Goal: Task Accomplishment & Management: Use online tool/utility

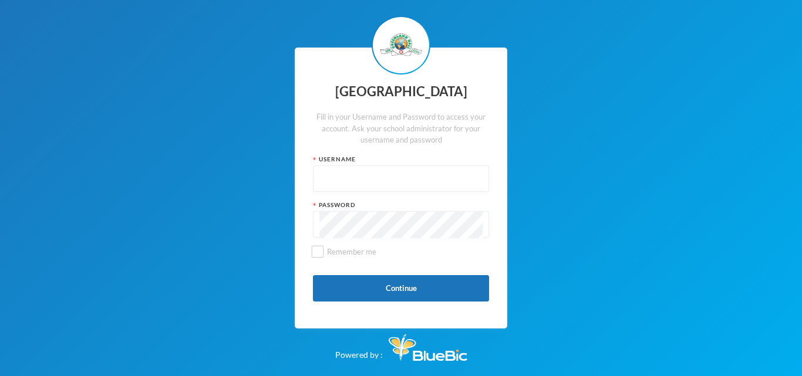
click at [382, 181] on input "text" at bounding box center [400, 179] width 163 height 26
type input "glh24cs60"
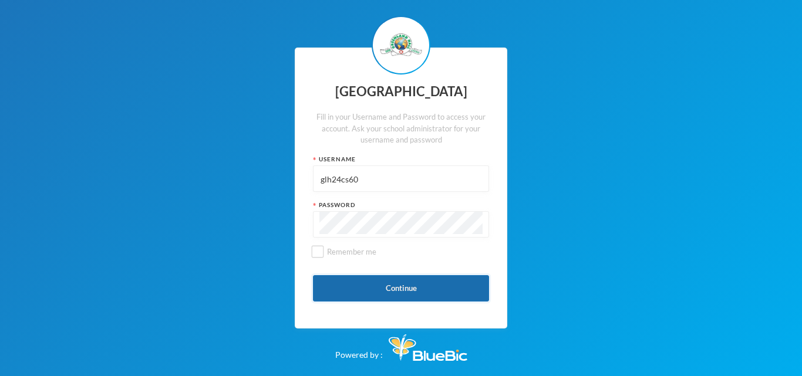
click at [403, 282] on button "Continue" at bounding box center [401, 288] width 176 height 26
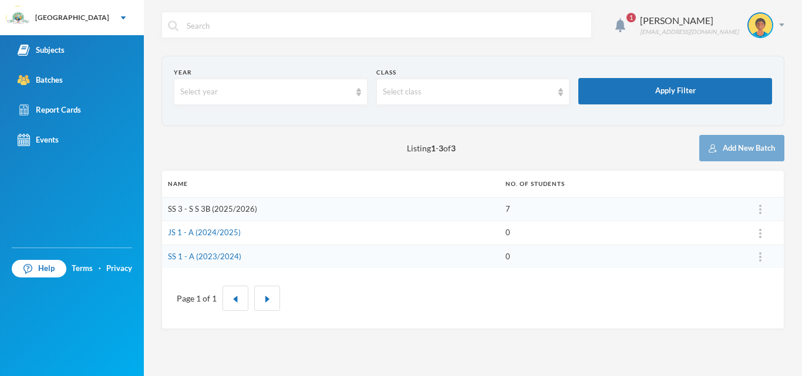
click at [194, 206] on link "SS 3 - S S 3B (2025/2026)" at bounding box center [212, 208] width 89 height 9
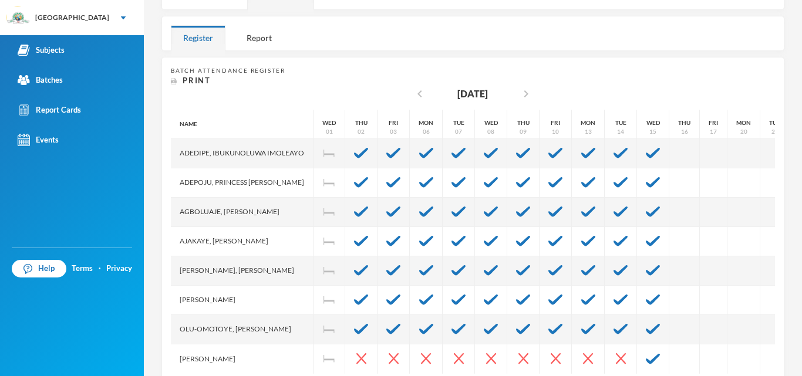
scroll to position [210, 0]
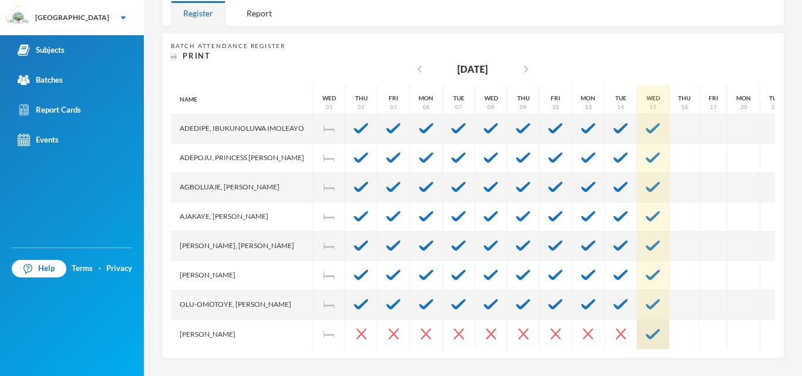
click at [660, 329] on img at bounding box center [653, 334] width 14 height 11
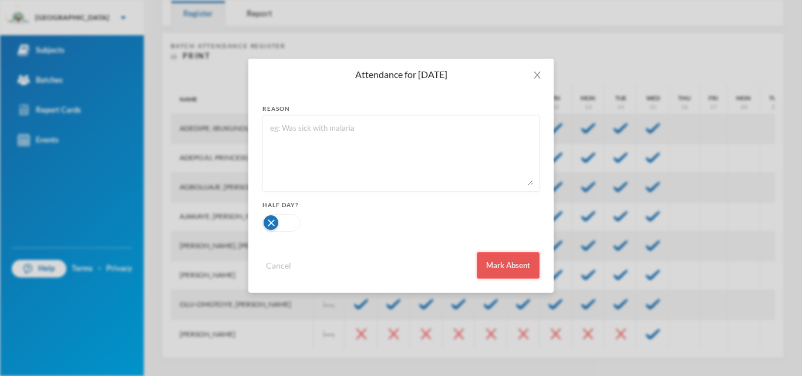
click at [499, 262] on button "Mark Absent" at bounding box center [508, 265] width 63 height 26
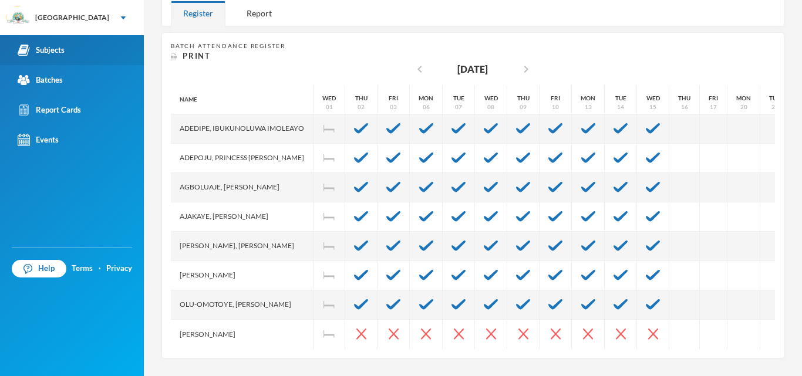
click at [59, 50] on div "Subjects" at bounding box center [41, 50] width 47 height 12
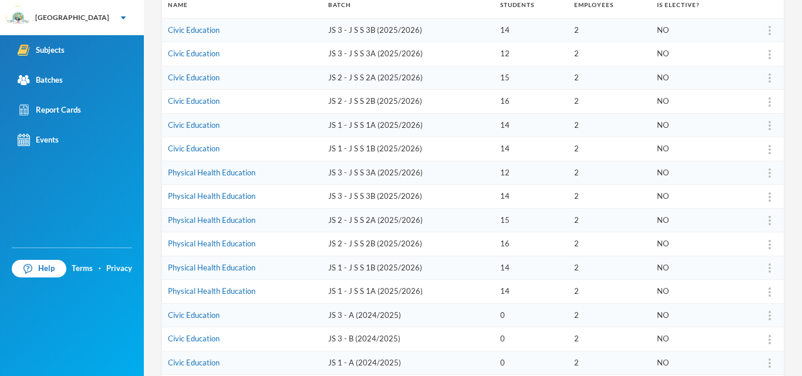
scroll to position [174, 0]
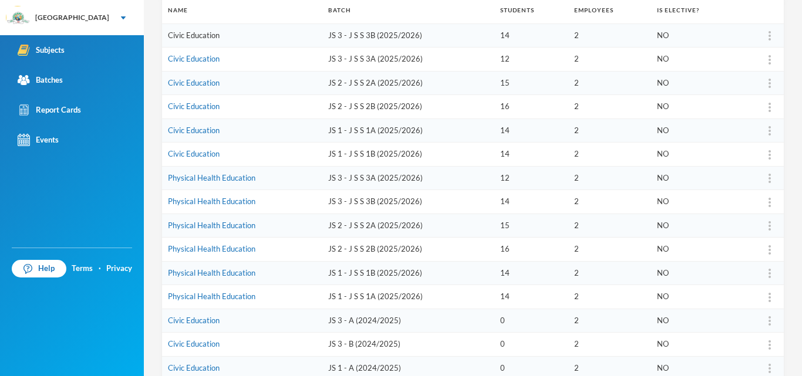
click at [205, 33] on link "Civic Education" at bounding box center [194, 35] width 52 height 9
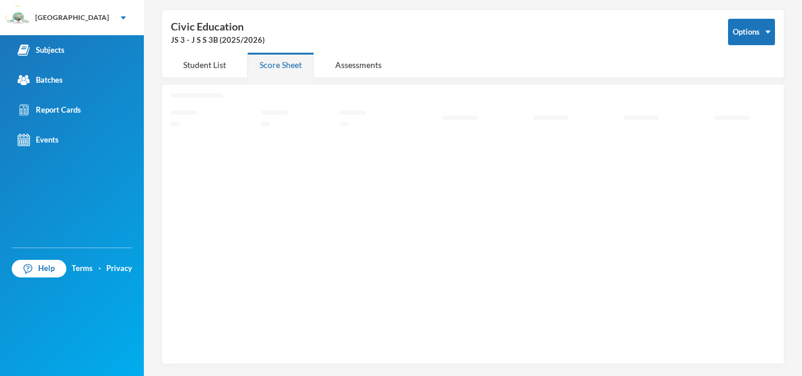
scroll to position [42, 0]
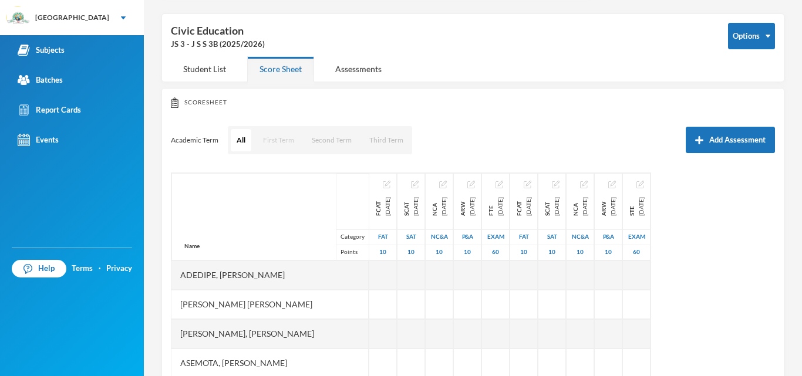
click at [282, 140] on button "First Term" at bounding box center [278, 140] width 43 height 22
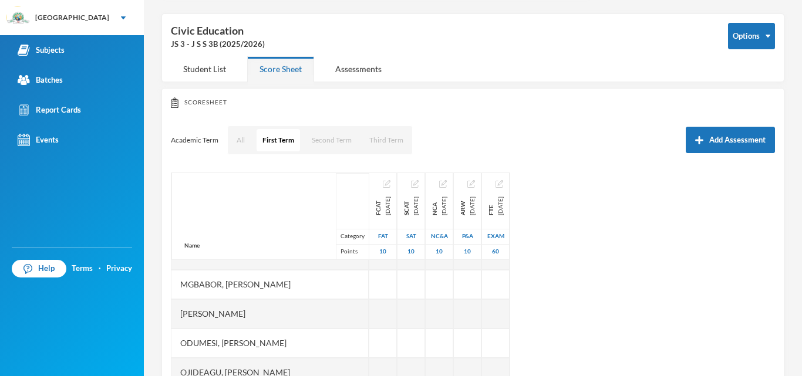
scroll to position [206, 0]
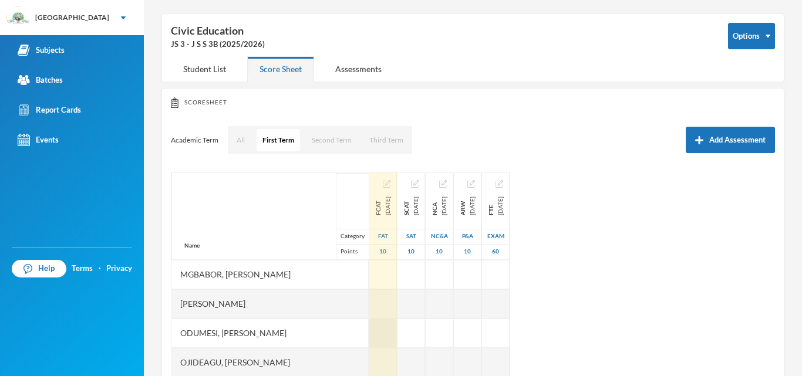
click at [369, 332] on div at bounding box center [383, 333] width 28 height 29
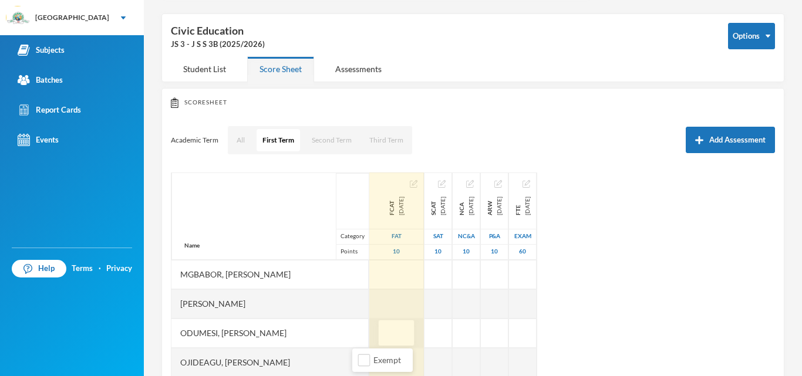
type input "8"
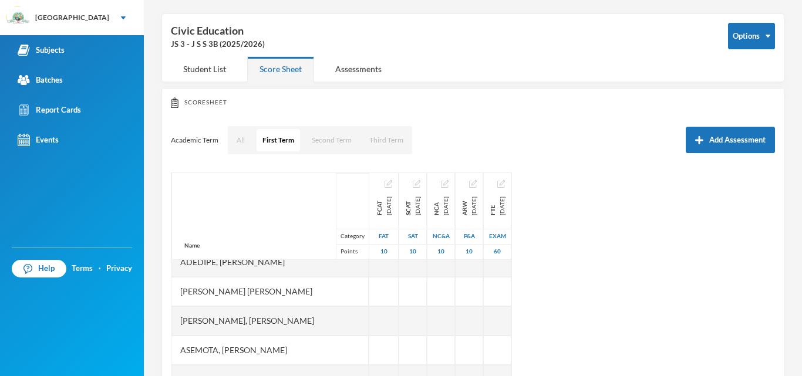
scroll to position [6, 0]
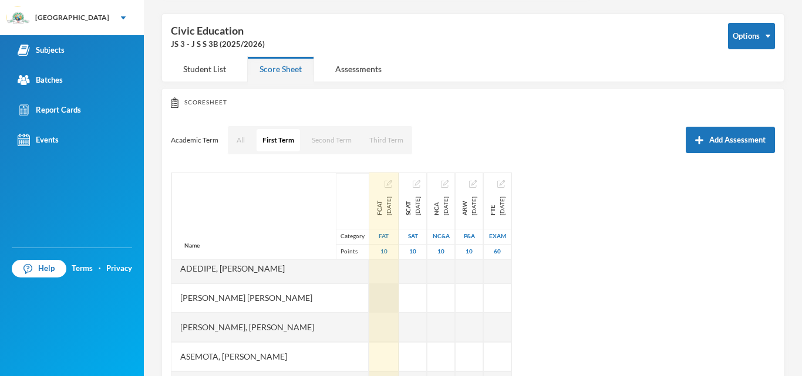
click at [369, 289] on div at bounding box center [383, 298] width 29 height 29
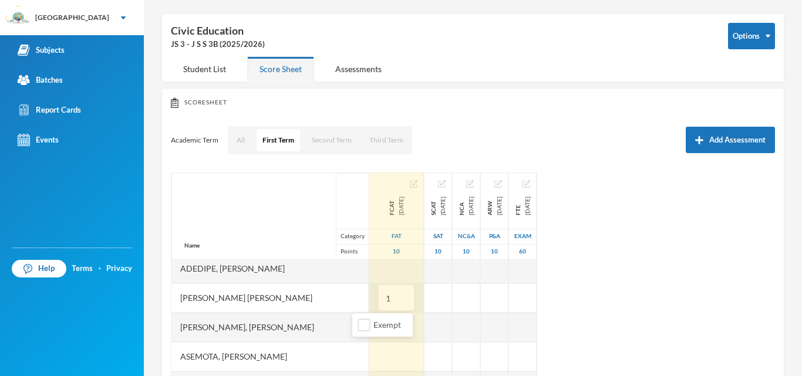
type input "10"
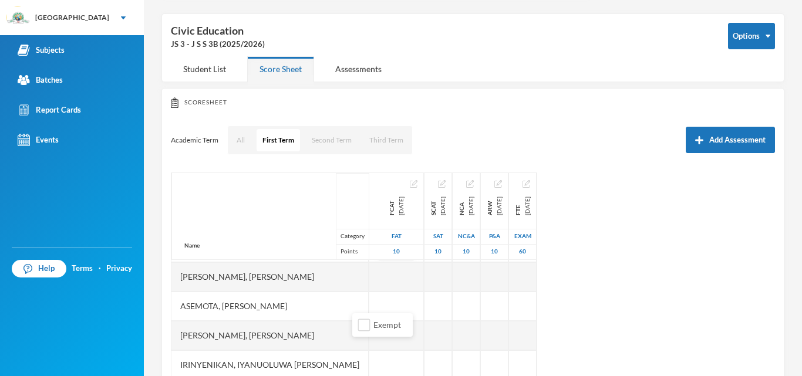
scroll to position [0, 0]
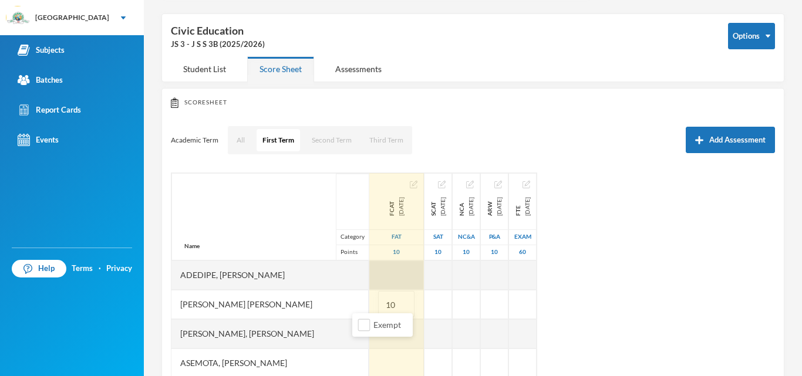
click at [369, 271] on div at bounding box center [396, 275] width 55 height 29
type input "9"
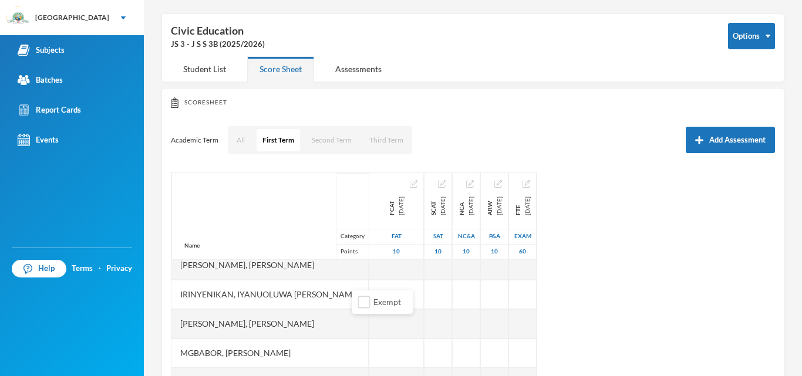
scroll to position [130, 0]
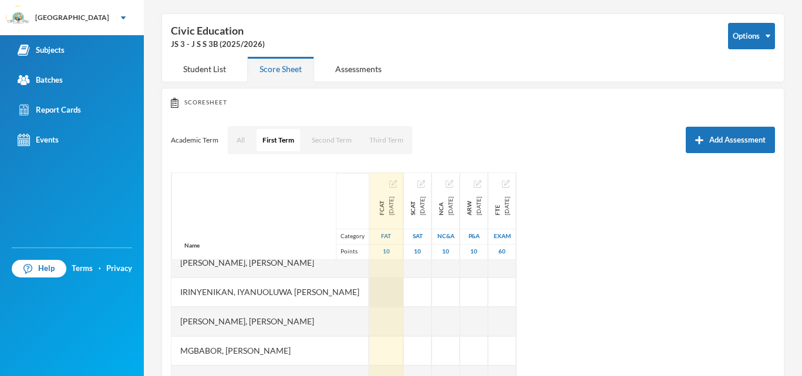
click at [376, 281] on div at bounding box center [386, 292] width 34 height 29
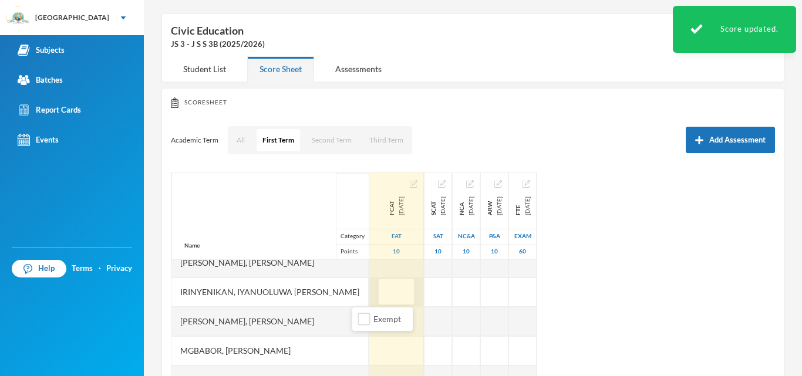
type input "7"
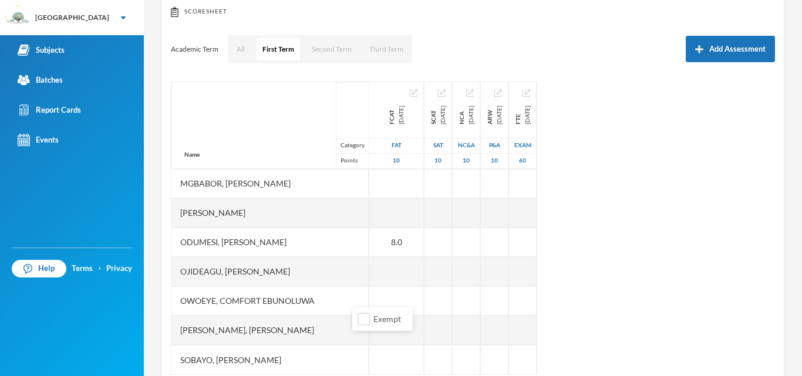
scroll to position [134, 0]
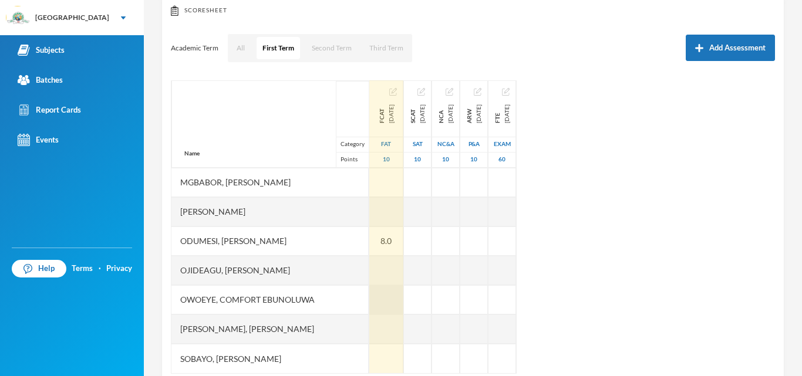
click at [387, 294] on div "Name Category Points Adedipe, Ayooluwa Ezekiel Adekoya, Folarin Yasir Adeyemi, …" at bounding box center [473, 227] width 604 height 294
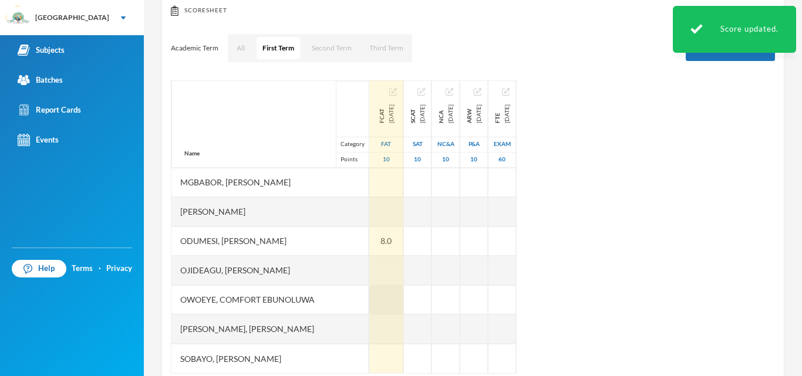
click at [369, 294] on div at bounding box center [386, 299] width 34 height 29
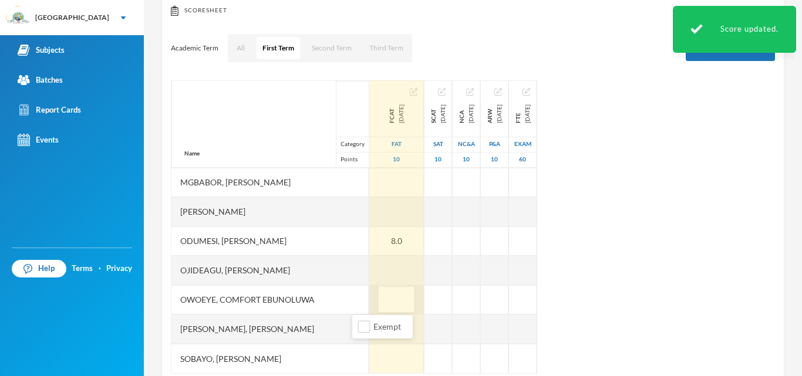
type input "9"
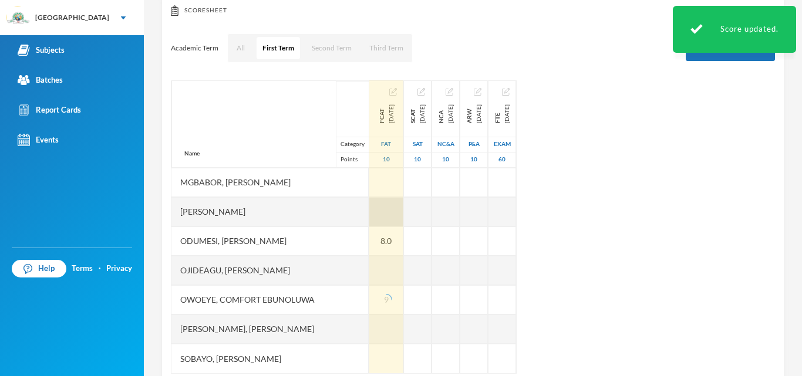
click at [369, 210] on div at bounding box center [386, 211] width 34 height 29
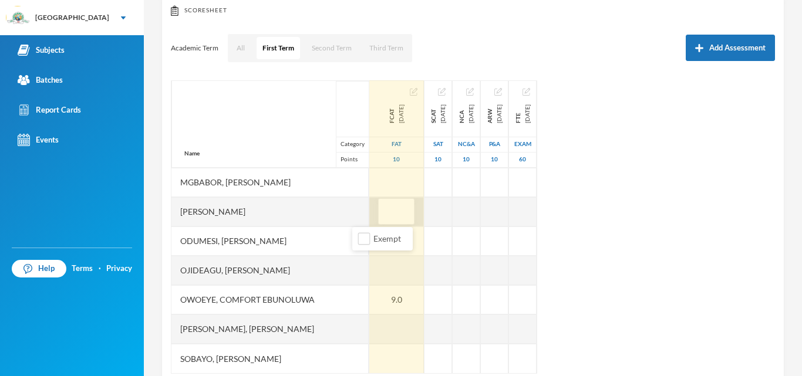
type input "8"
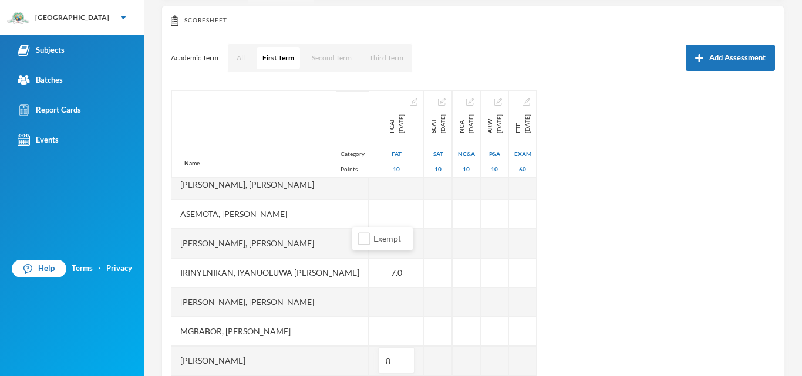
scroll to position [32, 0]
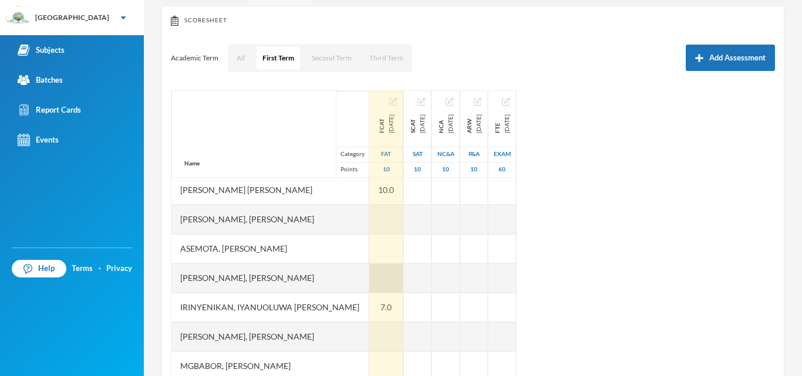
click at [369, 276] on div at bounding box center [386, 278] width 34 height 29
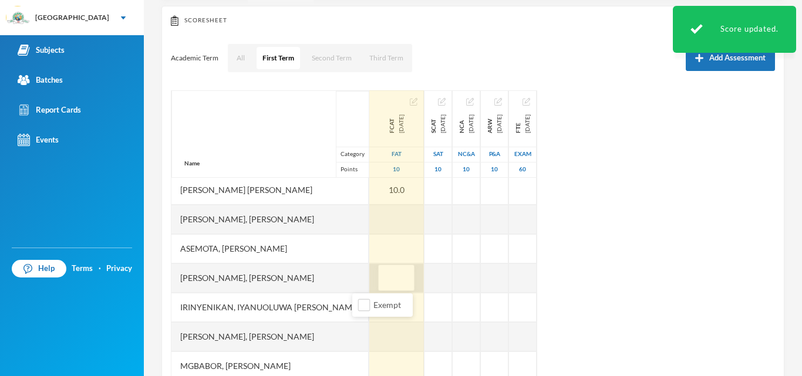
type input "9"
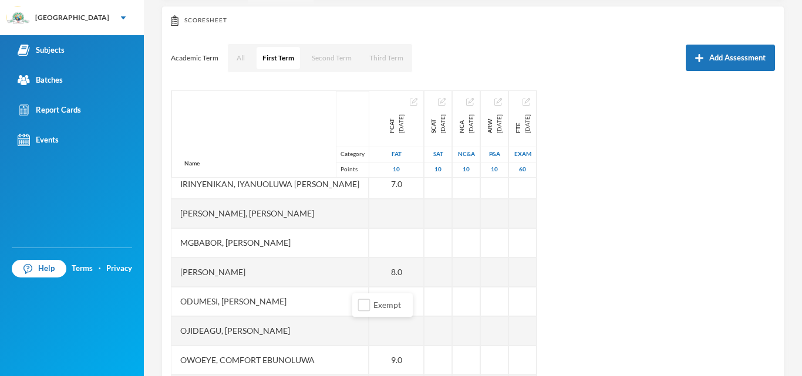
scroll to position [206, 0]
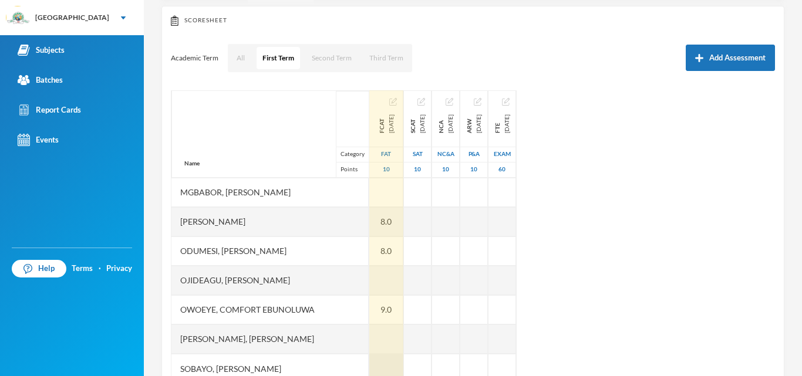
click at [369, 364] on div at bounding box center [386, 368] width 34 height 29
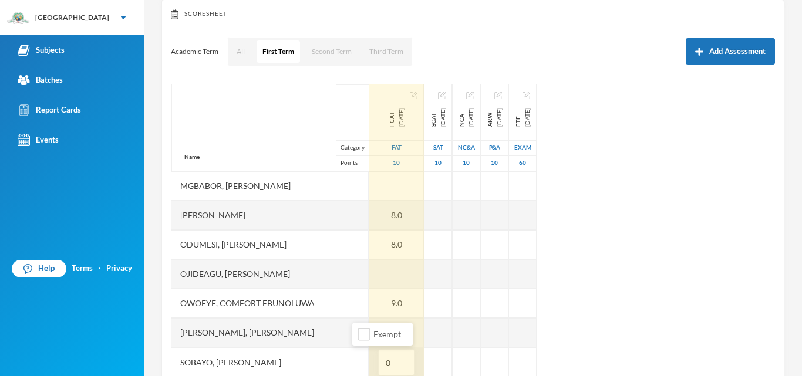
type input "8"
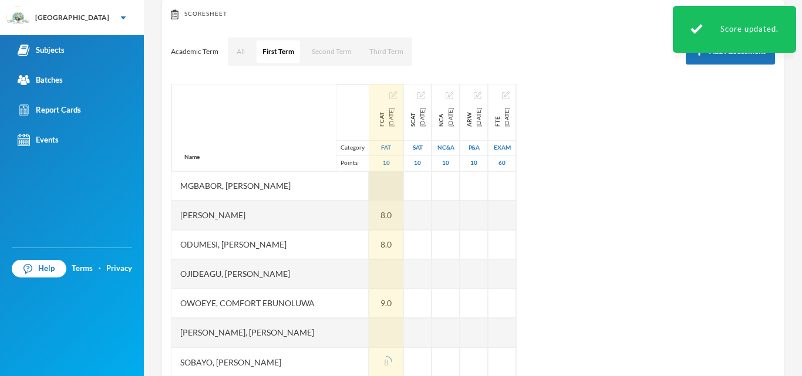
click at [369, 183] on div at bounding box center [386, 185] width 34 height 29
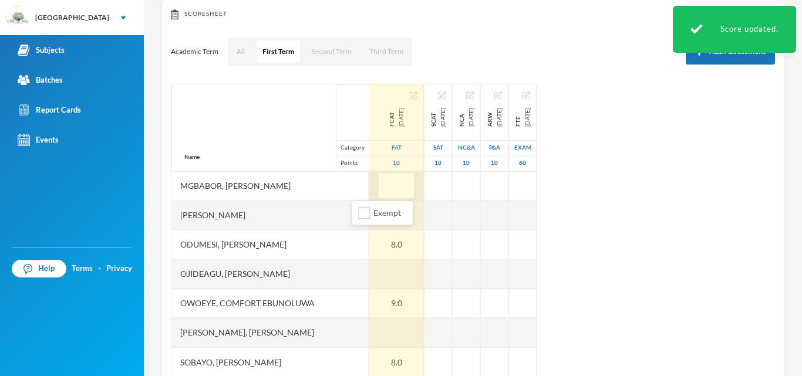
type input "8"
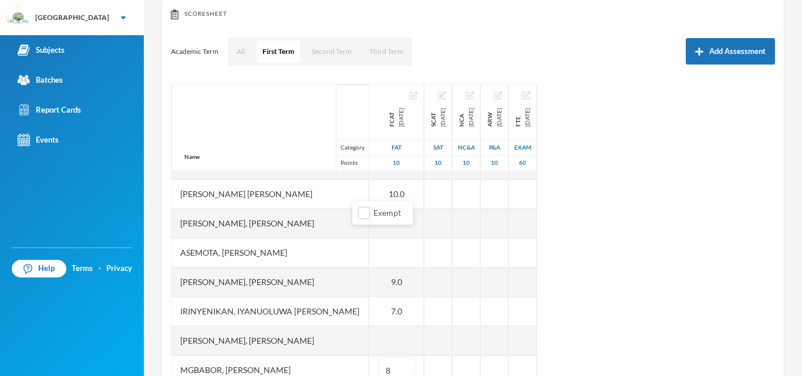
scroll to position [15, 0]
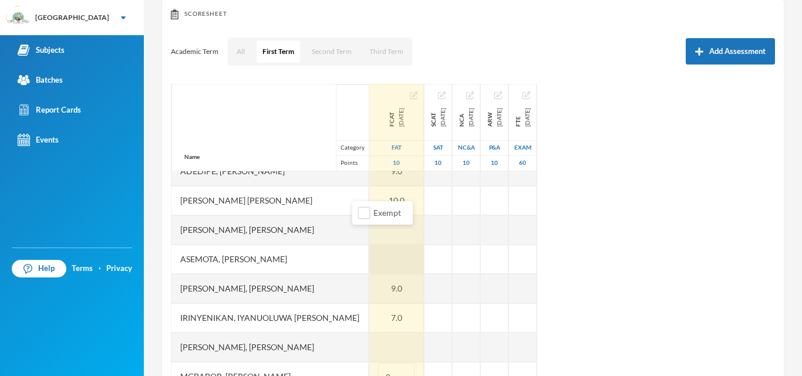
click at [369, 258] on div at bounding box center [396, 259] width 55 height 29
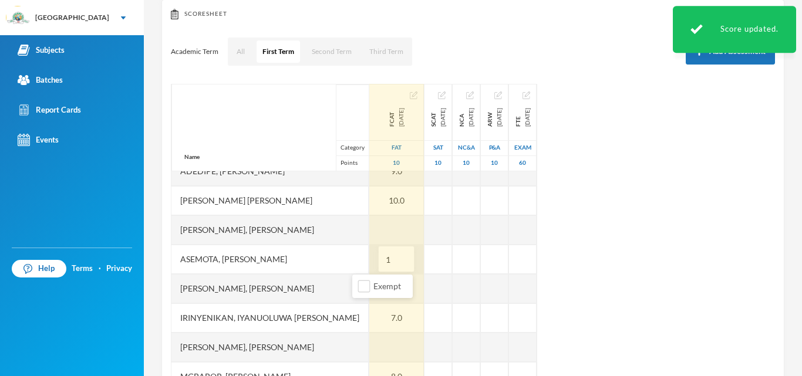
type input "10"
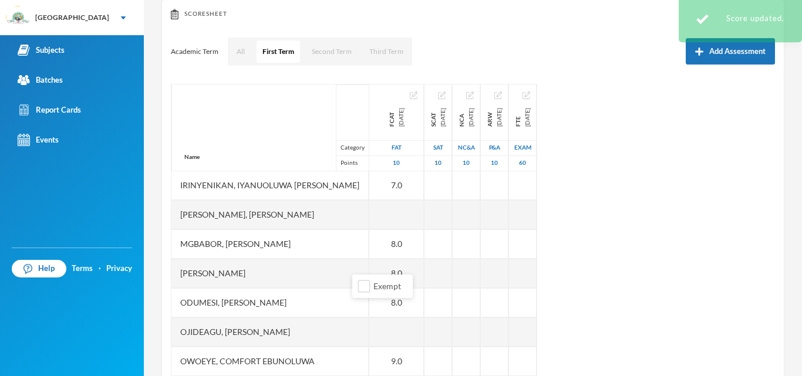
scroll to position [154, 0]
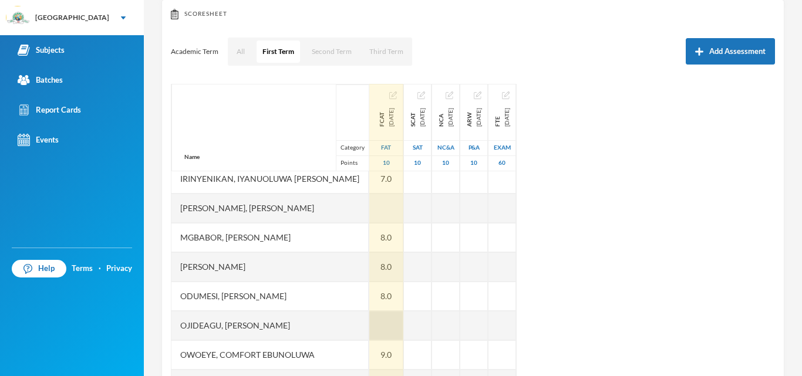
click at [379, 326] on div at bounding box center [386, 325] width 34 height 29
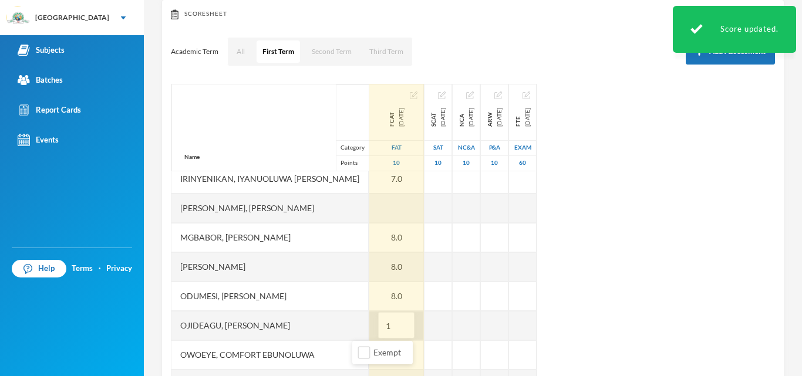
type input "10"
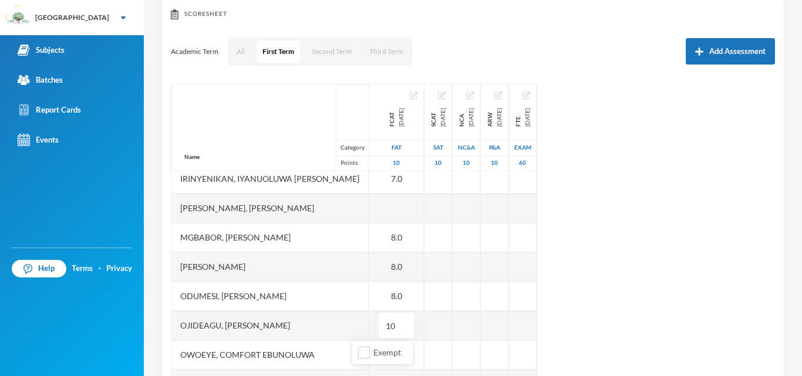
scroll to position [206, 0]
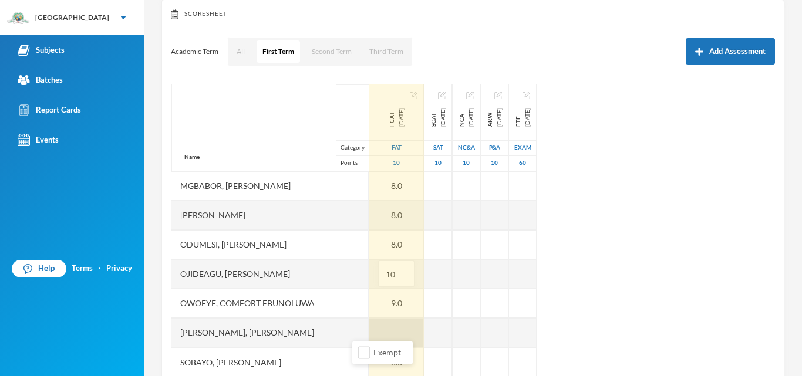
click at [373, 325] on div at bounding box center [396, 332] width 55 height 29
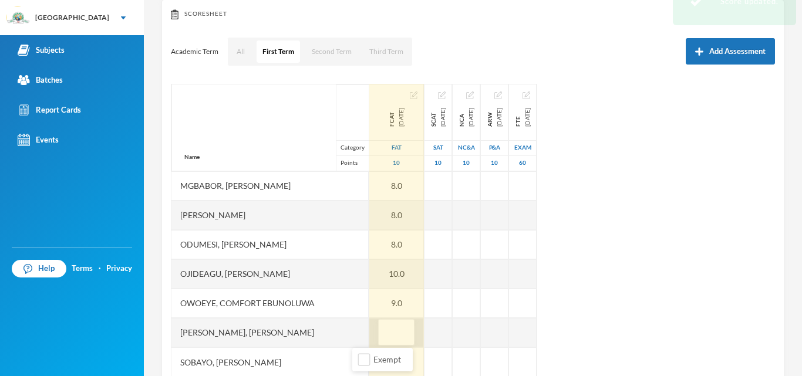
type input "9"
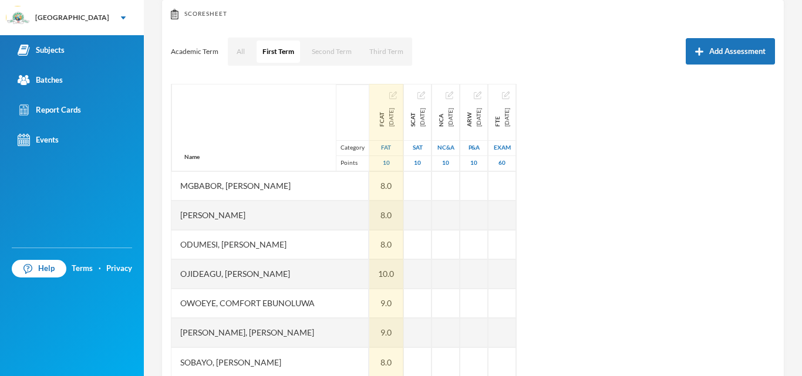
drag, startPoint x: 757, startPoint y: 328, endPoint x: 755, endPoint y: 234, distance: 93.9
click at [755, 234] on div "Name Category Points Adedipe, Ayooluwa Ezekiel Adekoya, Folarin Yasir Adeyemi, …" at bounding box center [473, 231] width 604 height 294
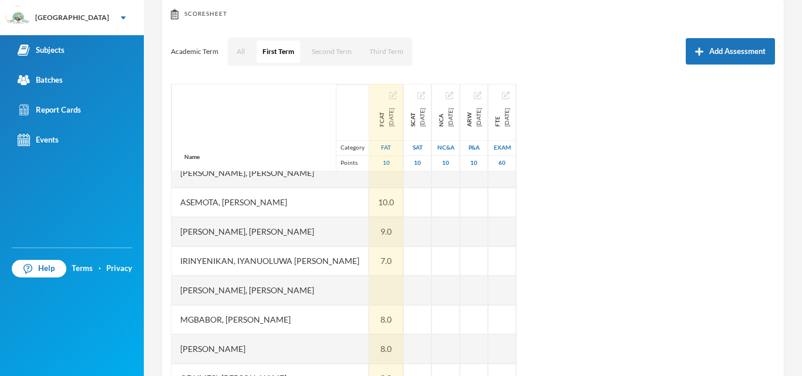
scroll to position [0, 0]
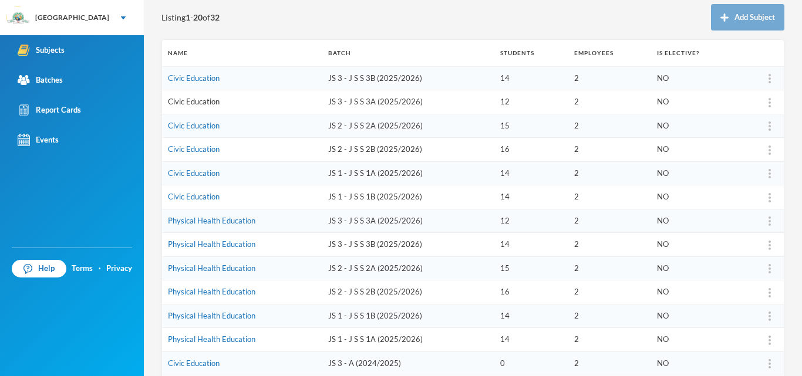
click at [197, 103] on link "Civic Education" at bounding box center [194, 101] width 52 height 9
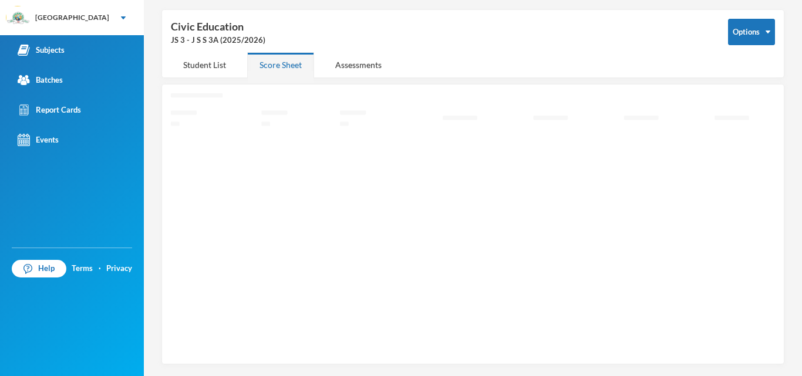
scroll to position [42, 0]
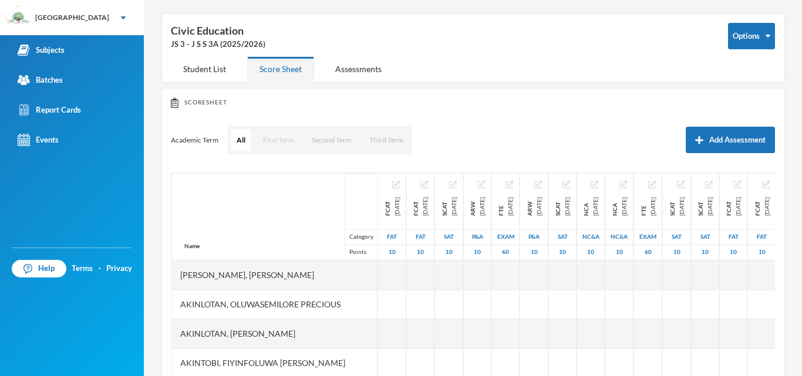
click at [274, 143] on button "First Term" at bounding box center [278, 140] width 43 height 22
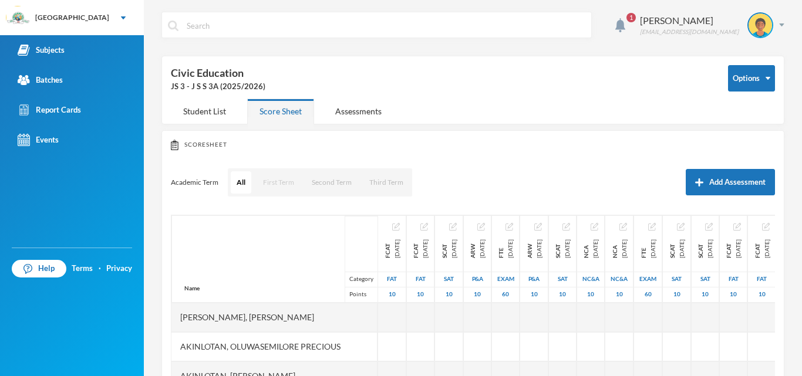
click at [278, 183] on button "First Term" at bounding box center [278, 182] width 43 height 22
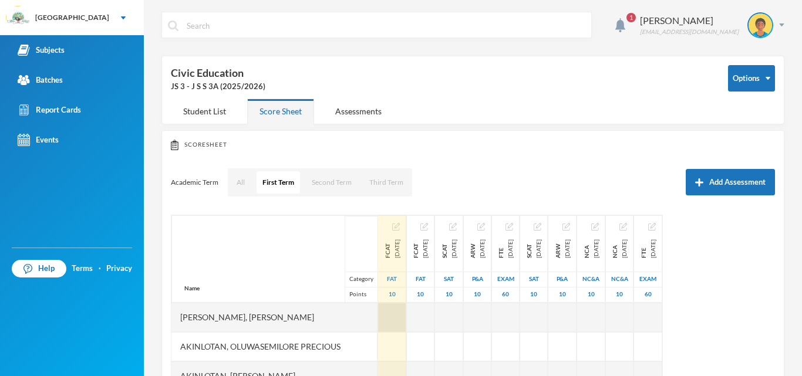
click at [384, 319] on div at bounding box center [392, 317] width 28 height 29
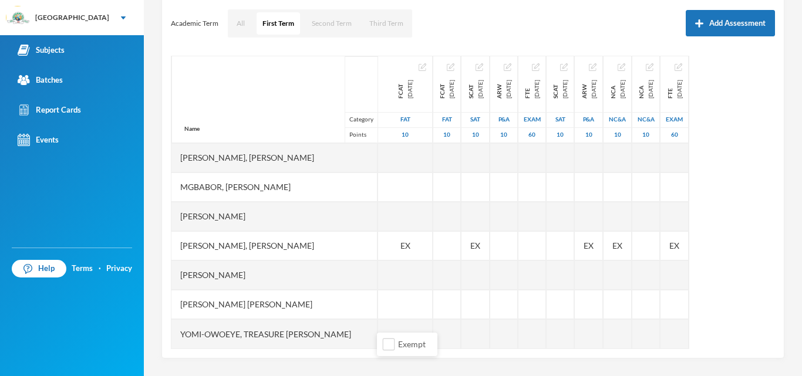
scroll to position [185, 0]
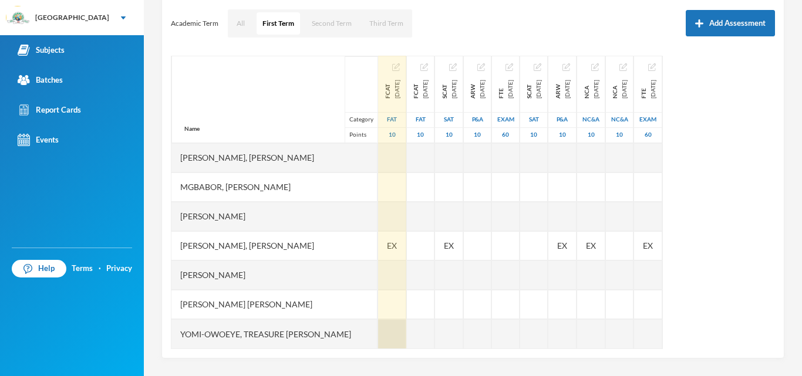
click at [383, 325] on div at bounding box center [392, 333] width 28 height 29
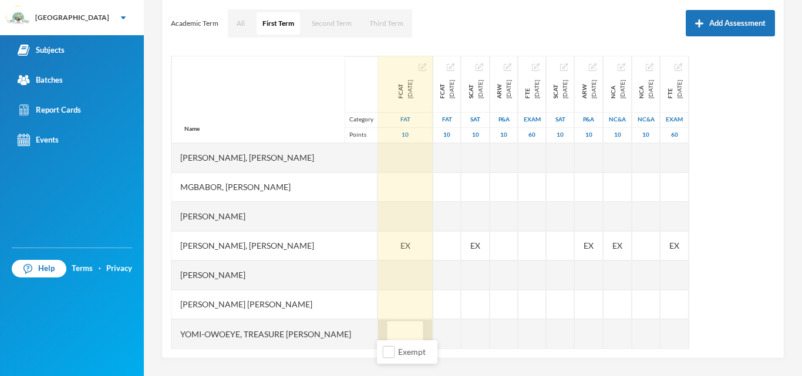
type input "9"
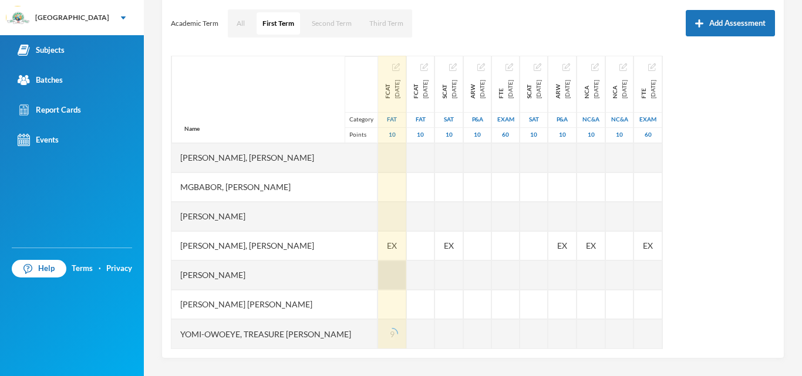
click at [389, 265] on div at bounding box center [392, 275] width 28 height 29
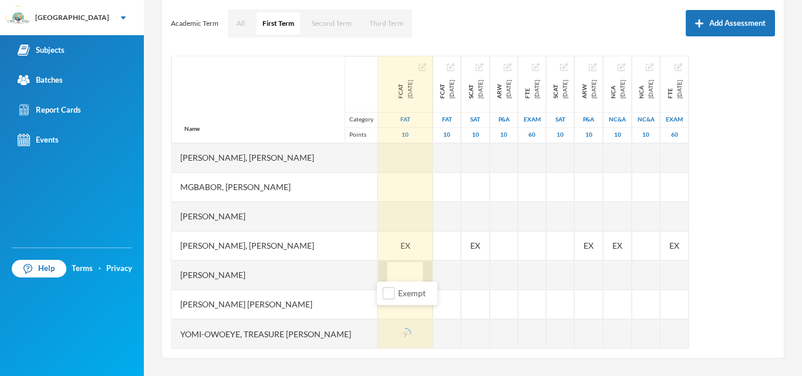
type input "9"
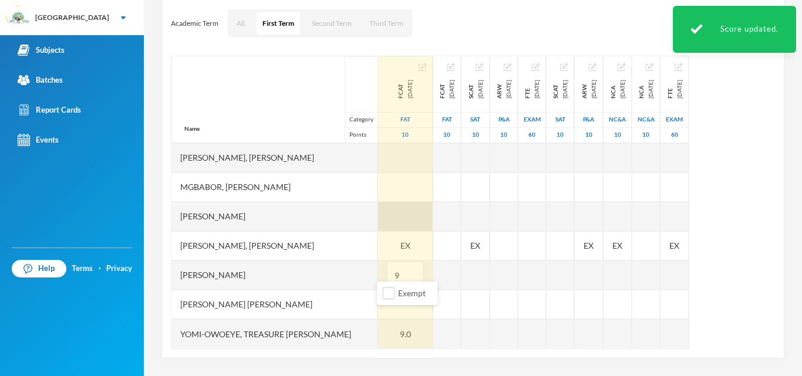
click at [396, 207] on div at bounding box center [405, 216] width 55 height 29
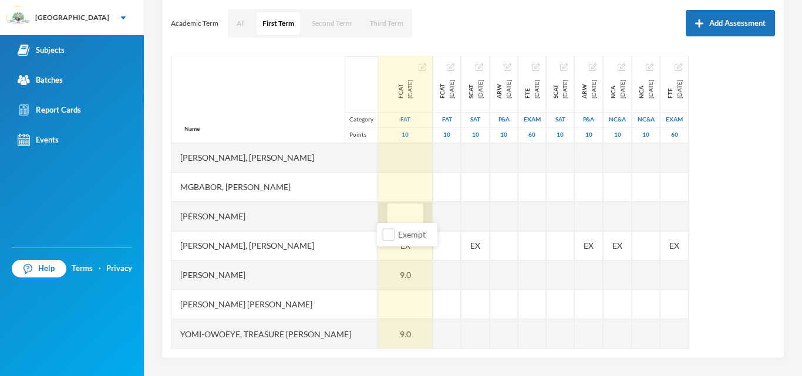
type input "9"
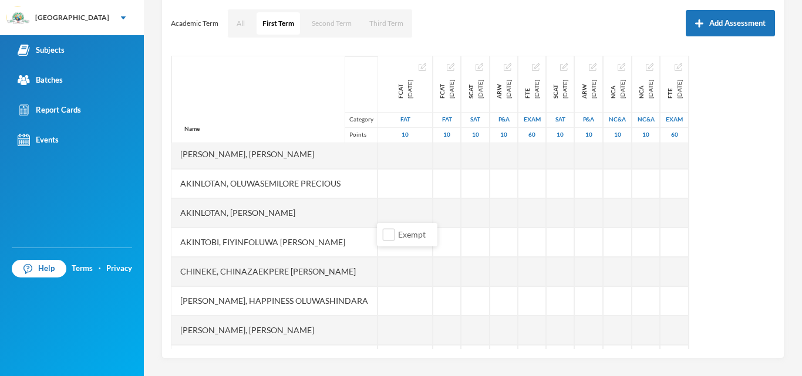
scroll to position [6, 0]
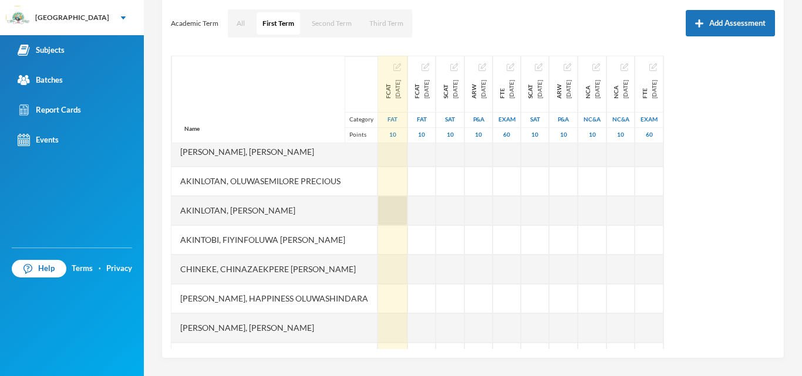
click at [384, 208] on div at bounding box center [392, 210] width 29 height 29
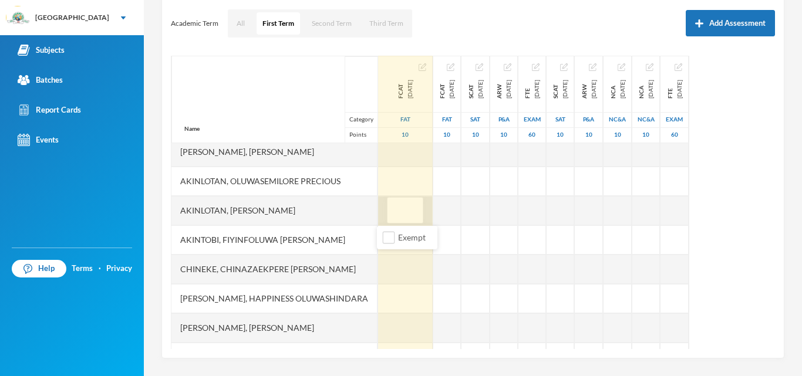
type input "9"
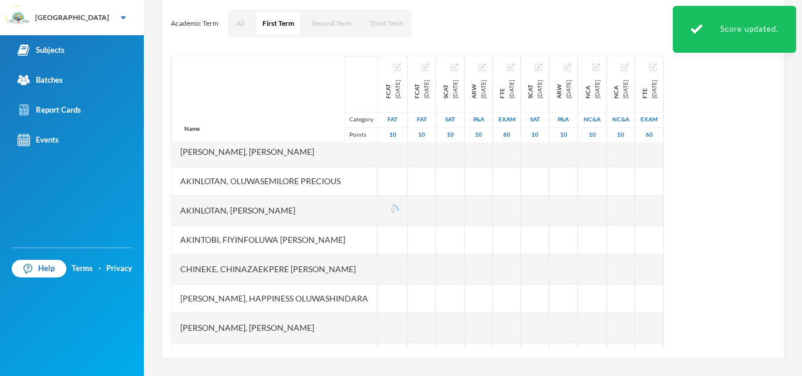
click at [332, 267] on div "Chineke, Chinazaekpere [PERSON_NAME]" at bounding box center [274, 269] width 206 height 29
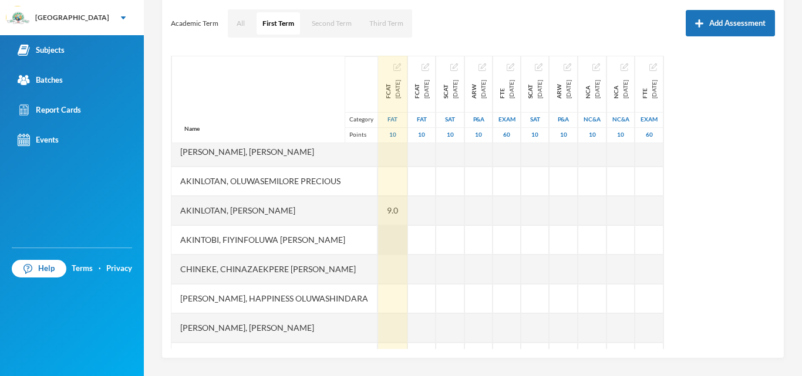
click at [383, 244] on div at bounding box center [392, 239] width 29 height 29
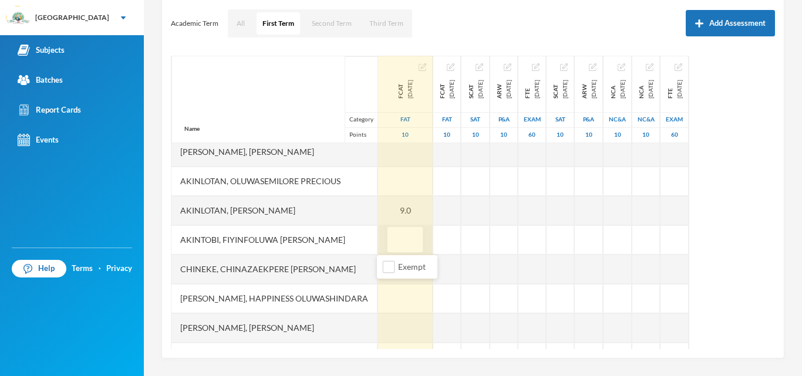
type input "8"
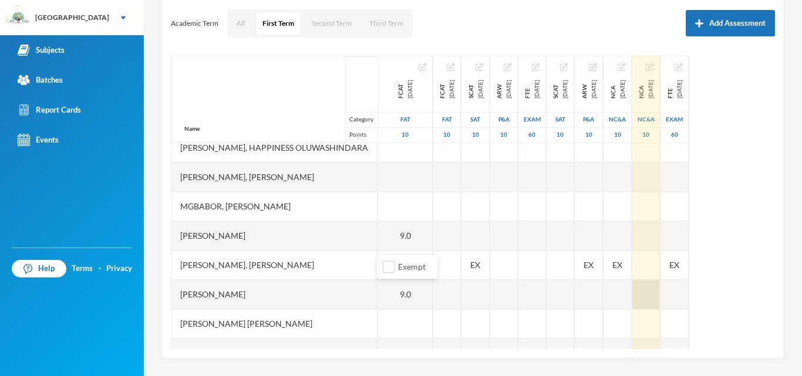
scroll to position [158, 0]
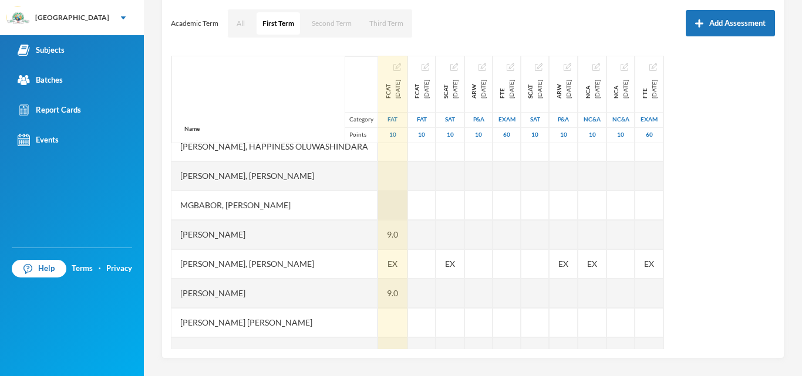
click at [385, 204] on div at bounding box center [392, 205] width 29 height 29
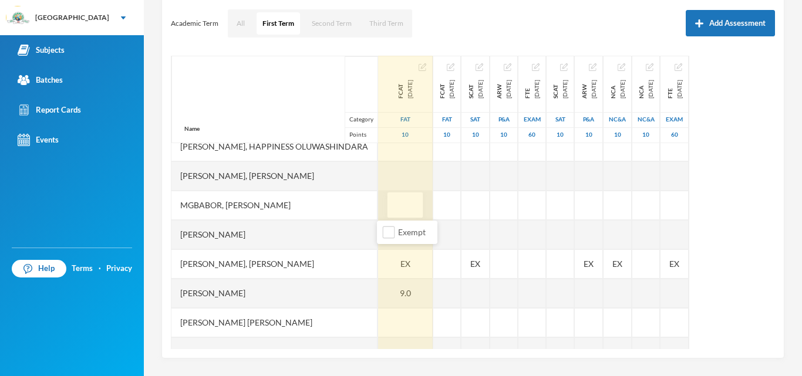
type input "9"
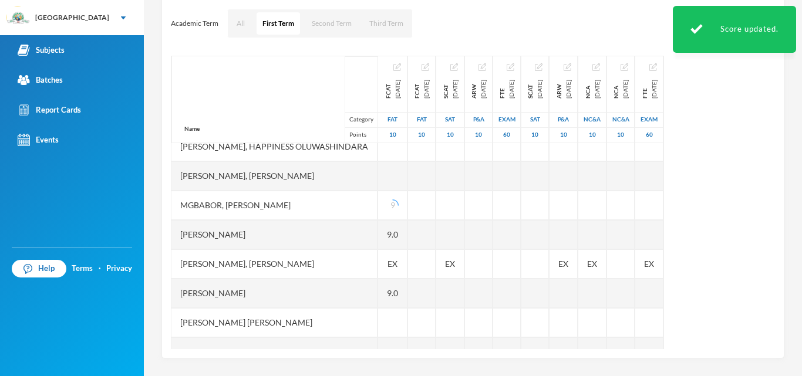
click at [238, 100] on div "Name Category Points" at bounding box center [274, 99] width 206 height 87
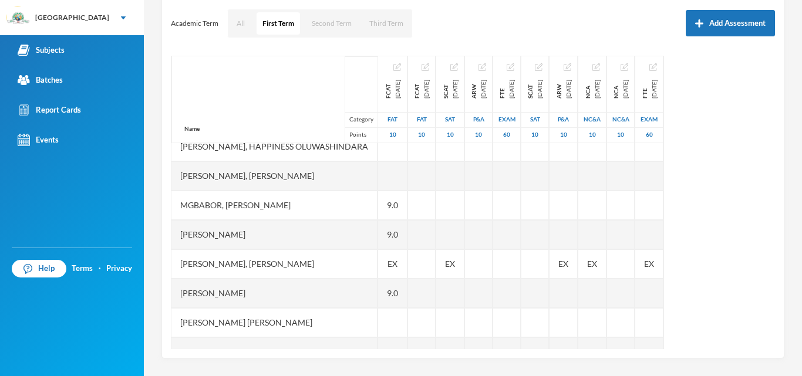
scroll to position [185, 0]
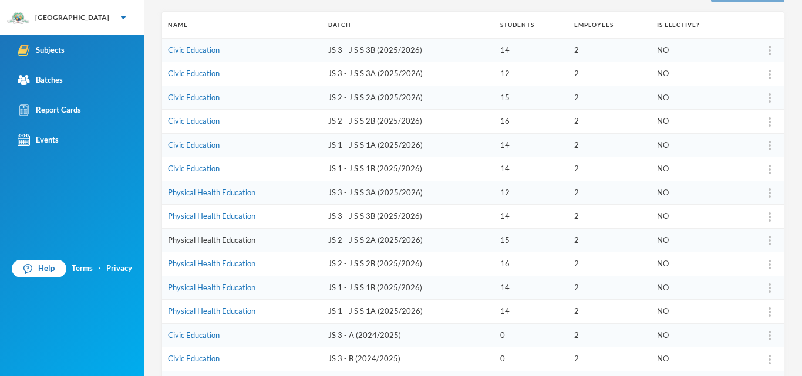
click at [216, 238] on link "Physical Health Education" at bounding box center [211, 239] width 87 height 9
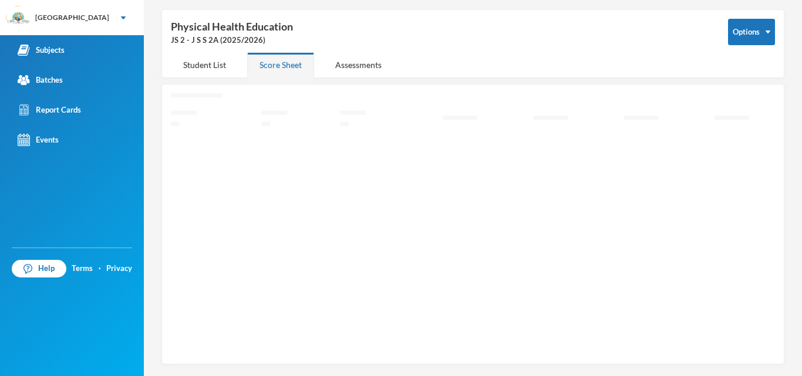
scroll to position [42, 0]
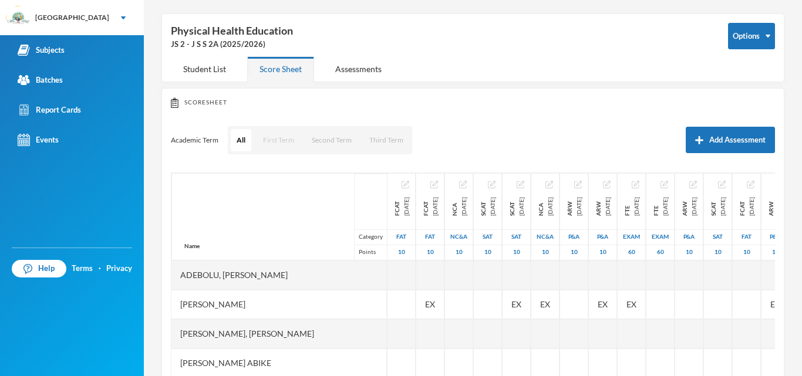
click at [282, 142] on button "First Term" at bounding box center [278, 140] width 43 height 22
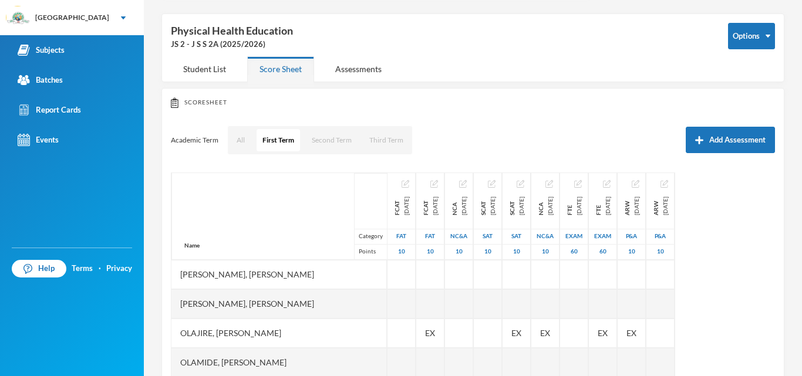
scroll to position [332, 0]
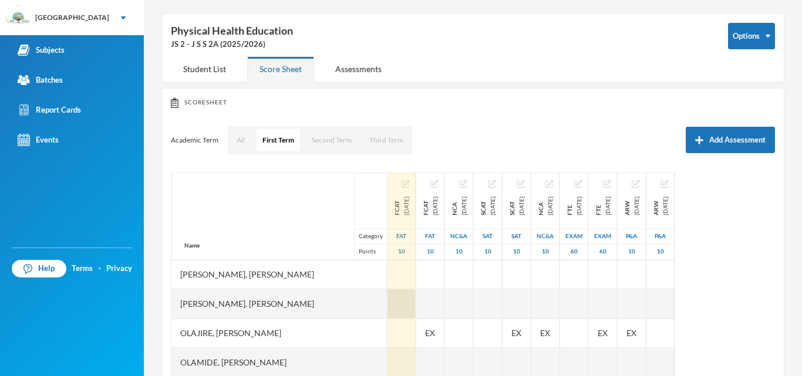
click at [387, 292] on div at bounding box center [401, 303] width 28 height 29
click at [387, 305] on div at bounding box center [401, 303] width 28 height 29
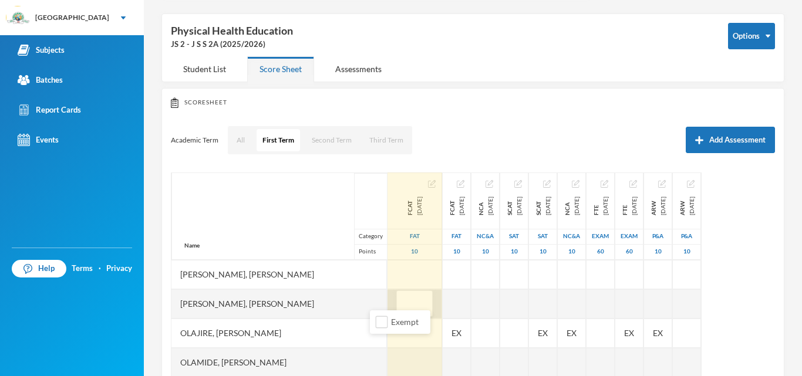
type input "9"
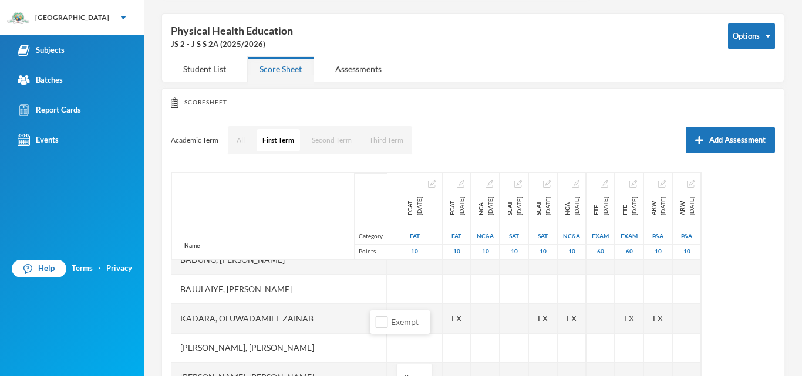
scroll to position [248, 0]
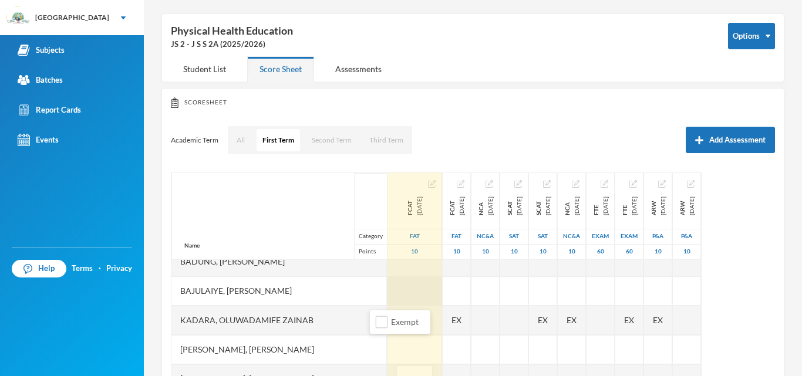
click at [387, 289] on div at bounding box center [414, 290] width 55 height 29
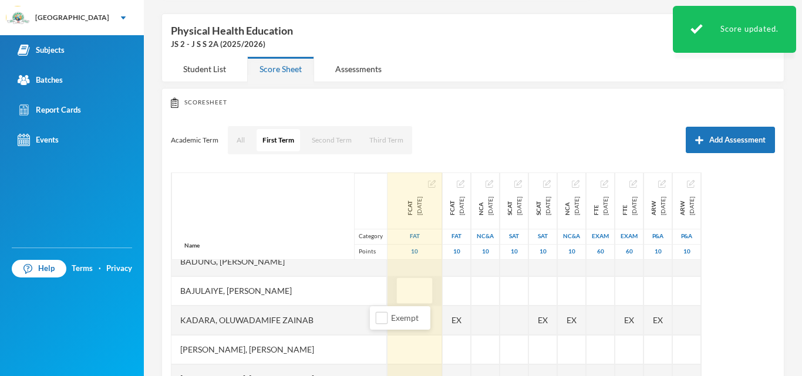
type input "6"
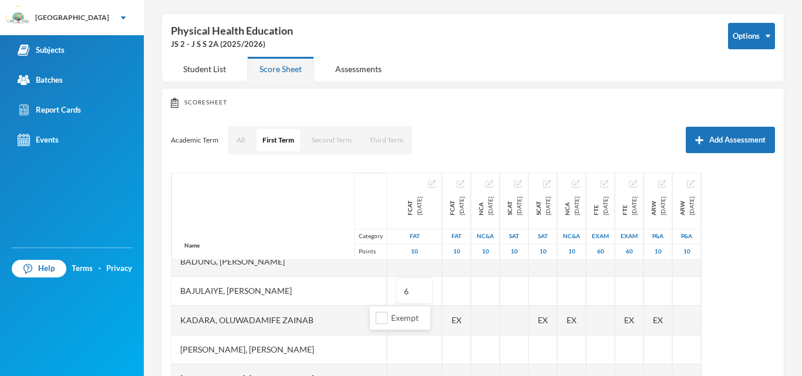
click at [292, 228] on div "Name Category Points" at bounding box center [278, 216] width 215 height 87
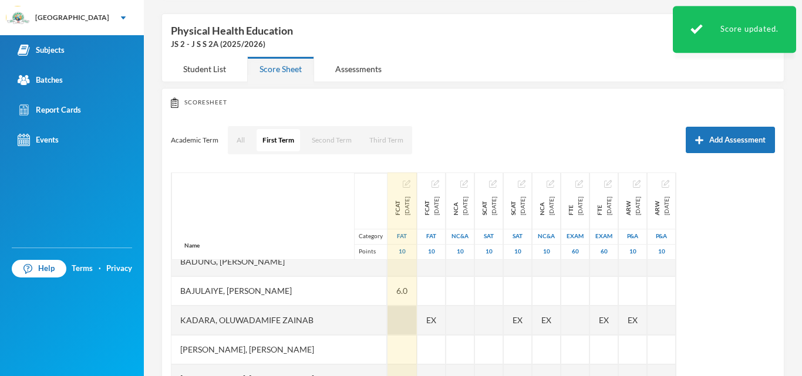
click at [387, 312] on div at bounding box center [401, 320] width 29 height 29
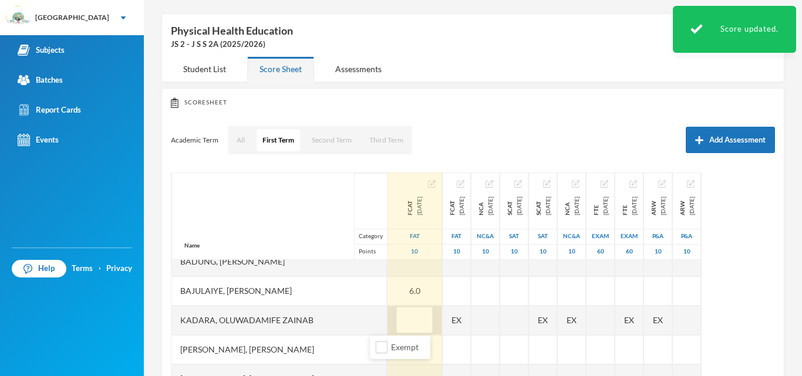
type input "6"
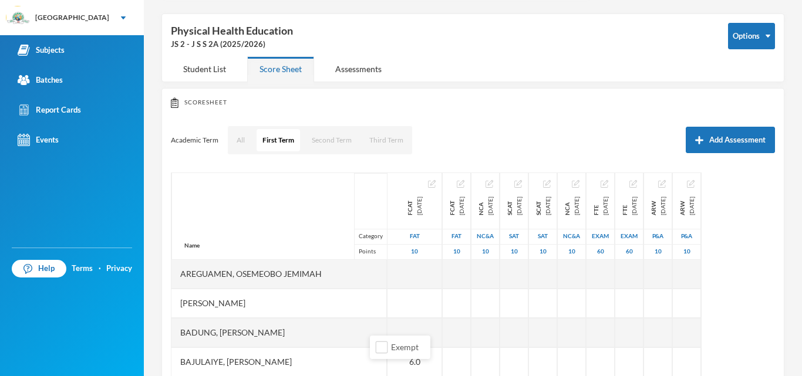
scroll to position [176, 0]
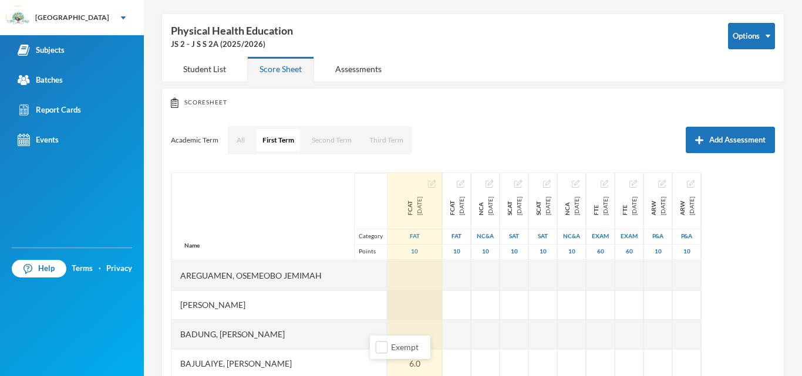
click at [387, 306] on div at bounding box center [414, 305] width 55 height 29
type input "7"
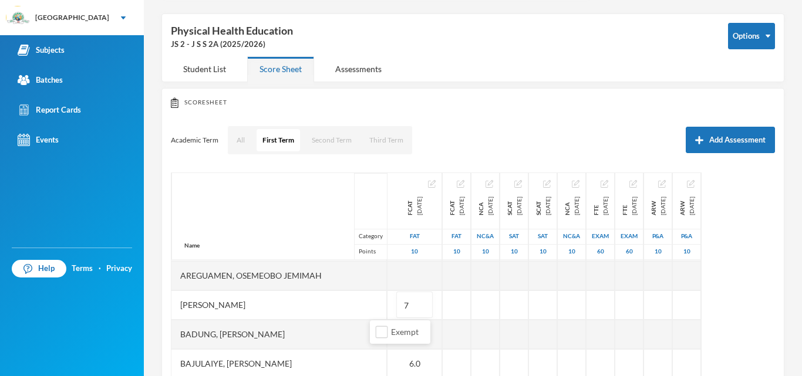
scroll to position [113, 0]
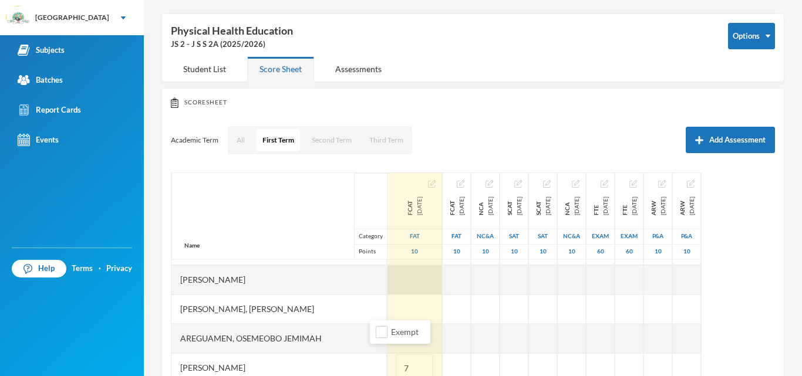
click at [387, 274] on div at bounding box center [414, 279] width 55 height 29
type input "5"
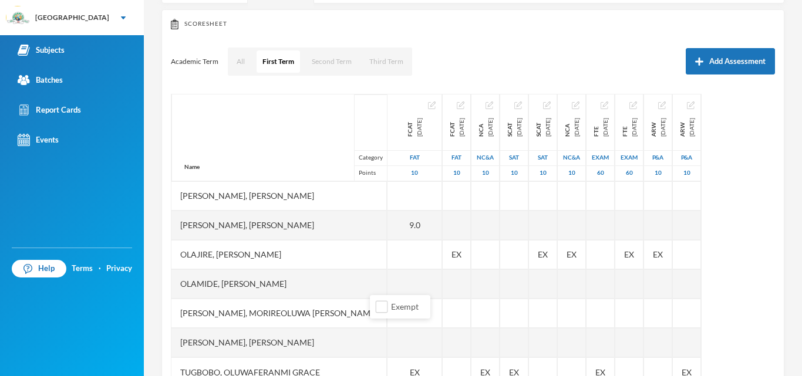
scroll to position [127, 0]
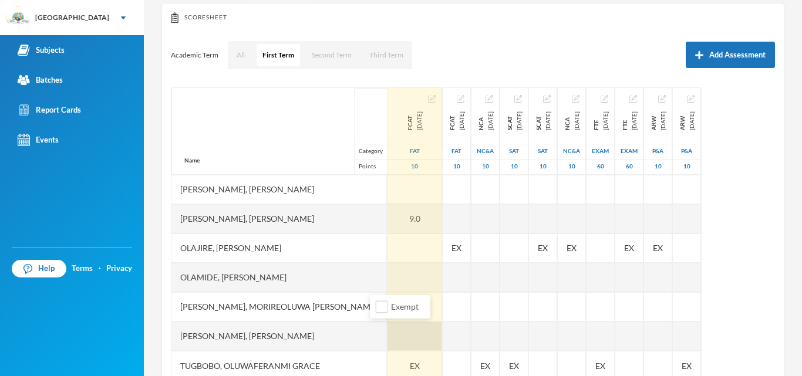
click at [387, 330] on div at bounding box center [414, 336] width 55 height 29
type input "8"
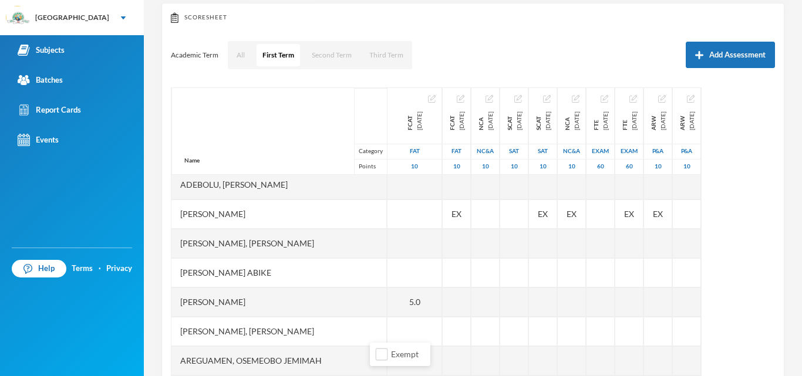
scroll to position [0, 0]
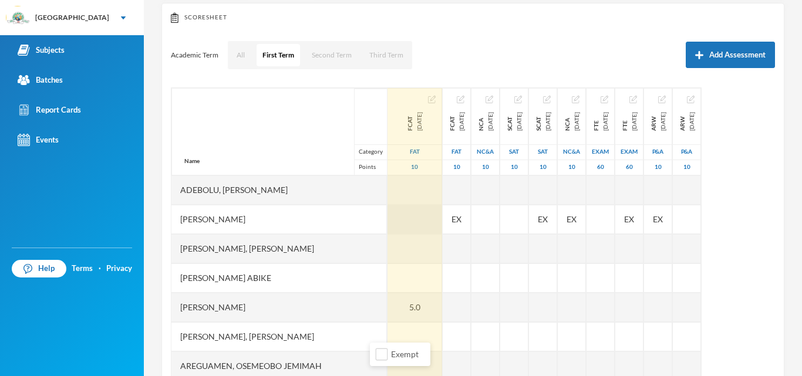
click at [387, 217] on div at bounding box center [414, 219] width 55 height 29
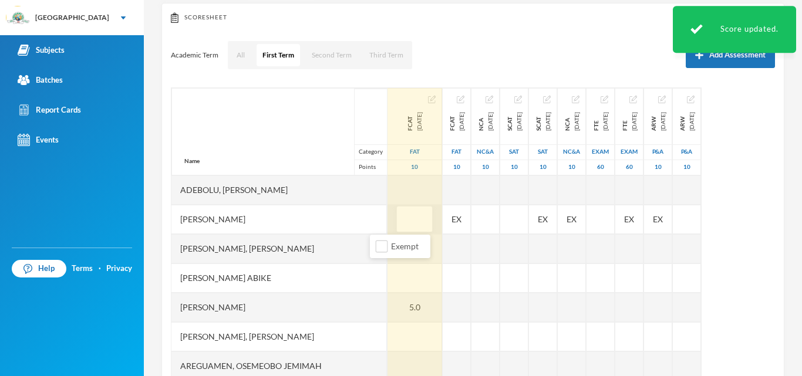
type input "4"
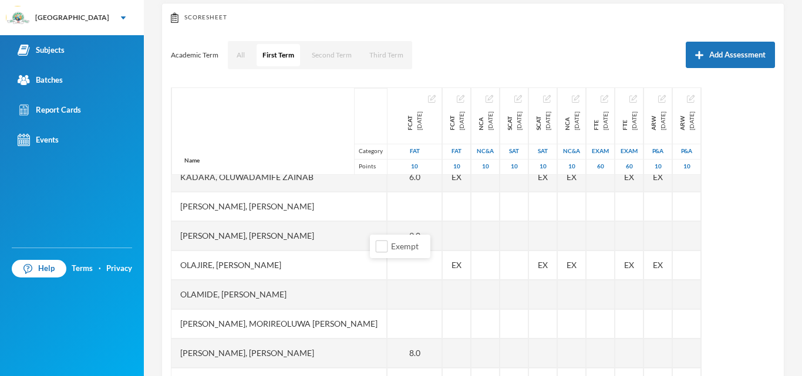
scroll to position [308, 0]
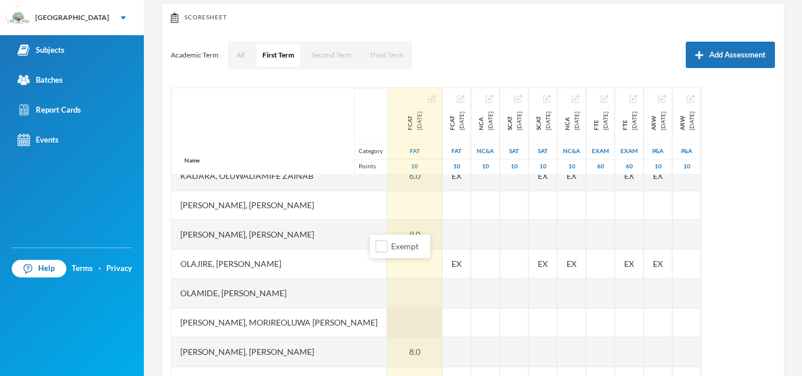
click at [387, 324] on div at bounding box center [414, 322] width 55 height 29
type input "9"
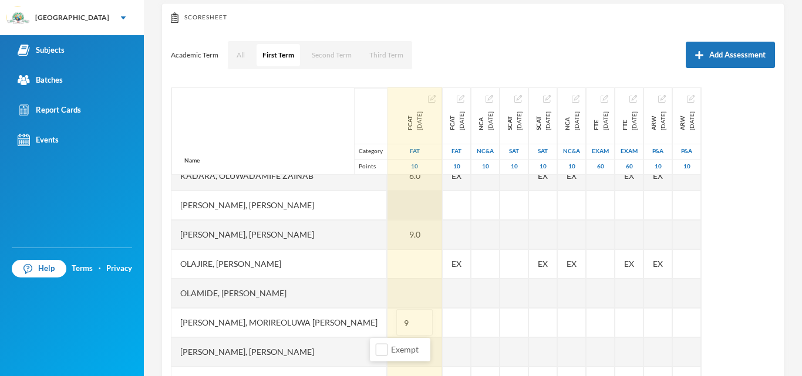
click at [387, 204] on div at bounding box center [414, 205] width 55 height 29
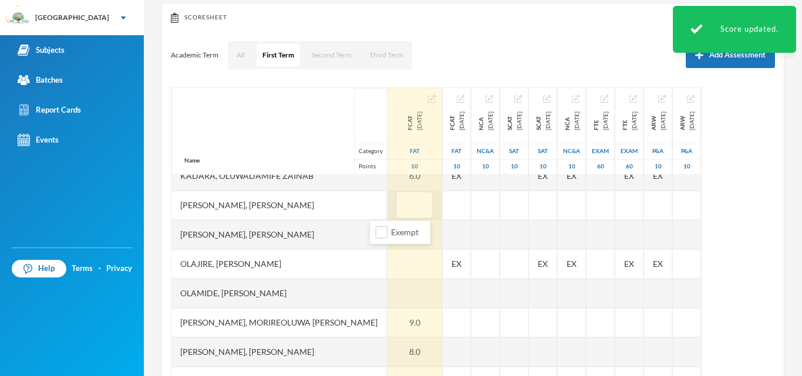
type input "5"
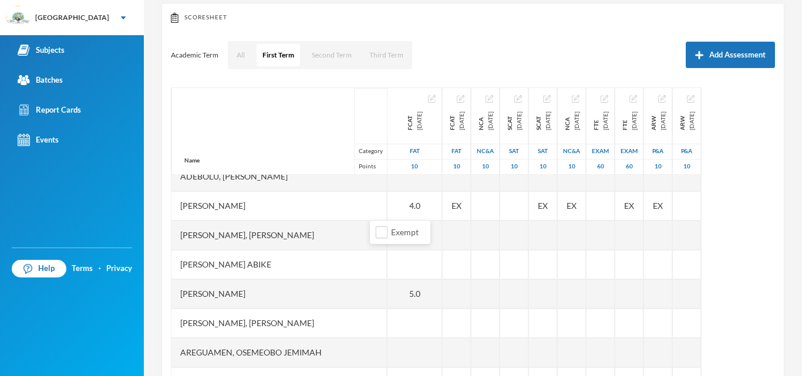
scroll to position [7, 0]
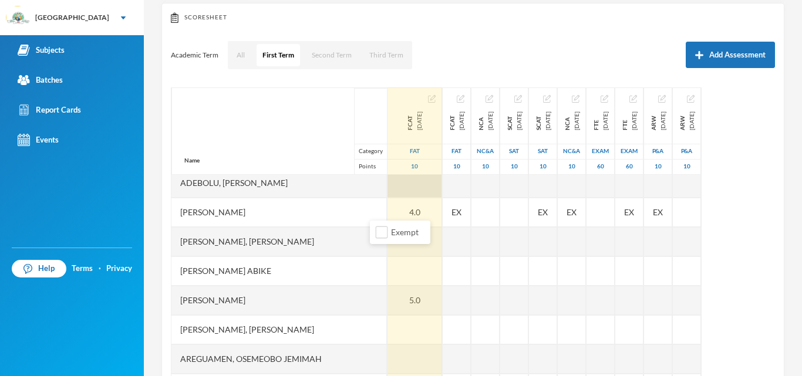
click at [387, 181] on div at bounding box center [414, 182] width 55 height 29
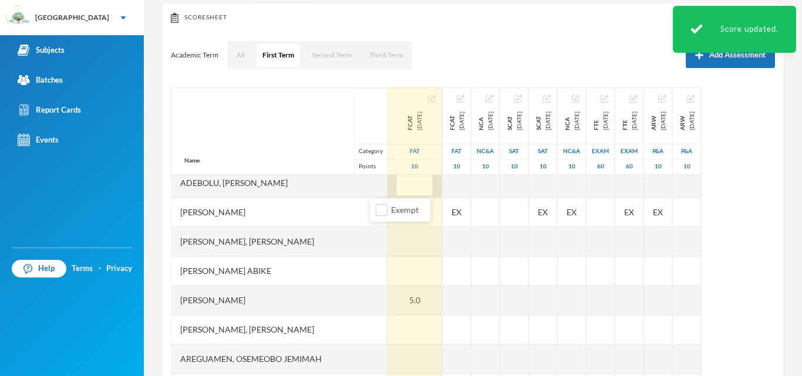
type input "6"
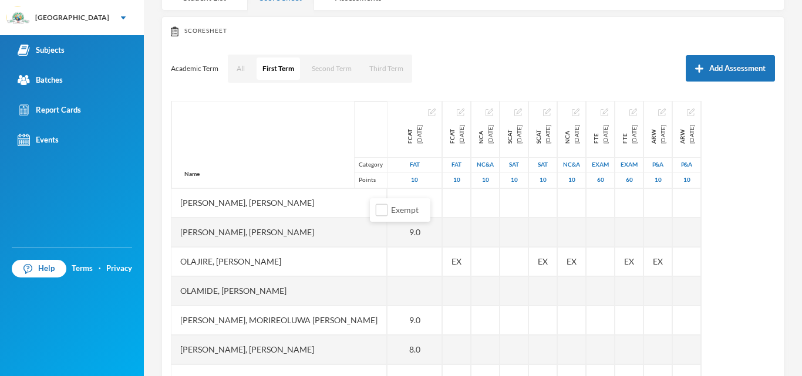
scroll to position [107, 0]
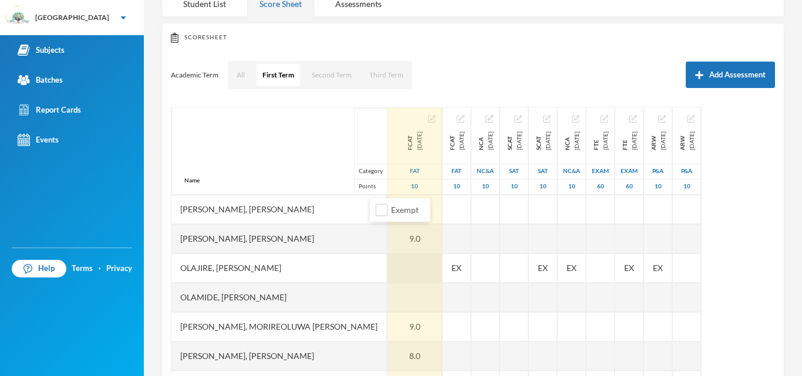
click at [387, 257] on div at bounding box center [414, 268] width 55 height 29
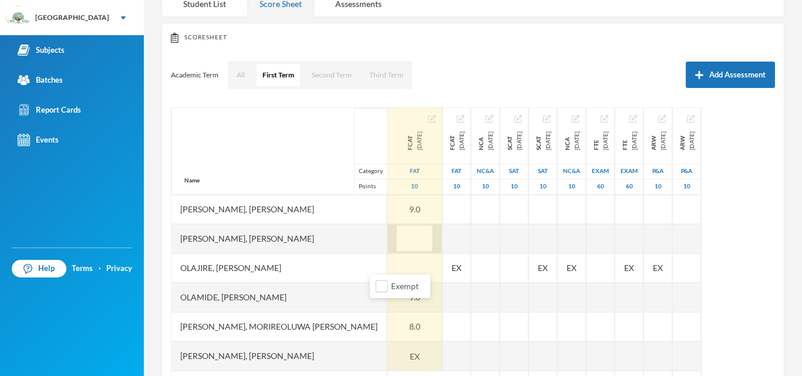
scroll to position [332, 0]
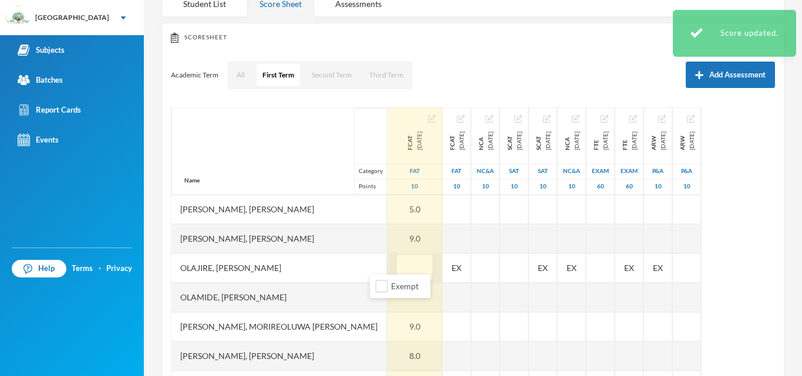
type input "4"
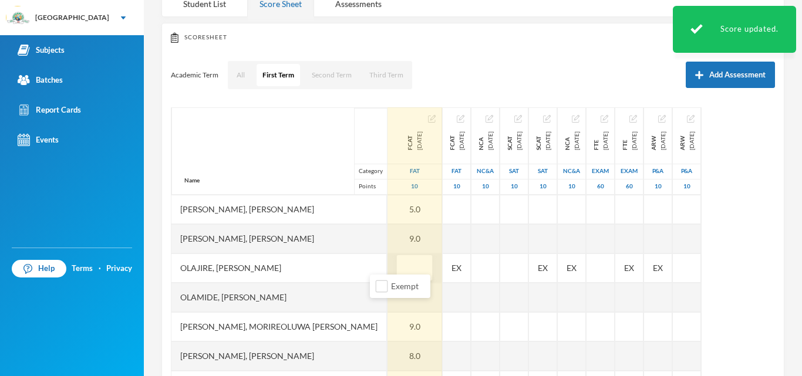
type input "3"
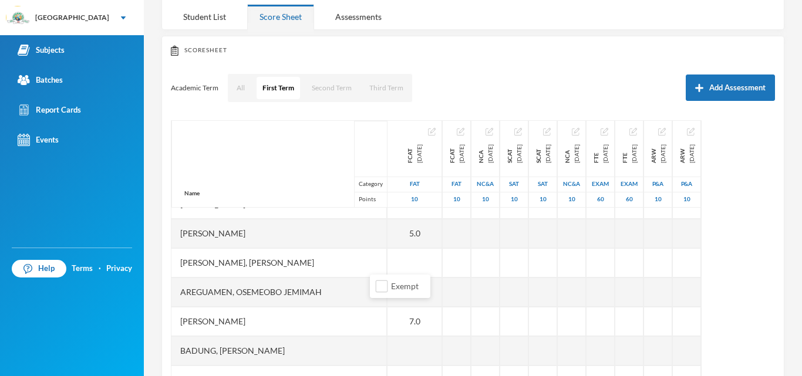
scroll to position [103, 0]
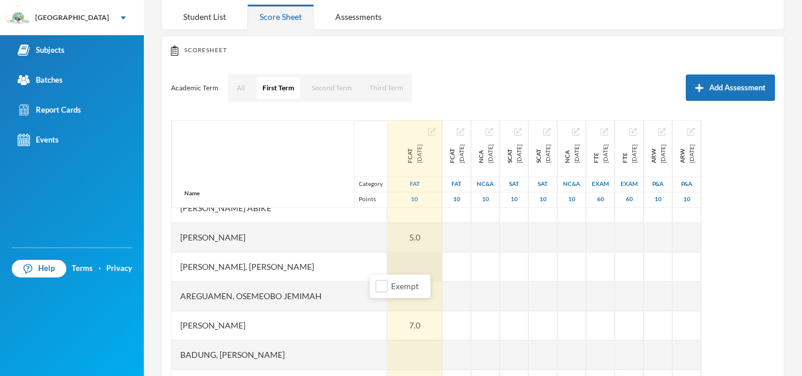
click at [387, 261] on div at bounding box center [414, 266] width 55 height 29
type input "5"
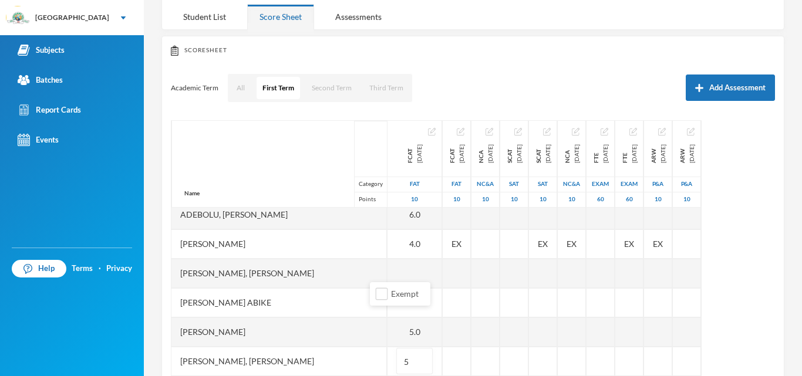
scroll to position [0, 0]
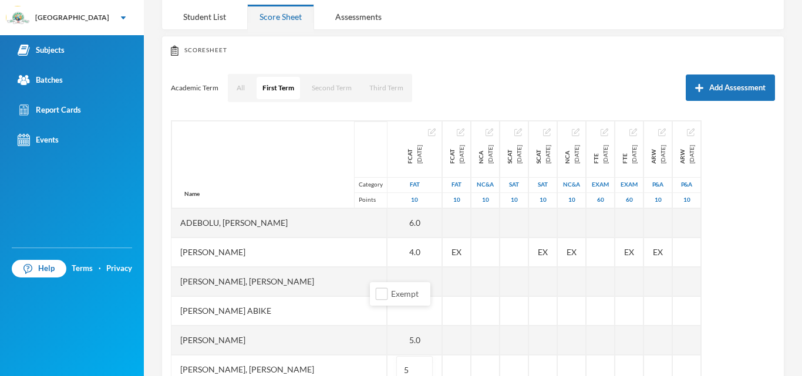
click at [240, 146] on div "Name Category Points" at bounding box center [278, 164] width 215 height 87
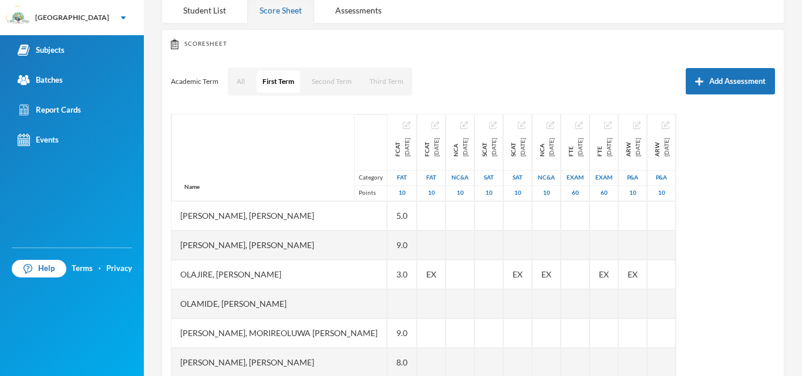
scroll to position [100, 0]
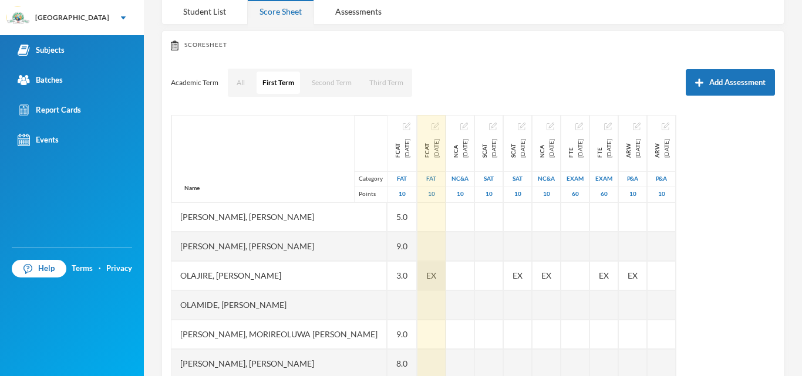
click at [428, 262] on div "EX" at bounding box center [431, 275] width 28 height 29
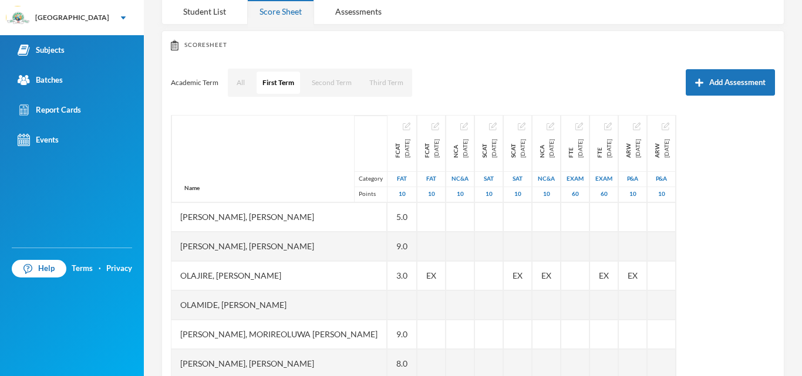
click at [236, 151] on div "Name Category Points" at bounding box center [278, 158] width 215 height 87
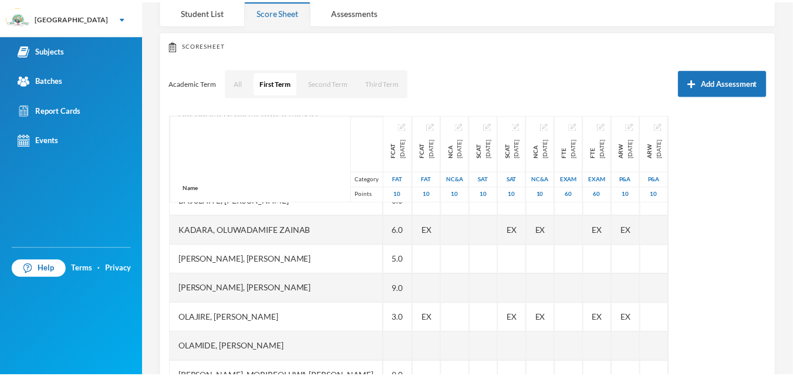
scroll to position [332, 0]
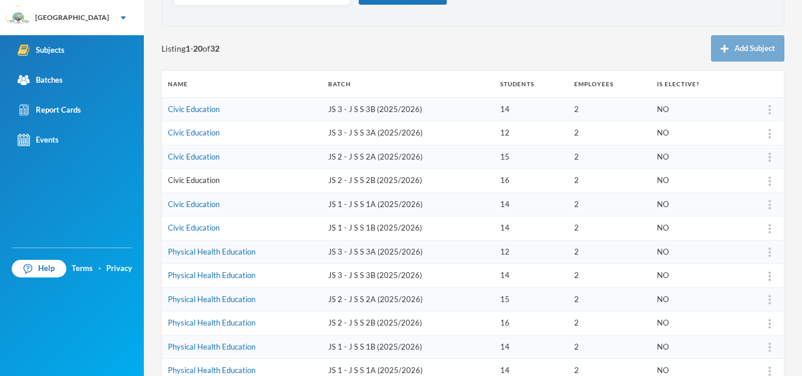
click at [195, 181] on link "Civic Education" at bounding box center [194, 180] width 52 height 9
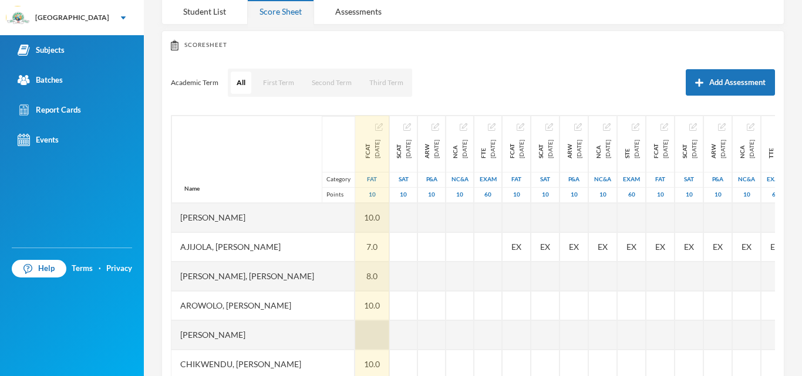
click at [376, 338] on div at bounding box center [372, 335] width 34 height 29
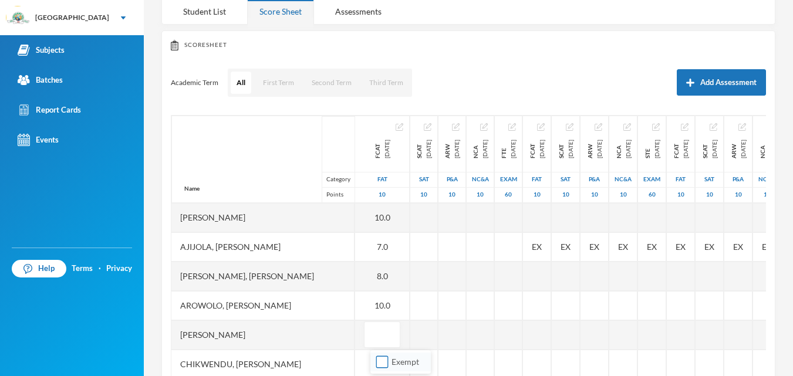
click at [382, 362] on input "Exempt" at bounding box center [382, 362] width 12 height 12
checkbox input "true"
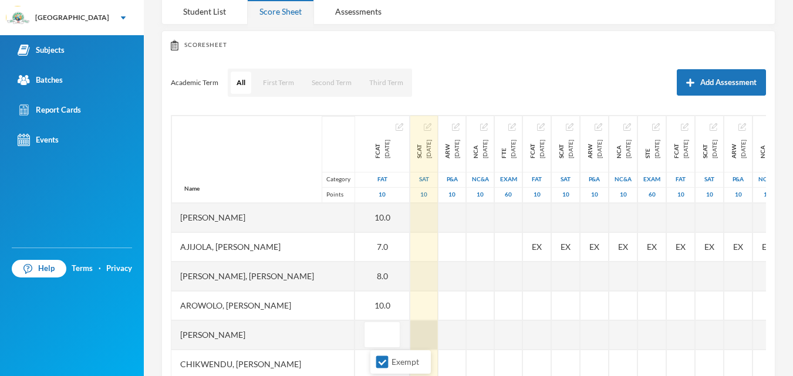
click at [438, 342] on div at bounding box center [424, 335] width 28 height 29
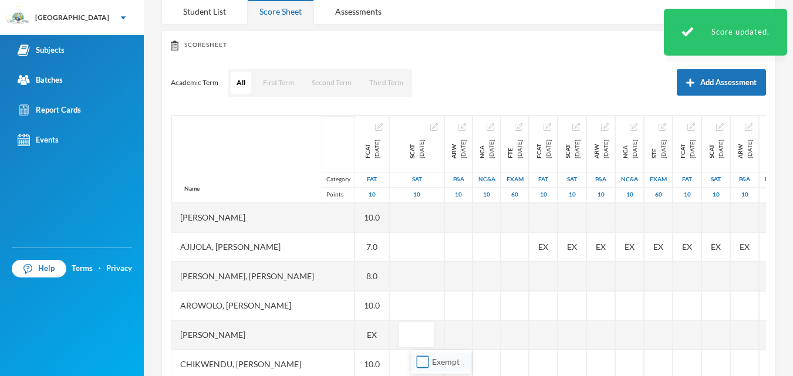
click at [421, 360] on input "Exempt" at bounding box center [423, 362] width 12 height 12
checkbox input "true"
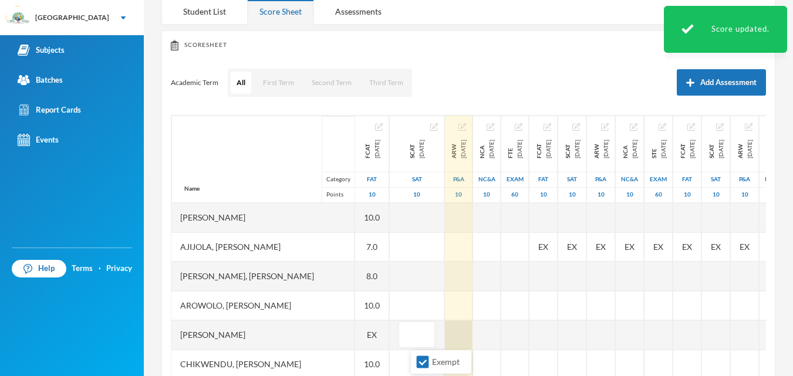
click at [473, 338] on div at bounding box center [459, 335] width 28 height 29
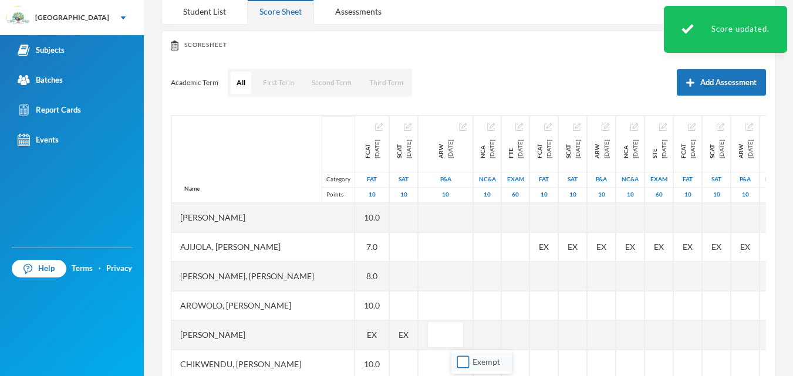
click at [463, 363] on input "Exempt" at bounding box center [463, 362] width 12 height 12
checkbox input "true"
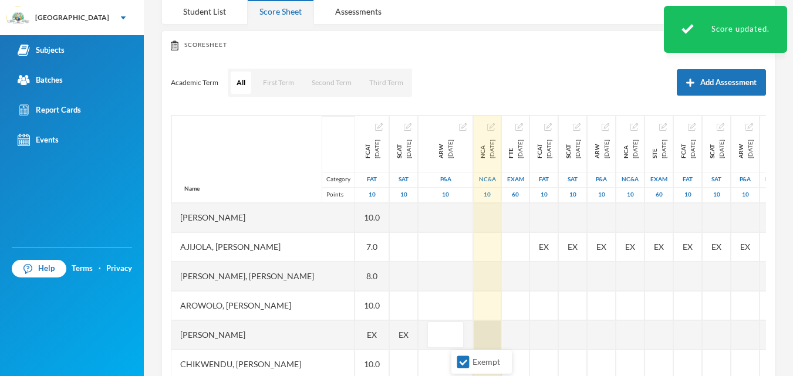
click at [501, 335] on div at bounding box center [488, 335] width 28 height 29
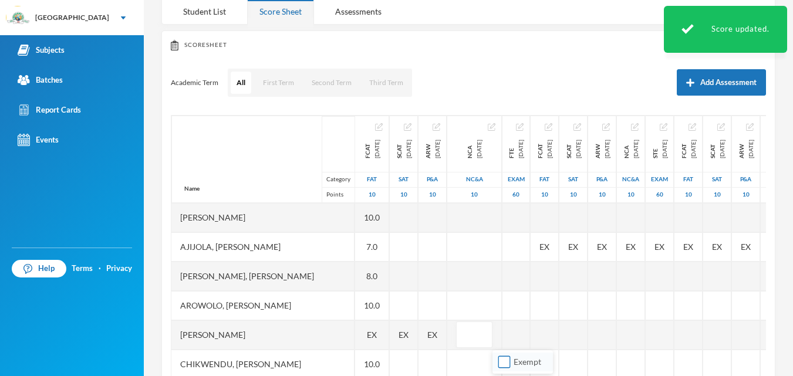
click at [505, 361] on input "Exempt" at bounding box center [504, 362] width 12 height 12
checkbox input "true"
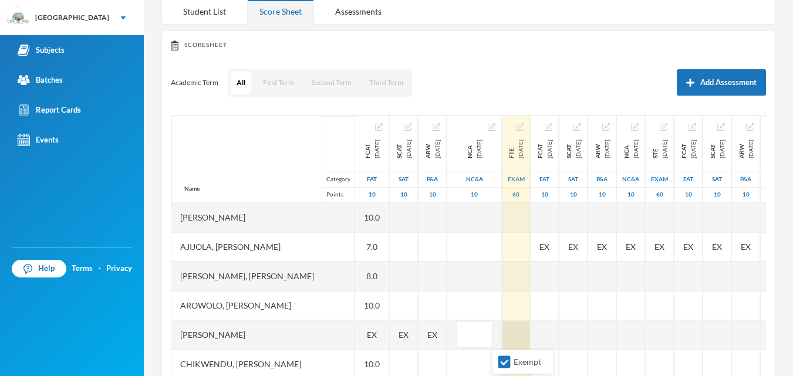
click at [530, 332] on div at bounding box center [516, 335] width 28 height 29
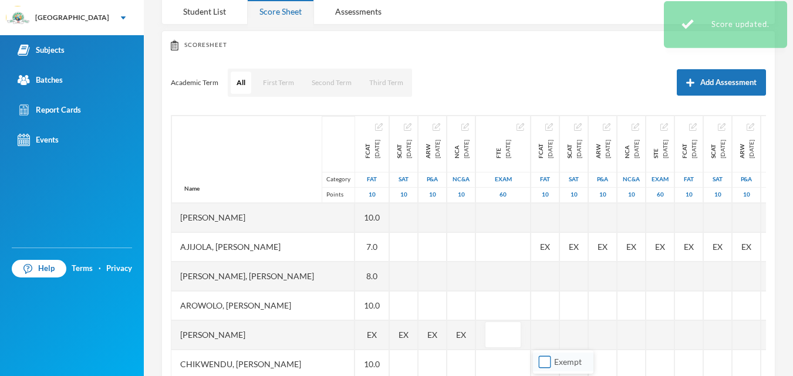
click at [543, 365] on input "Exempt" at bounding box center [545, 362] width 12 height 12
checkbox input "true"
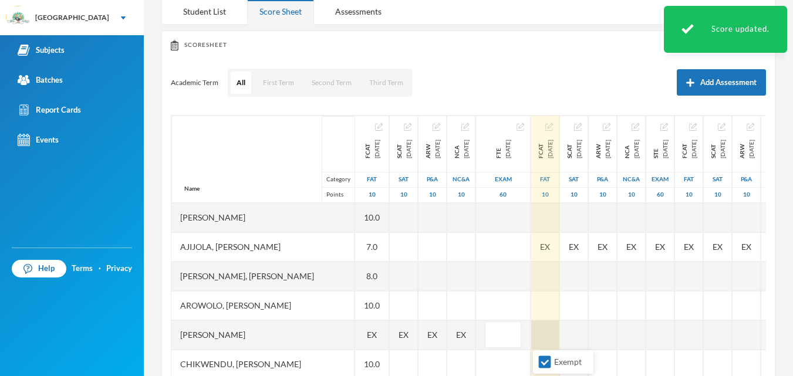
click at [559, 337] on div at bounding box center [545, 335] width 28 height 29
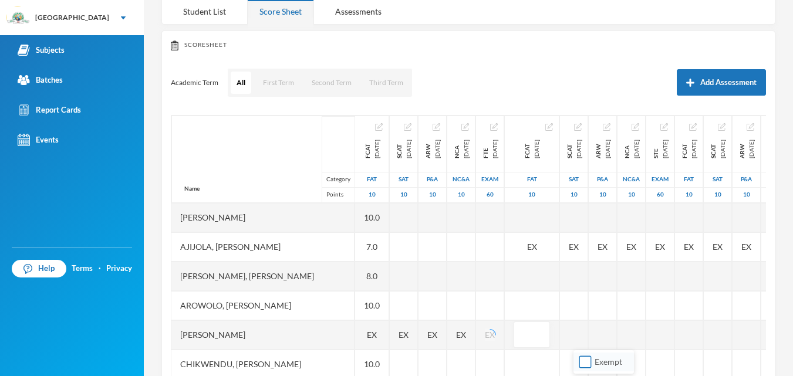
click at [585, 360] on input "Exempt" at bounding box center [585, 362] width 12 height 12
checkbox input "true"
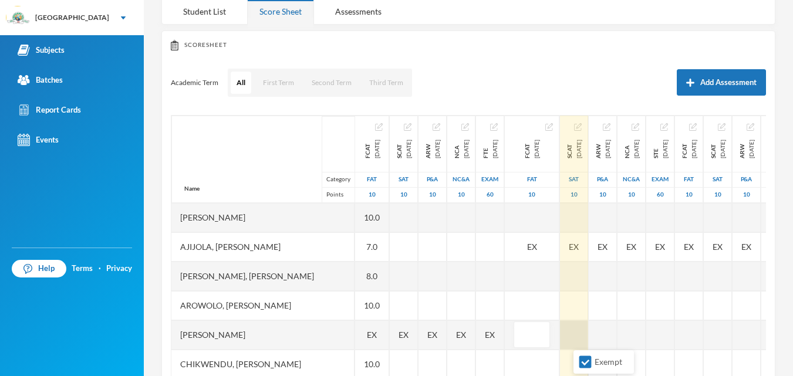
click at [588, 332] on div at bounding box center [574, 335] width 28 height 29
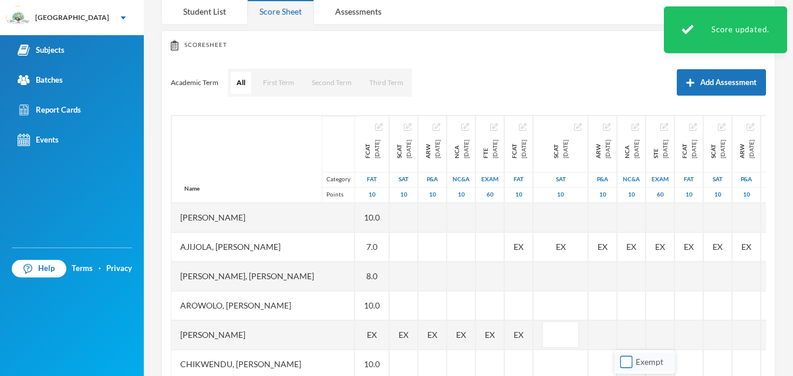
click at [626, 359] on input "Exempt" at bounding box center [626, 362] width 12 height 12
checkbox input "true"
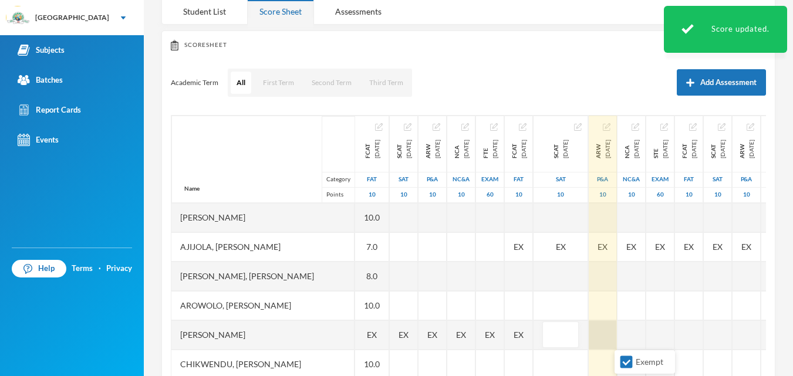
click at [617, 332] on div at bounding box center [603, 335] width 28 height 29
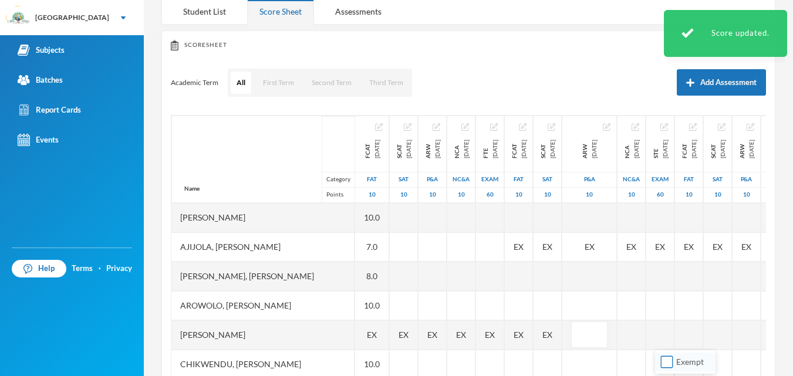
click at [668, 365] on input "Exempt" at bounding box center [667, 362] width 12 height 12
checkbox input "true"
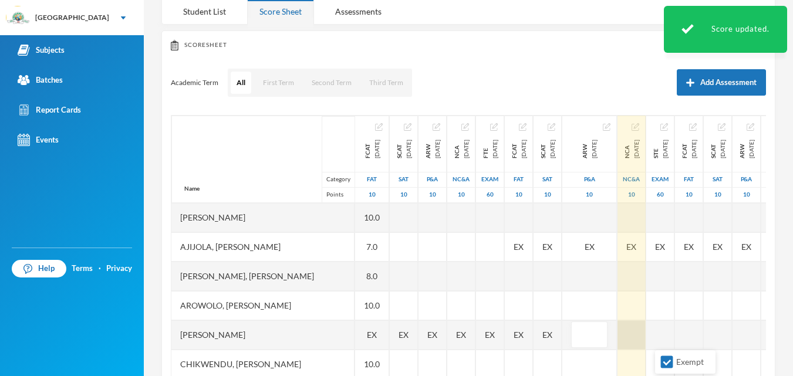
click at [646, 341] on div at bounding box center [632, 335] width 28 height 29
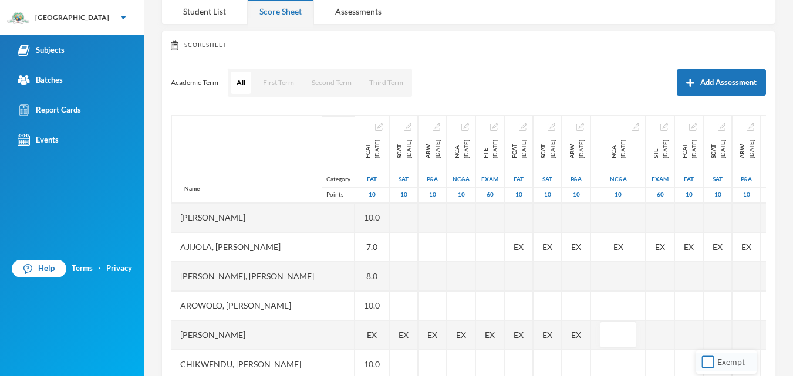
click at [707, 363] on input "Exempt" at bounding box center [708, 362] width 12 height 12
checkbox input "true"
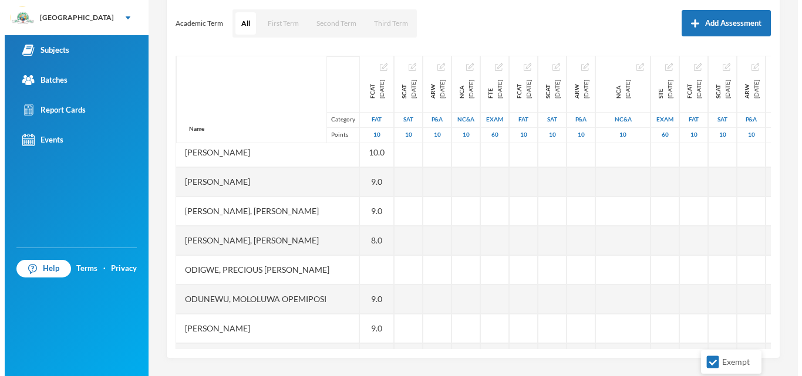
scroll to position [213, 0]
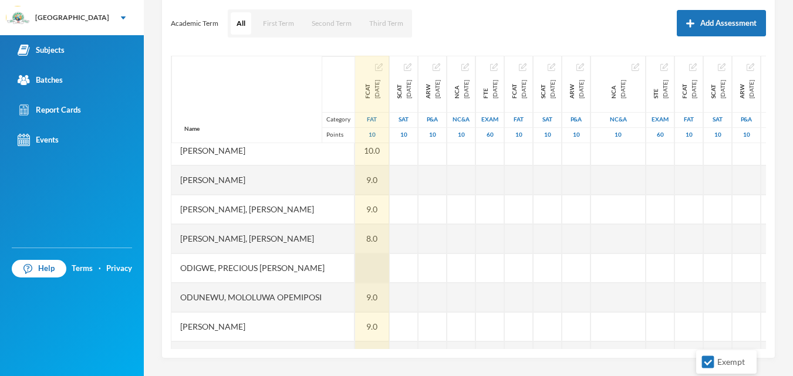
click at [377, 267] on div at bounding box center [372, 268] width 34 height 29
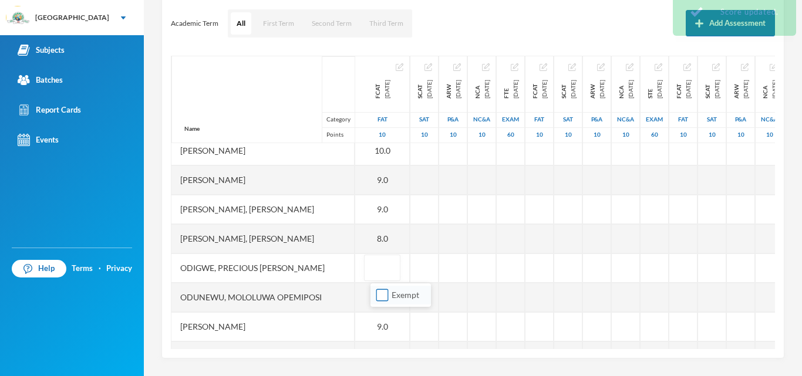
click at [379, 294] on input "Exempt" at bounding box center [382, 295] width 12 height 12
checkbox input "true"
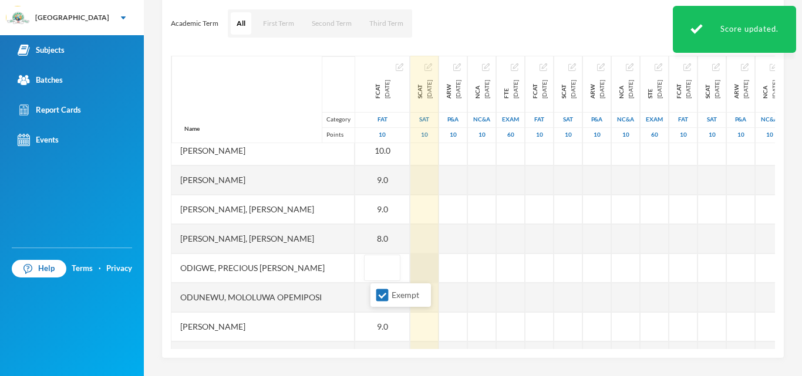
click at [429, 268] on div at bounding box center [424, 268] width 28 height 29
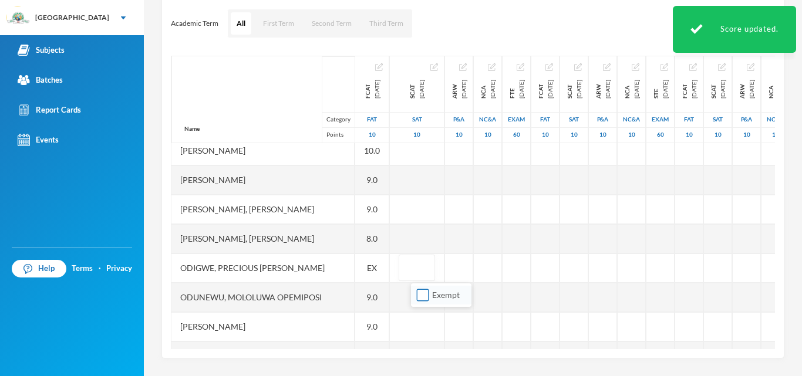
click at [426, 296] on input "Exempt" at bounding box center [423, 295] width 12 height 12
checkbox input "true"
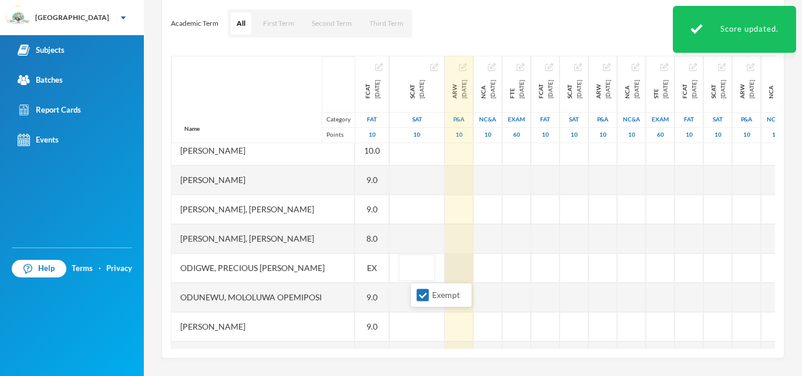
click at [473, 271] on div at bounding box center [459, 268] width 28 height 29
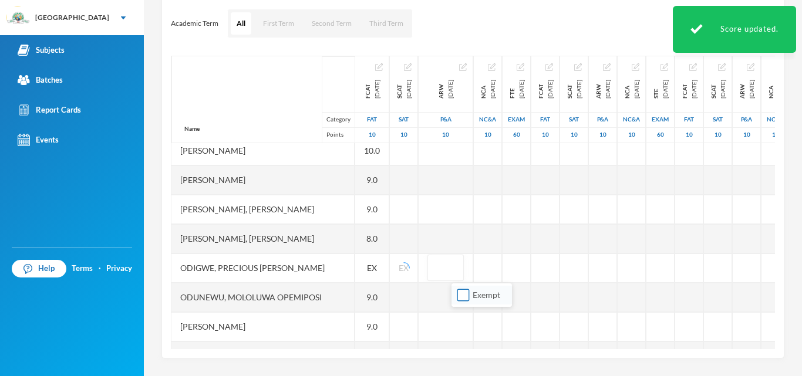
click at [464, 292] on input "Exempt" at bounding box center [463, 295] width 12 height 12
checkbox input "true"
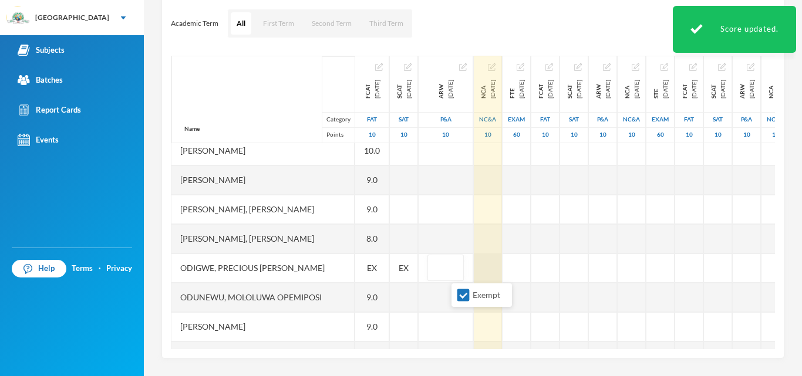
click at [502, 268] on div at bounding box center [488, 268] width 28 height 29
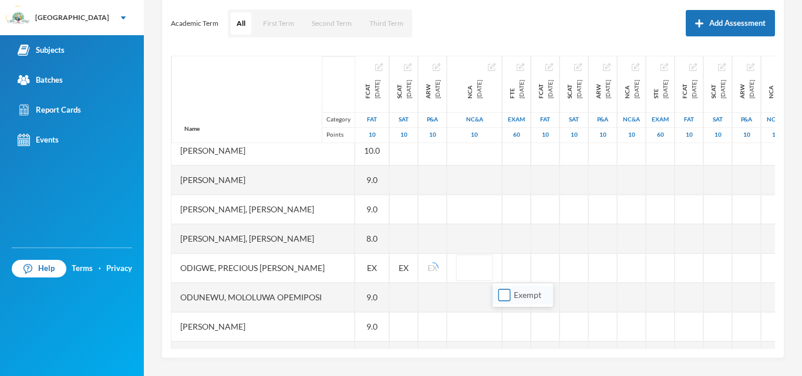
click at [504, 292] on input "Exempt" at bounding box center [504, 295] width 12 height 12
checkbox input "true"
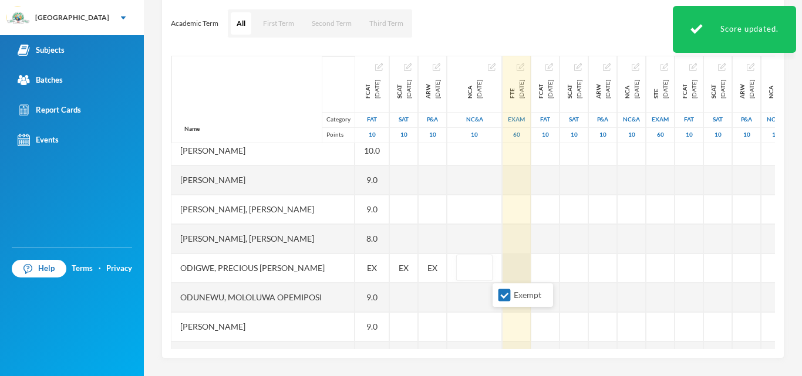
click at [531, 273] on div at bounding box center [516, 268] width 28 height 29
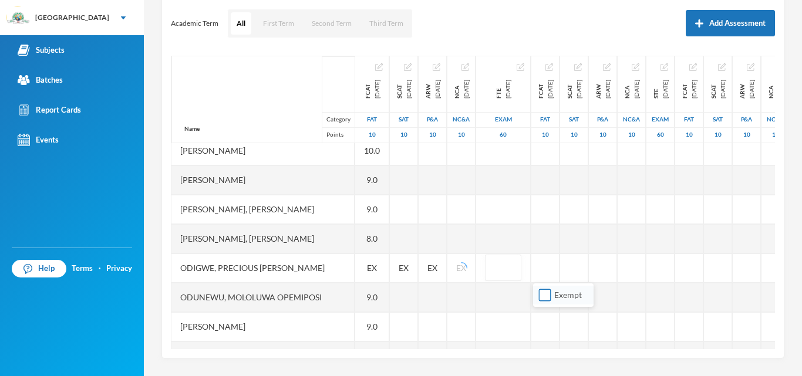
click at [544, 299] on input "Exempt" at bounding box center [545, 295] width 12 height 12
checkbox input "true"
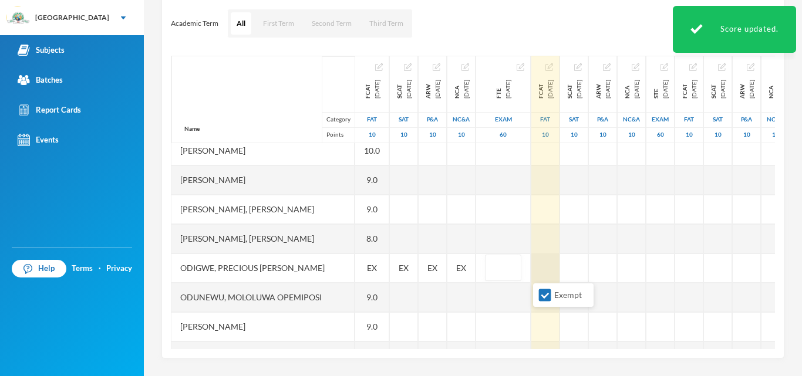
click at [559, 268] on div at bounding box center [545, 268] width 28 height 29
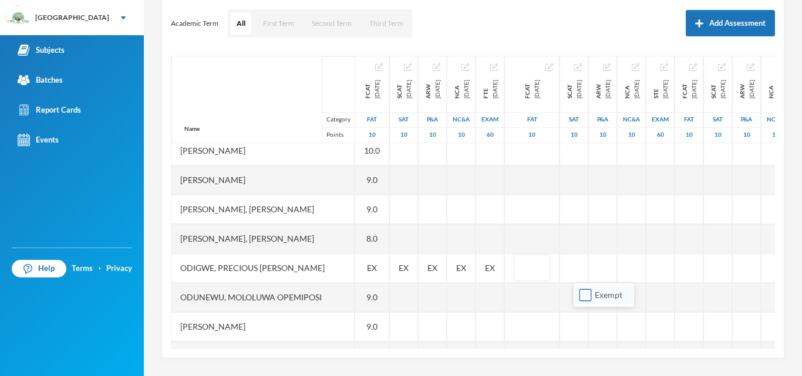
click at [582, 297] on input "Exempt" at bounding box center [585, 295] width 12 height 12
checkbox input "true"
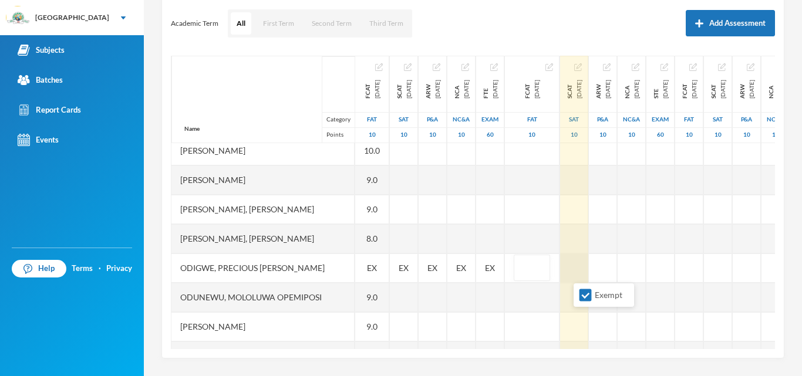
click at [588, 267] on div at bounding box center [574, 268] width 28 height 29
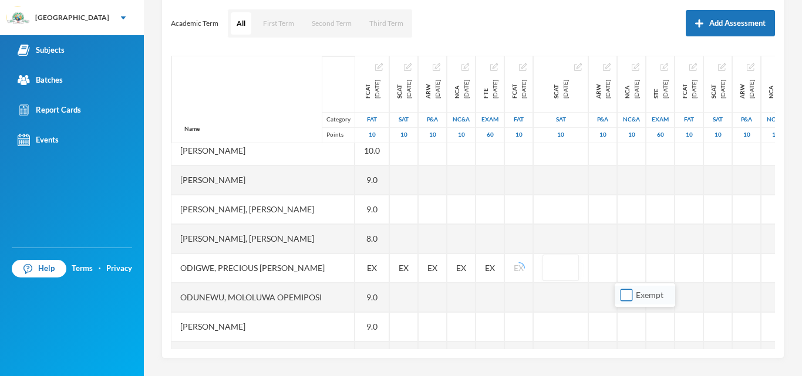
click at [626, 291] on input "Exempt" at bounding box center [626, 295] width 12 height 12
checkbox input "true"
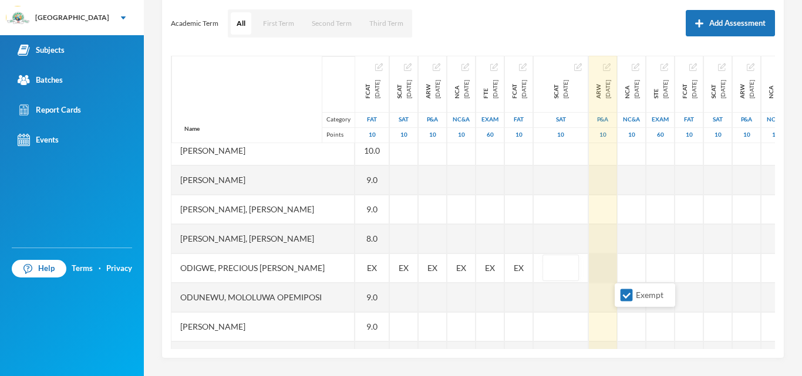
click at [617, 268] on div at bounding box center [603, 268] width 28 height 29
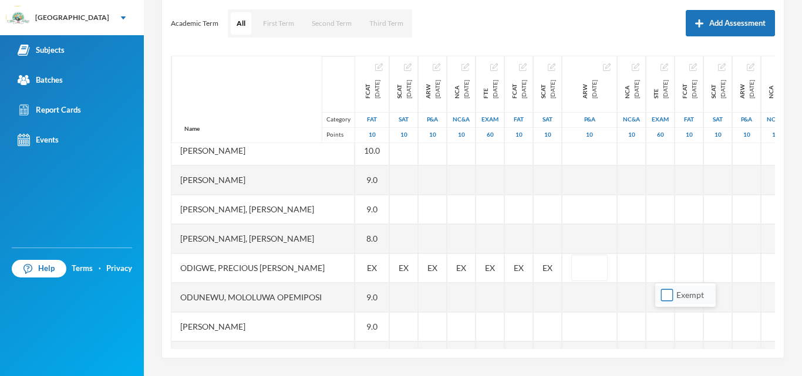
click at [665, 296] on input "Exempt" at bounding box center [667, 295] width 12 height 12
checkbox input "true"
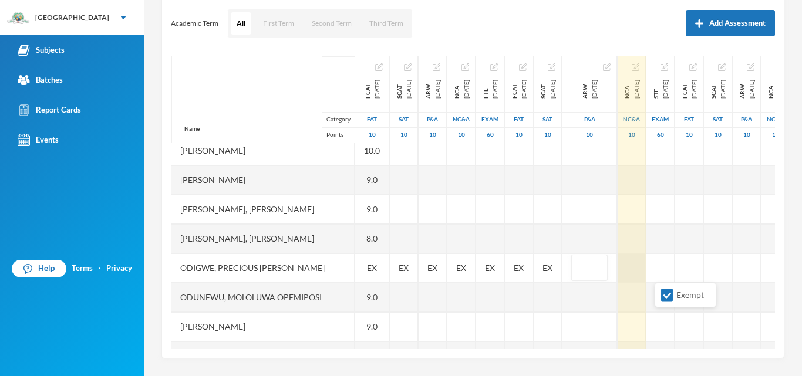
click at [646, 265] on div at bounding box center [632, 268] width 28 height 29
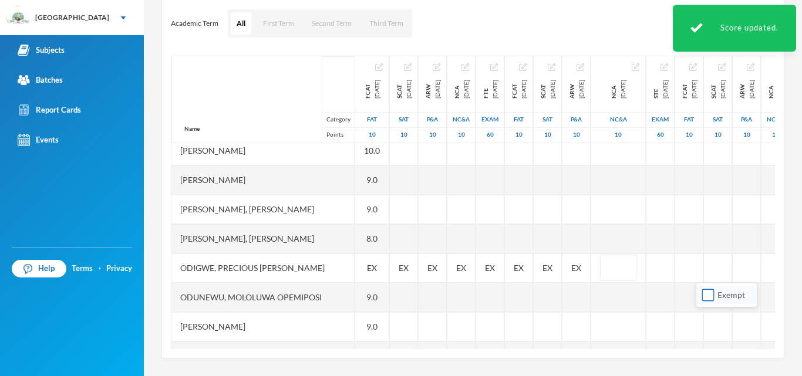
click at [706, 296] on input "Exempt" at bounding box center [708, 295] width 12 height 12
checkbox input "true"
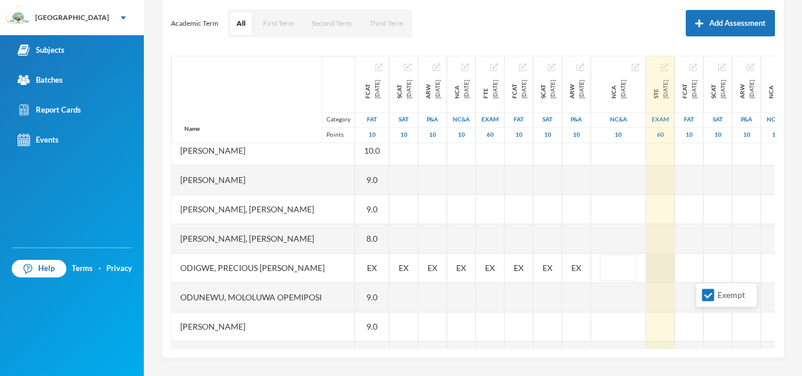
click at [674, 269] on div at bounding box center [660, 268] width 28 height 29
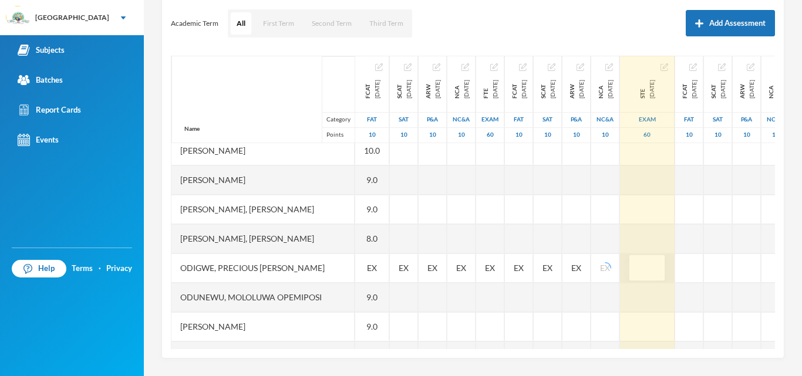
scroll to position [213, 9]
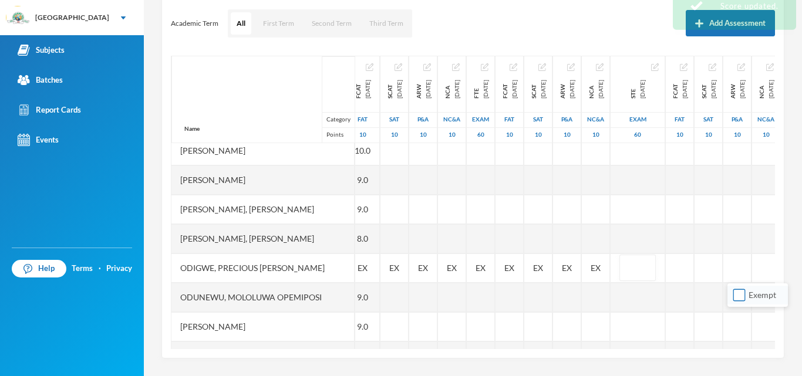
click at [737, 295] on input "Exempt" at bounding box center [739, 295] width 12 height 12
checkbox input "true"
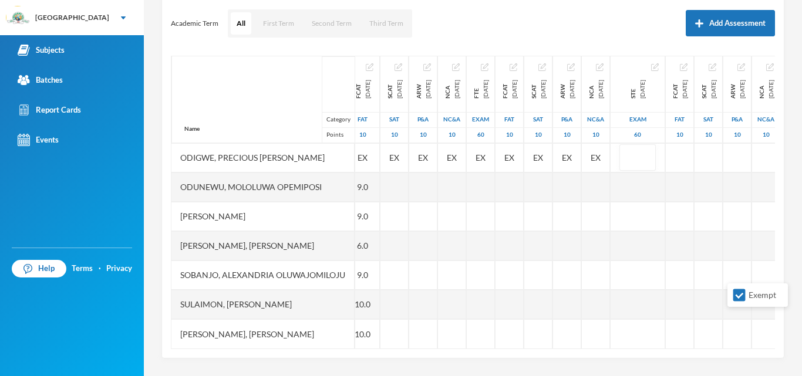
scroll to position [332, 9]
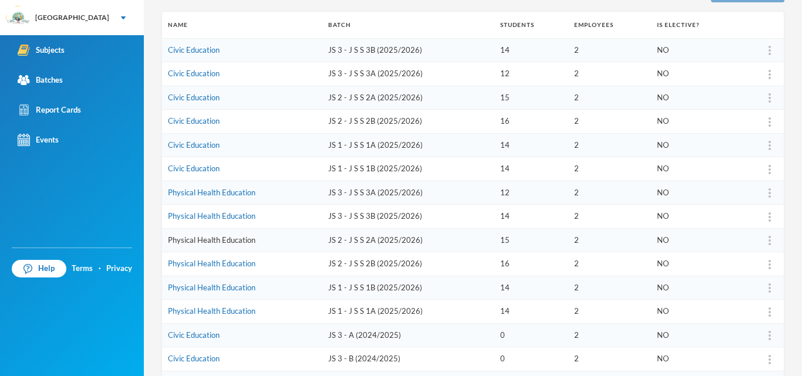
click at [225, 238] on link "Physical Health Education" at bounding box center [211, 239] width 87 height 9
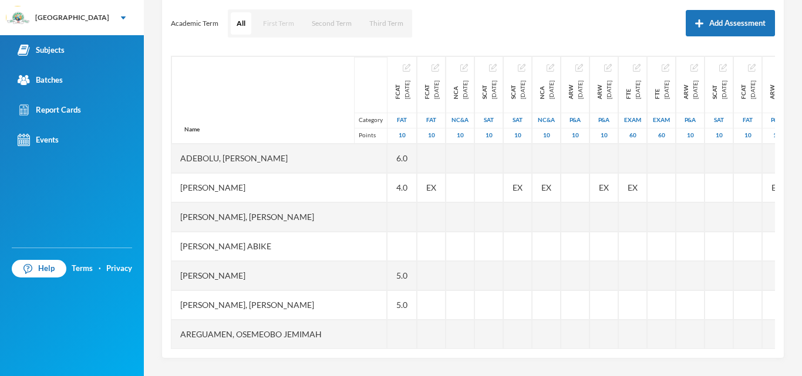
click at [276, 23] on button "First Term" at bounding box center [278, 23] width 43 height 22
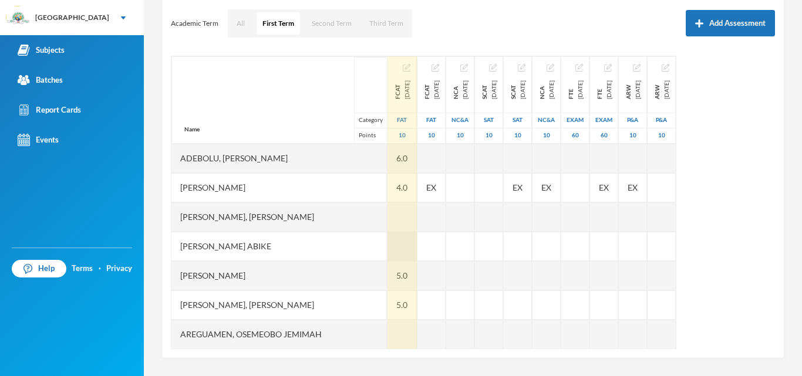
click at [387, 249] on div at bounding box center [401, 246] width 29 height 29
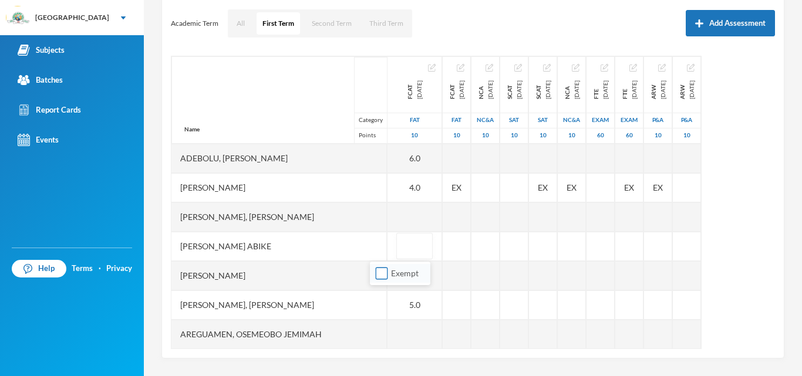
click at [380, 274] on input "Exempt" at bounding box center [382, 274] width 12 height 12
checkbox input "true"
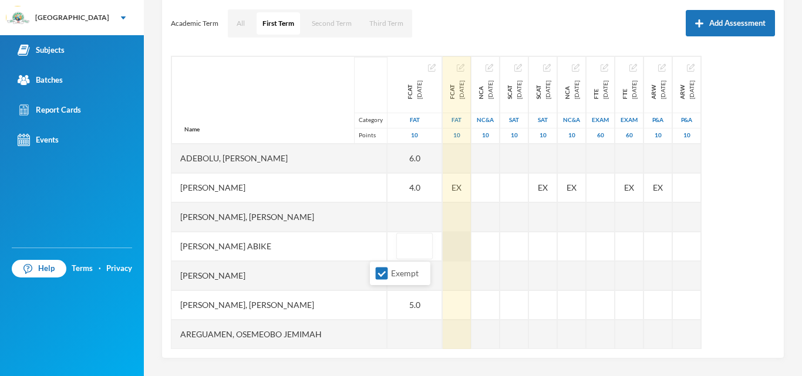
click at [443, 248] on div at bounding box center [457, 246] width 28 height 29
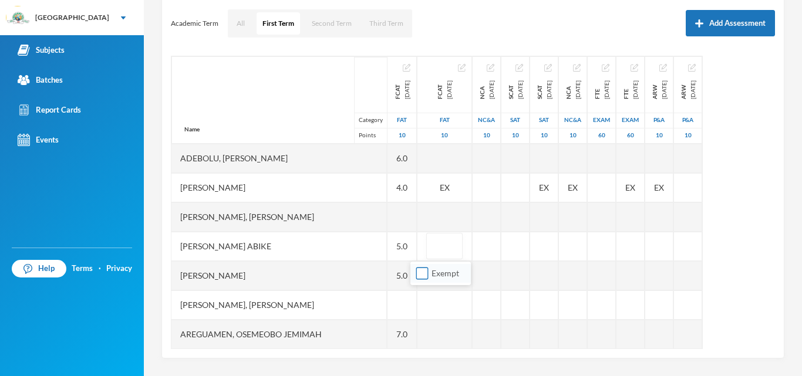
click at [421, 274] on input "Exempt" at bounding box center [422, 274] width 12 height 12
checkbox input "true"
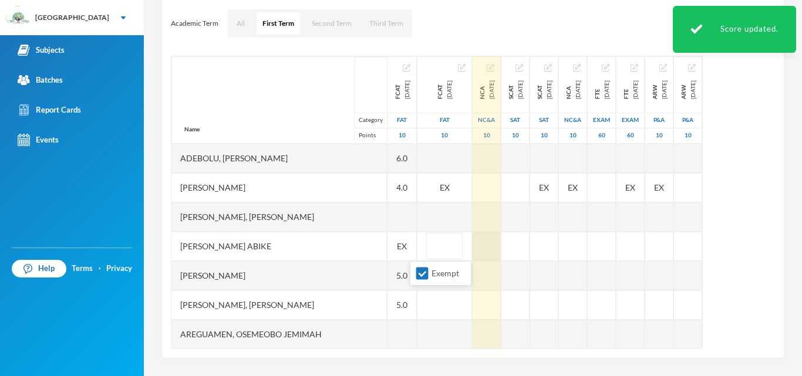
click at [474, 247] on div at bounding box center [487, 246] width 28 height 29
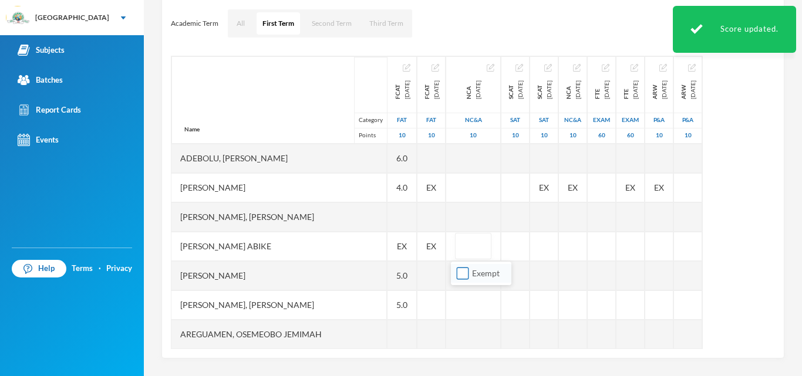
click at [463, 269] on input "Exempt" at bounding box center [463, 274] width 12 height 12
checkbox input "true"
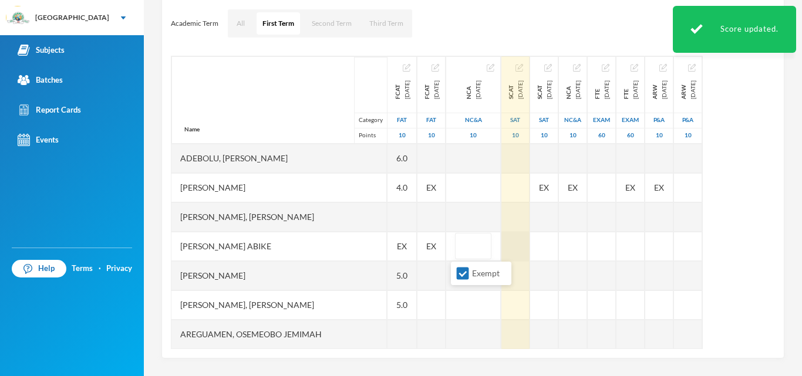
click at [504, 245] on div at bounding box center [515, 246] width 28 height 29
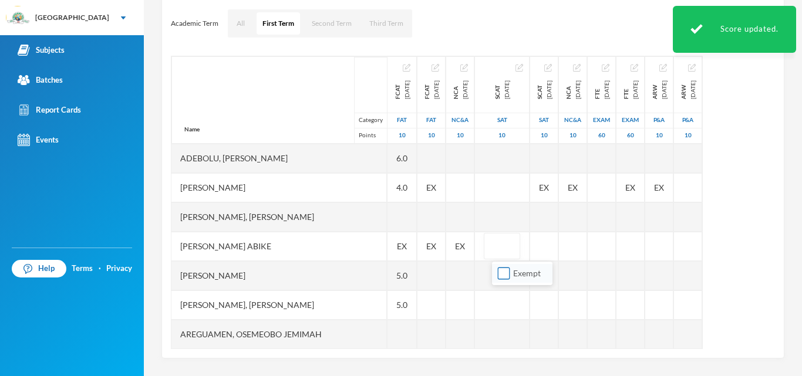
click at [504, 270] on input "Exempt" at bounding box center [504, 274] width 12 height 12
checkbox input "true"
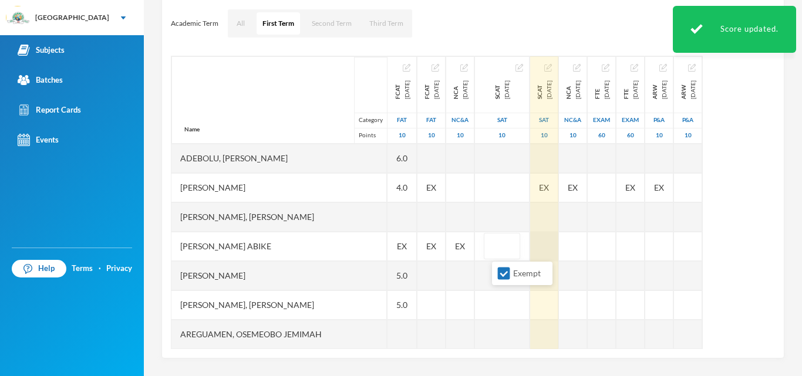
click at [555, 247] on div at bounding box center [544, 246] width 28 height 29
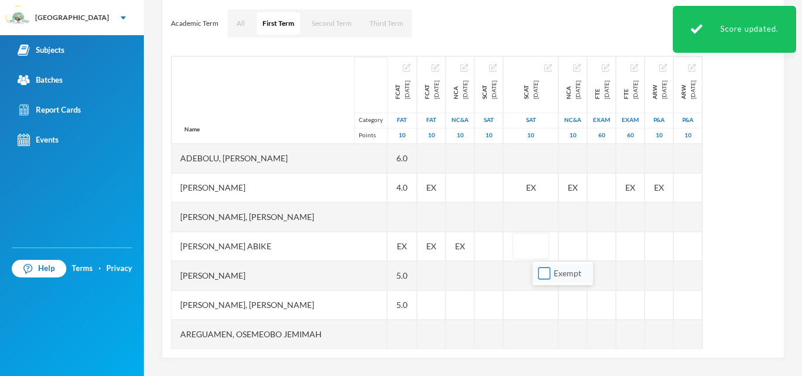
click at [545, 275] on input "Exempt" at bounding box center [544, 274] width 12 height 12
checkbox input "true"
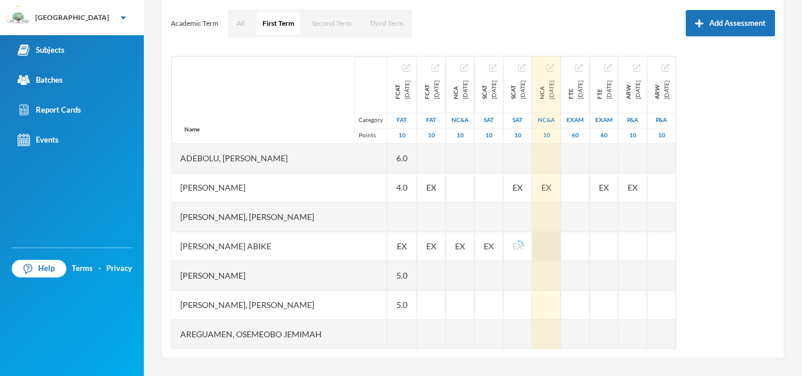
click at [561, 248] on div at bounding box center [546, 246] width 28 height 29
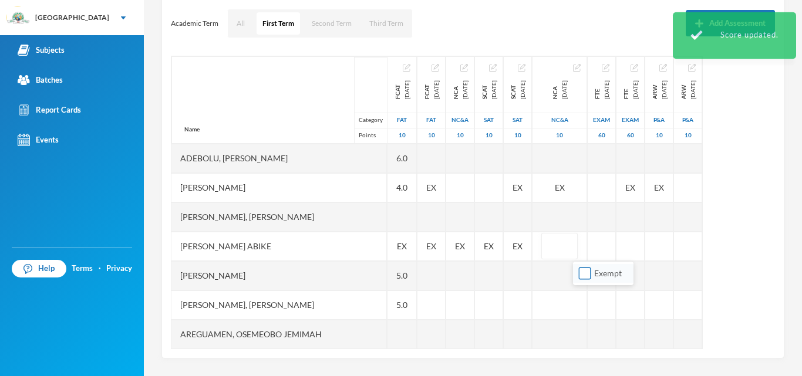
click at [586, 271] on input "Exempt" at bounding box center [585, 274] width 12 height 12
checkbox input "true"
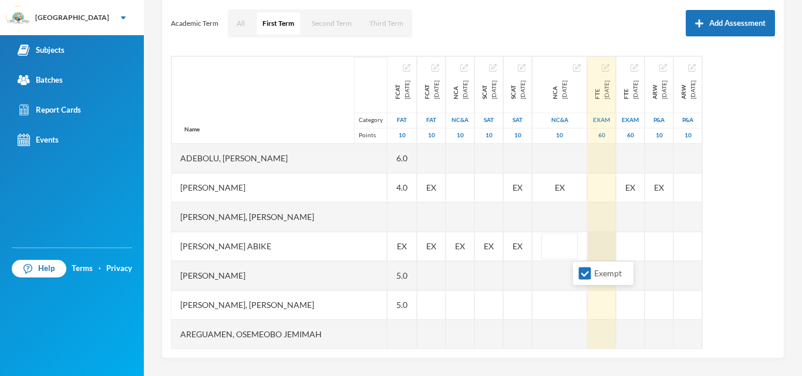
click at [616, 240] on div at bounding box center [602, 246] width 28 height 29
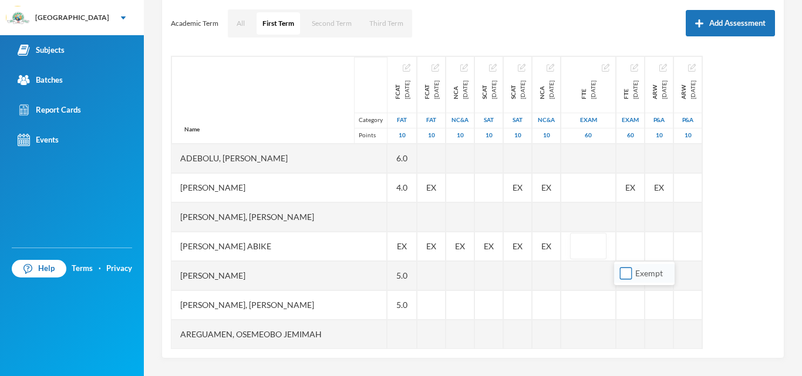
click at [626, 275] on input "Exempt" at bounding box center [626, 274] width 12 height 12
checkbox input "true"
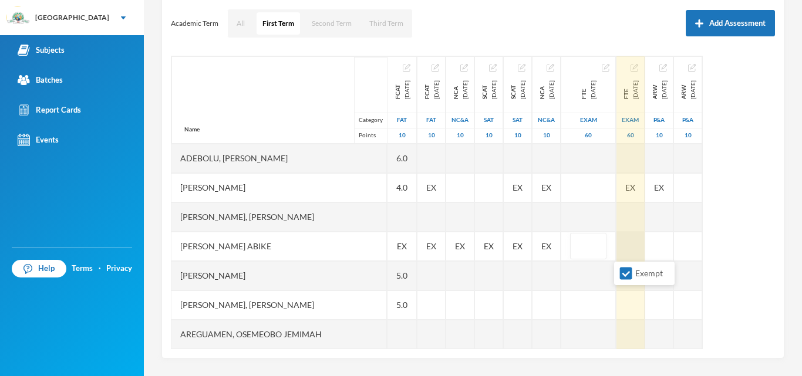
click at [645, 248] on div at bounding box center [630, 246] width 28 height 29
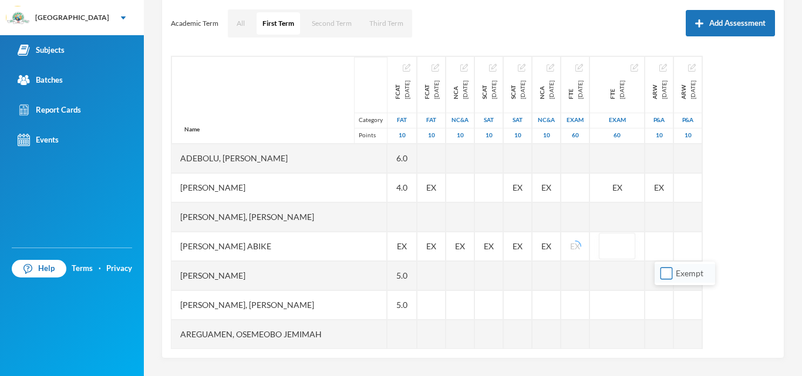
click at [666, 272] on input "Exempt" at bounding box center [666, 274] width 12 height 12
checkbox input "true"
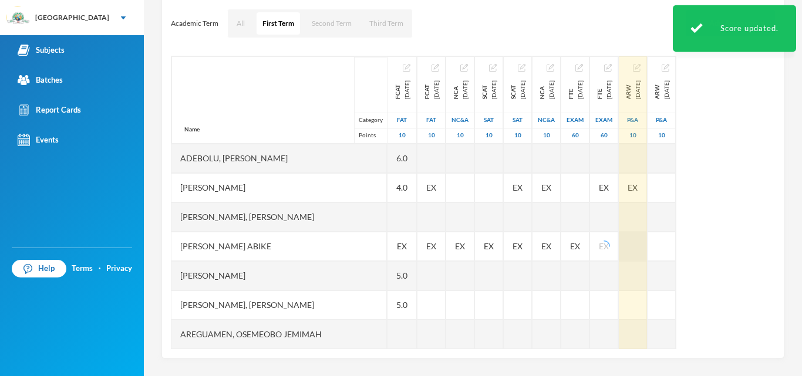
click at [647, 246] on div at bounding box center [633, 246] width 28 height 29
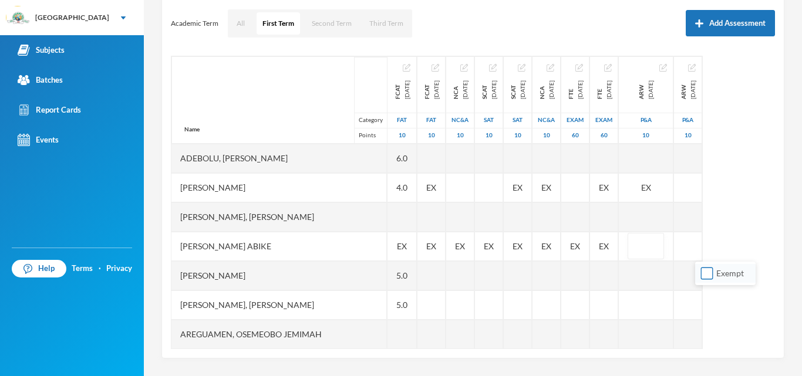
click at [706, 277] on input "Exempt" at bounding box center [707, 274] width 12 height 12
checkbox input "true"
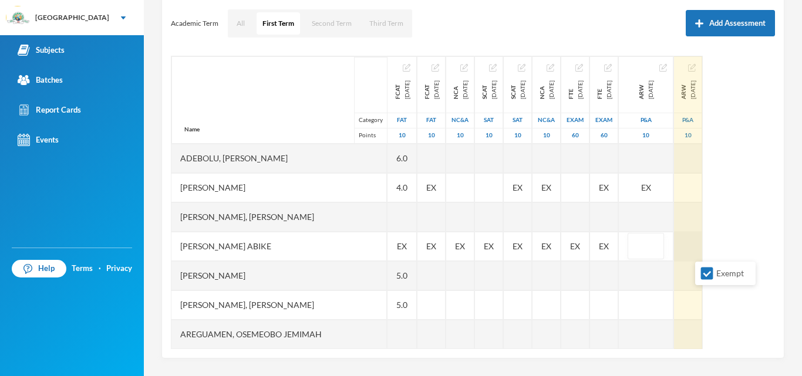
click at [702, 245] on div at bounding box center [688, 246] width 28 height 29
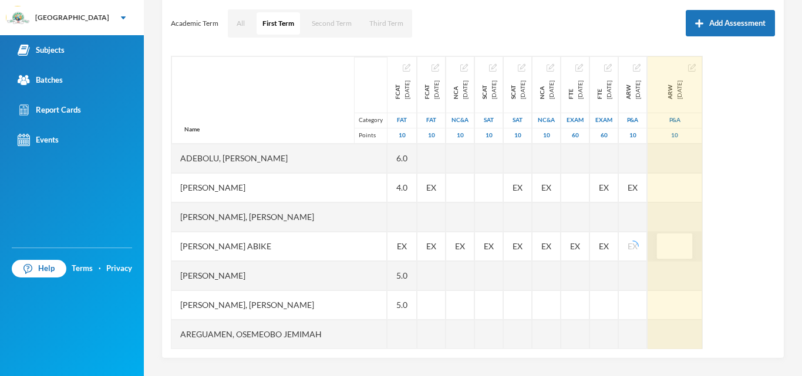
scroll to position [0, 9]
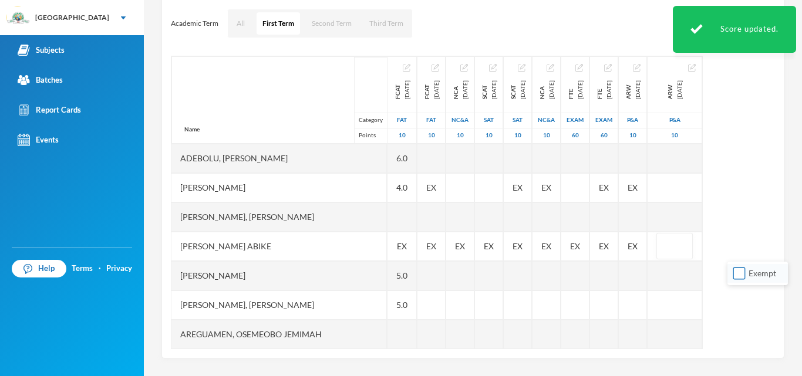
click at [740, 274] on input "Exempt" at bounding box center [739, 274] width 12 height 12
checkbox input "true"
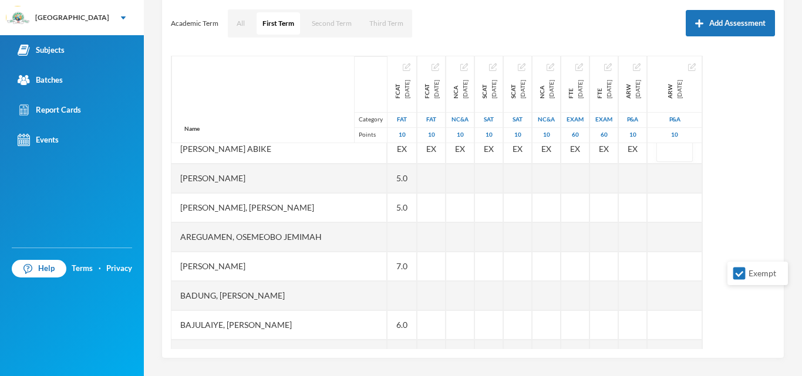
scroll to position [100, 9]
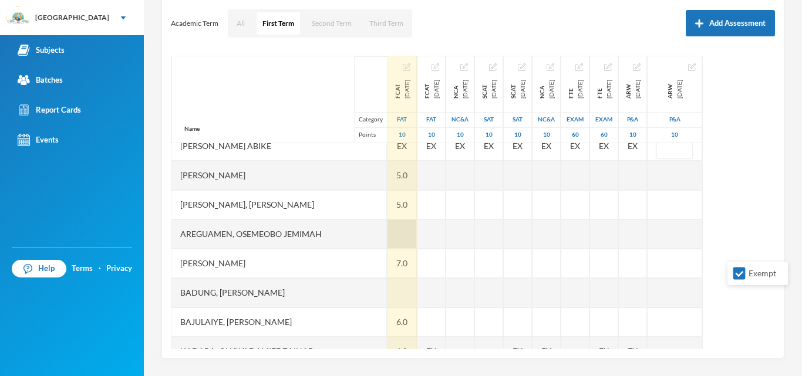
click at [387, 231] on div at bounding box center [401, 234] width 29 height 29
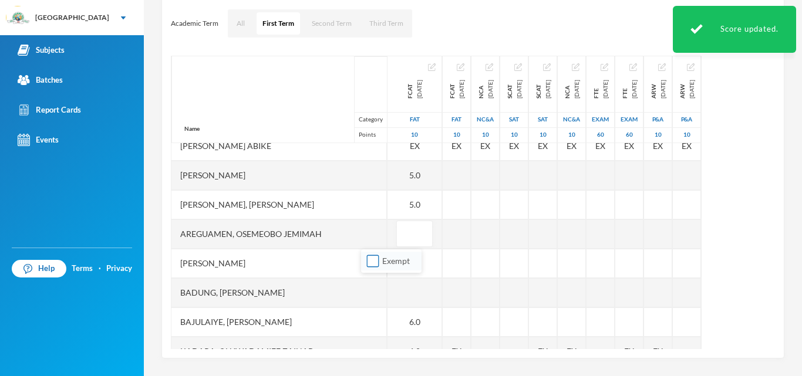
click at [368, 260] on input "Exempt" at bounding box center [373, 261] width 12 height 12
checkbox input "true"
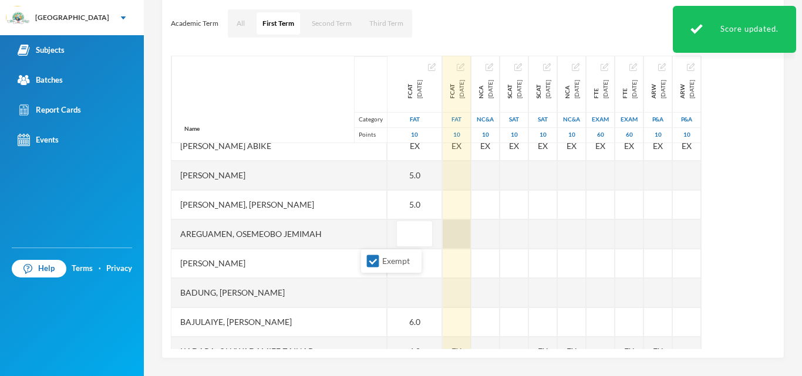
click at [443, 235] on div at bounding box center [457, 234] width 28 height 29
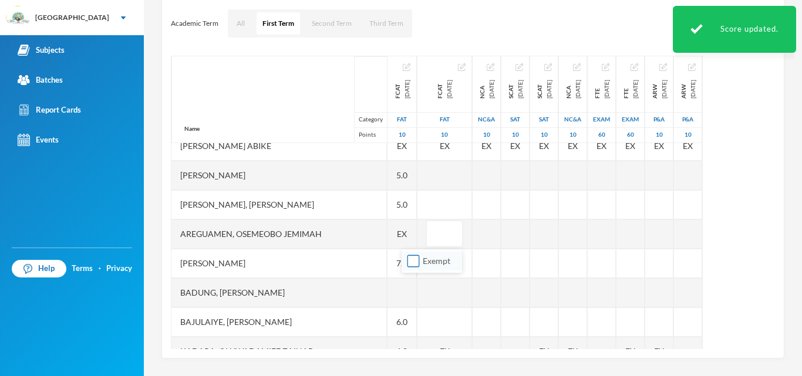
click at [416, 259] on input "Exempt" at bounding box center [413, 261] width 12 height 12
checkbox input "true"
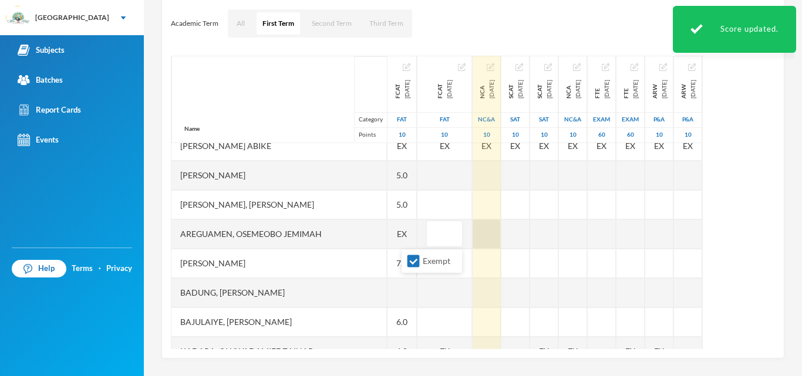
click at [473, 237] on div at bounding box center [487, 234] width 28 height 29
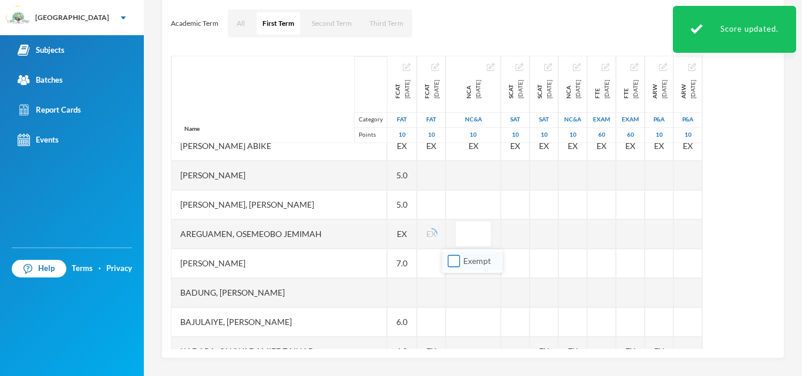
click at [453, 260] on input "Exempt" at bounding box center [454, 261] width 12 height 12
checkbox input "true"
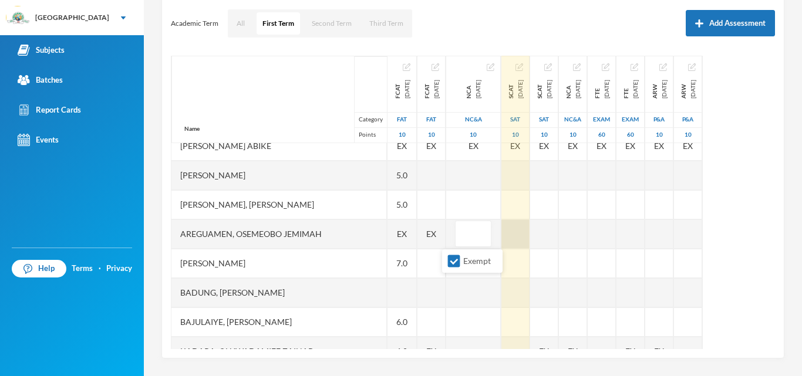
click at [511, 235] on div at bounding box center [515, 234] width 28 height 29
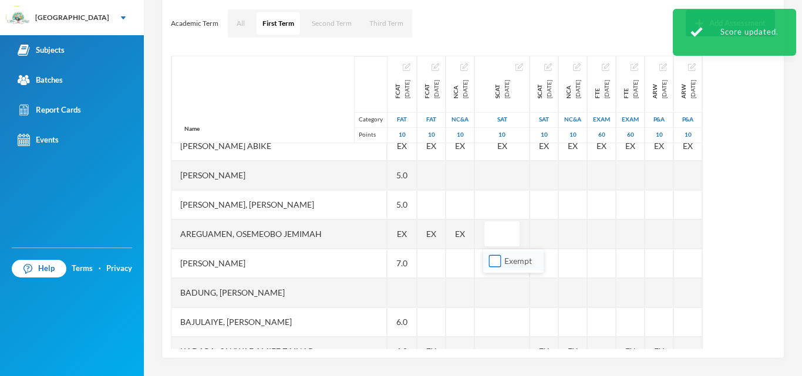
click at [495, 259] on input "Exempt" at bounding box center [495, 261] width 12 height 12
checkbox input "true"
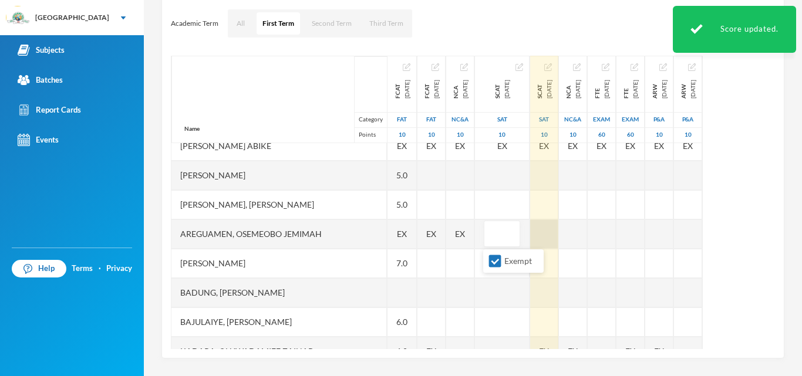
click at [553, 229] on div at bounding box center [544, 234] width 28 height 29
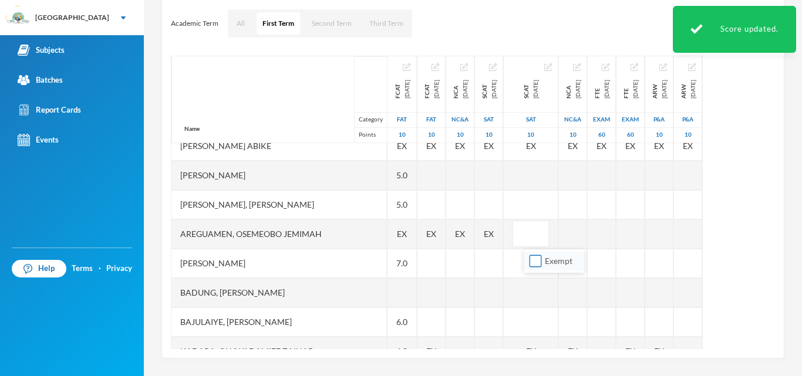
click at [538, 258] on input "Exempt" at bounding box center [535, 261] width 12 height 12
checkbox input "true"
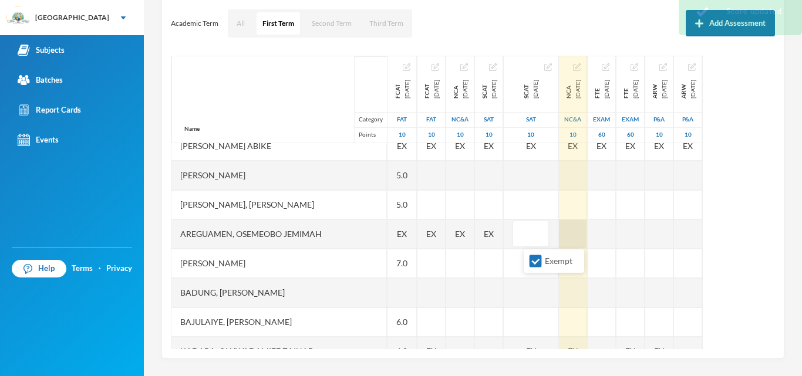
click at [587, 227] on div at bounding box center [573, 234] width 28 height 29
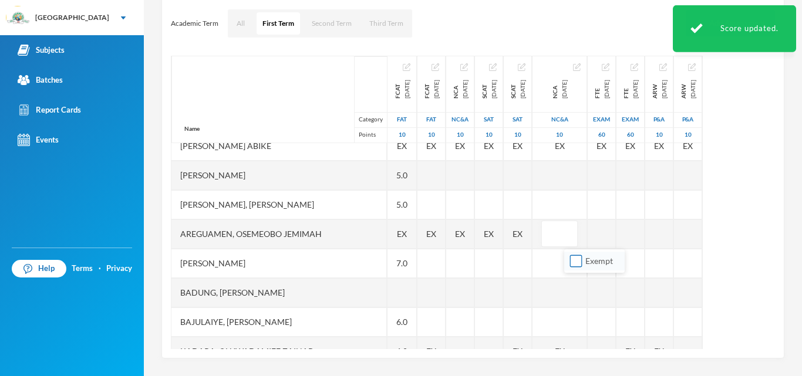
click at [575, 259] on input "Exempt" at bounding box center [576, 261] width 12 height 12
checkbox input "true"
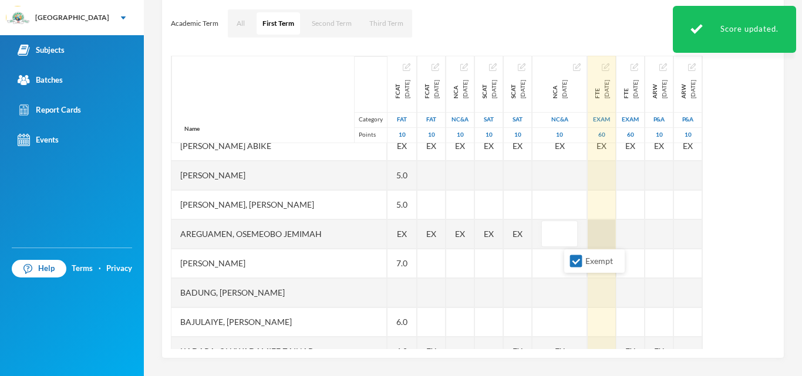
click at [616, 233] on div at bounding box center [602, 234] width 28 height 29
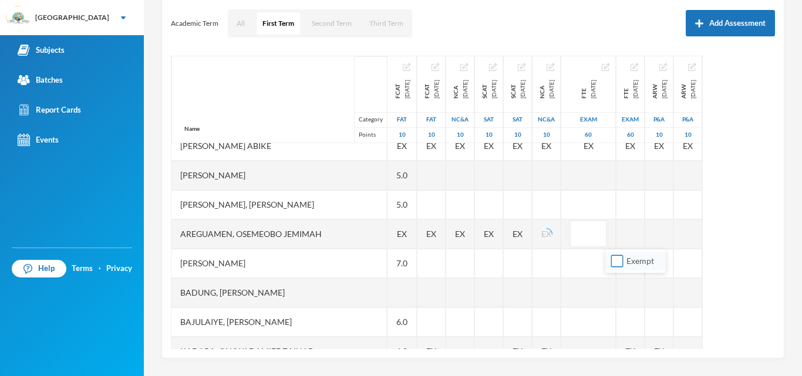
click at [619, 255] on input "Exempt" at bounding box center [617, 261] width 12 height 12
checkbox input "true"
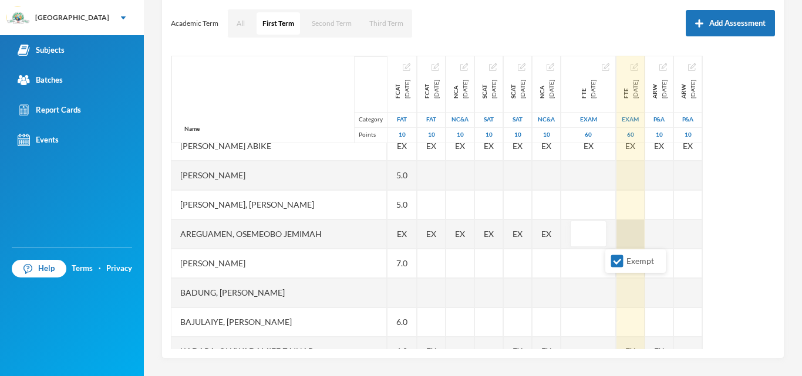
click at [645, 233] on div at bounding box center [630, 234] width 28 height 29
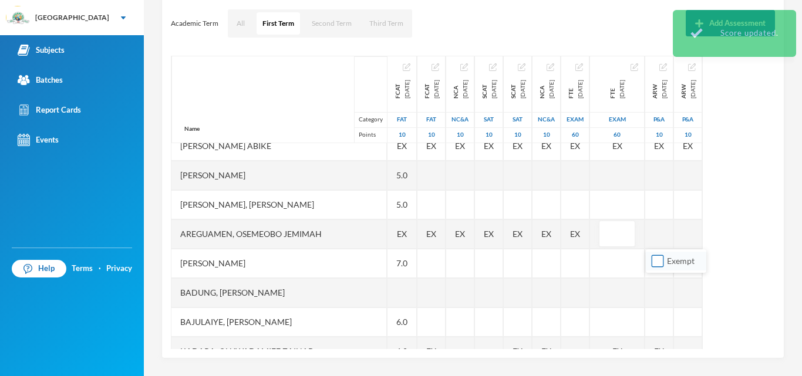
click at [655, 261] on input "Exempt" at bounding box center [658, 261] width 12 height 12
checkbox input "true"
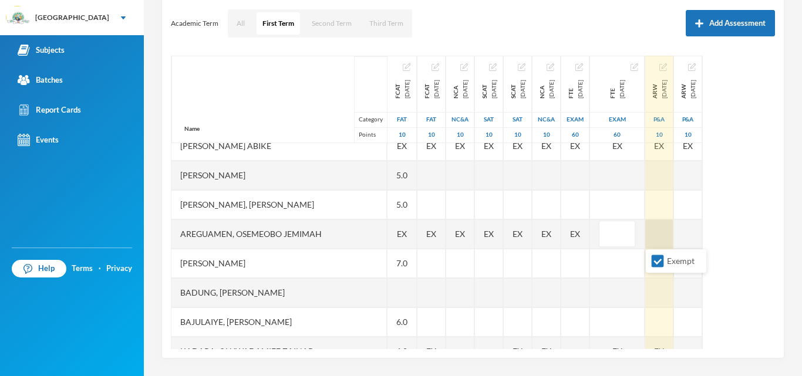
click at [673, 235] on div at bounding box center [659, 234] width 28 height 29
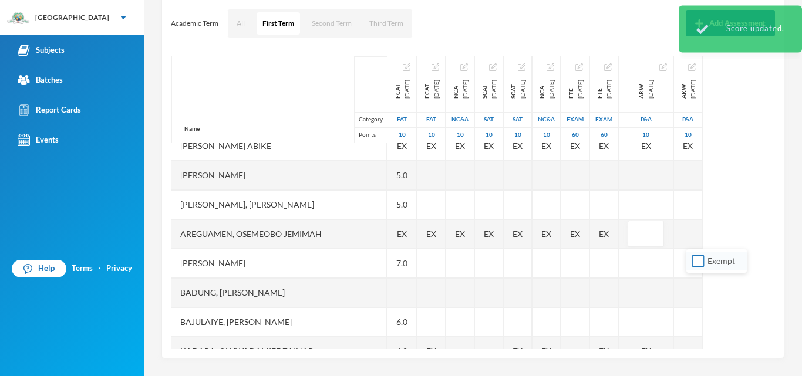
click at [698, 261] on input "Exempt" at bounding box center [698, 261] width 12 height 12
checkbox input "true"
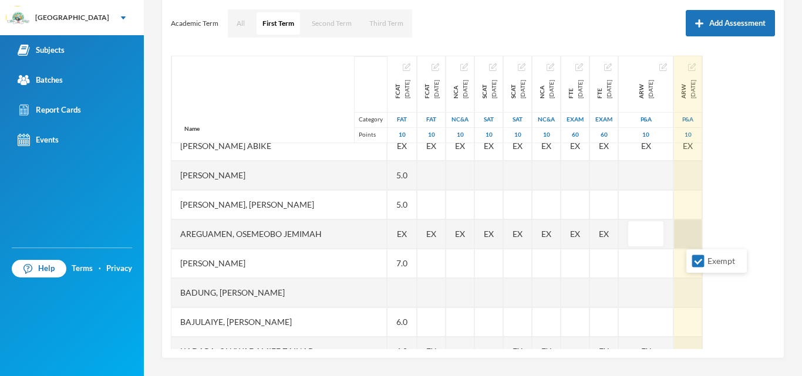
click at [702, 241] on div at bounding box center [688, 234] width 28 height 29
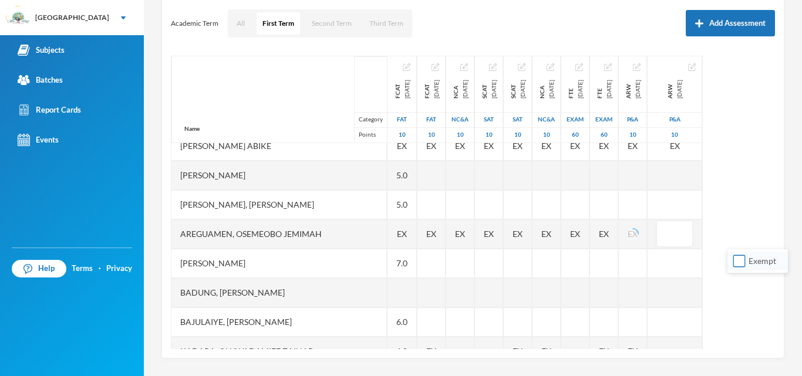
click at [735, 260] on input "Exempt" at bounding box center [739, 261] width 12 height 12
checkbox input "true"
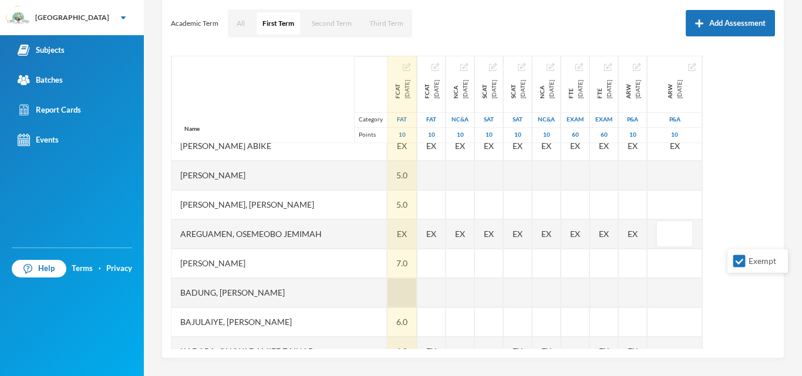
click at [387, 289] on div at bounding box center [401, 292] width 29 height 29
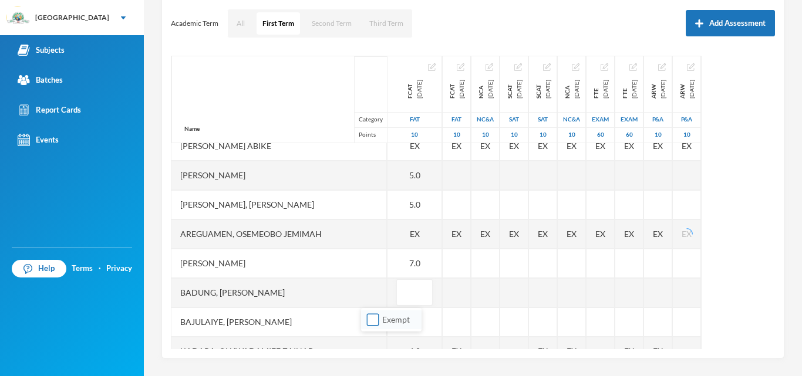
click at [372, 320] on input "Exempt" at bounding box center [373, 320] width 12 height 12
checkbox input "true"
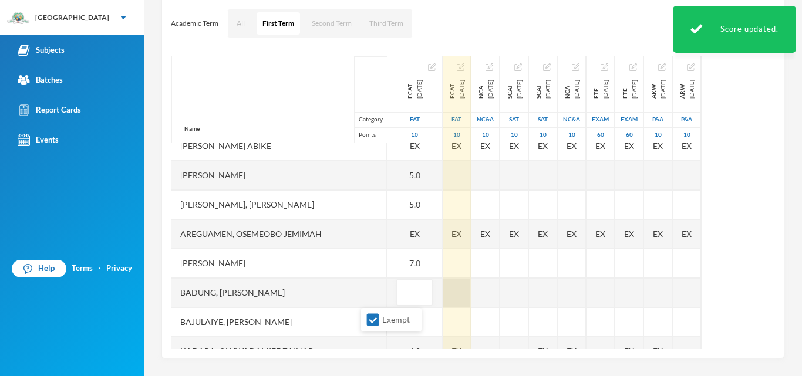
click at [443, 288] on div at bounding box center [457, 292] width 28 height 29
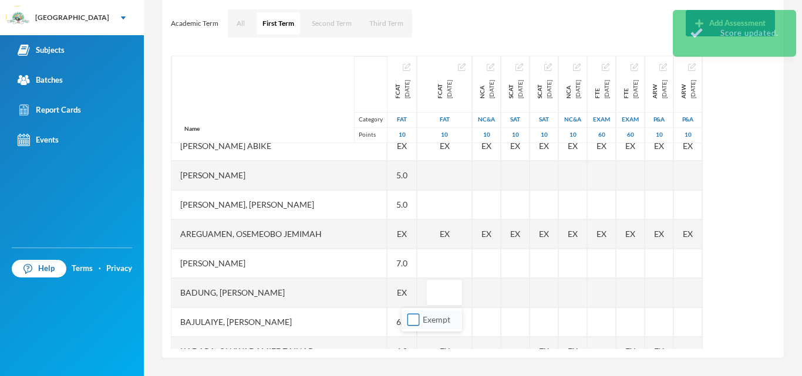
click at [413, 316] on input "Exempt" at bounding box center [413, 320] width 12 height 12
checkbox input "true"
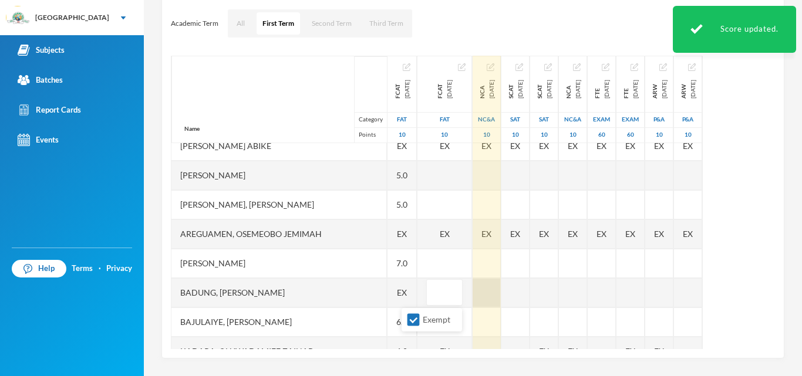
click at [473, 286] on div at bounding box center [487, 292] width 28 height 29
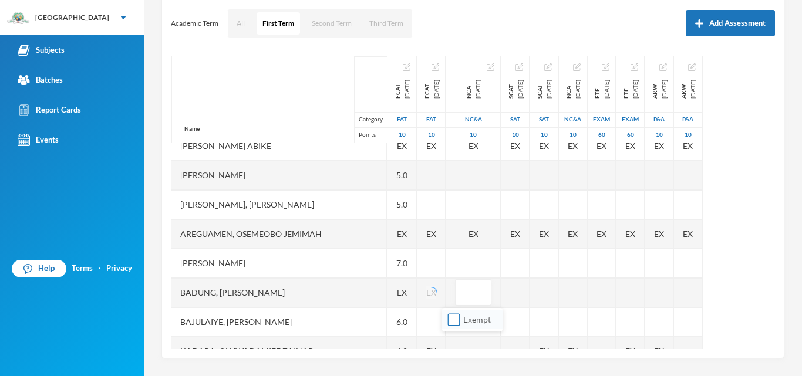
click at [454, 320] on input "Exempt" at bounding box center [454, 320] width 12 height 12
checkbox input "true"
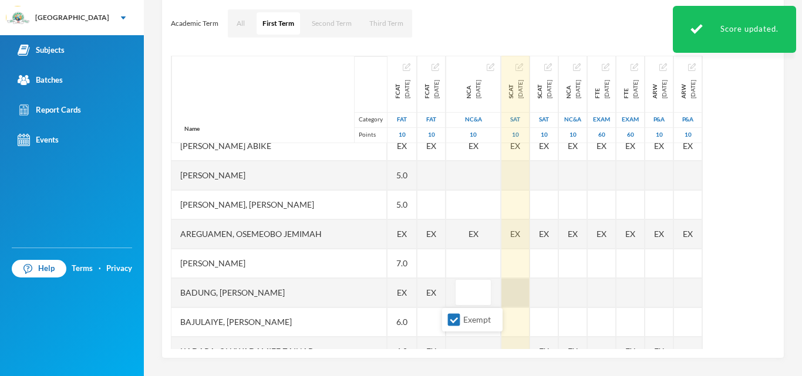
click at [501, 295] on div at bounding box center [515, 292] width 28 height 29
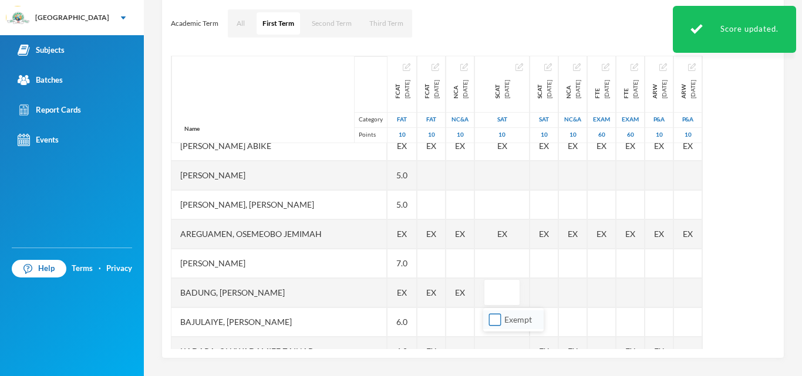
click at [495, 317] on input "Exempt" at bounding box center [495, 320] width 12 height 12
checkbox input "true"
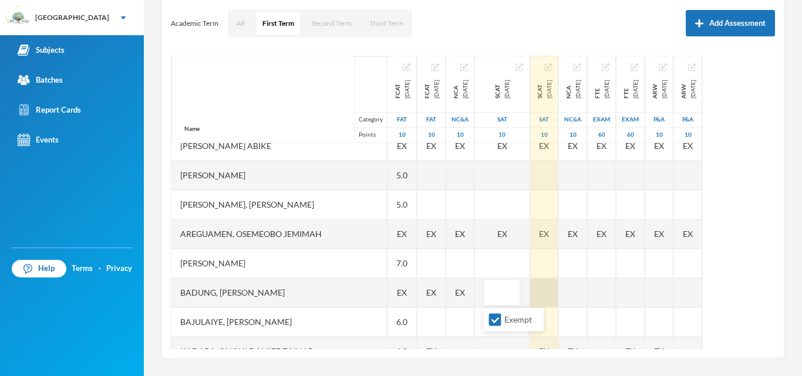
click at [549, 296] on div at bounding box center [544, 292] width 28 height 29
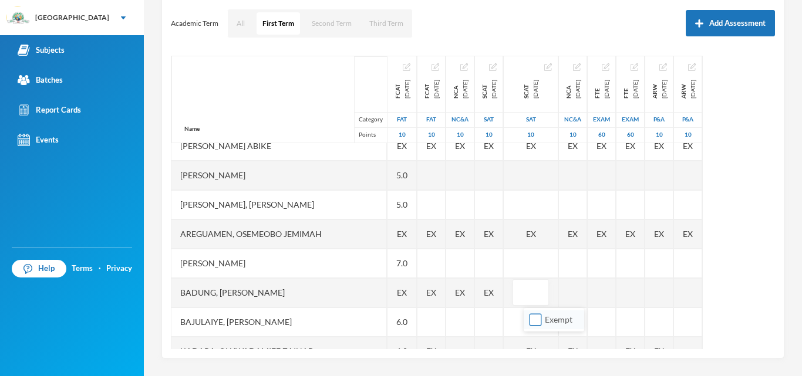
click at [534, 321] on input "Exempt" at bounding box center [535, 320] width 12 height 12
checkbox input "true"
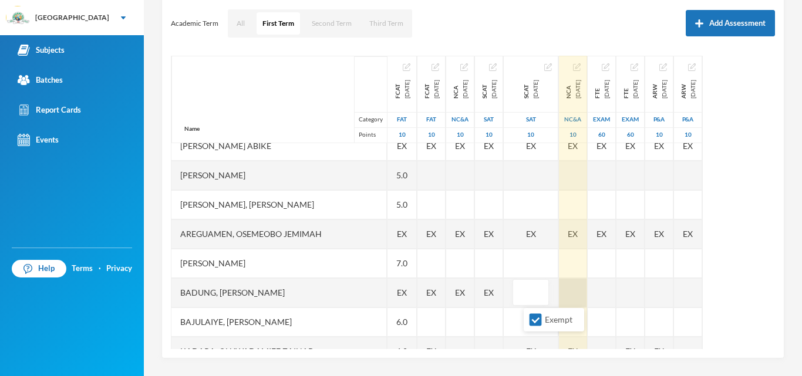
click at [581, 290] on div at bounding box center [573, 292] width 28 height 29
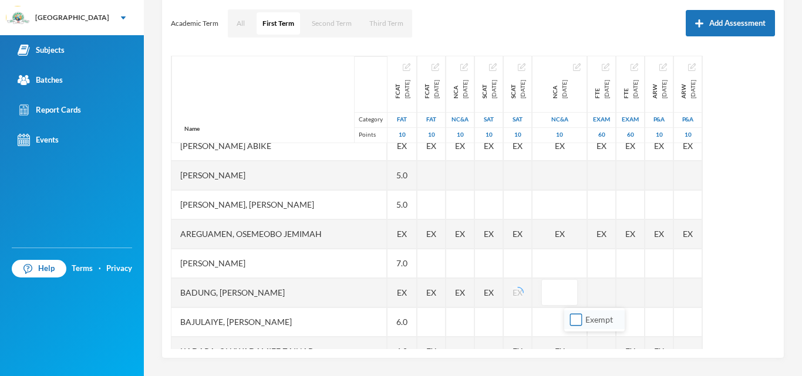
click at [577, 318] on input "Exempt" at bounding box center [576, 320] width 12 height 12
checkbox input "true"
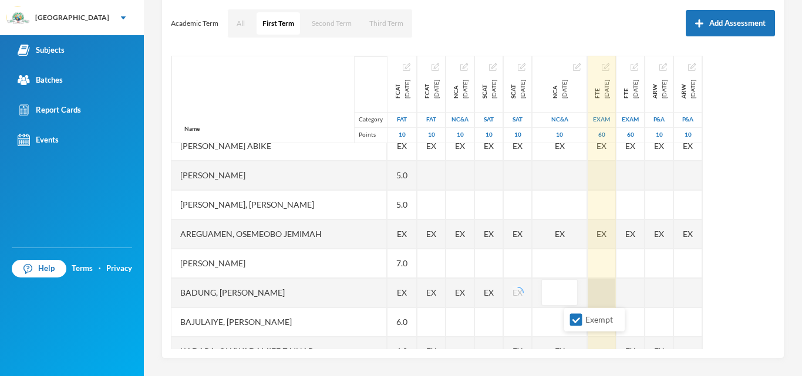
click at [616, 296] on div at bounding box center [602, 292] width 28 height 29
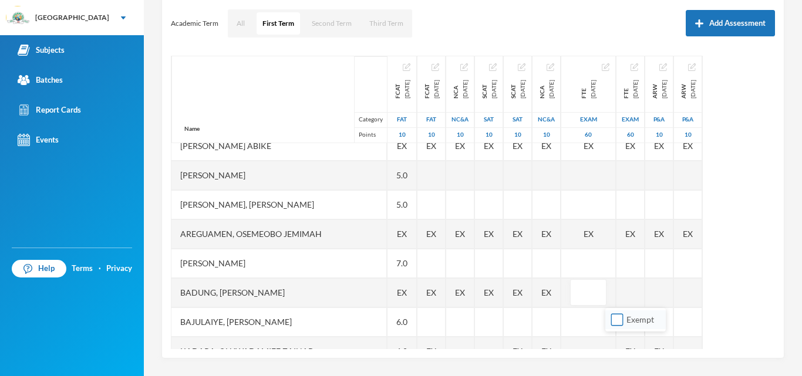
click at [618, 319] on input "Exempt" at bounding box center [617, 320] width 12 height 12
checkbox input "true"
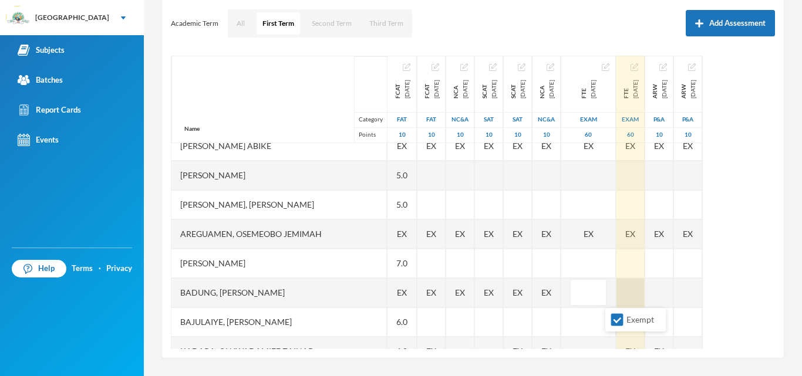
click at [645, 295] on div at bounding box center [630, 292] width 28 height 29
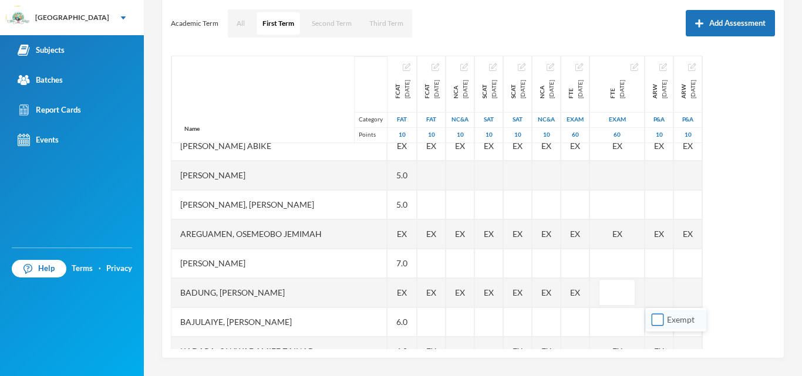
click at [657, 321] on input "Exempt" at bounding box center [658, 320] width 12 height 12
checkbox input "true"
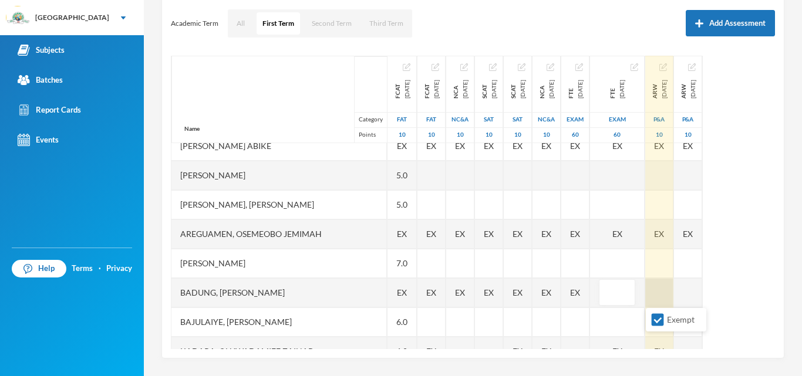
click at [673, 296] on div at bounding box center [659, 292] width 28 height 29
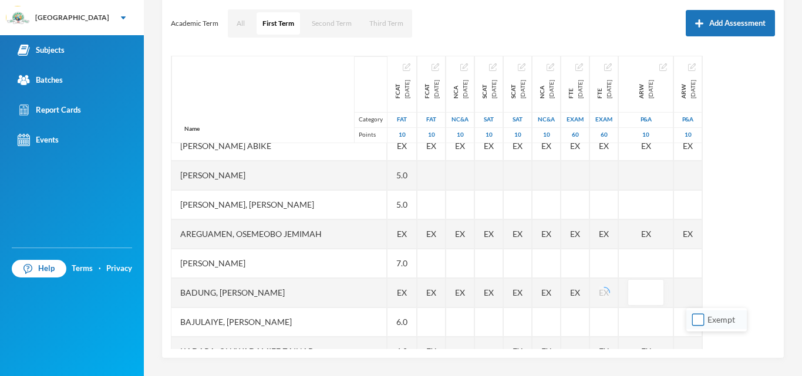
click at [697, 318] on input "Exempt" at bounding box center [698, 320] width 12 height 12
checkbox input "true"
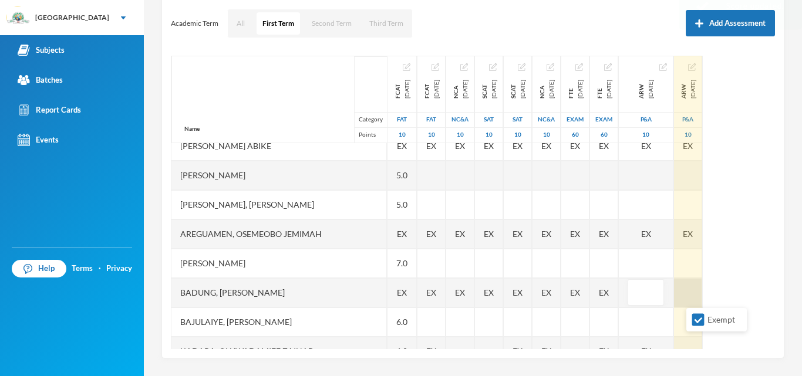
click at [702, 298] on div at bounding box center [688, 292] width 28 height 29
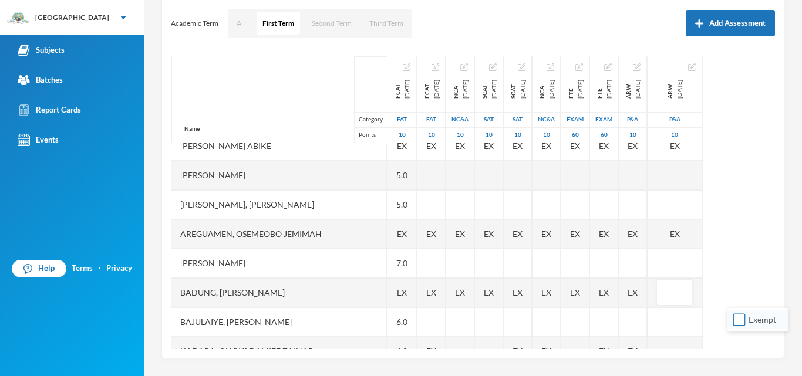
click at [740, 323] on input "Exempt" at bounding box center [739, 320] width 12 height 12
checkbox input "true"
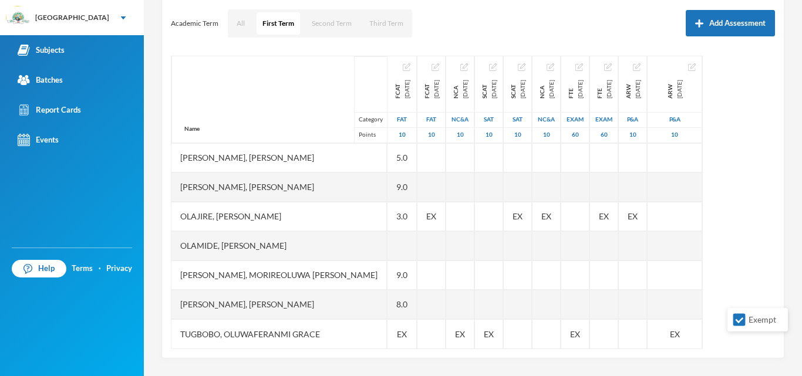
scroll to position [332, 9]
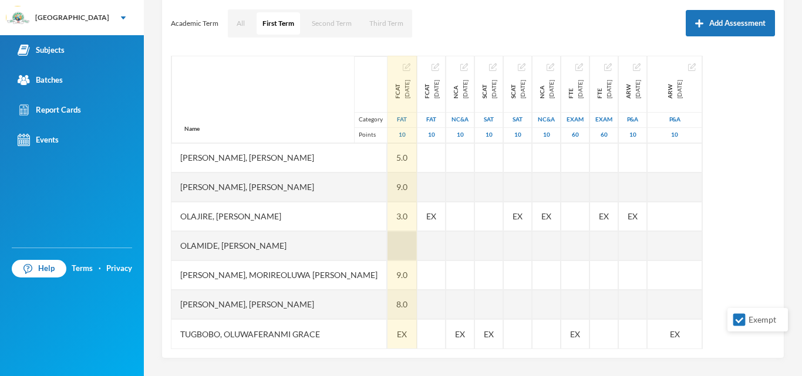
click at [387, 232] on div at bounding box center [401, 245] width 29 height 29
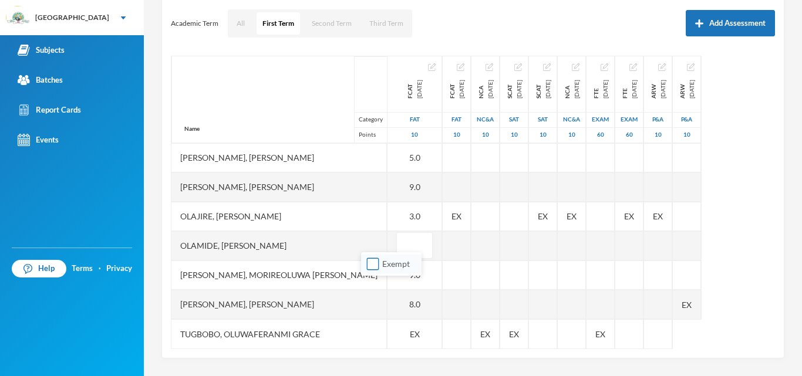
click at [372, 265] on input "Exempt" at bounding box center [373, 264] width 12 height 12
checkbox input "true"
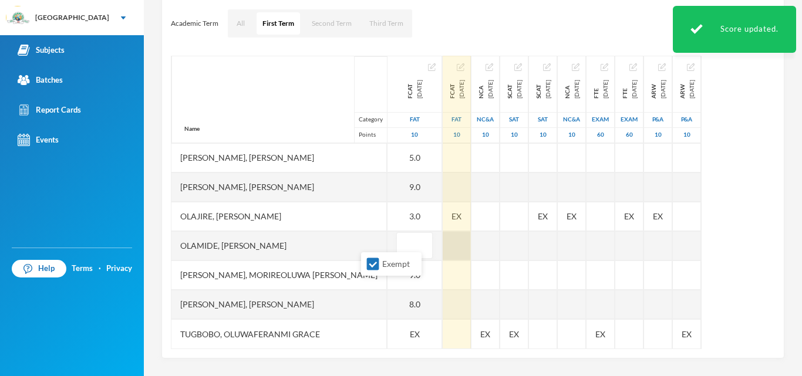
click at [443, 244] on div at bounding box center [457, 245] width 28 height 29
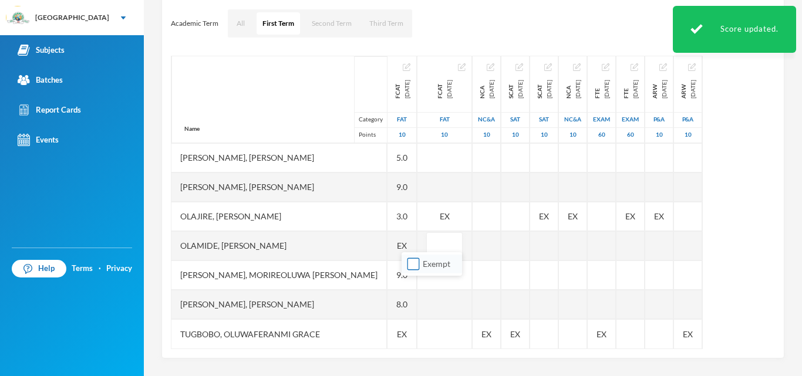
click at [412, 265] on input "Exempt" at bounding box center [413, 264] width 12 height 12
checkbox input "true"
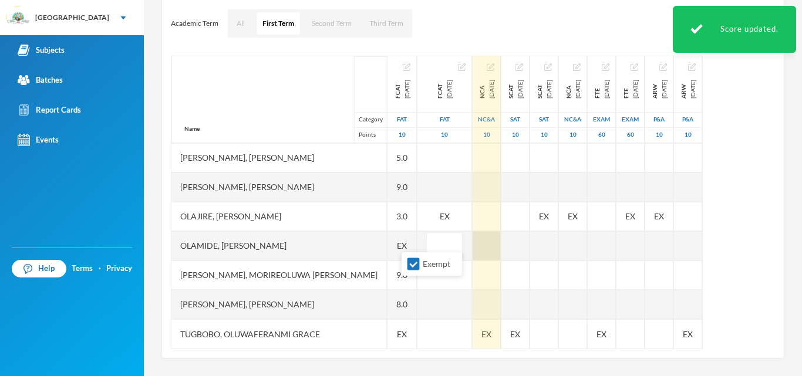
click at [473, 240] on div at bounding box center [487, 245] width 28 height 29
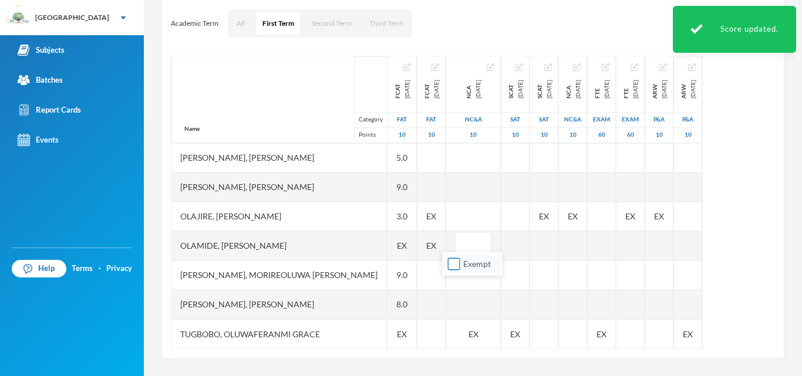
click at [454, 264] on input "Exempt" at bounding box center [454, 264] width 12 height 12
checkbox input "true"
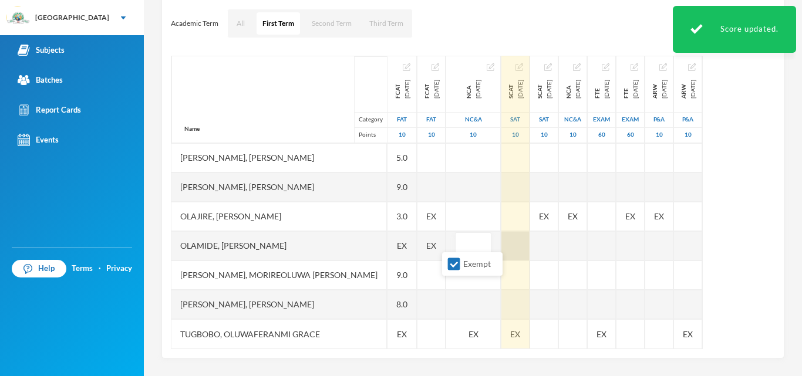
click at [511, 237] on div at bounding box center [515, 245] width 28 height 29
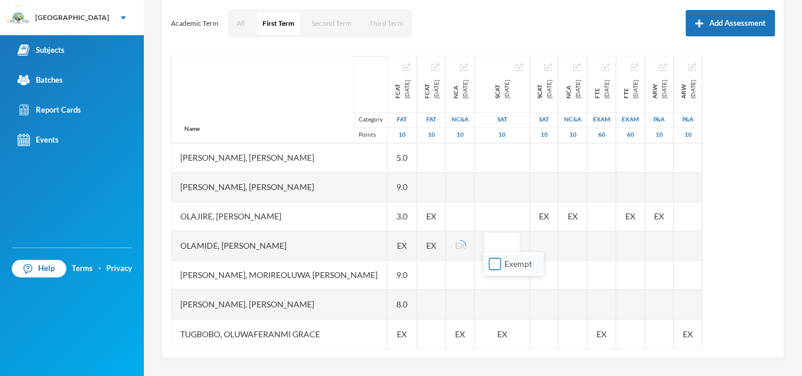
click at [498, 265] on input "Exempt" at bounding box center [495, 264] width 12 height 12
checkbox input "true"
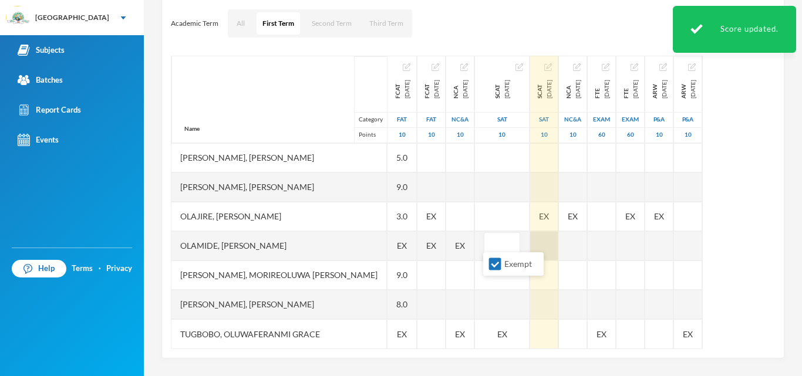
click at [564, 234] on div "Name Category Points Adebolu, [PERSON_NAME] [PERSON_NAME] Anuoluwapo [PERSON_NA…" at bounding box center [473, 203] width 604 height 294
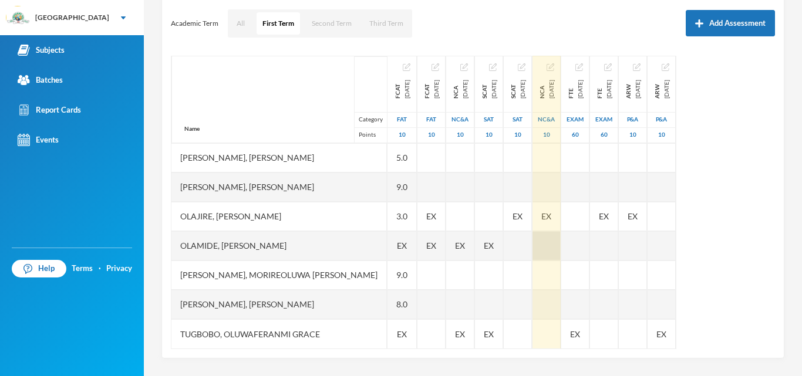
click at [561, 233] on div at bounding box center [546, 245] width 28 height 29
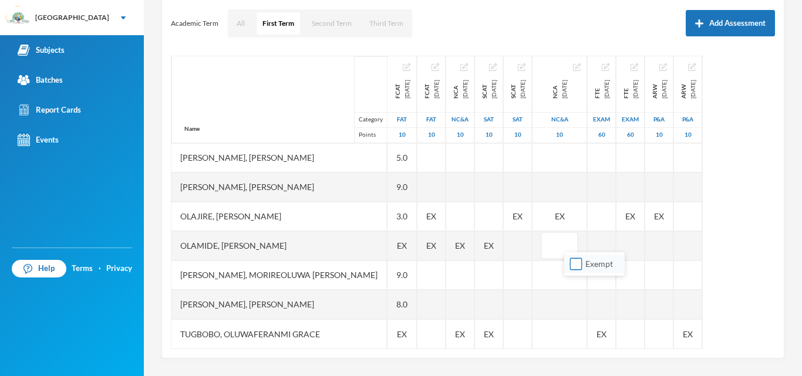
click at [572, 264] on input "Exempt" at bounding box center [576, 264] width 12 height 12
checkbox input "true"
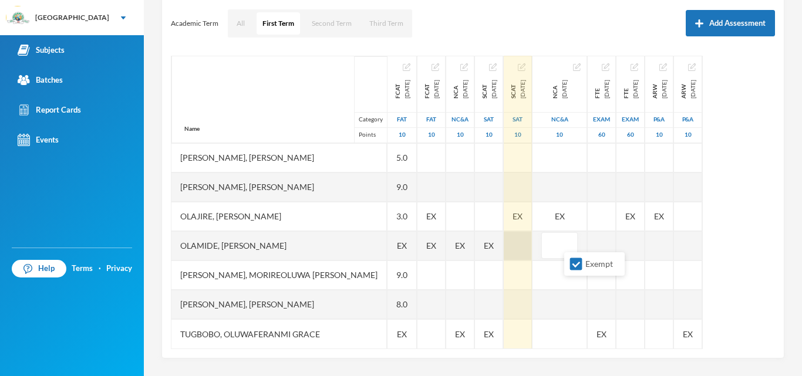
click at [532, 235] on div at bounding box center [518, 245] width 28 height 29
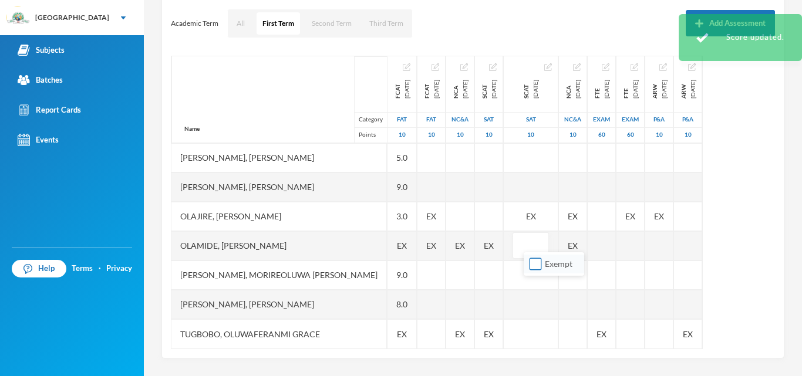
click at [534, 261] on input "Exempt" at bounding box center [535, 264] width 12 height 12
checkbox input "true"
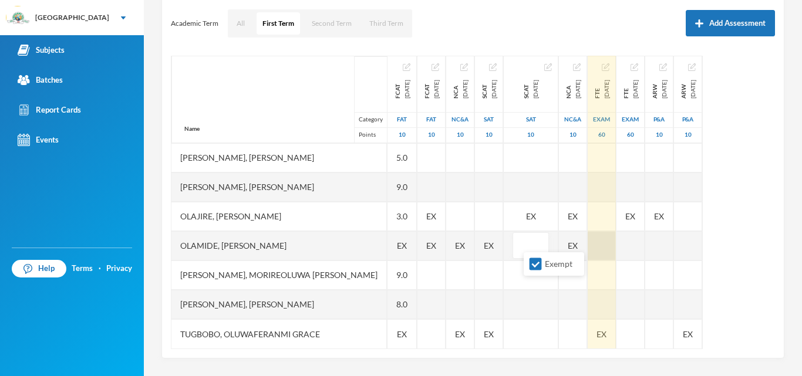
click at [616, 238] on div at bounding box center [602, 245] width 28 height 29
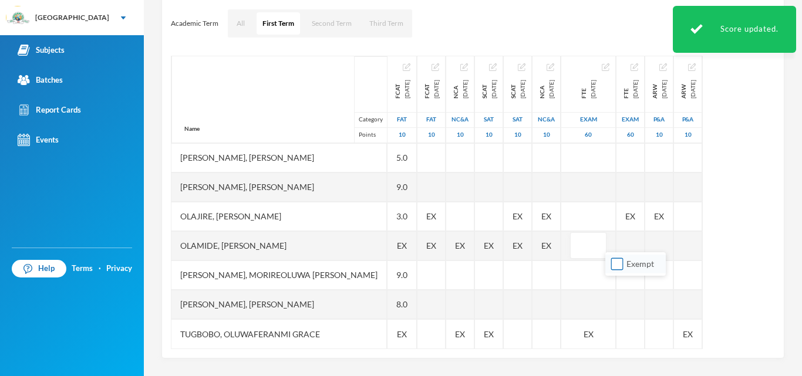
click at [618, 267] on input "Exempt" at bounding box center [617, 264] width 12 height 12
checkbox input "true"
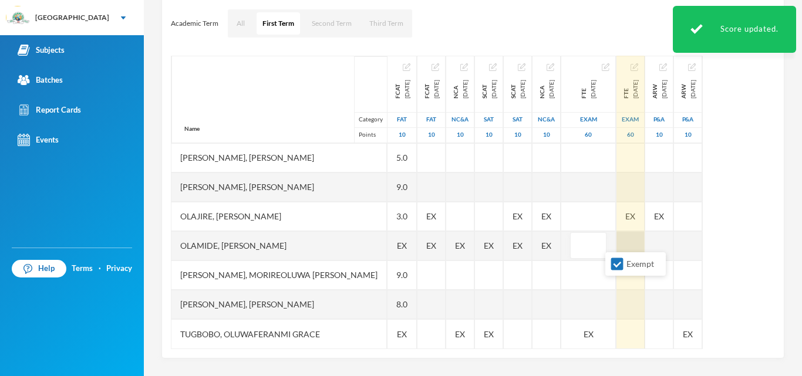
click at [645, 243] on div at bounding box center [630, 245] width 28 height 29
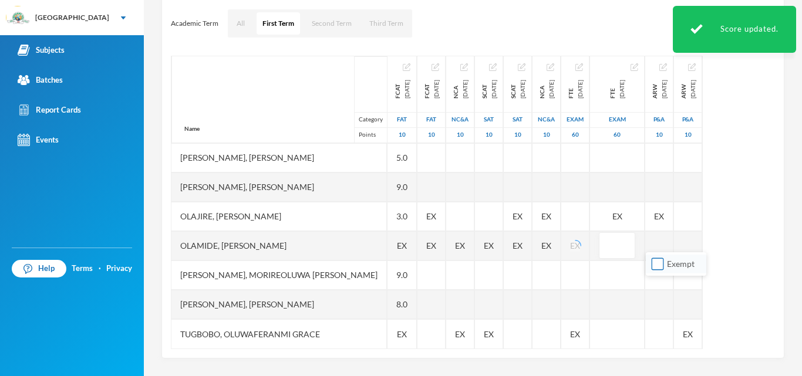
click at [659, 263] on input "Exempt" at bounding box center [658, 264] width 12 height 12
checkbox input "true"
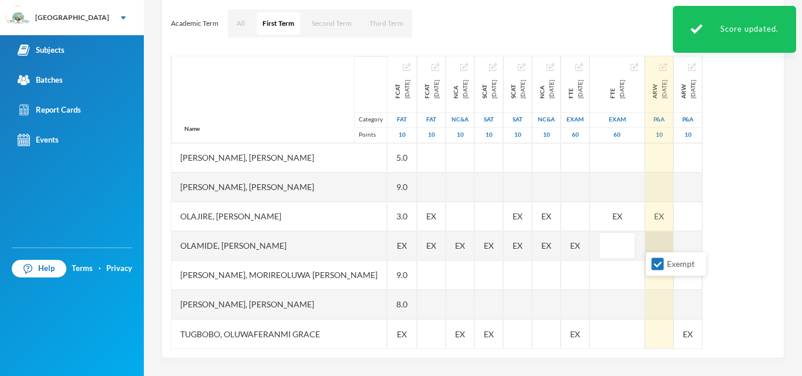
click at [673, 235] on div at bounding box center [659, 245] width 28 height 29
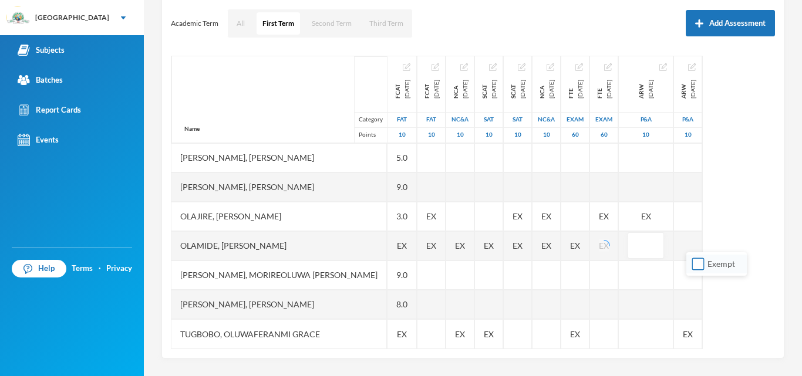
click at [699, 268] on input "Exempt" at bounding box center [698, 264] width 12 height 12
checkbox input "true"
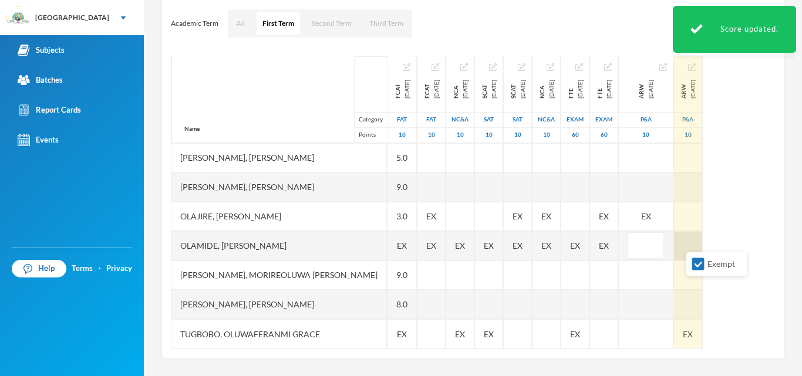
click at [702, 247] on div at bounding box center [688, 245] width 28 height 29
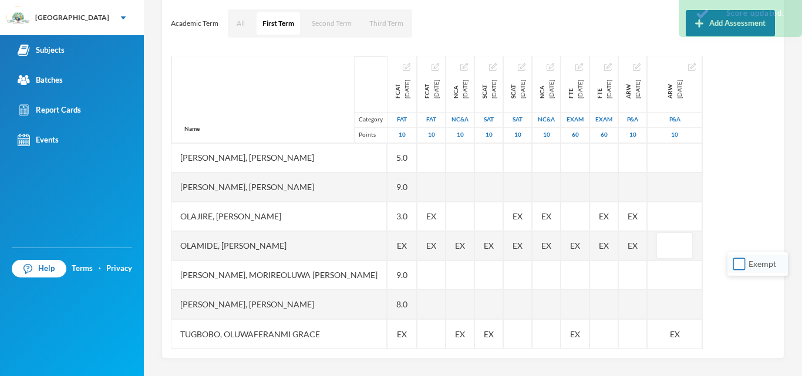
click at [736, 266] on input "Exempt" at bounding box center [739, 264] width 12 height 12
checkbox input "true"
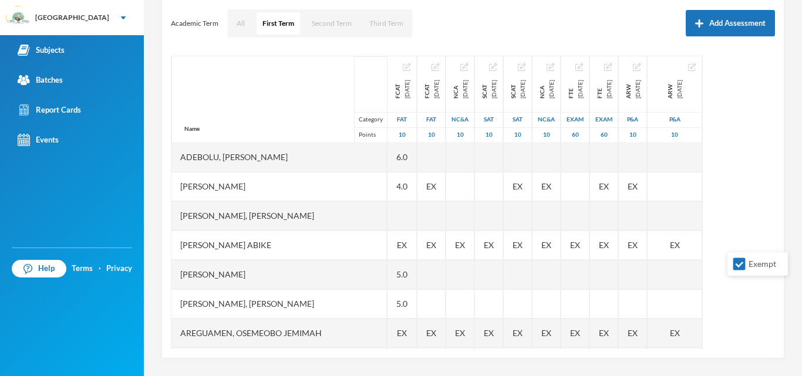
scroll to position [0, 9]
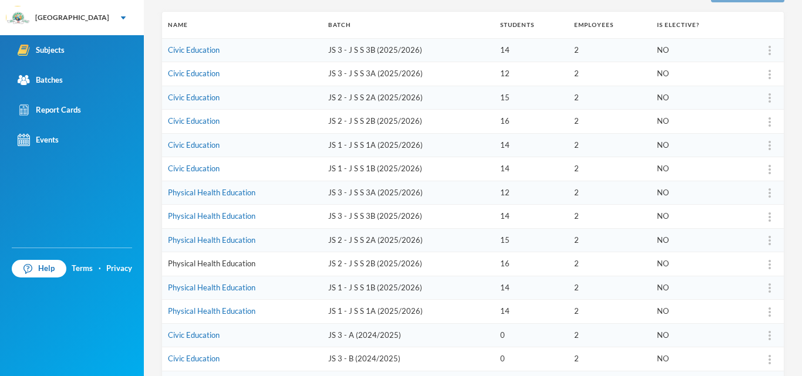
click at [218, 264] on link "Physical Health Education" at bounding box center [211, 263] width 87 height 9
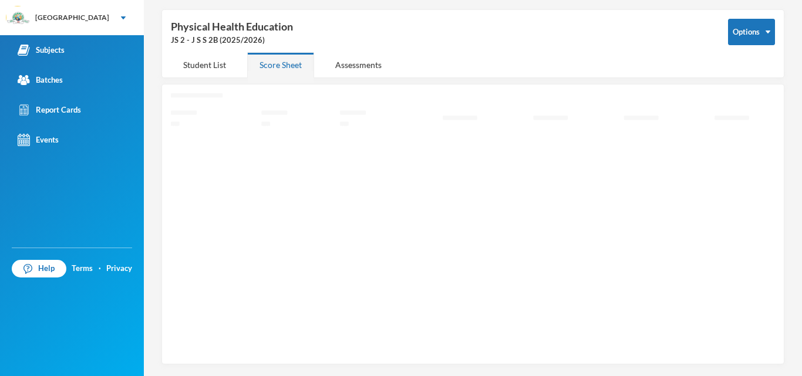
scroll to position [42, 0]
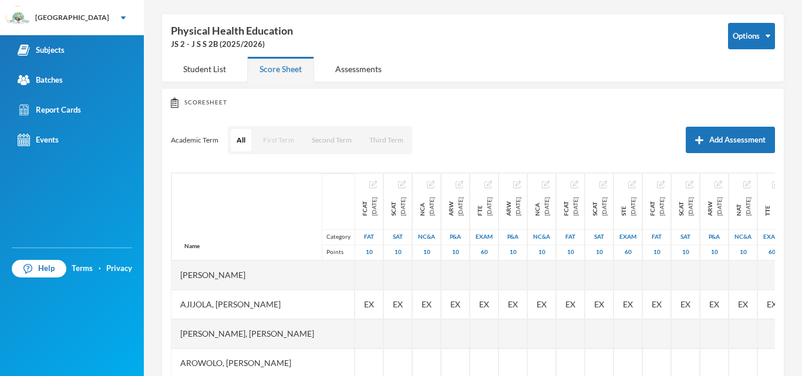
click at [277, 139] on button "First Term" at bounding box center [278, 140] width 43 height 22
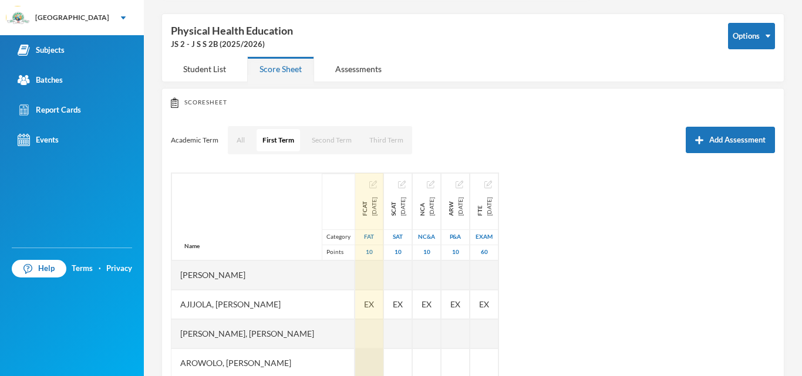
click at [375, 363] on div at bounding box center [369, 363] width 28 height 29
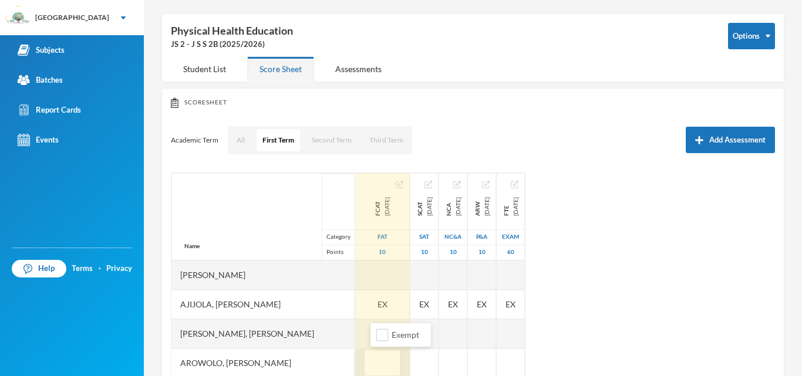
scroll to position [43, 0]
type input "10"
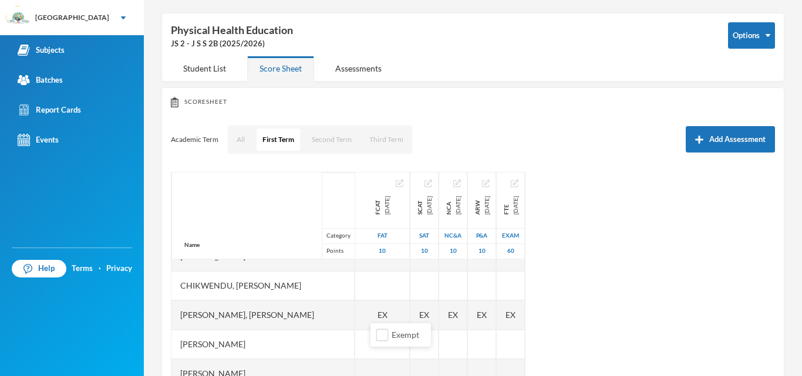
scroll to position [143, 0]
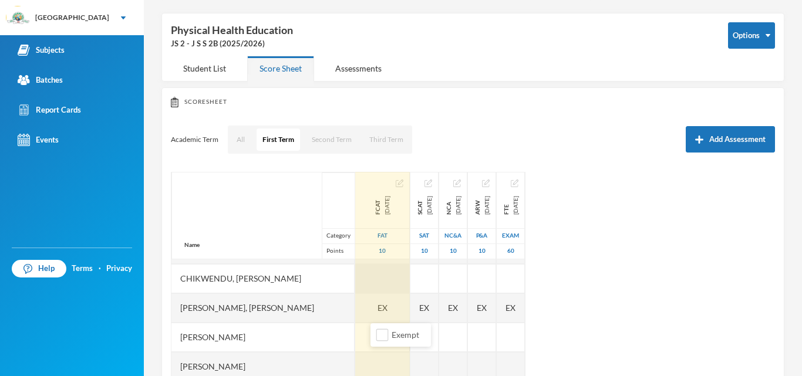
click at [397, 276] on div at bounding box center [382, 278] width 55 height 29
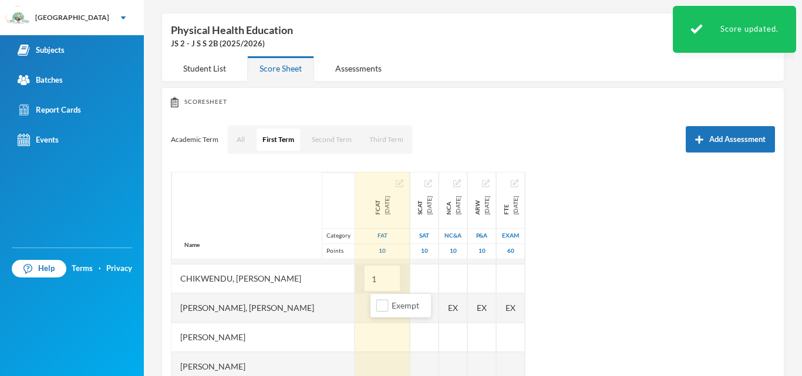
type input "16"
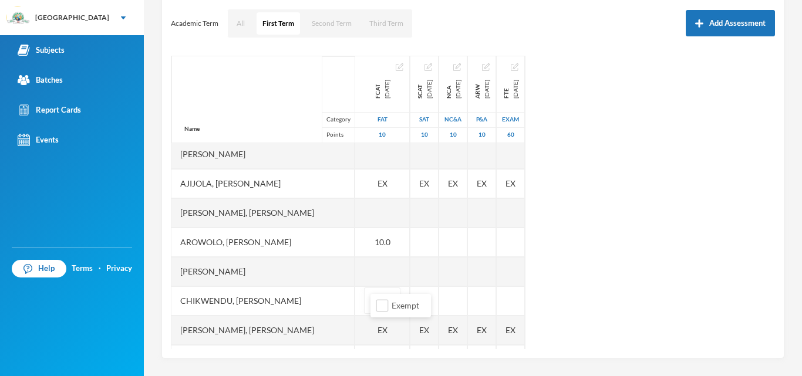
scroll to position [0, 0]
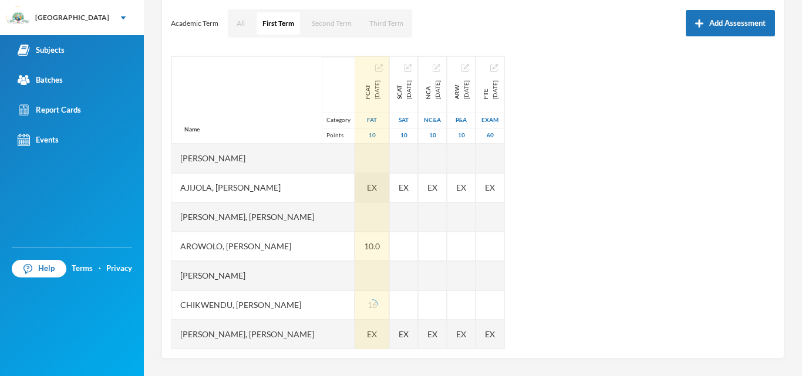
click at [389, 186] on div "EX" at bounding box center [372, 187] width 34 height 29
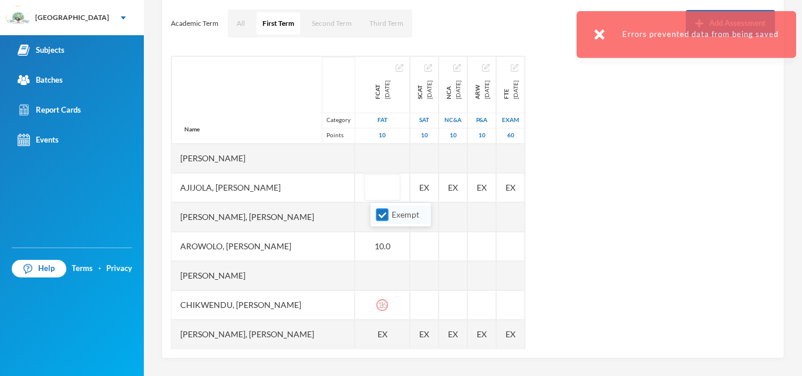
click at [383, 214] on input "Exempt" at bounding box center [382, 215] width 12 height 12
checkbox input "false"
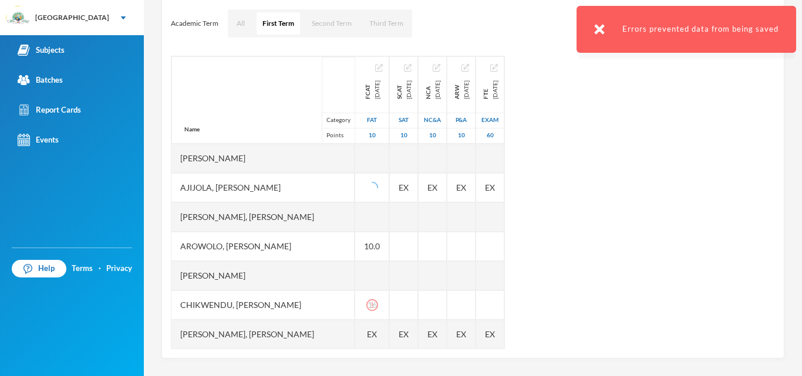
click at [264, 120] on div "Name Category Points" at bounding box center [262, 99] width 183 height 87
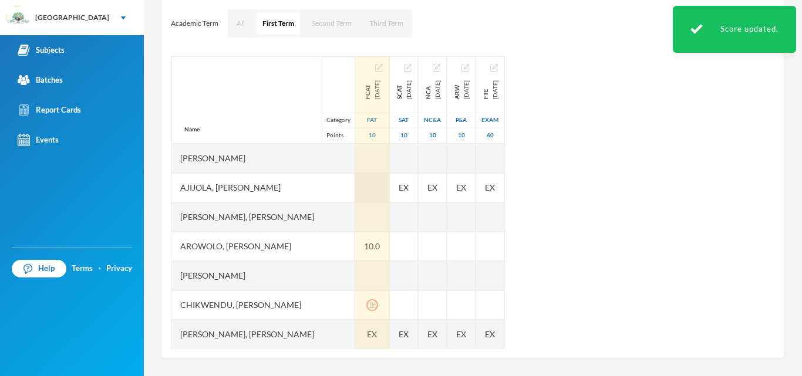
click at [379, 193] on div at bounding box center [372, 187] width 34 height 29
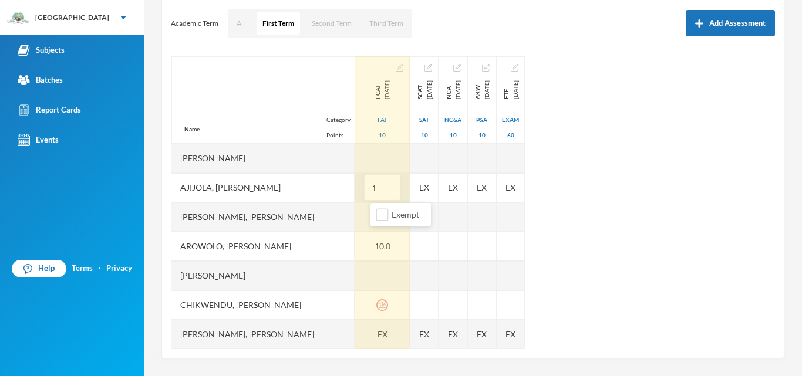
type input "14"
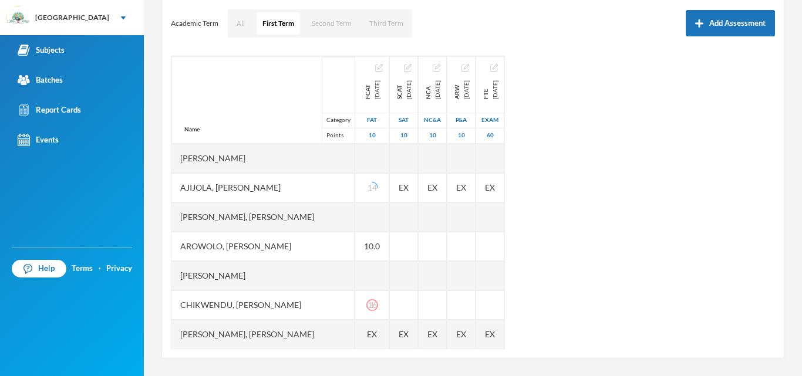
click at [266, 86] on div "Name Category Points" at bounding box center [262, 99] width 183 height 87
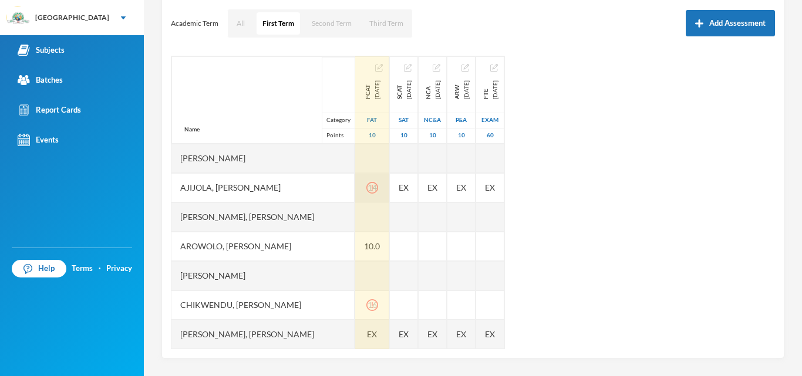
click at [378, 184] on icon "icon: exclamation-circle" at bounding box center [372, 188] width 12 height 12
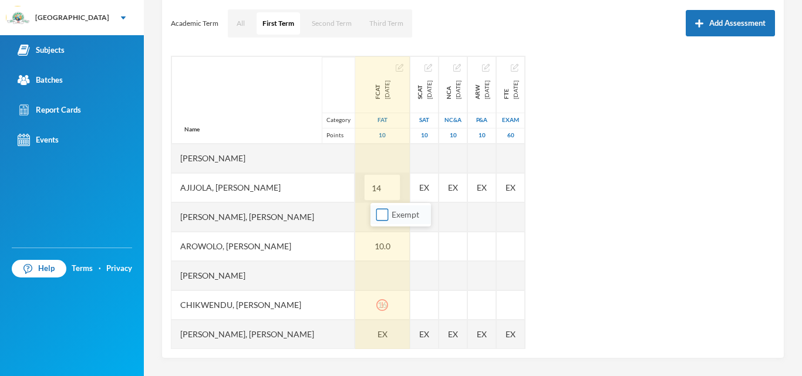
click at [380, 217] on input "Exempt" at bounding box center [382, 215] width 12 height 12
checkbox input "true"
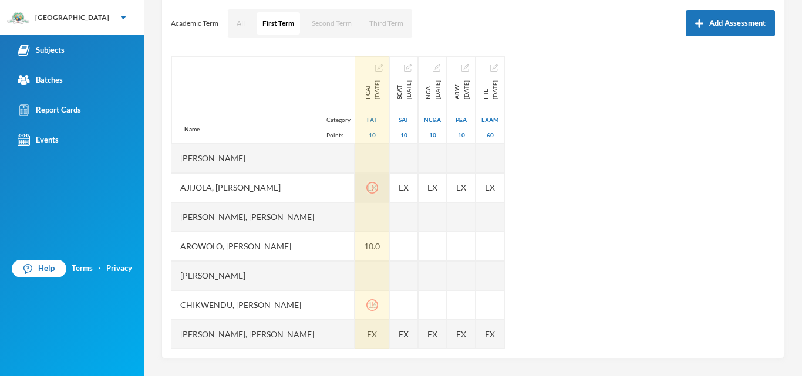
click at [228, 75] on div "Name Category Points" at bounding box center [262, 99] width 183 height 87
click at [378, 188] on icon "icon: exclamation-circle" at bounding box center [372, 188] width 12 height 12
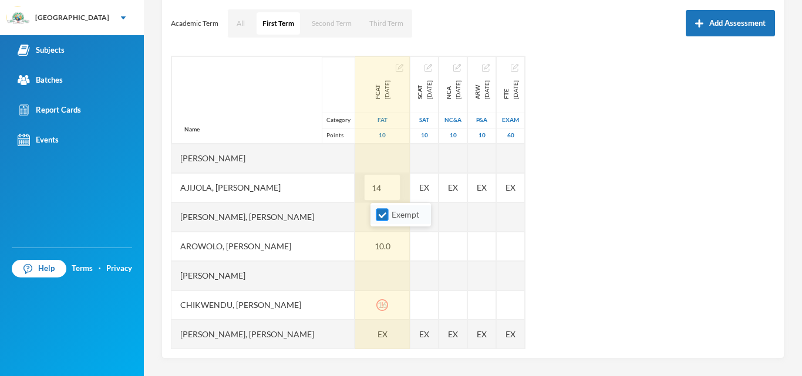
click at [382, 216] on input "Exempt" at bounding box center [382, 215] width 12 height 12
checkbox input "false"
click at [394, 184] on input "14" at bounding box center [381, 188] width 23 height 26
type input "1"
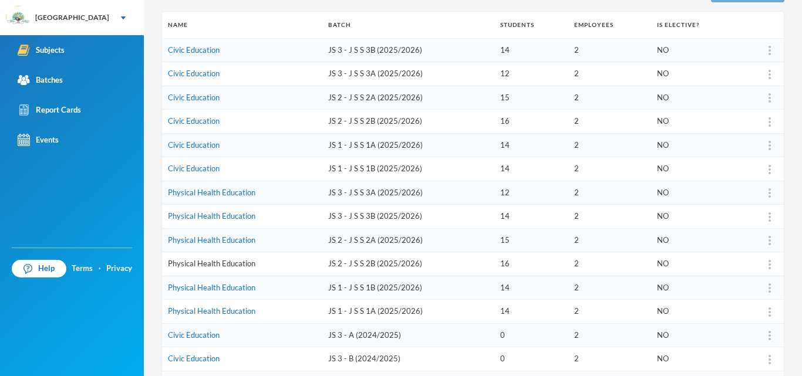
click at [243, 264] on link "Physical Health Education" at bounding box center [211, 263] width 87 height 9
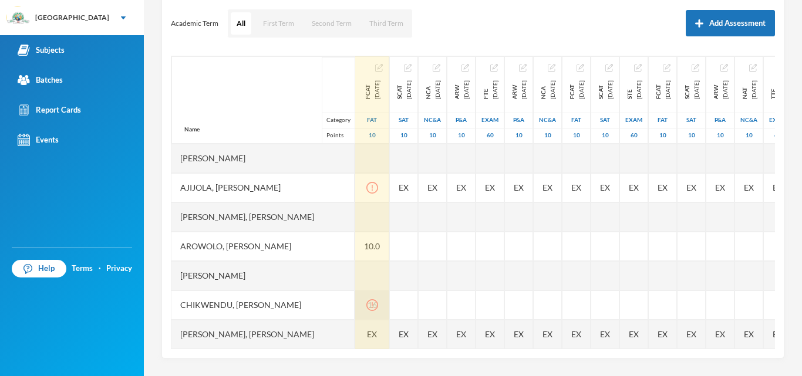
click at [389, 304] on div "16" at bounding box center [372, 305] width 34 height 29
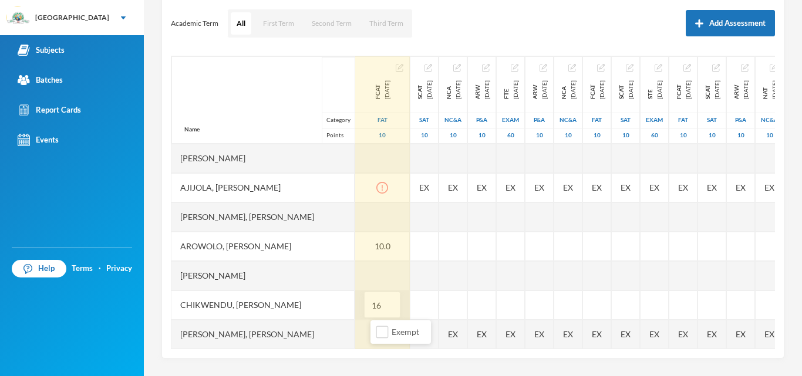
type input "1"
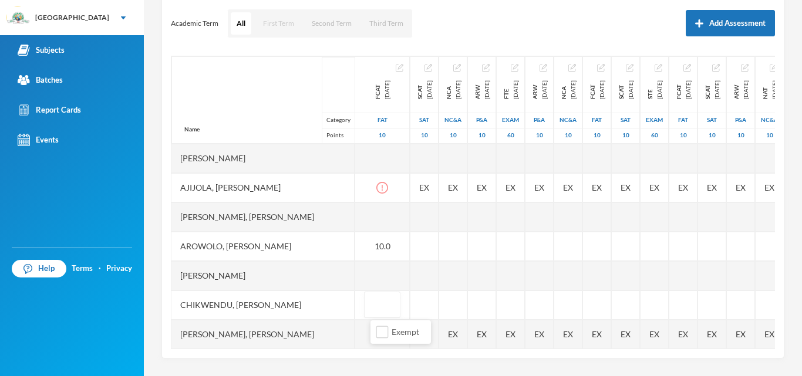
click at [272, 25] on button "First Term" at bounding box center [278, 23] width 43 height 22
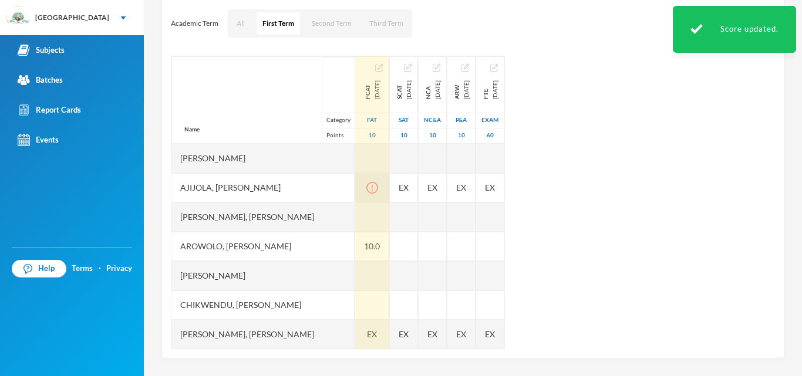
click at [378, 192] on icon "icon: exclamation-circle" at bounding box center [372, 188] width 12 height 12
click at [238, 21] on button "All" at bounding box center [241, 23] width 20 height 22
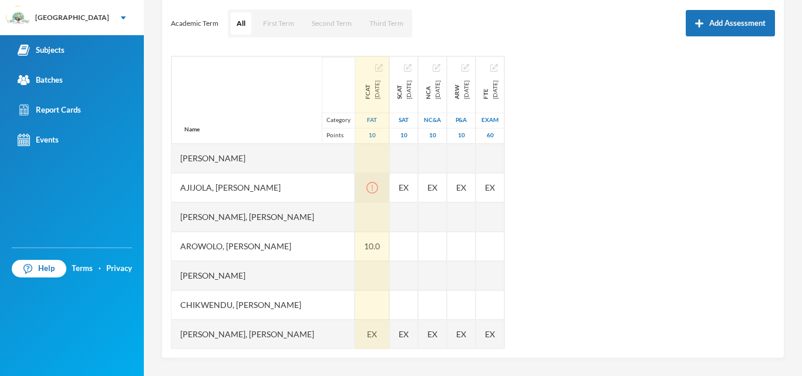
click at [378, 189] on icon "icon: exclamation-circle" at bounding box center [372, 188] width 12 height 12
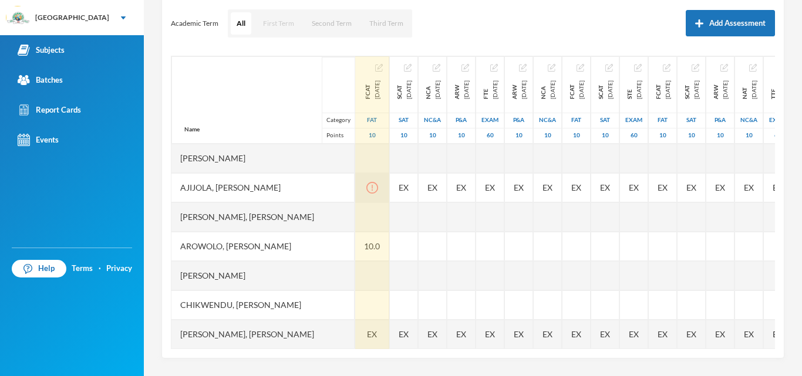
click at [274, 25] on button "First Term" at bounding box center [278, 23] width 43 height 22
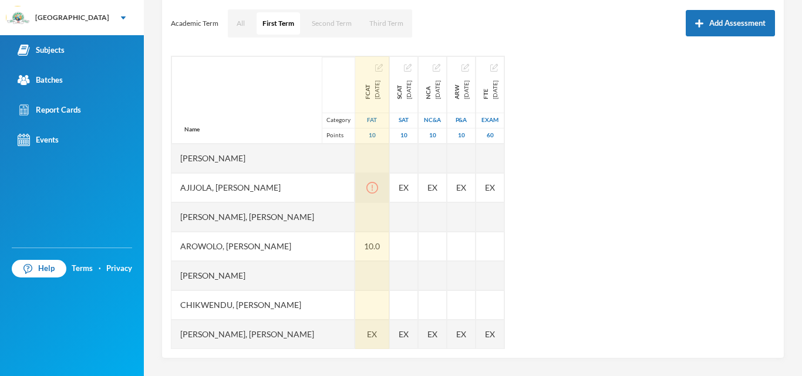
click at [378, 186] on icon "icon: exclamation-circle" at bounding box center [372, 188] width 12 height 12
click at [232, 83] on div "Name Category Points" at bounding box center [262, 99] width 183 height 87
click at [382, 195] on div at bounding box center [372, 187] width 34 height 29
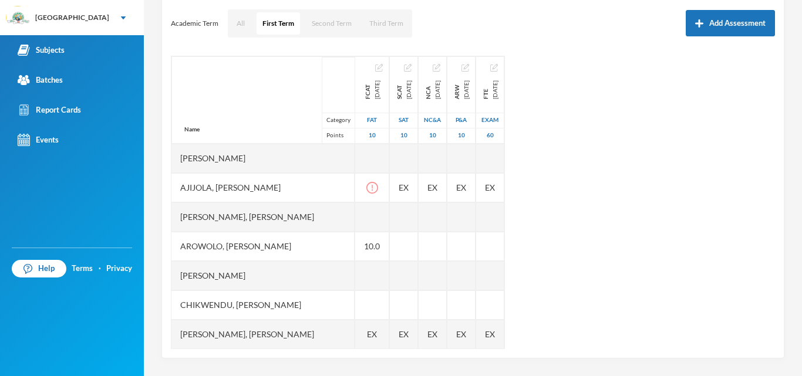
click at [262, 103] on div "Name Category Points" at bounding box center [262, 99] width 183 height 87
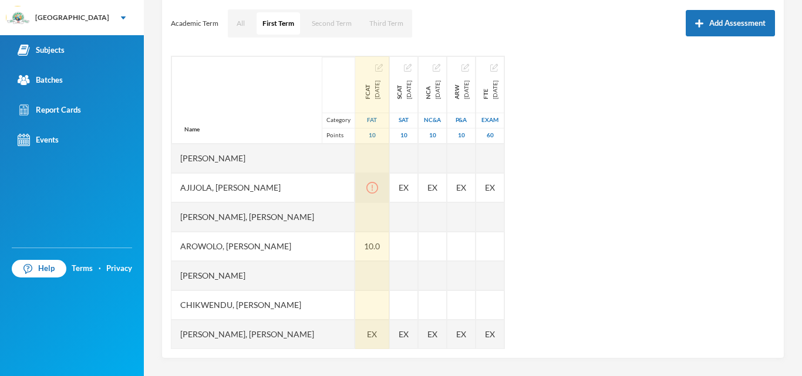
click at [378, 184] on icon "icon: exclamation-circle" at bounding box center [372, 188] width 12 height 12
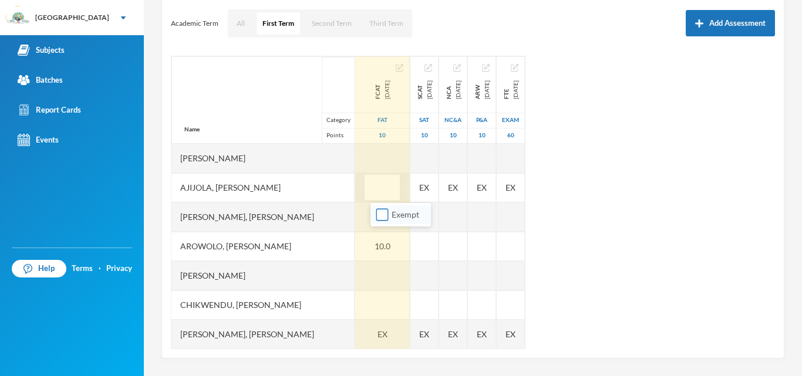
click at [379, 213] on input "Exempt" at bounding box center [382, 215] width 12 height 12
checkbox input "true"
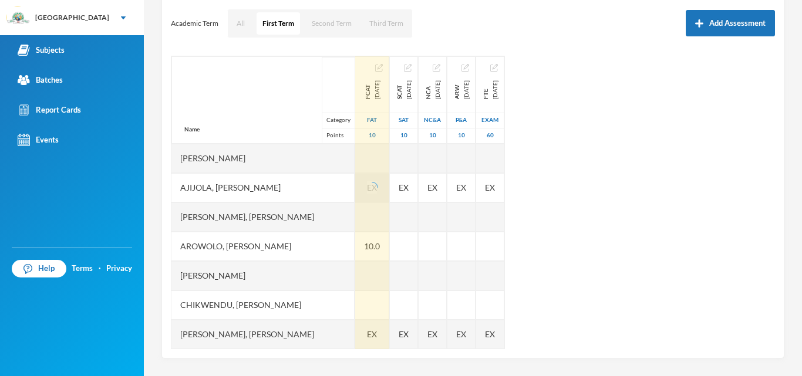
click at [628, 100] on div "Name Category Points [PERSON_NAME], [PERSON_NAME], [PERSON_NAME], [PERSON_NAME]…" at bounding box center [473, 203] width 604 height 294
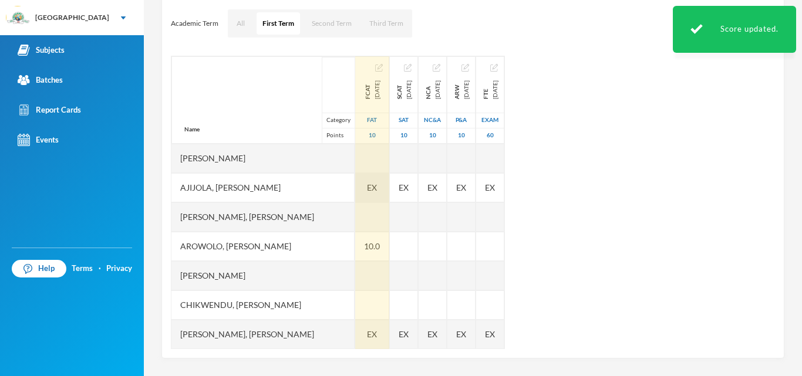
click at [377, 200] on div "EX" at bounding box center [372, 187] width 34 height 29
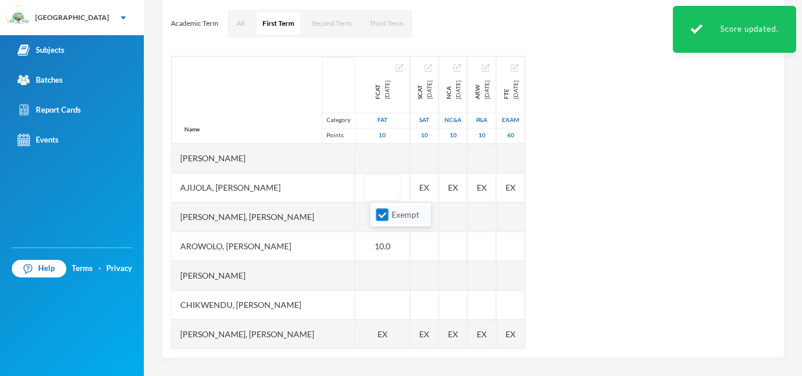
click at [381, 212] on input "Exempt" at bounding box center [382, 215] width 12 height 12
checkbox input "false"
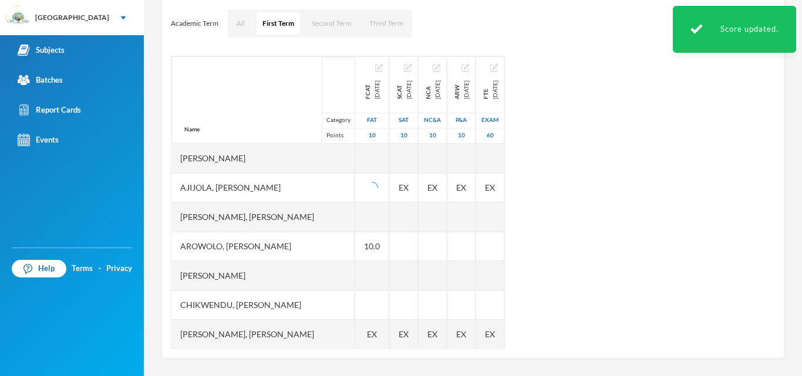
click at [589, 167] on div "Name Category Points [PERSON_NAME], [PERSON_NAME], [PERSON_NAME], [PERSON_NAME]…" at bounding box center [473, 203] width 604 height 294
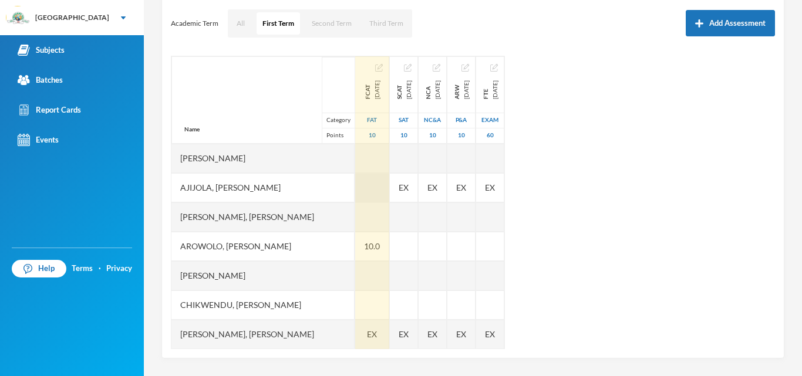
click at [369, 187] on div at bounding box center [372, 187] width 34 height 29
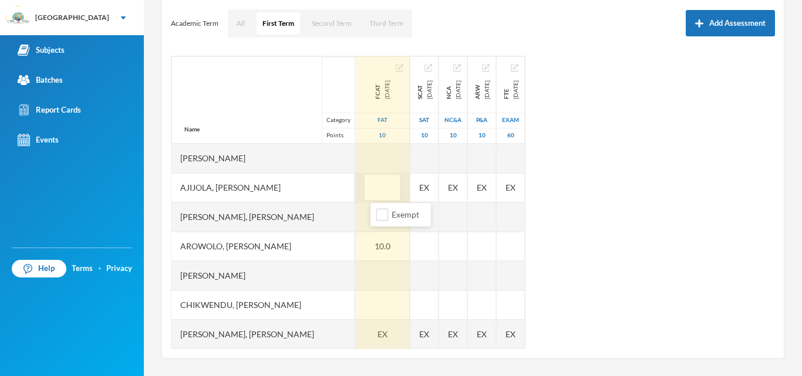
type input "1"
type input "7"
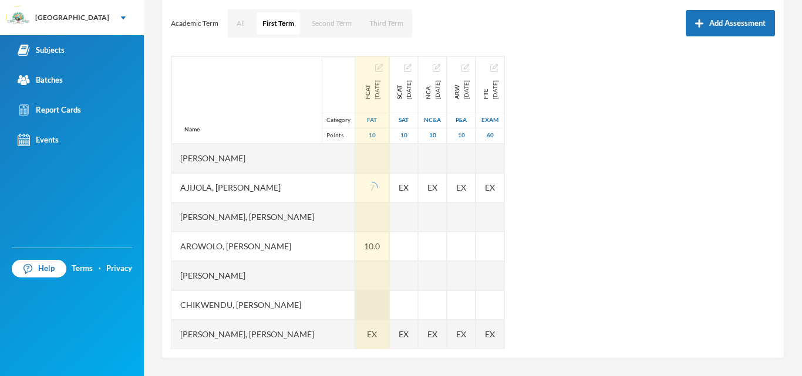
click at [382, 309] on div at bounding box center [372, 305] width 34 height 29
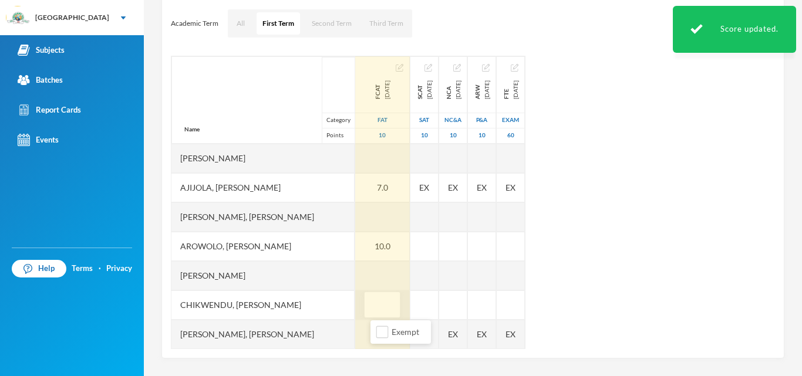
type input "1"
type input "8"
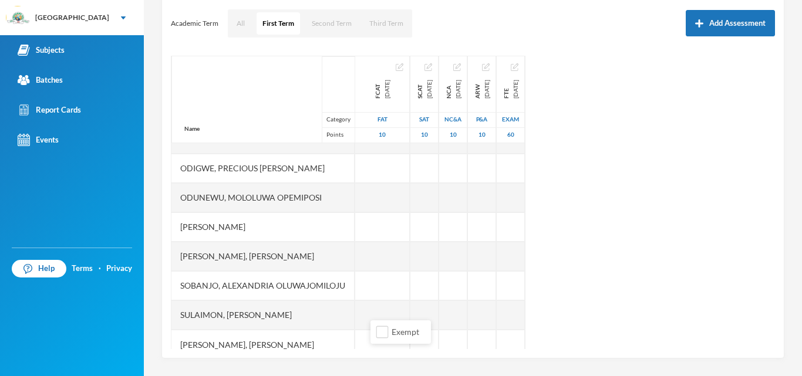
scroll to position [318, 0]
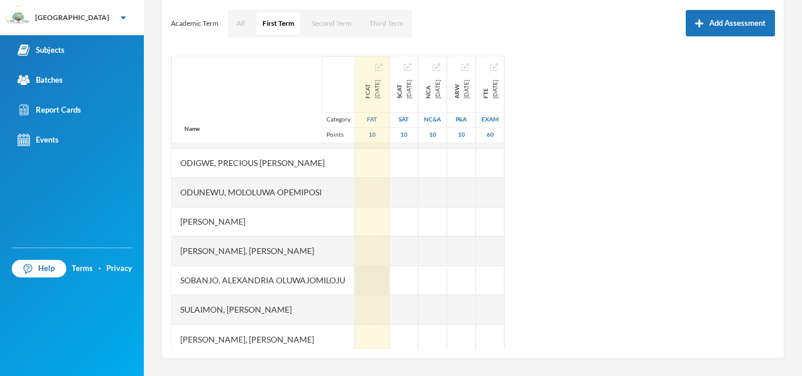
click at [377, 281] on div at bounding box center [372, 280] width 34 height 29
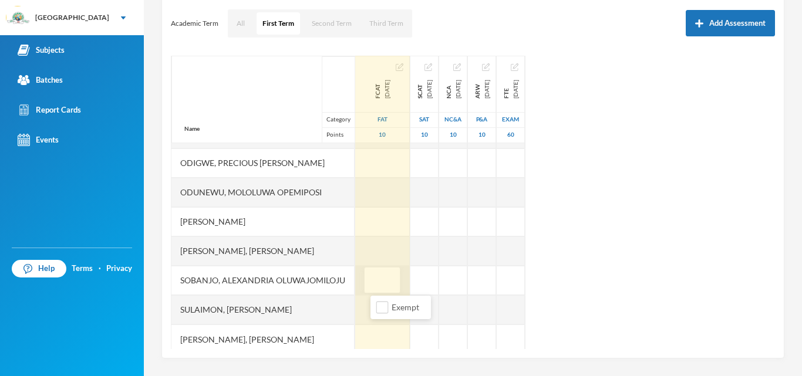
type input "7"
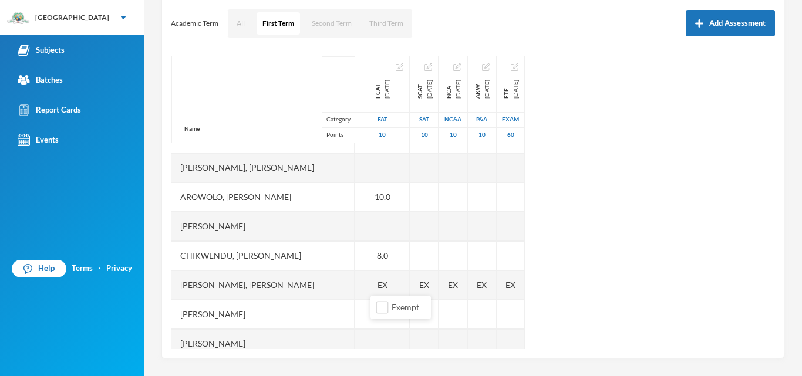
scroll to position [3, 0]
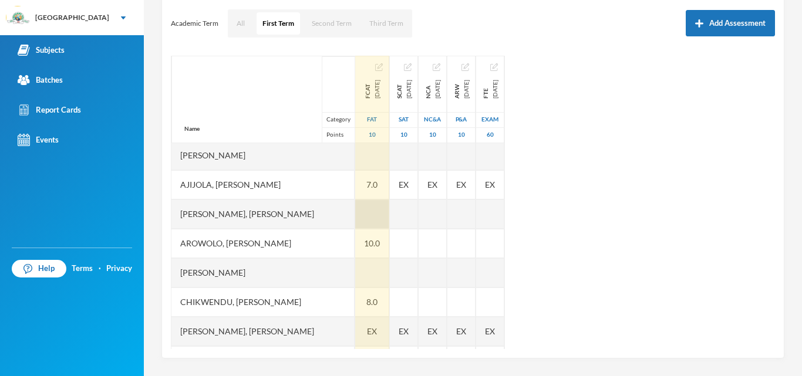
click at [375, 214] on div at bounding box center [372, 214] width 34 height 29
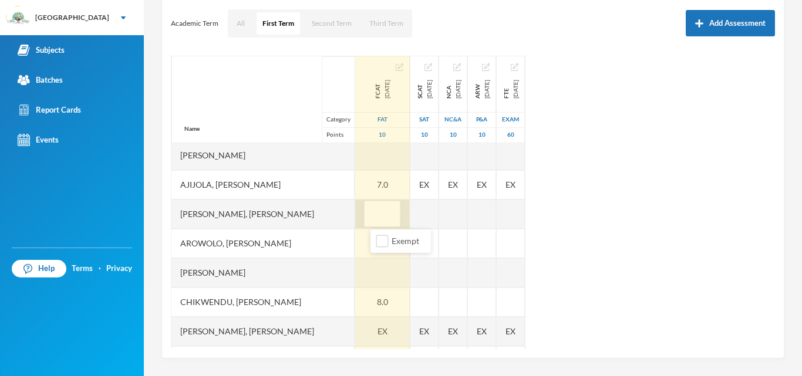
type input "8"
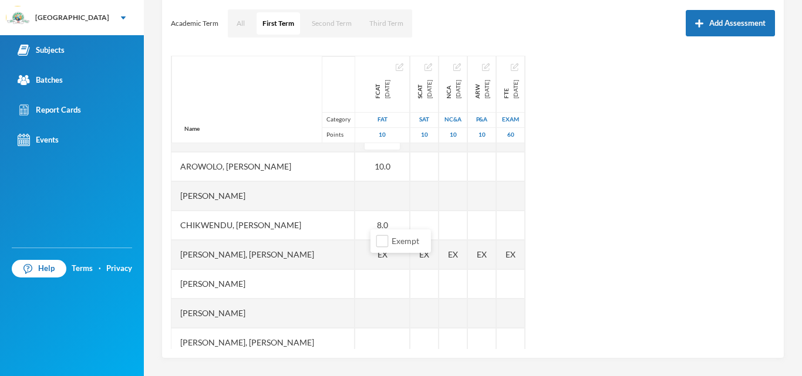
scroll to position [73, 0]
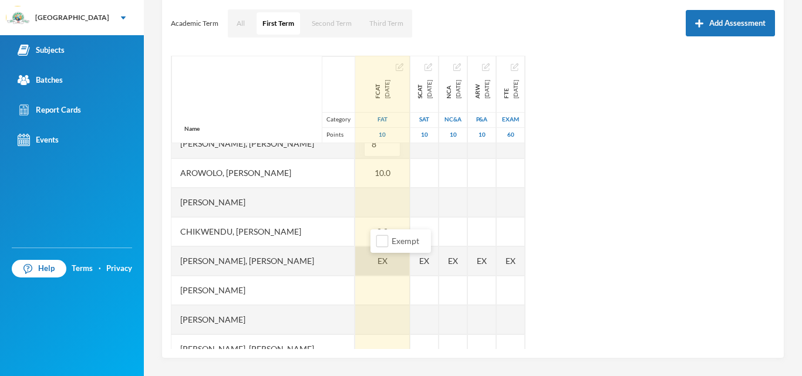
click at [399, 263] on div "EX" at bounding box center [382, 261] width 55 height 29
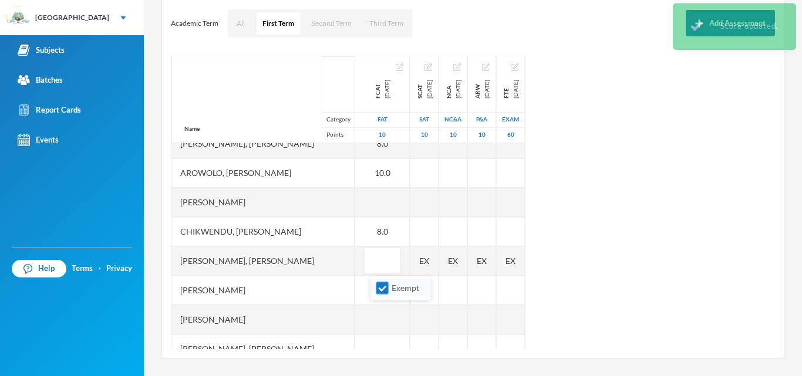
click at [382, 290] on input "Exempt" at bounding box center [382, 288] width 12 height 12
checkbox input "false"
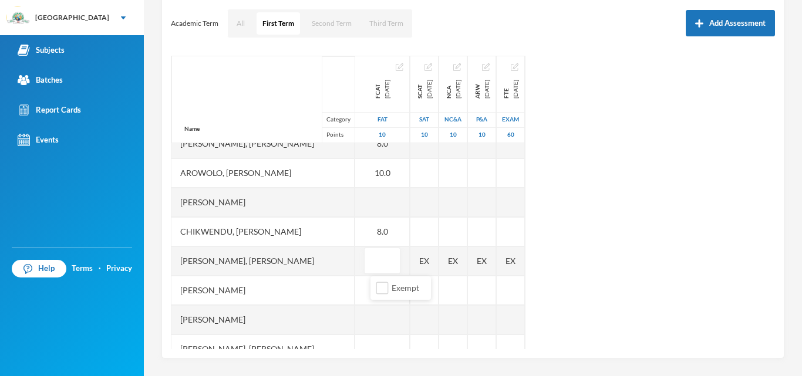
click at [667, 218] on div "Name Category Points [PERSON_NAME], [PERSON_NAME], [PERSON_NAME], [PERSON_NAME]…" at bounding box center [473, 203] width 604 height 294
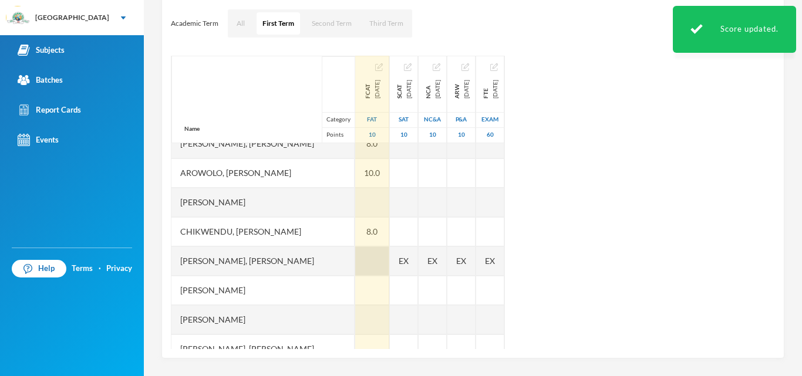
click at [389, 261] on div at bounding box center [372, 261] width 34 height 29
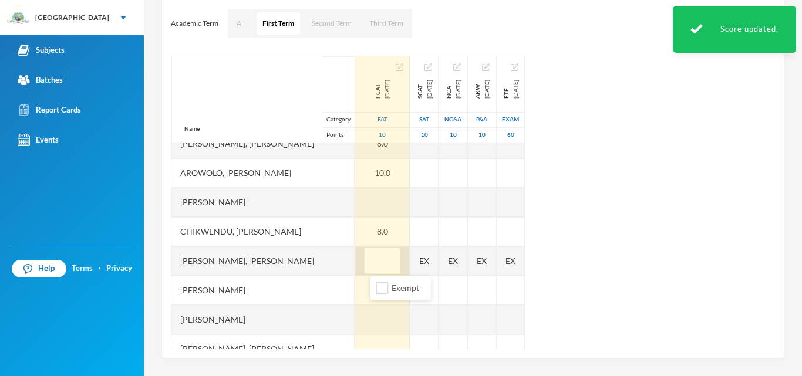
type input "4"
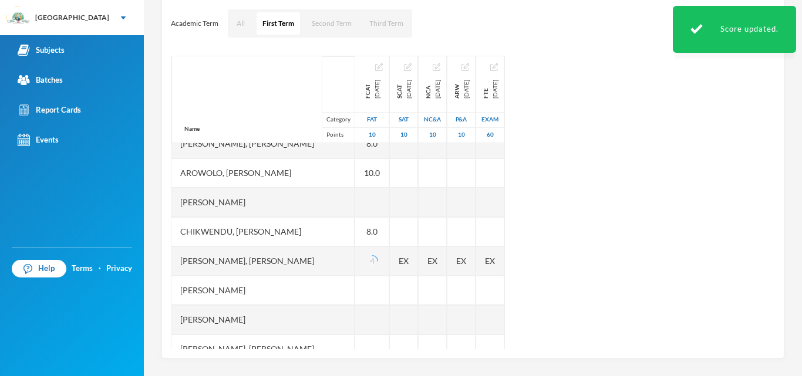
click at [609, 235] on div "Name Category Points [PERSON_NAME], [PERSON_NAME], [PERSON_NAME], [PERSON_NAME]…" at bounding box center [473, 203] width 604 height 294
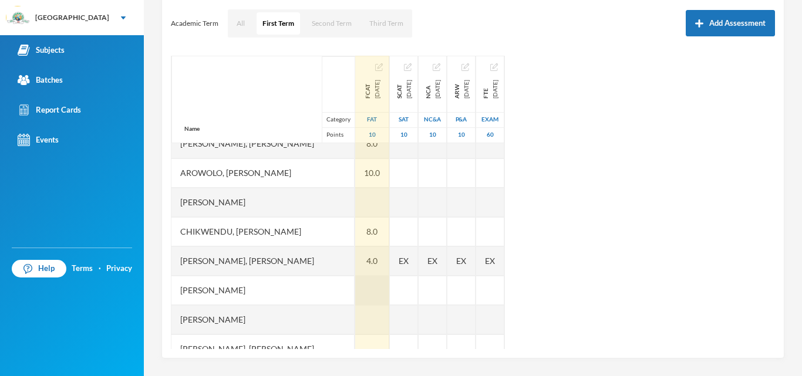
click at [372, 291] on div at bounding box center [372, 290] width 34 height 29
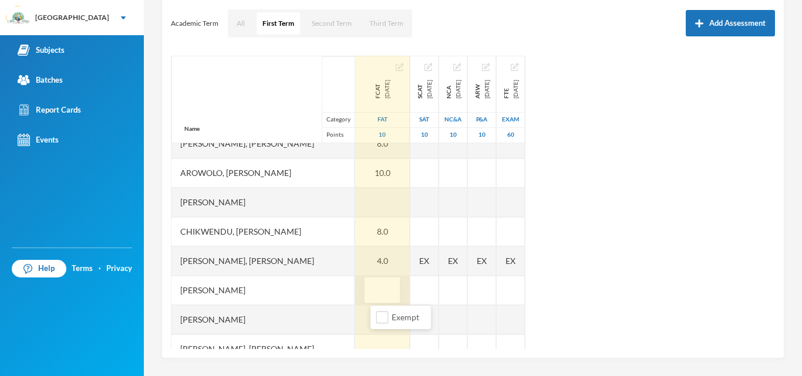
type input "7"
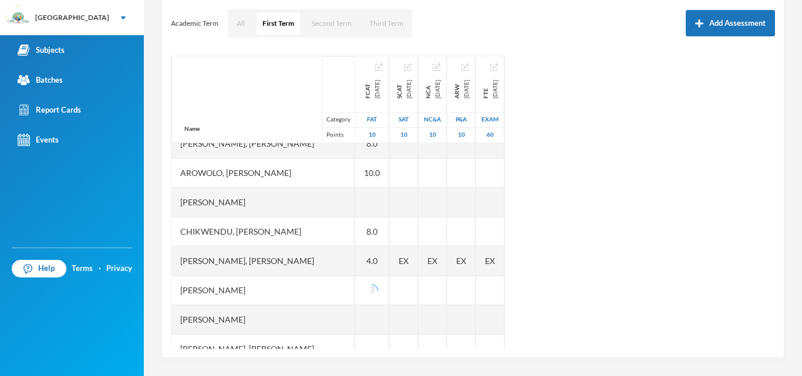
click at [639, 244] on div "Name Category Points [PERSON_NAME], [PERSON_NAME], [PERSON_NAME], [PERSON_NAME]…" at bounding box center [473, 203] width 604 height 294
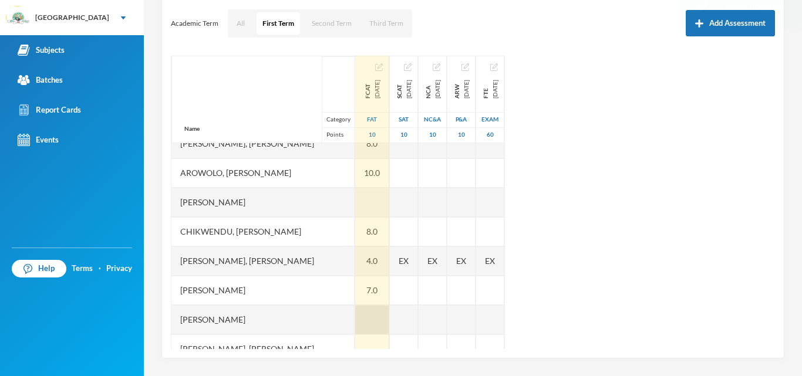
click at [381, 319] on div at bounding box center [372, 319] width 34 height 29
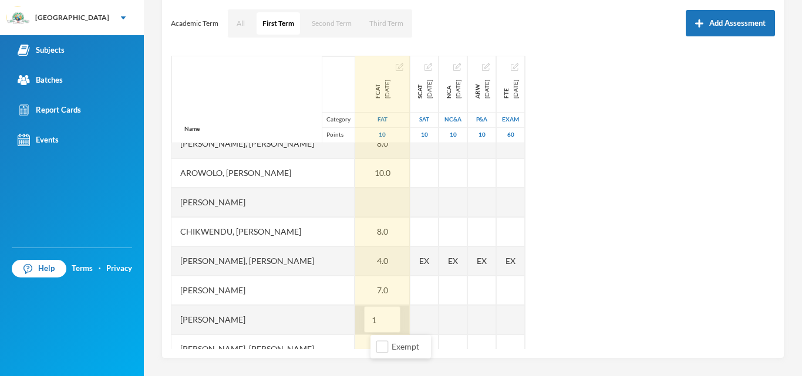
type input "10"
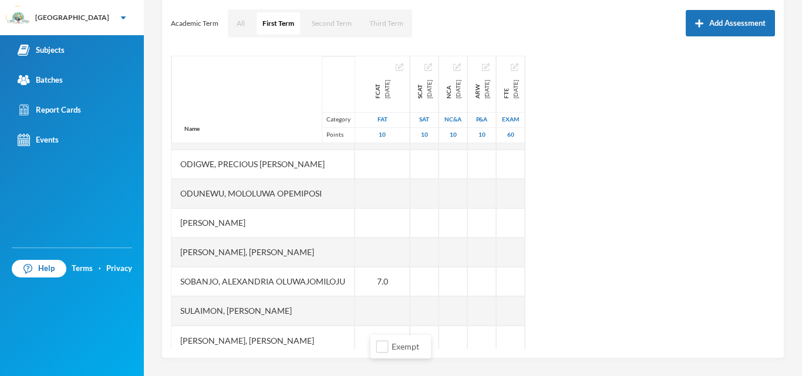
scroll to position [323, 0]
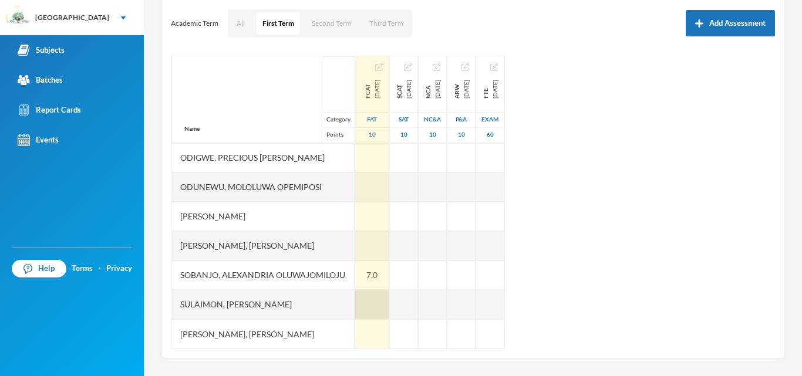
click at [375, 307] on div at bounding box center [372, 304] width 34 height 29
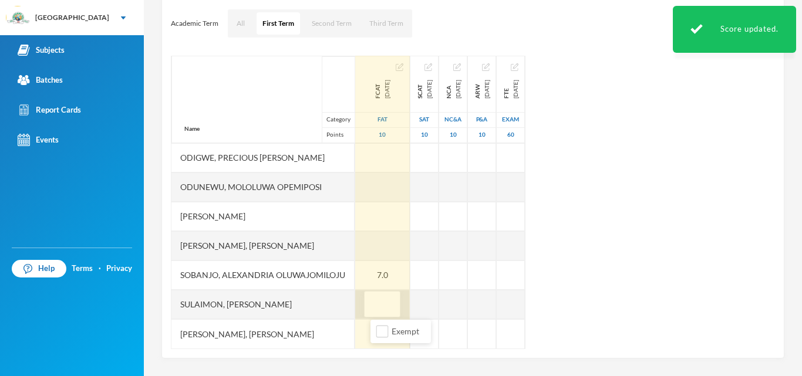
type input "8"
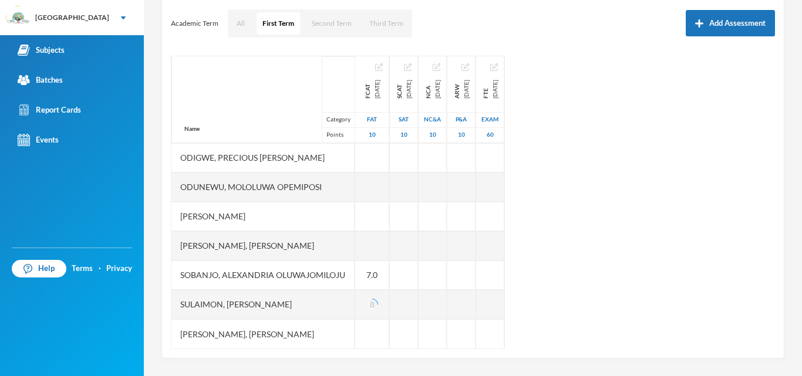
click at [327, 244] on div "[PERSON_NAME], [PERSON_NAME]" at bounding box center [262, 245] width 183 height 29
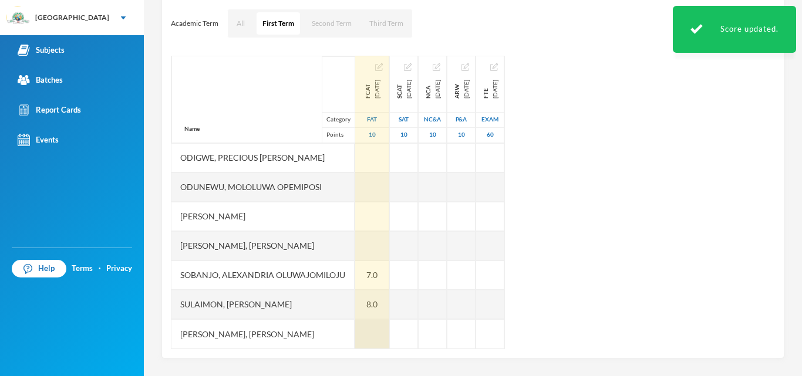
click at [376, 336] on div at bounding box center [372, 333] width 34 height 29
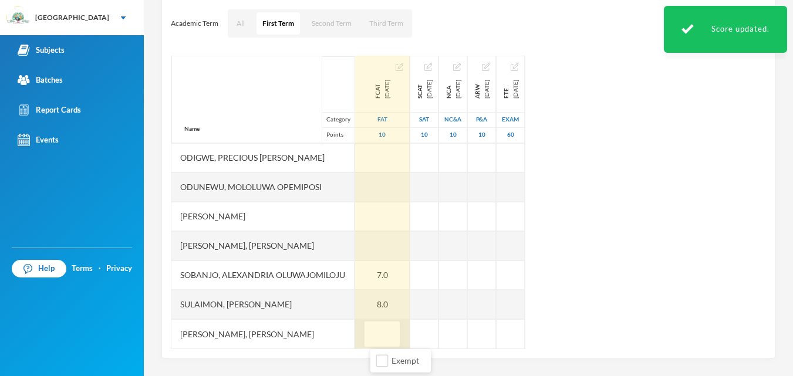
type input "6"
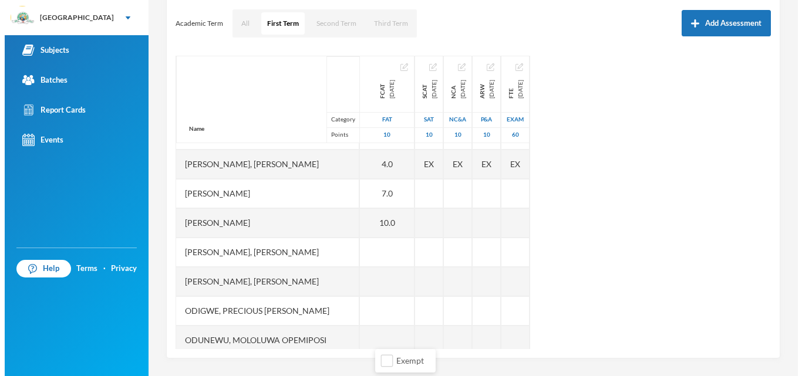
scroll to position [168, 0]
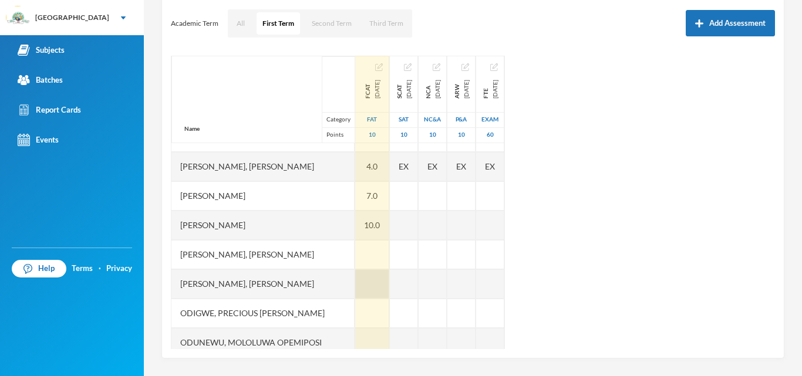
click at [372, 285] on div at bounding box center [372, 283] width 34 height 29
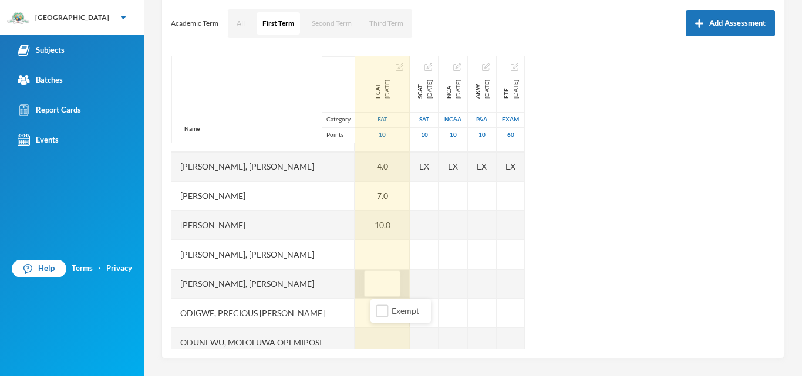
type input "6"
click at [384, 255] on div at bounding box center [382, 254] width 55 height 29
type input "5"
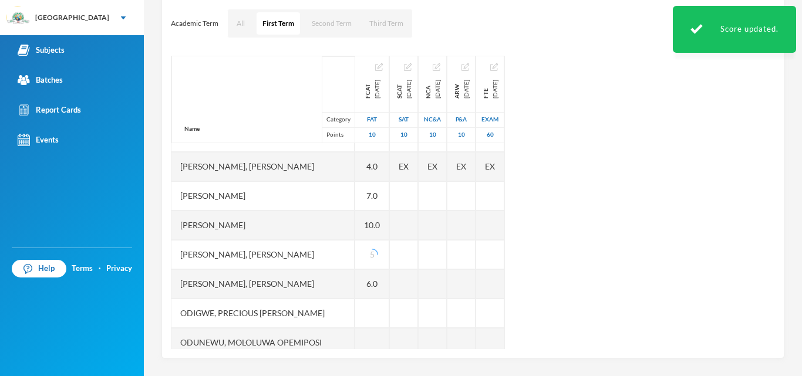
click at [626, 238] on div "Name Category Points [PERSON_NAME], [PERSON_NAME], [PERSON_NAME], [PERSON_NAME]…" at bounding box center [473, 203] width 604 height 294
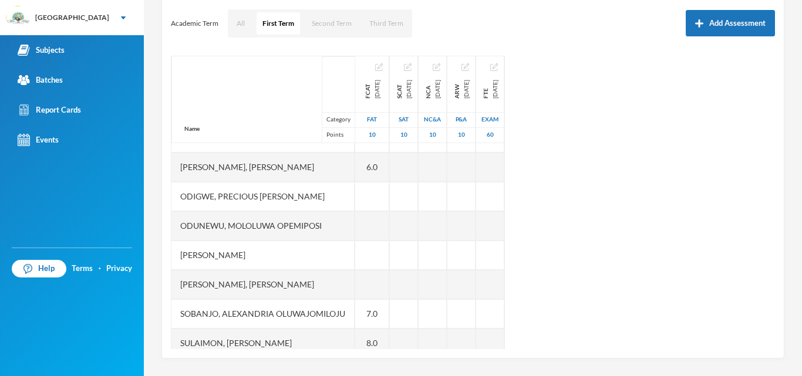
scroll to position [286, 0]
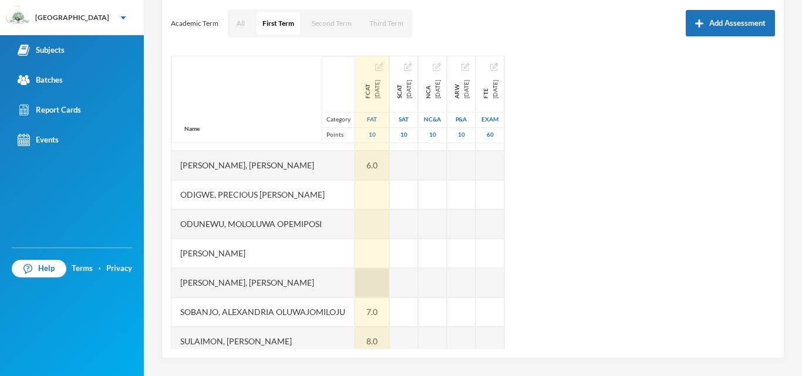
click at [376, 281] on div at bounding box center [372, 282] width 34 height 29
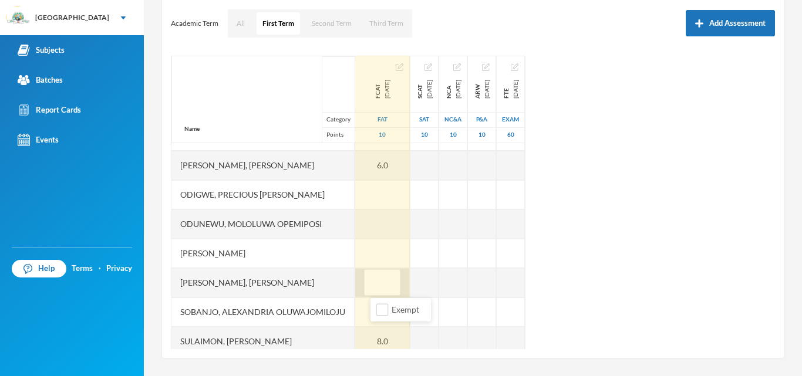
type input "7"
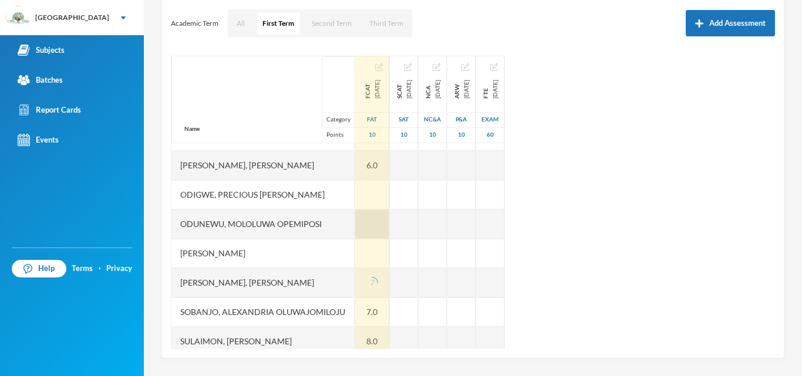
click at [387, 228] on div at bounding box center [372, 224] width 34 height 29
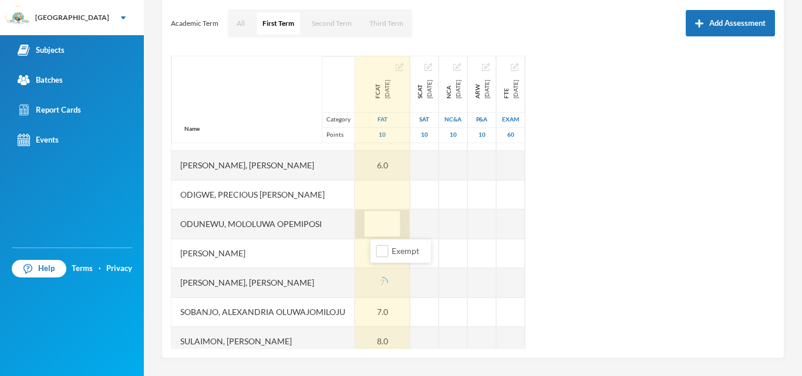
type input "8"
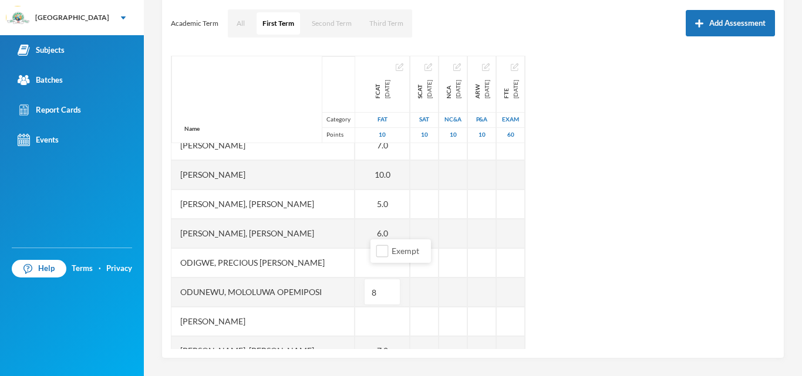
scroll to position [220, 0]
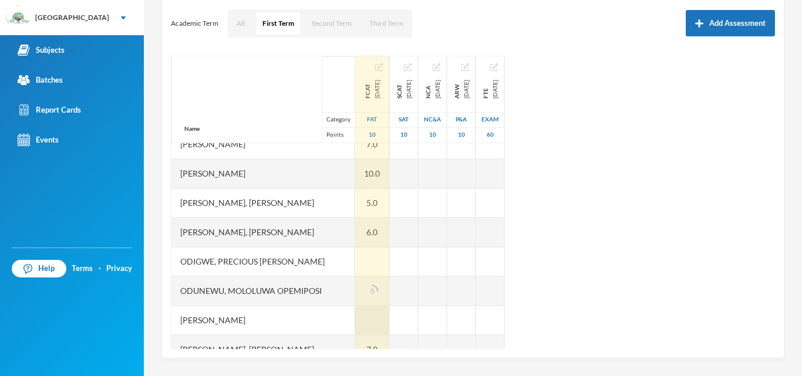
click at [389, 321] on div at bounding box center [372, 320] width 34 height 29
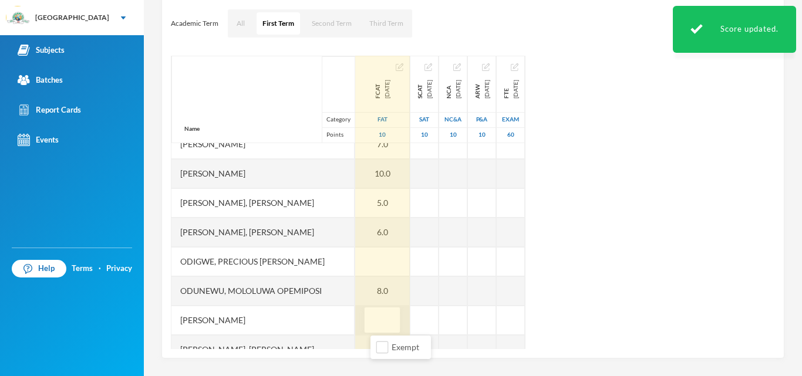
type input "5"
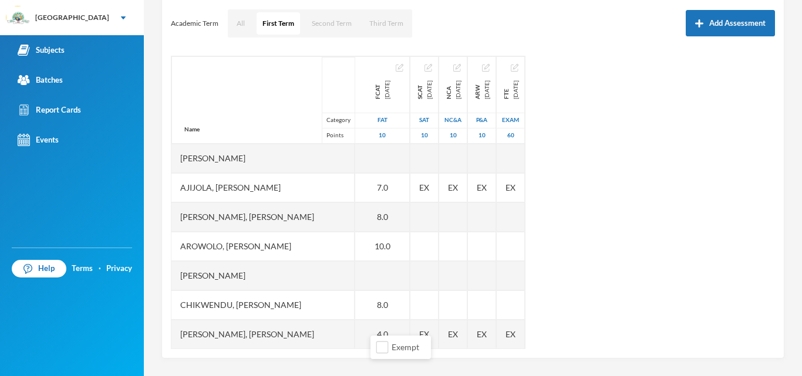
scroll to position [0, 0]
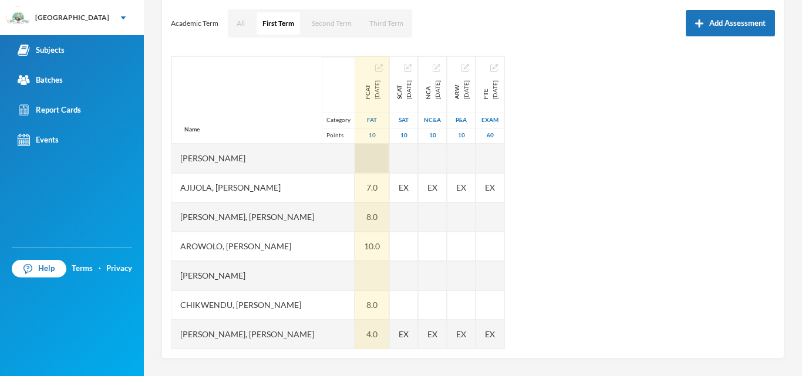
click at [382, 157] on div at bounding box center [372, 158] width 34 height 29
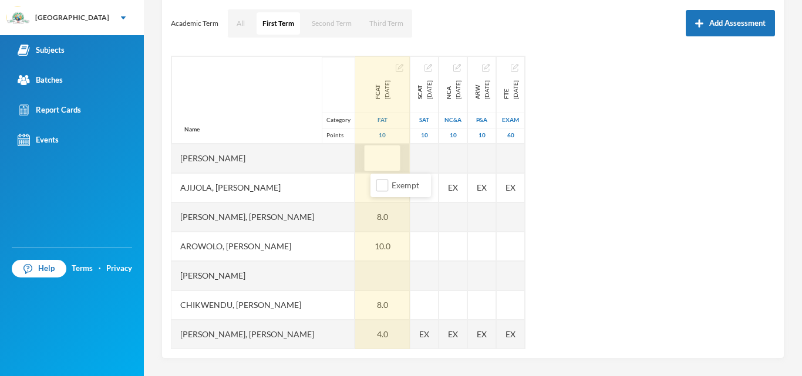
type input "9"
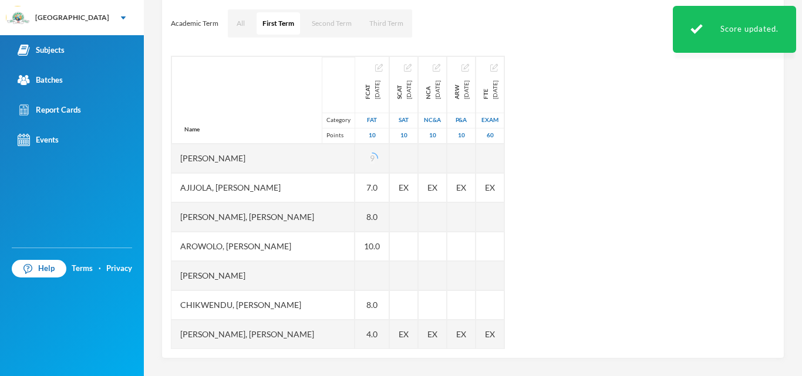
click at [619, 215] on div "Name Category Points [PERSON_NAME], [PERSON_NAME], [PERSON_NAME], [PERSON_NAME]…" at bounding box center [473, 203] width 604 height 294
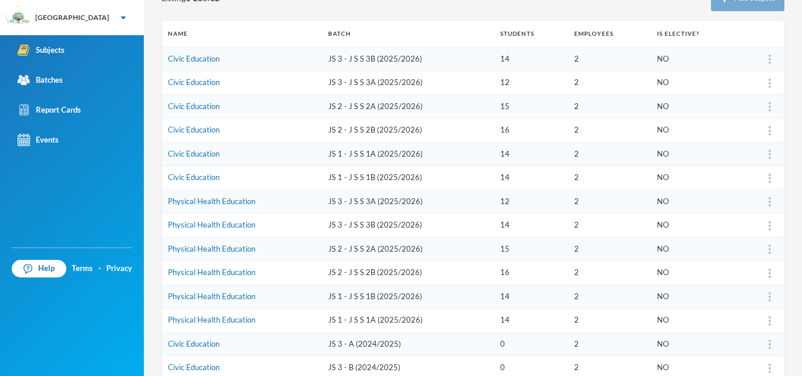
scroll to position [154, 0]
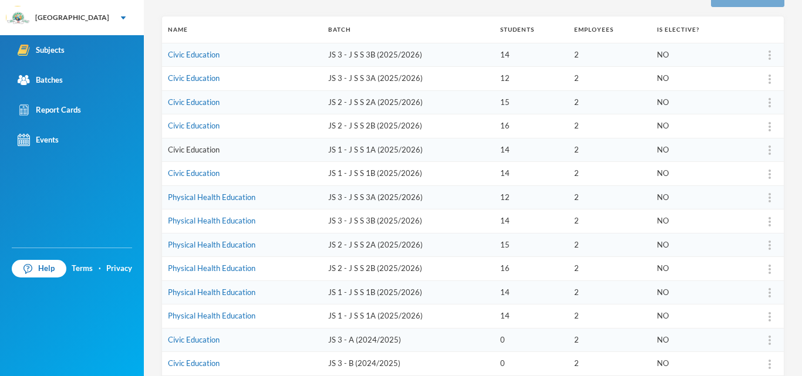
click at [207, 147] on link "Civic Education" at bounding box center [194, 149] width 52 height 9
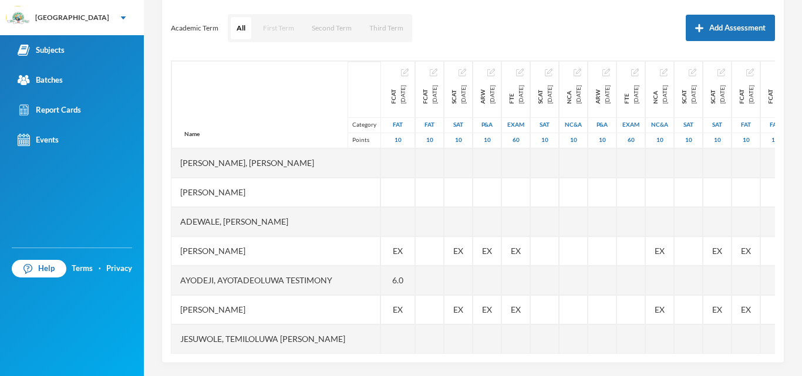
click at [274, 29] on button "First Term" at bounding box center [278, 28] width 43 height 22
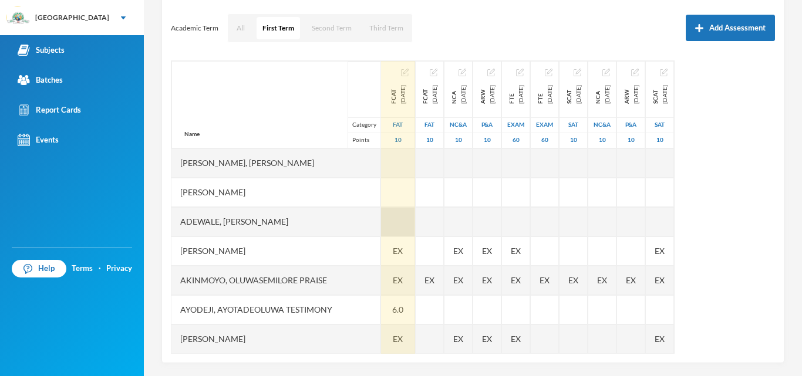
click at [381, 221] on div at bounding box center [398, 221] width 34 height 29
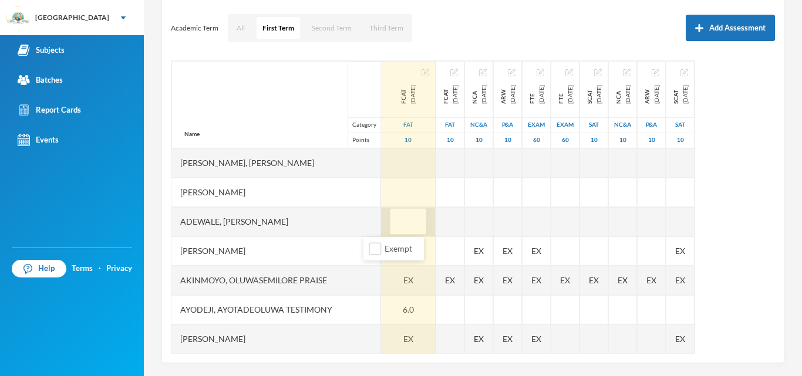
type input "7"
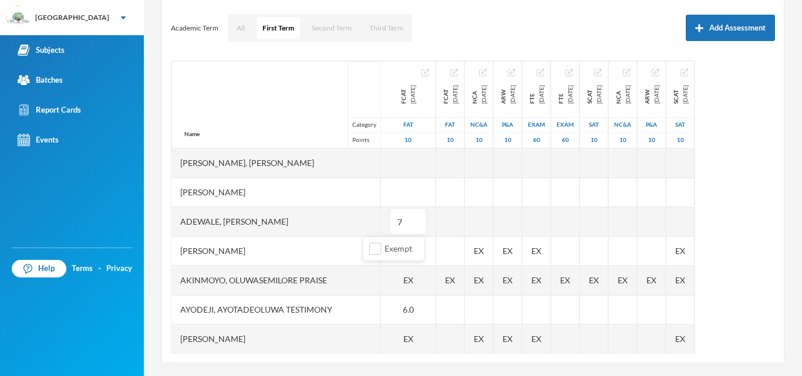
click at [241, 107] on div "Name Category Points" at bounding box center [275, 104] width 209 height 87
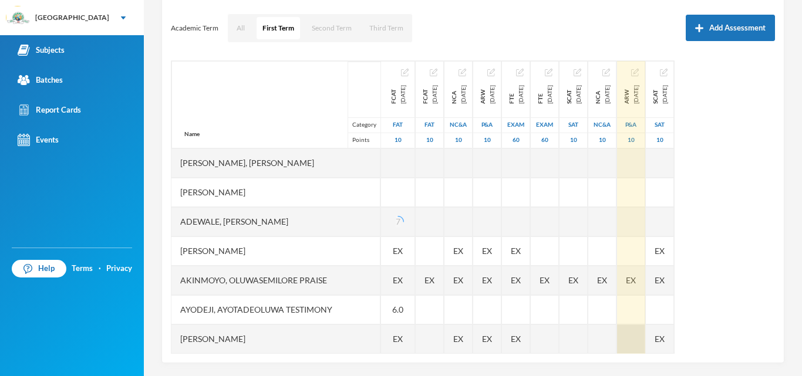
click at [645, 335] on div at bounding box center [631, 339] width 28 height 29
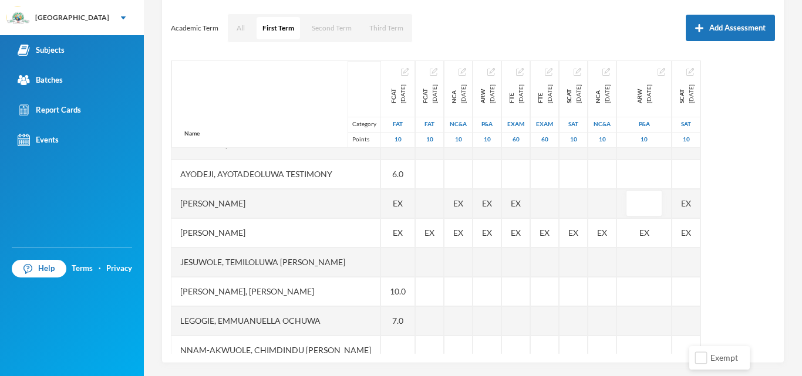
scroll to position [148, 0]
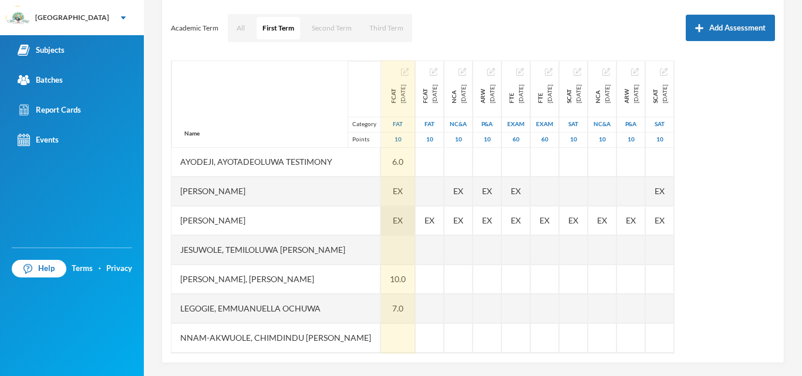
click at [393, 220] on span "EX" at bounding box center [398, 220] width 10 height 12
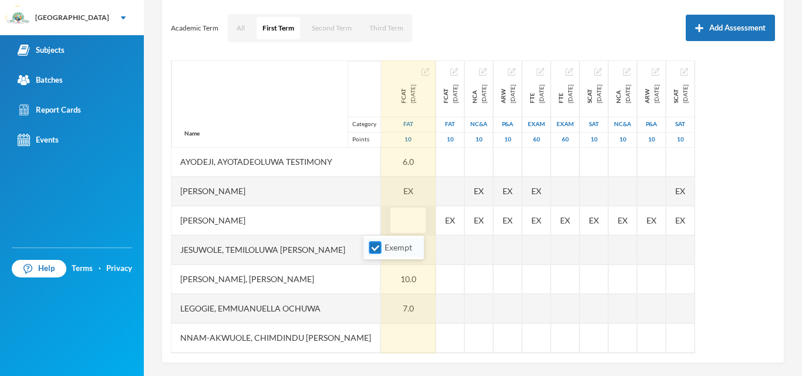
click at [376, 245] on input "Exempt" at bounding box center [375, 248] width 12 height 12
checkbox input "false"
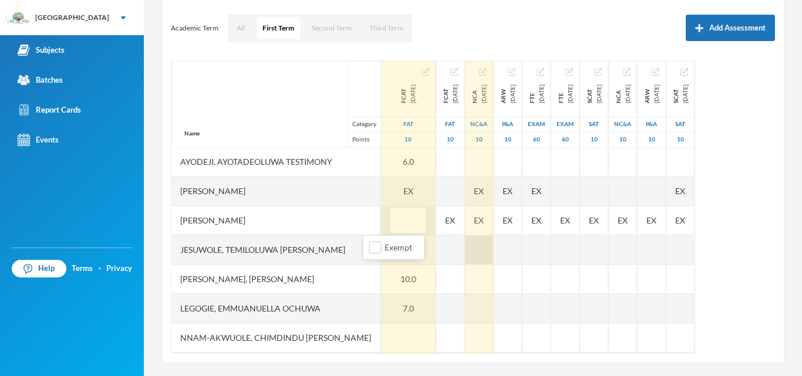
click at [466, 249] on div at bounding box center [479, 249] width 28 height 29
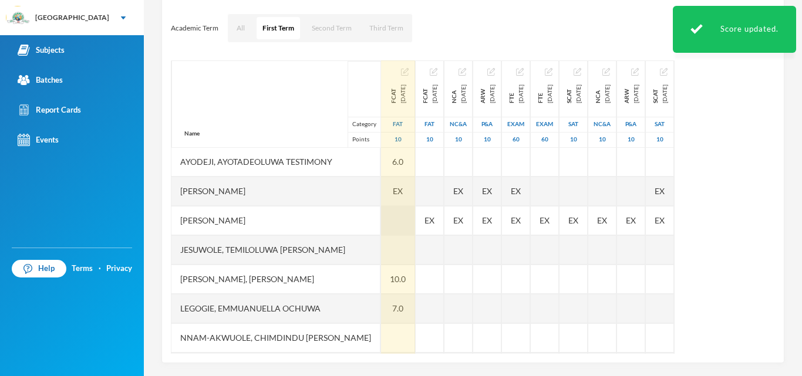
click at [381, 222] on div at bounding box center [398, 220] width 34 height 29
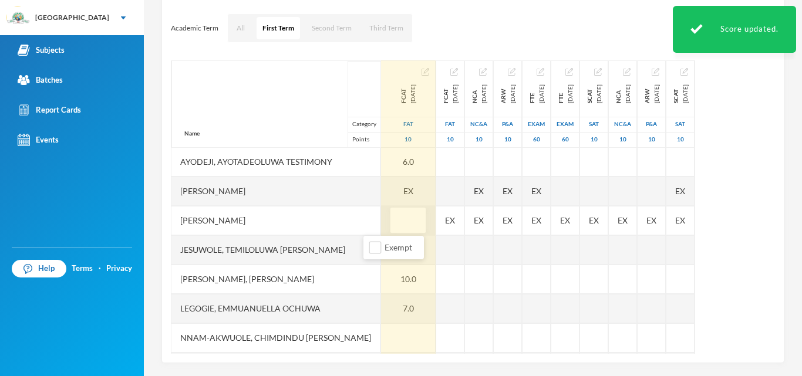
type input "7"
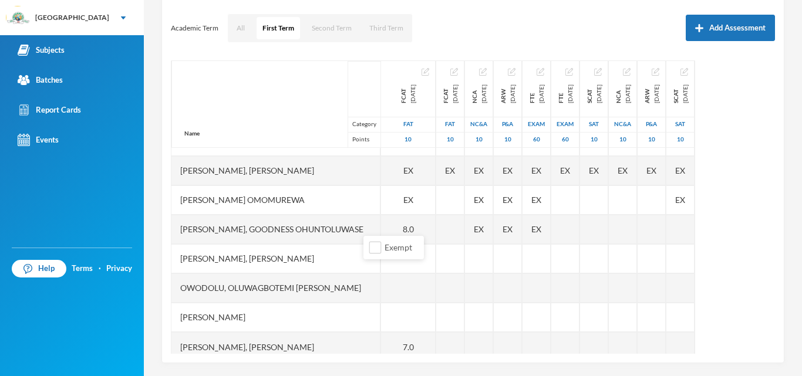
scroll to position [479, 0]
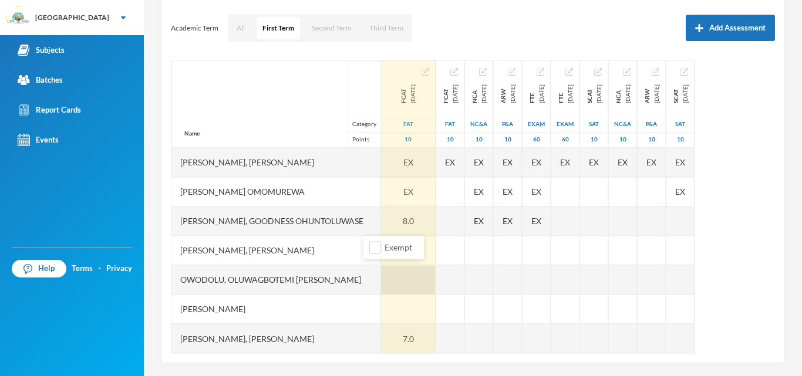
click at [386, 267] on div at bounding box center [408, 279] width 55 height 29
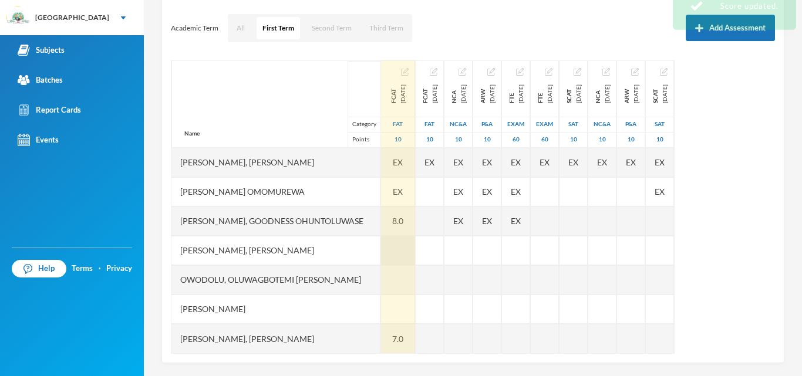
click at [381, 242] on div at bounding box center [398, 250] width 34 height 29
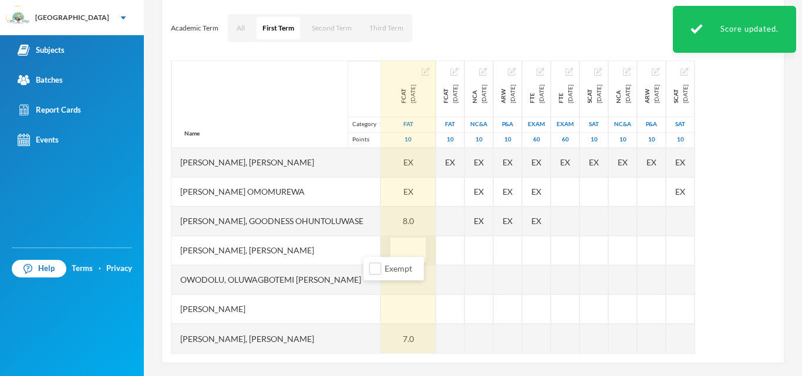
type input "9"
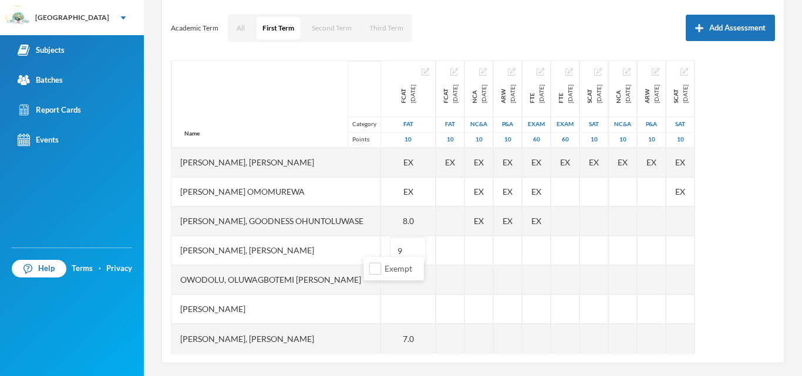
click at [338, 328] on div "[PERSON_NAME], [PERSON_NAME]" at bounding box center [275, 338] width 209 height 29
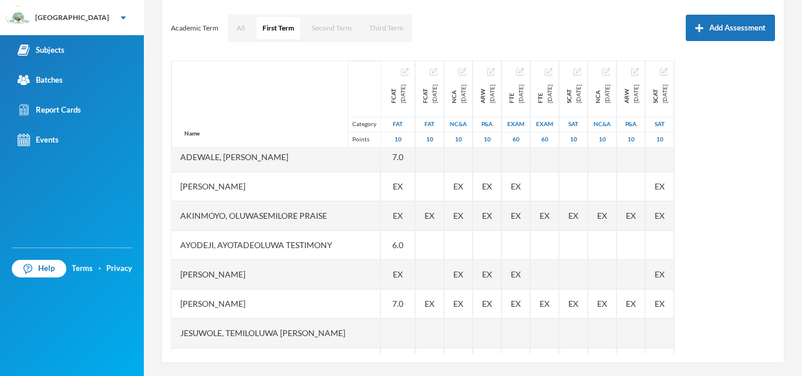
scroll to position [58, 0]
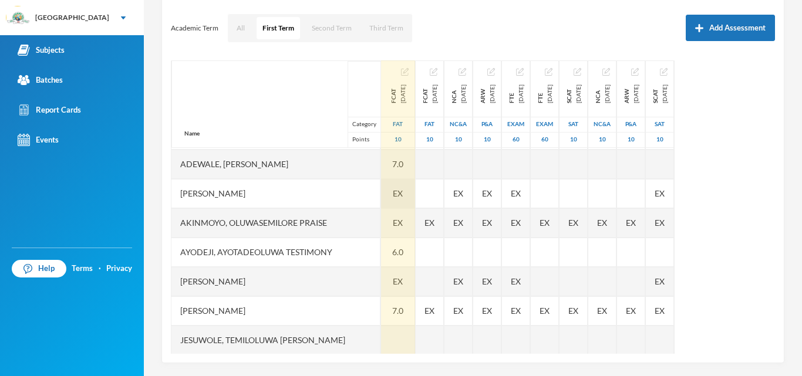
click at [382, 196] on div "EX" at bounding box center [398, 193] width 34 height 29
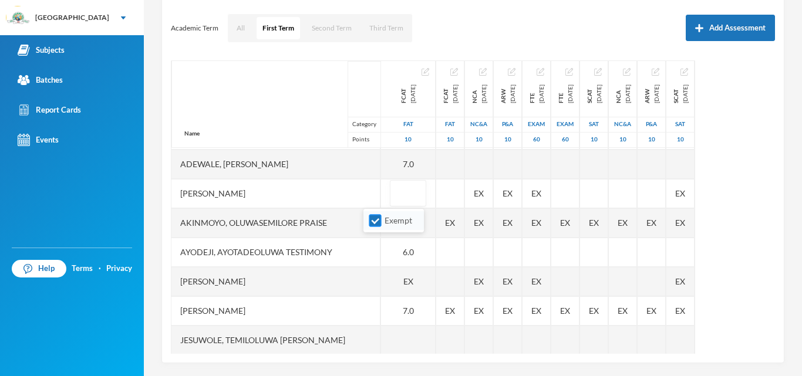
click at [375, 221] on input "Exempt" at bounding box center [375, 221] width 12 height 12
checkbox input "false"
click at [329, 281] on div "[PERSON_NAME]" at bounding box center [275, 281] width 209 height 29
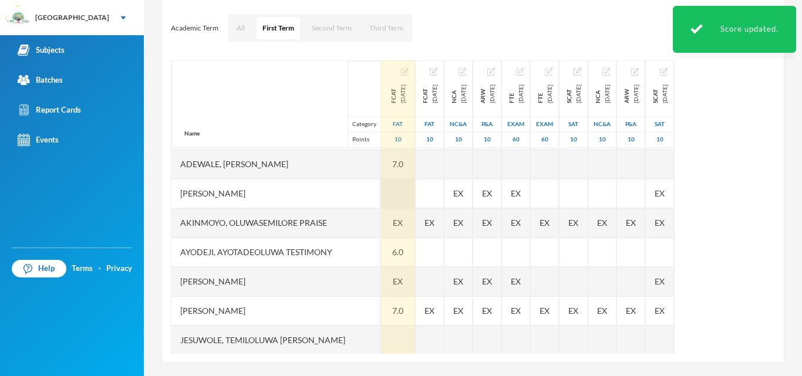
click at [381, 191] on div at bounding box center [398, 193] width 34 height 29
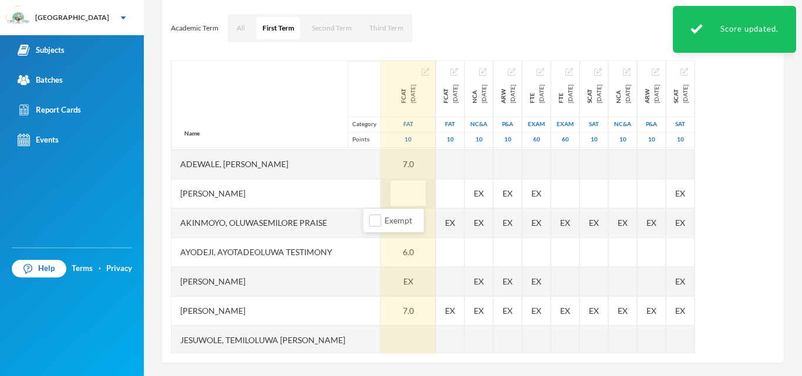
type input "8"
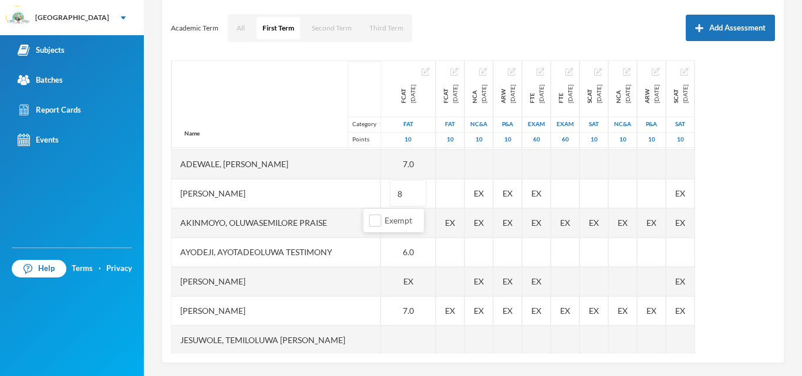
click at [339, 284] on div "[PERSON_NAME]" at bounding box center [275, 281] width 209 height 29
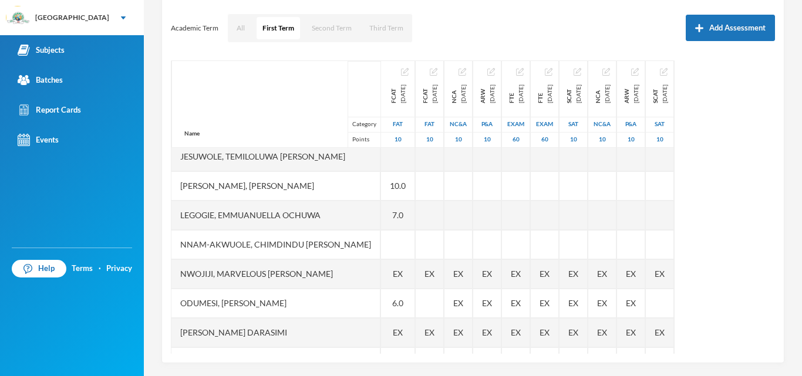
scroll to position [243, 0]
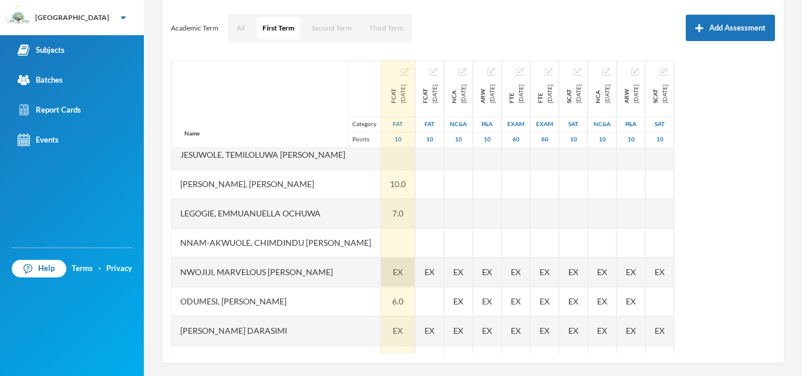
click at [393, 274] on span "EX" at bounding box center [398, 272] width 10 height 12
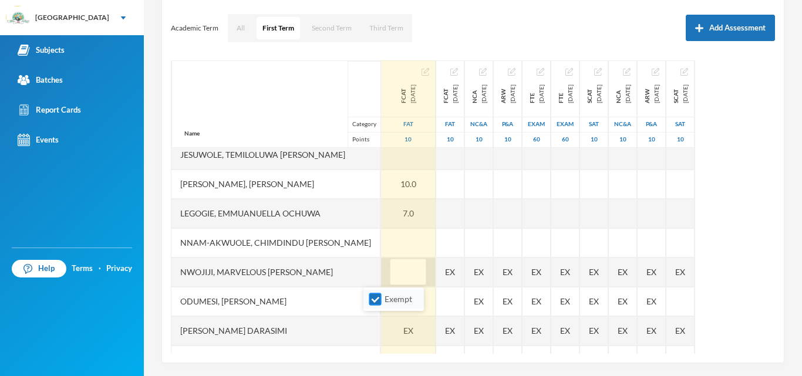
click at [375, 296] on input "Exempt" at bounding box center [375, 300] width 12 height 12
checkbox input "false"
click at [332, 217] on div "Legogie, Emmuanuella Ochuwa" at bounding box center [275, 213] width 209 height 29
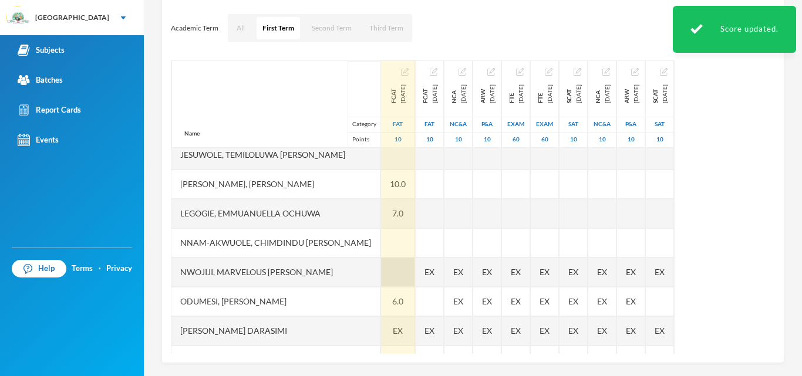
click at [381, 273] on div at bounding box center [398, 272] width 34 height 29
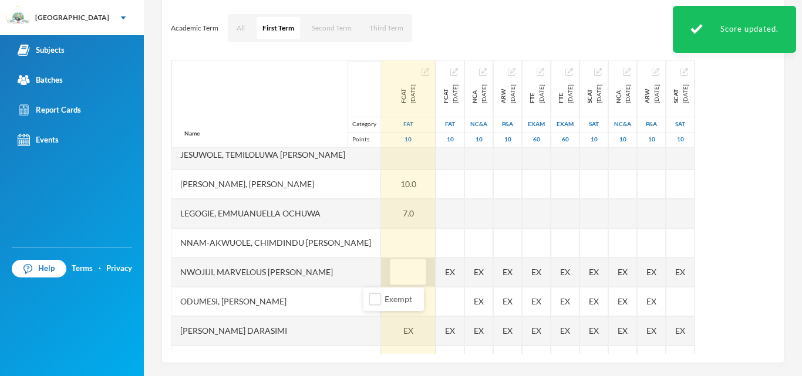
type input "3"
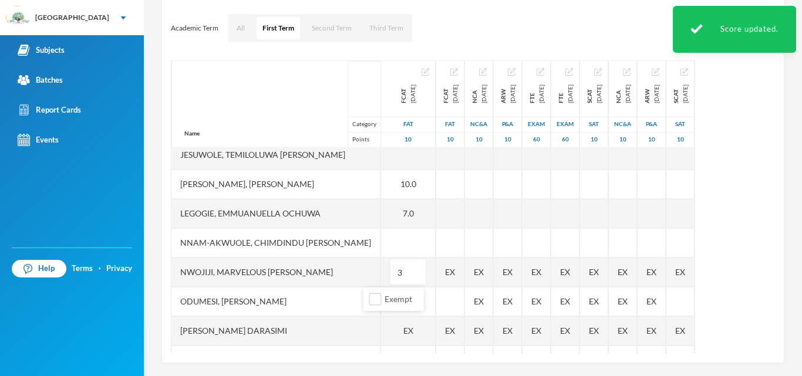
click at [337, 206] on div "Legogie, Emmuanuella Ochuwa" at bounding box center [275, 213] width 209 height 29
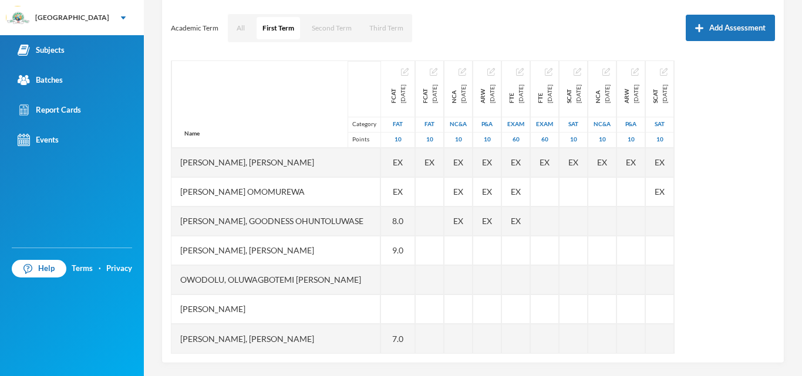
scroll to position [479, 0]
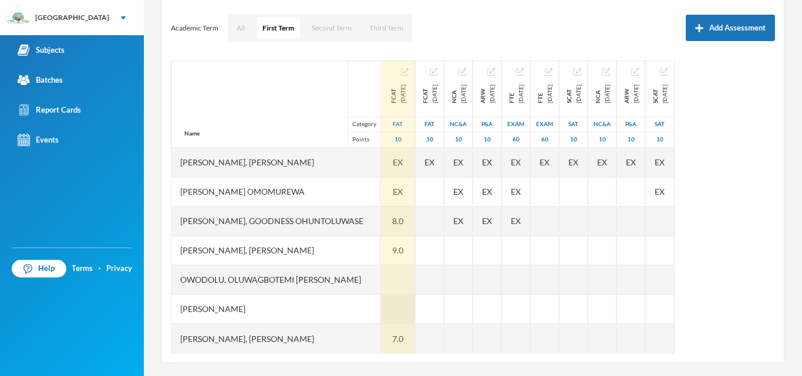
click at [381, 302] on div at bounding box center [398, 309] width 34 height 29
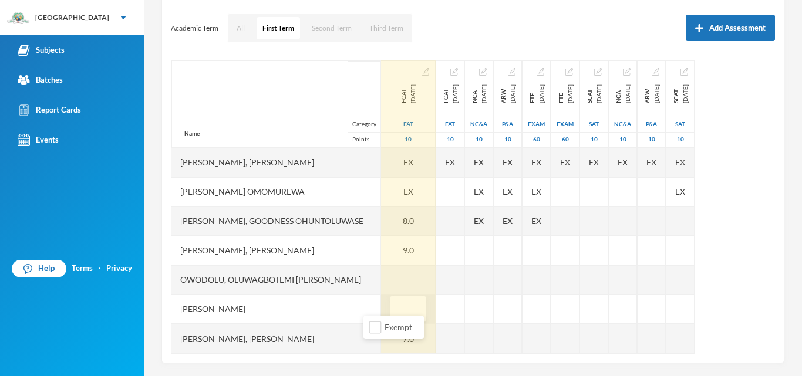
type input "6"
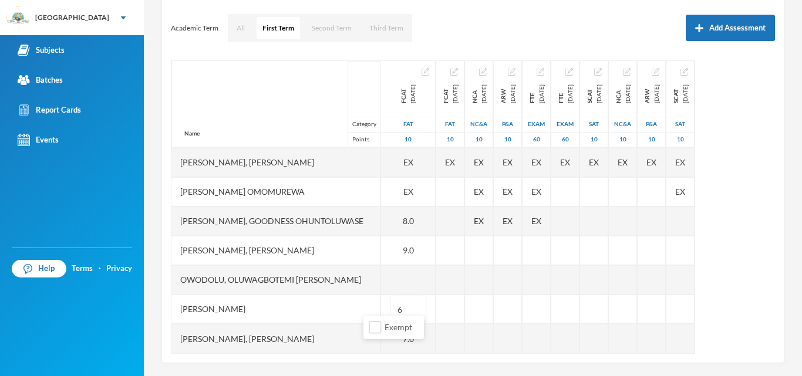
click at [334, 271] on div "Owodolu, Oluwagbotemi [PERSON_NAME]" at bounding box center [275, 279] width 209 height 29
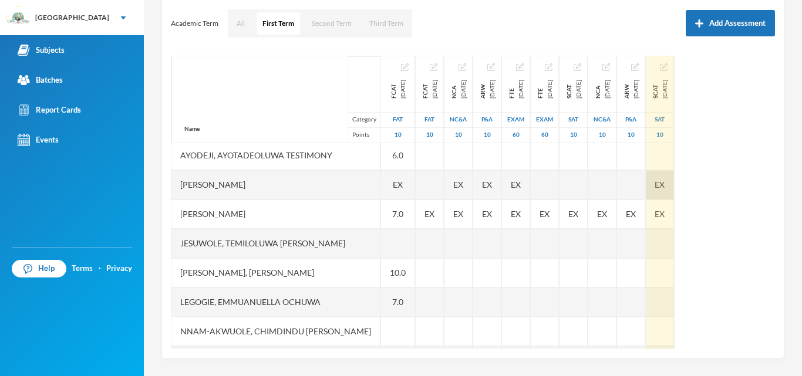
scroll to position [151, 0]
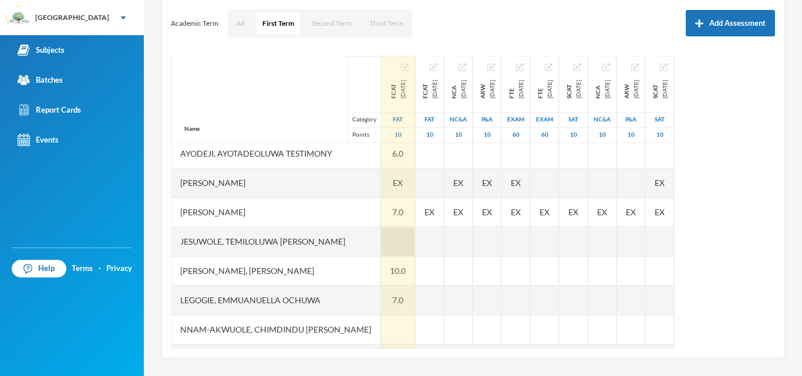
click at [381, 237] on div at bounding box center [398, 241] width 34 height 29
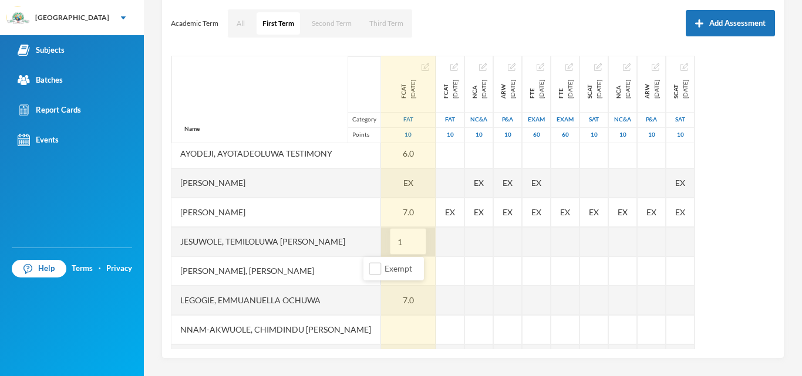
type input "10"
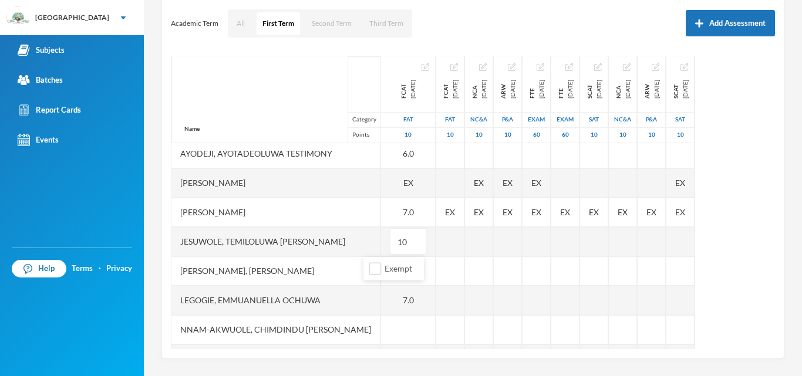
click at [339, 247] on div "Jesuwole, Temiloluwa [PERSON_NAME]" at bounding box center [275, 241] width 209 height 29
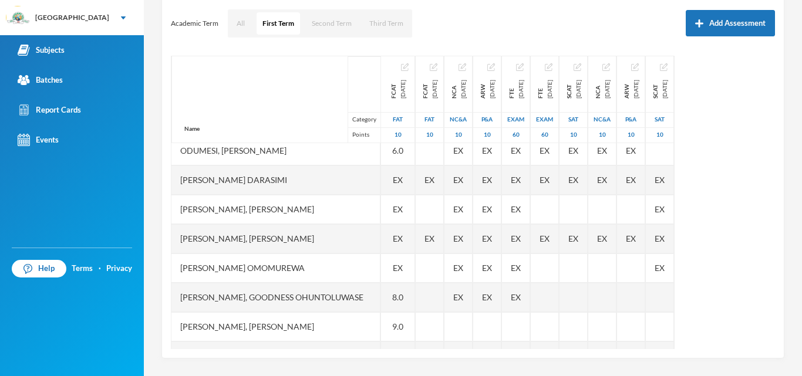
scroll to position [387, 0]
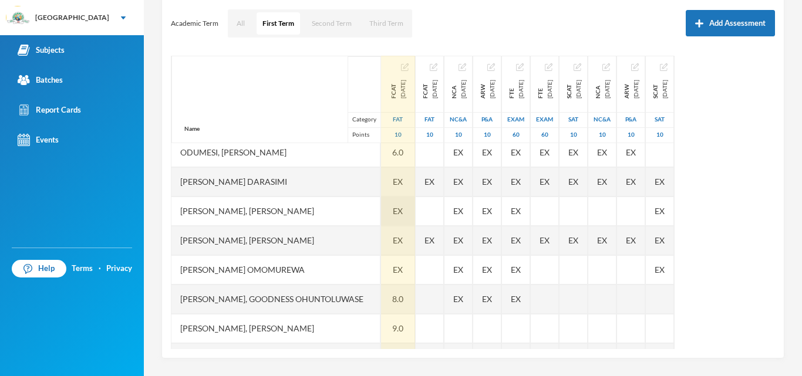
click at [381, 204] on div "EX" at bounding box center [398, 211] width 34 height 29
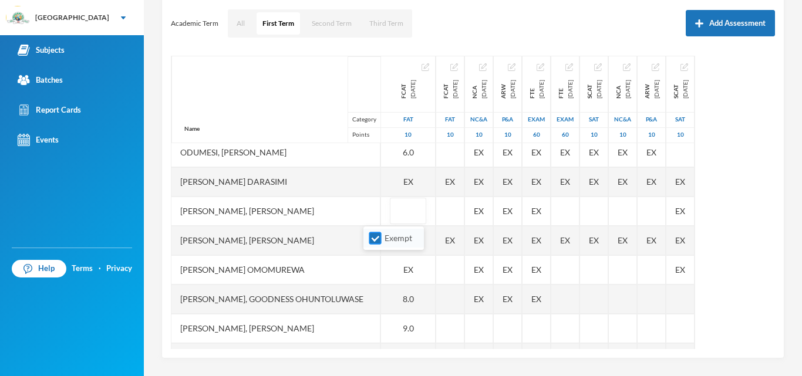
click at [376, 237] on input "Exempt" at bounding box center [375, 238] width 12 height 12
checkbox input "false"
click at [320, 215] on div "[PERSON_NAME], [PERSON_NAME]" at bounding box center [275, 211] width 209 height 29
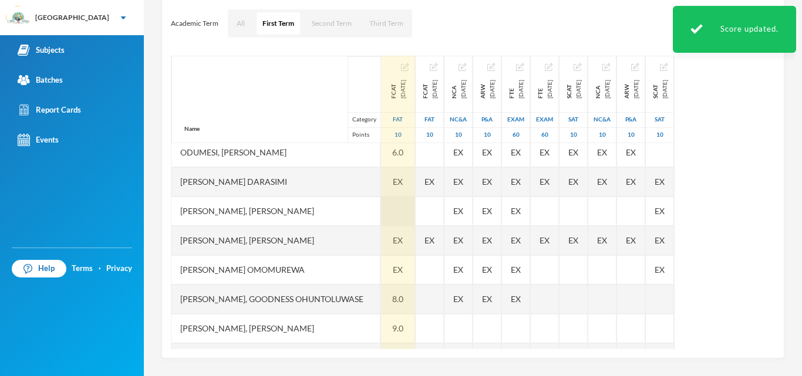
click at [381, 210] on div at bounding box center [398, 211] width 34 height 29
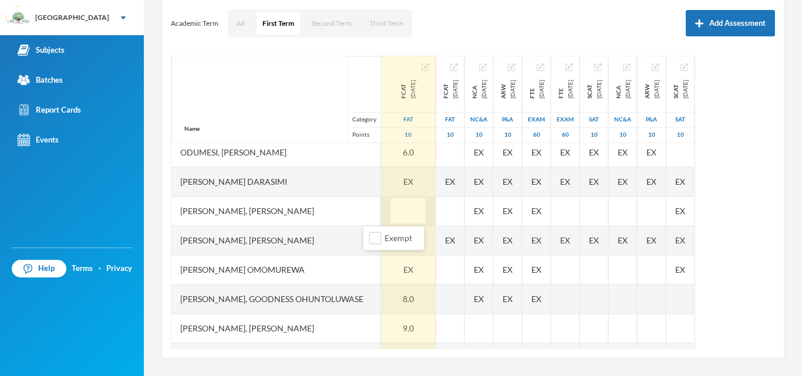
type input "6"
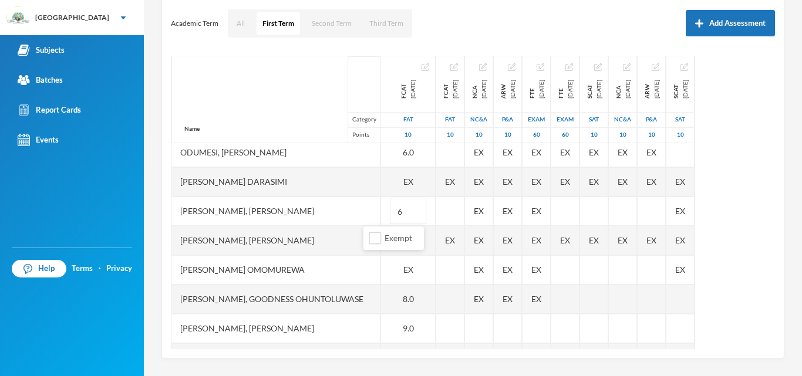
click at [329, 216] on div "[PERSON_NAME], [PERSON_NAME]" at bounding box center [275, 211] width 209 height 29
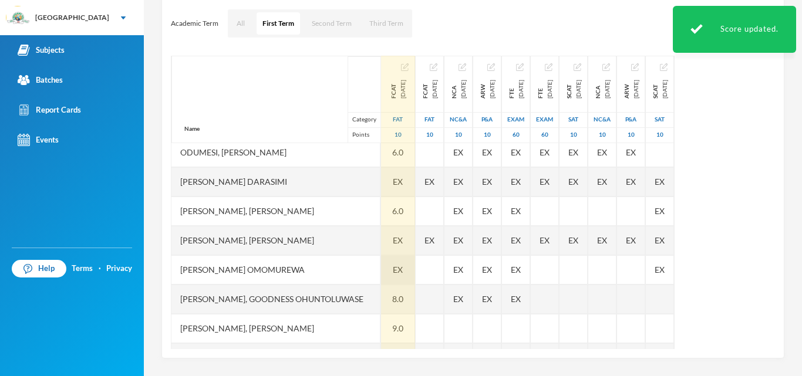
click at [393, 267] on span "EX" at bounding box center [398, 270] width 10 height 12
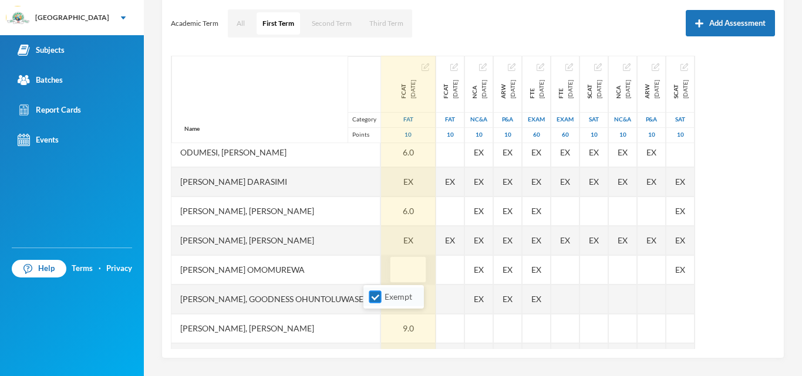
click at [377, 296] on input "Exempt" at bounding box center [375, 297] width 12 height 12
checkbox input "false"
click at [337, 264] on div "[PERSON_NAME] Omomurewa" at bounding box center [275, 269] width 209 height 29
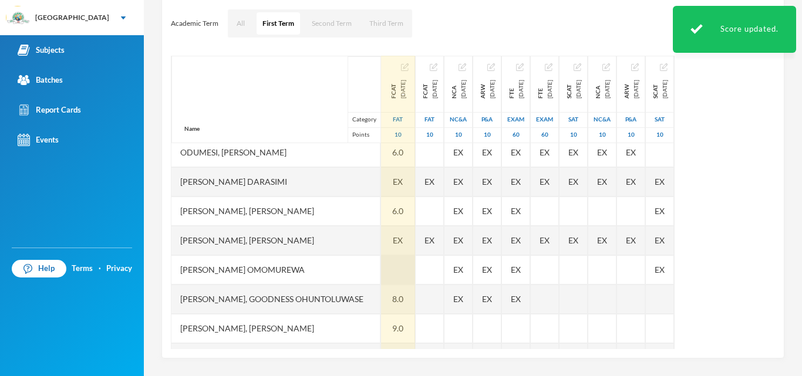
click at [381, 276] on div at bounding box center [398, 269] width 34 height 29
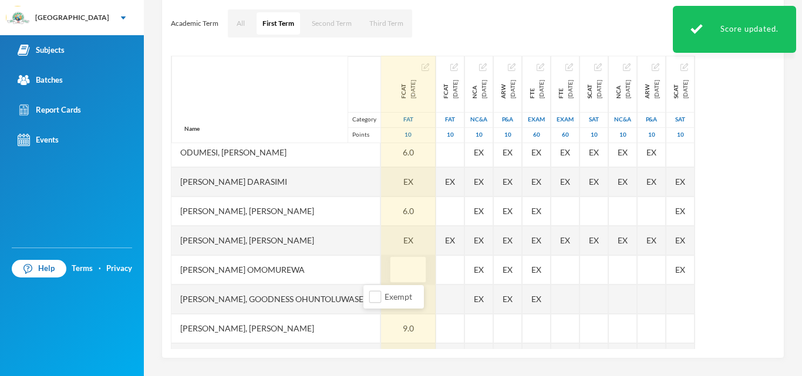
type input "6"
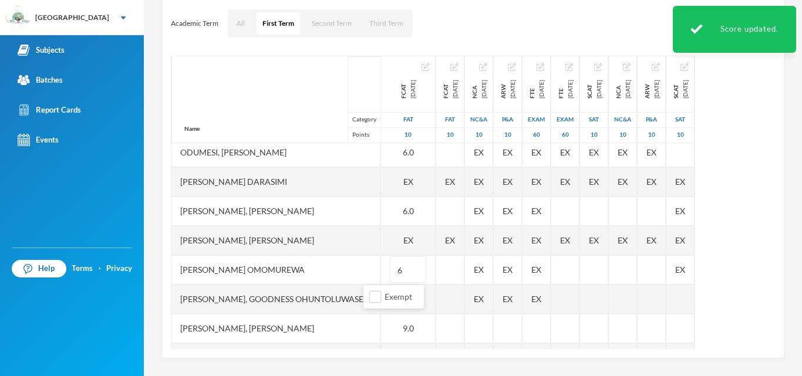
click at [339, 266] on div "[PERSON_NAME] Omomurewa" at bounding box center [275, 269] width 209 height 29
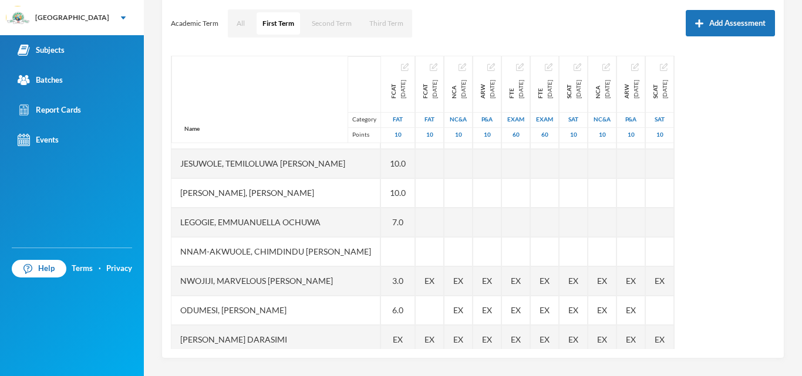
scroll to position [234, 0]
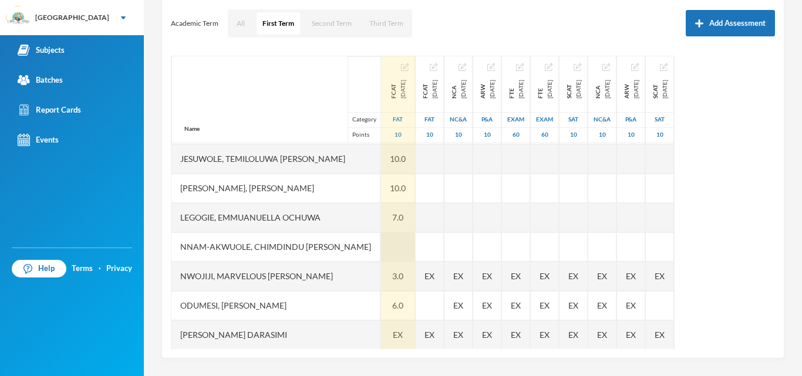
click at [381, 248] on div at bounding box center [398, 246] width 34 height 29
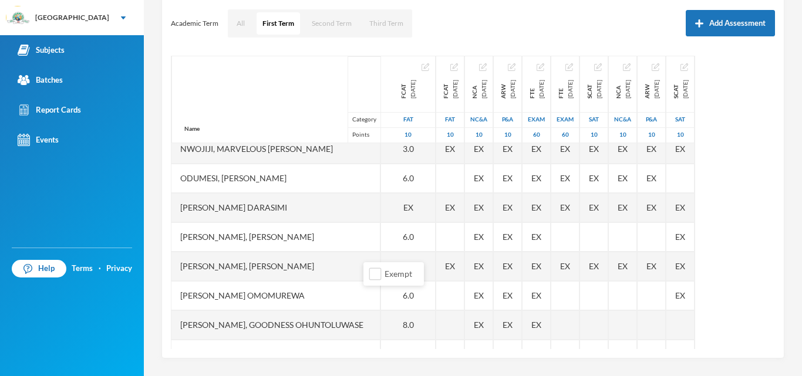
scroll to position [360, 0]
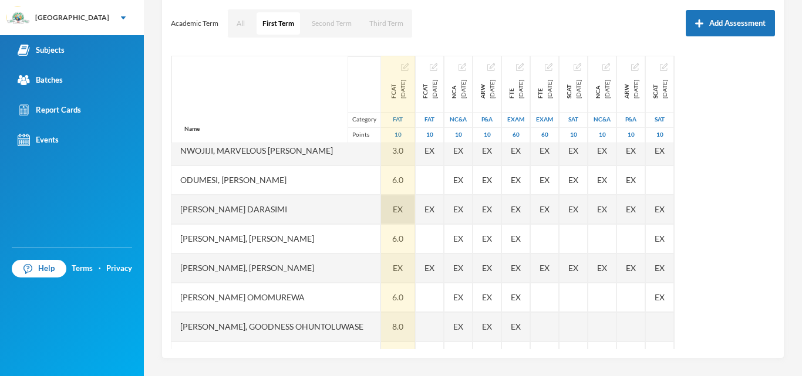
click at [381, 211] on div "EX" at bounding box center [398, 209] width 34 height 29
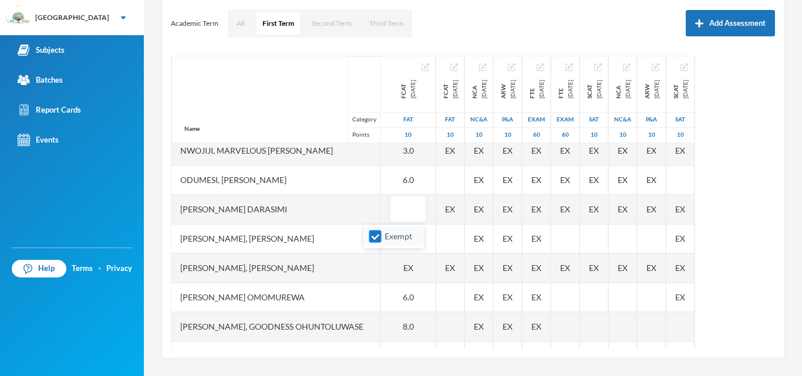
click at [379, 233] on input "Exempt" at bounding box center [375, 237] width 12 height 12
checkbox input "false"
click at [334, 238] on div "[PERSON_NAME], [PERSON_NAME]" at bounding box center [275, 238] width 209 height 29
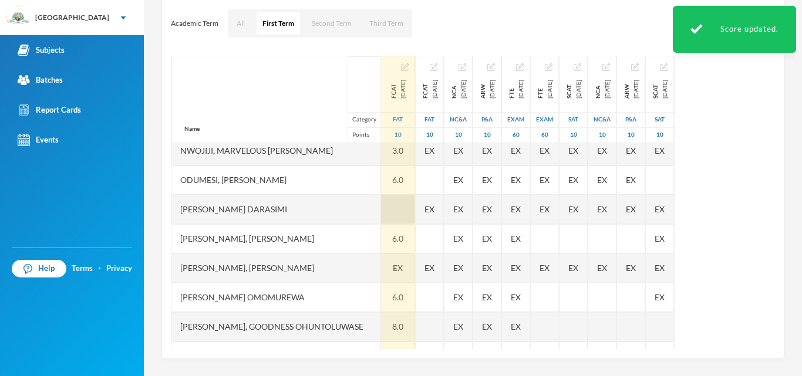
click at [381, 212] on div at bounding box center [398, 209] width 34 height 29
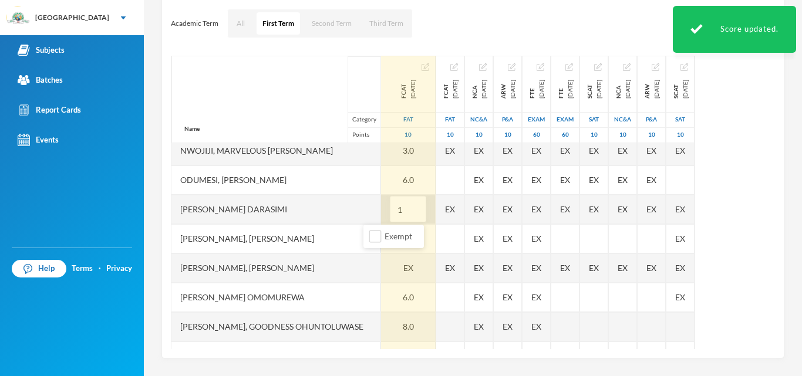
type input "10"
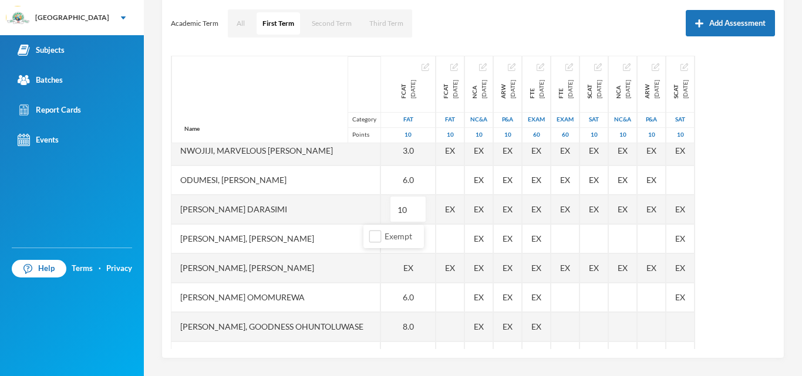
click at [329, 236] on div "[PERSON_NAME], [PERSON_NAME]" at bounding box center [275, 238] width 209 height 29
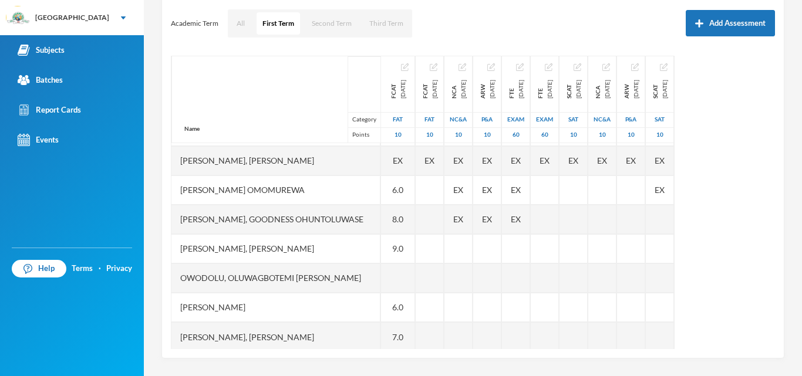
scroll to position [479, 0]
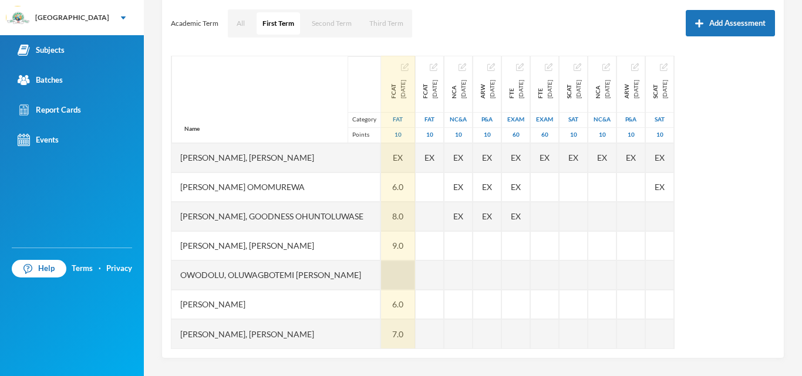
click at [381, 266] on div at bounding box center [398, 275] width 34 height 29
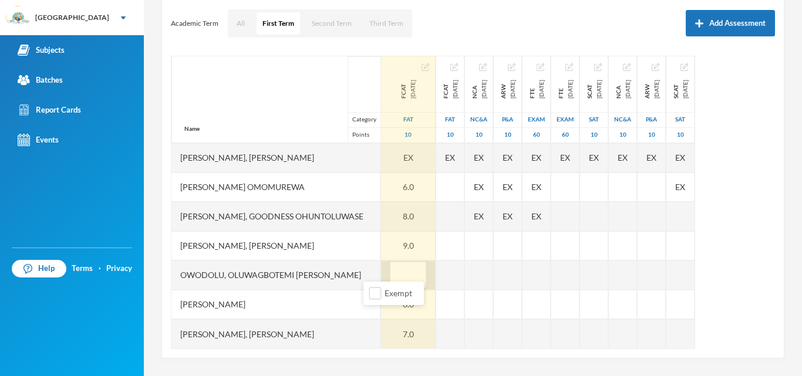
type input "6"
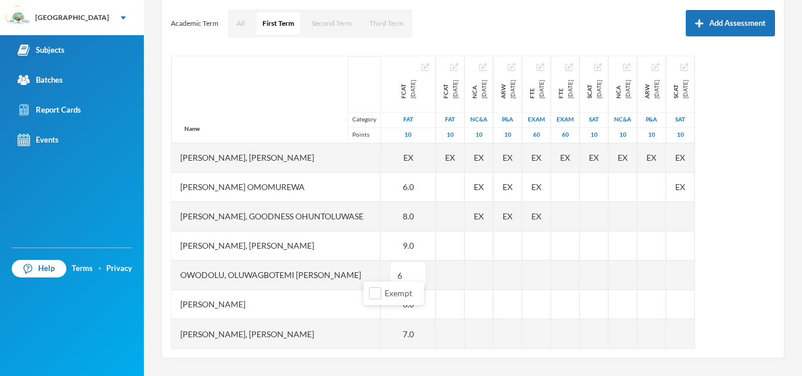
click at [335, 235] on div "[PERSON_NAME], [PERSON_NAME]" at bounding box center [275, 245] width 209 height 29
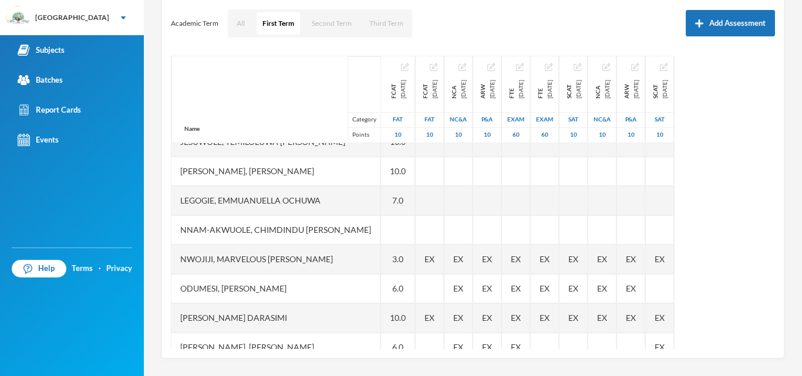
scroll to position [257, 0]
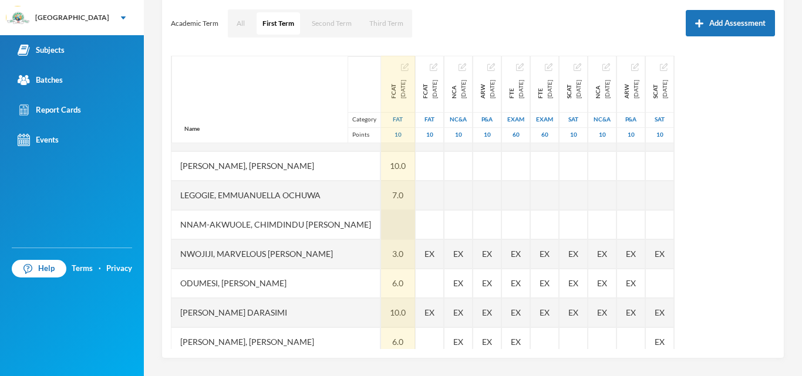
click at [381, 220] on div at bounding box center [398, 224] width 34 height 29
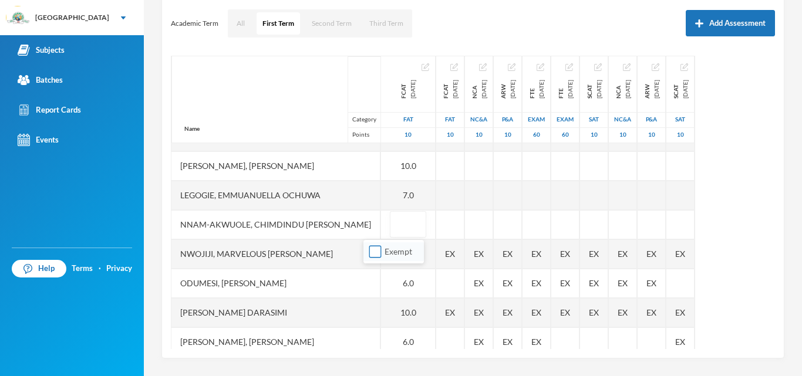
click at [381, 251] on input "Exempt" at bounding box center [375, 252] width 12 height 12
checkbox input "true"
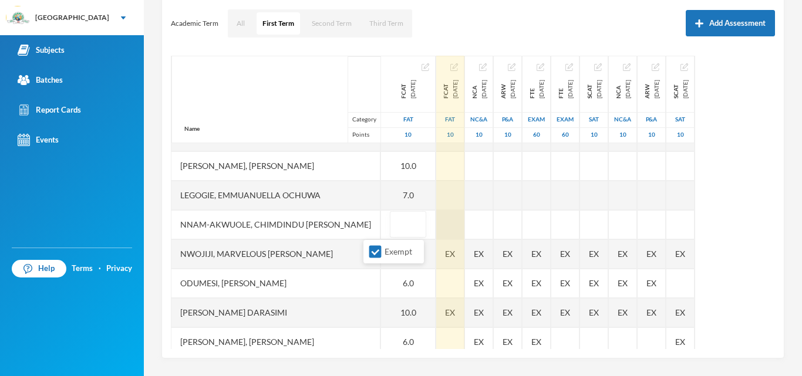
click at [436, 218] on div at bounding box center [450, 224] width 28 height 29
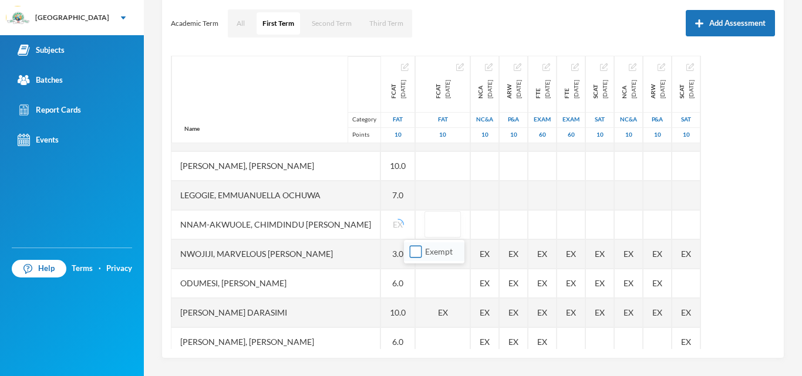
click at [413, 251] on input "Exempt" at bounding box center [416, 252] width 12 height 12
checkbox input "true"
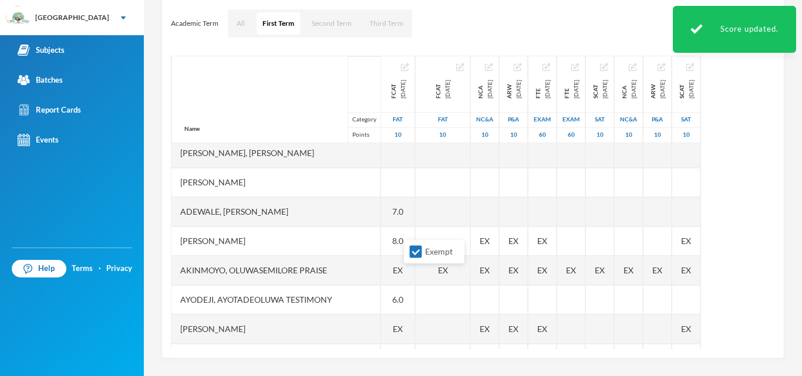
scroll to position [0, 0]
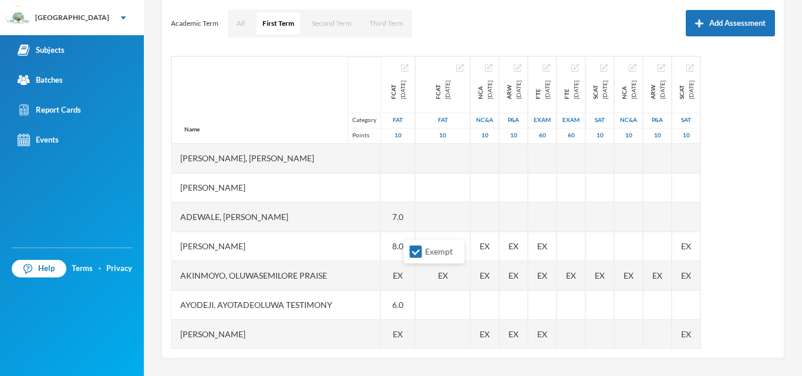
click at [331, 189] on div "[PERSON_NAME]" at bounding box center [275, 187] width 209 height 29
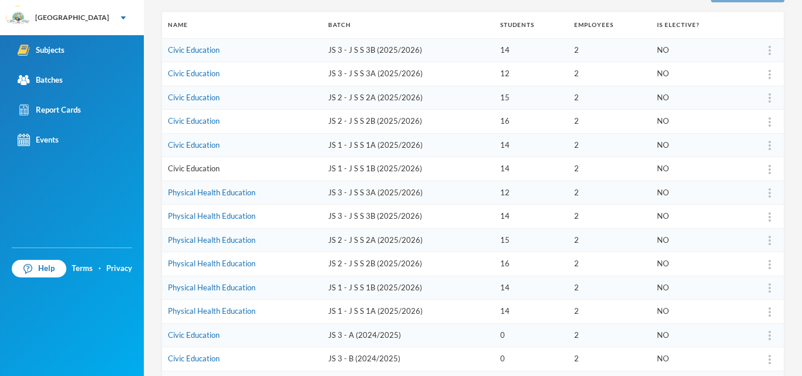
click at [207, 169] on link "Civic Education" at bounding box center [194, 168] width 52 height 9
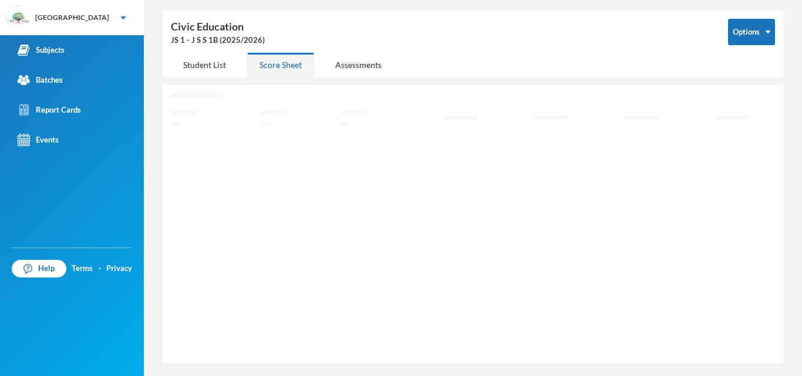
scroll to position [42, 0]
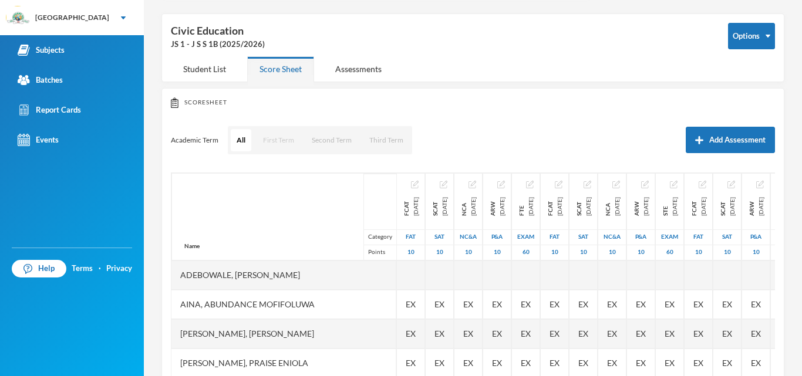
click at [276, 139] on button "First Term" at bounding box center [278, 140] width 43 height 22
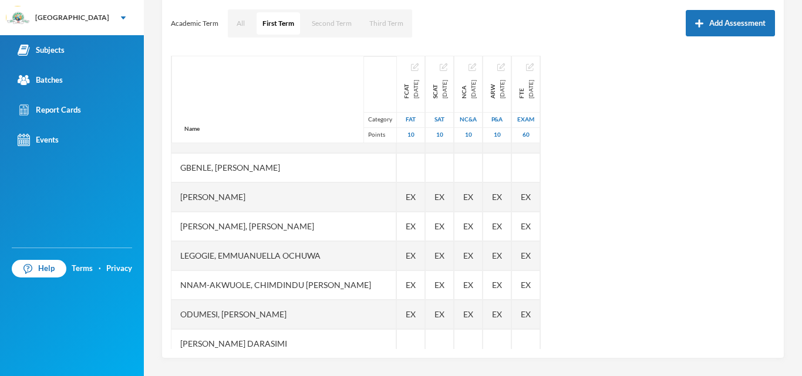
scroll to position [126, 0]
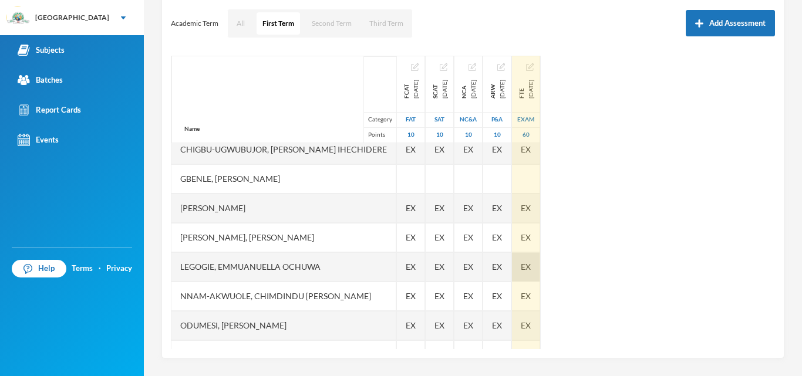
drag, startPoint x: 755, startPoint y: 265, endPoint x: 580, endPoint y: 264, distance: 175.5
click at [580, 264] on div "Name Category Points Adebowale, [PERSON_NAME], [PERSON_NAME], [PERSON_NAME] [PE…" at bounding box center [473, 203] width 604 height 294
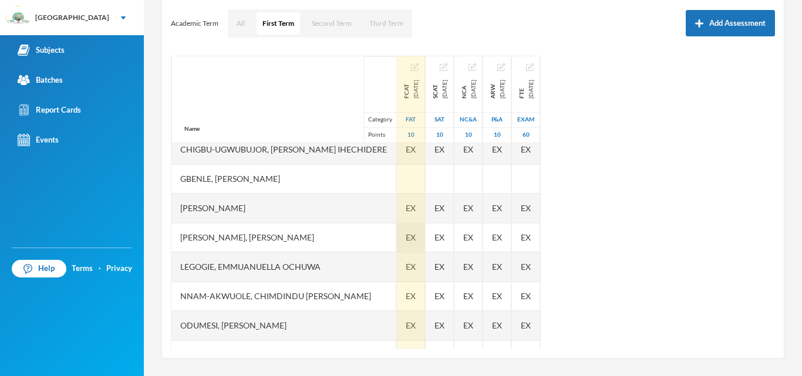
click at [406, 241] on span "EX" at bounding box center [411, 237] width 10 height 12
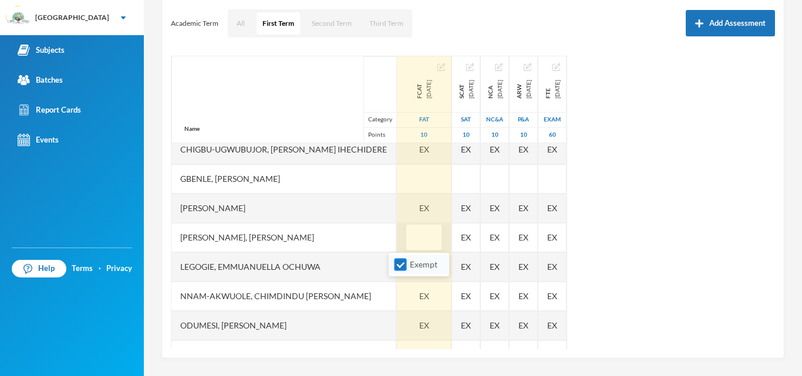
click at [400, 265] on input "Exempt" at bounding box center [400, 265] width 12 height 12
checkbox input "false"
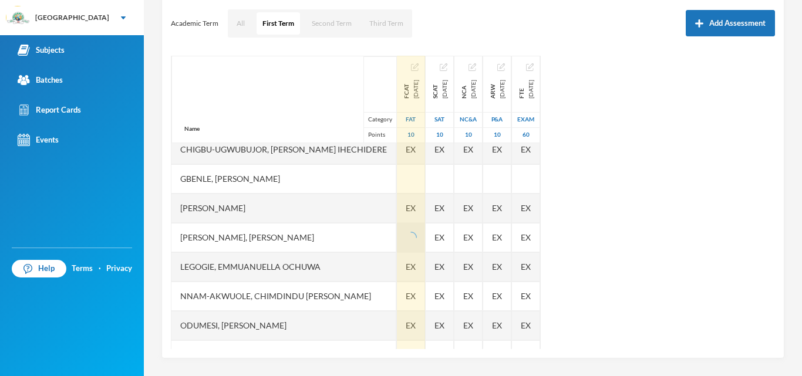
click at [357, 228] on div "[PERSON_NAME], [PERSON_NAME]" at bounding box center [283, 237] width 225 height 29
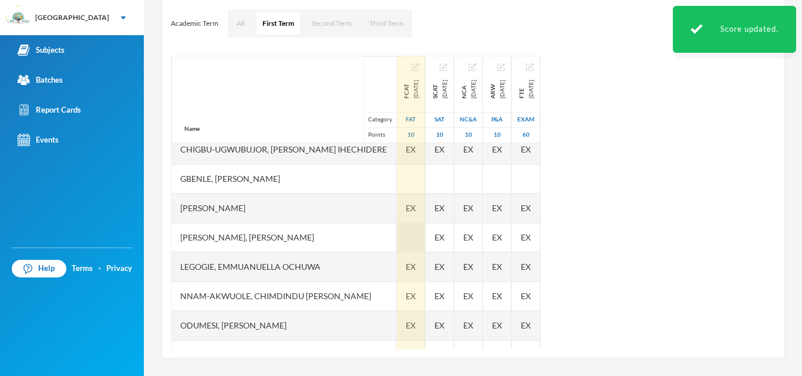
click at [397, 239] on div at bounding box center [411, 237] width 28 height 29
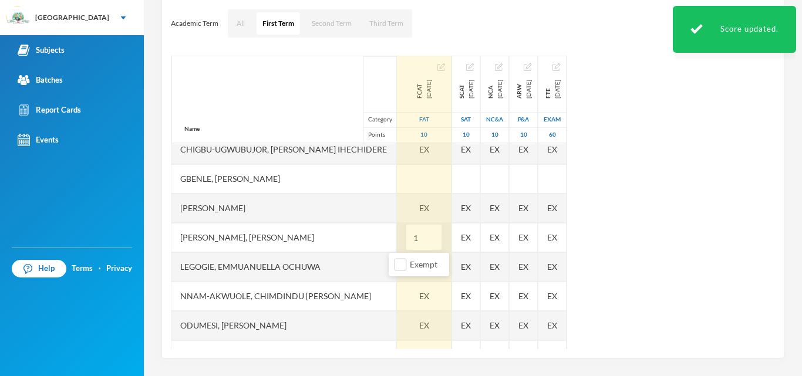
type input "10"
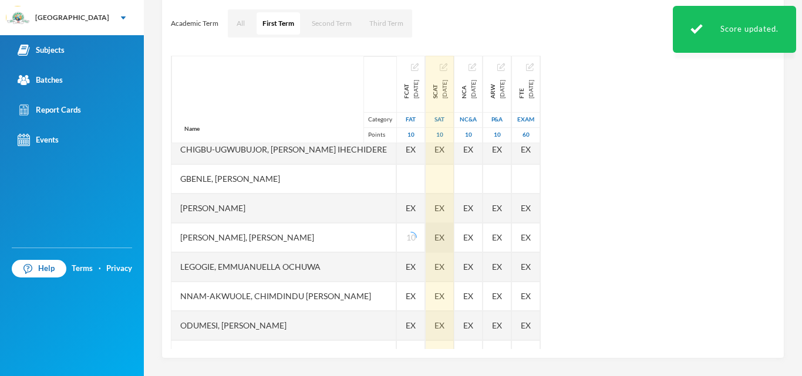
click at [454, 232] on div "EX" at bounding box center [440, 237] width 28 height 29
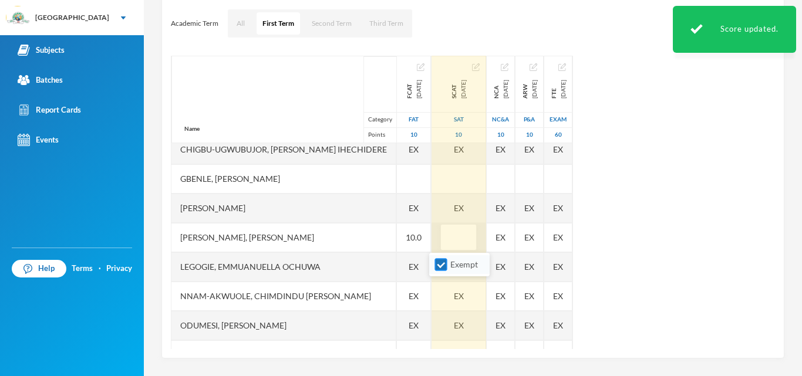
click at [446, 264] on input "Exempt" at bounding box center [441, 265] width 12 height 12
checkbox input "false"
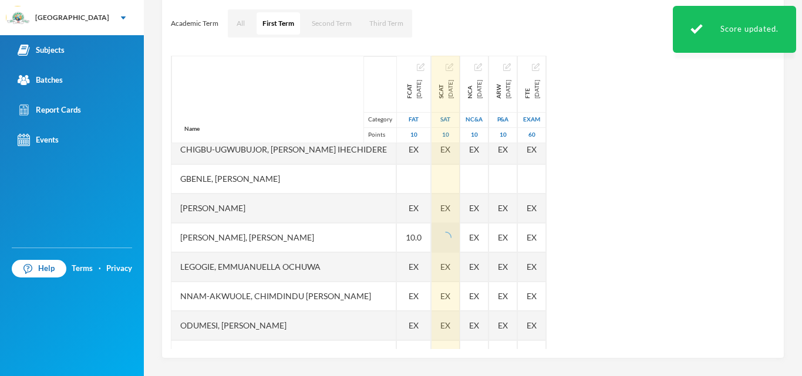
click at [356, 237] on div "[PERSON_NAME], [PERSON_NAME]" at bounding box center [283, 237] width 225 height 29
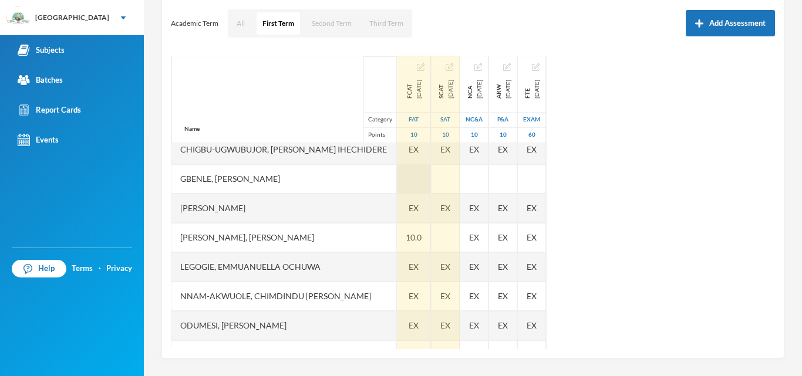
click at [399, 178] on div at bounding box center [414, 178] width 34 height 29
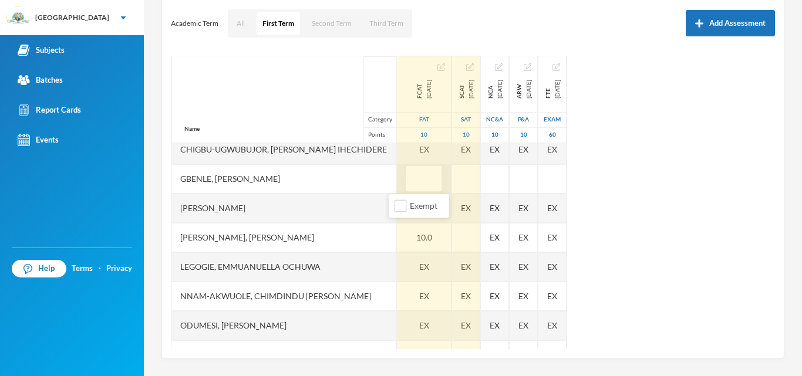
type input "7"
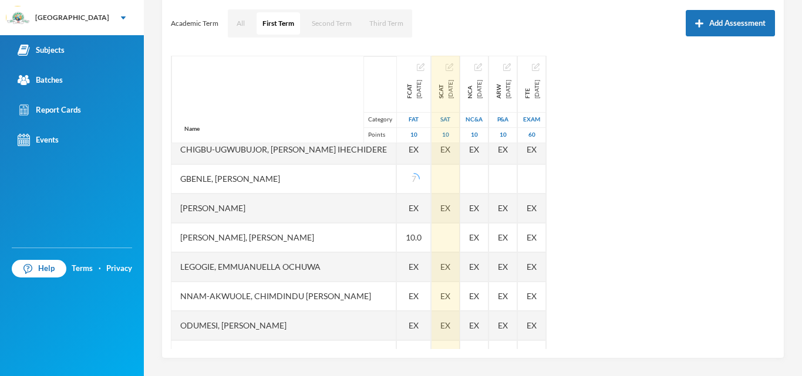
click at [354, 176] on div "Gbenle, [PERSON_NAME]" at bounding box center [283, 178] width 225 height 29
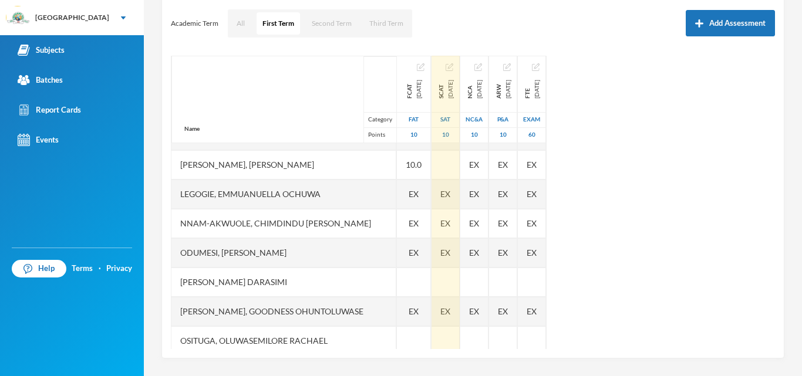
scroll to position [235, 0]
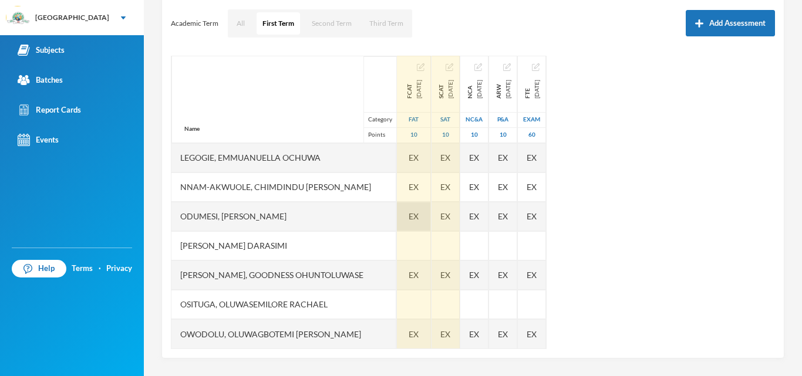
click at [409, 215] on span "EX" at bounding box center [414, 216] width 10 height 12
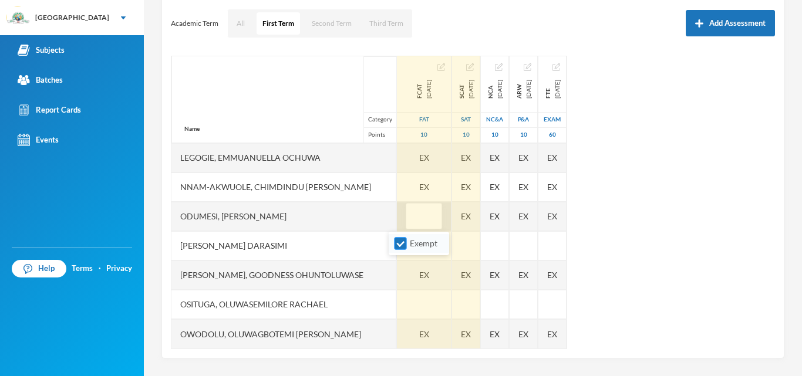
click at [397, 238] on input "Exempt" at bounding box center [400, 244] width 12 height 12
checkbox input "false"
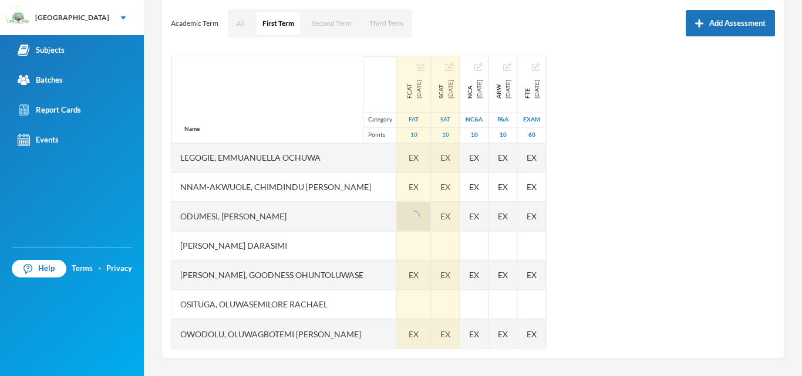
click at [357, 215] on div "Odumesi, [PERSON_NAME]" at bounding box center [283, 216] width 225 height 29
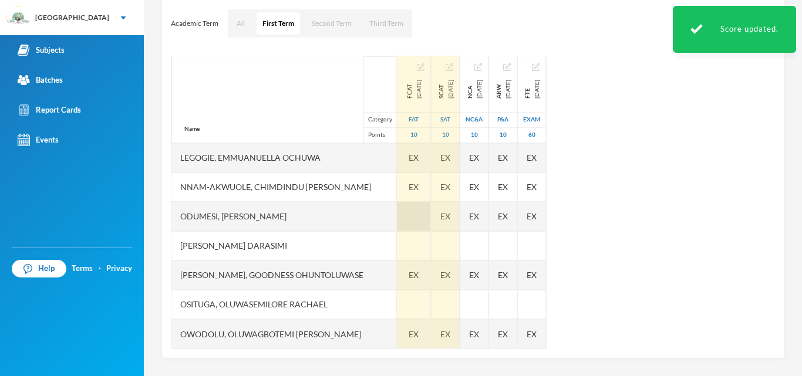
click at [412, 220] on div at bounding box center [414, 216] width 34 height 29
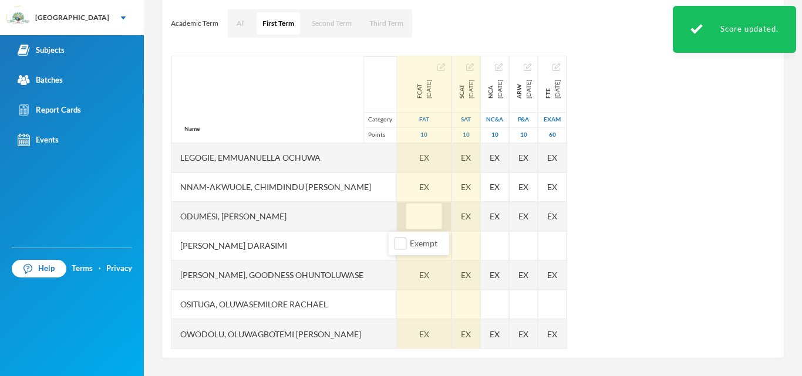
type input "6"
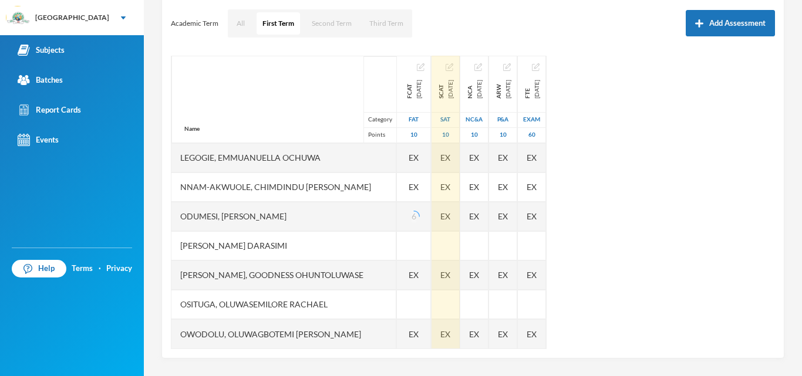
click at [364, 220] on div "Odumesi, [PERSON_NAME]" at bounding box center [283, 216] width 225 height 29
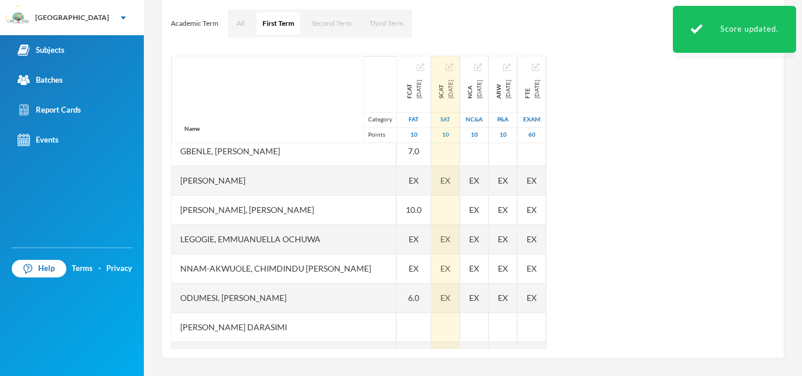
scroll to position [136, 0]
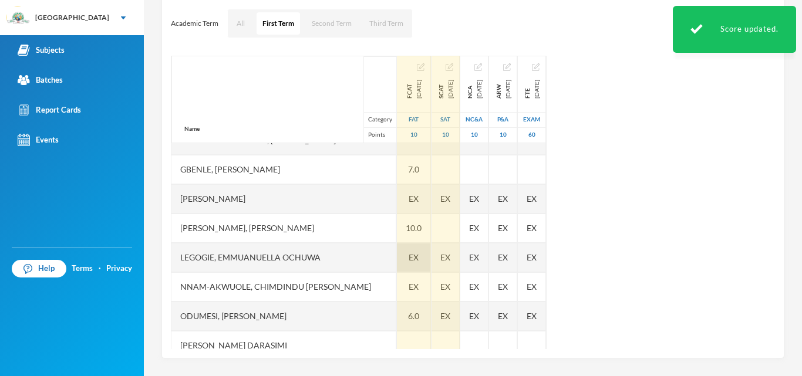
click at [413, 257] on div "EX" at bounding box center [414, 257] width 34 height 29
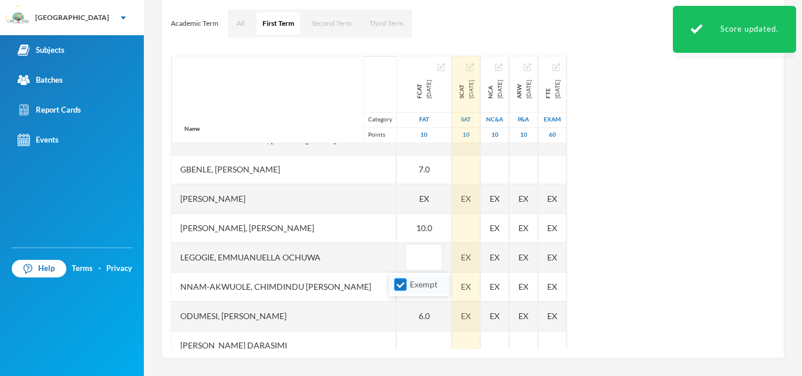
click at [400, 281] on input "Exempt" at bounding box center [400, 285] width 12 height 12
checkbox input "false"
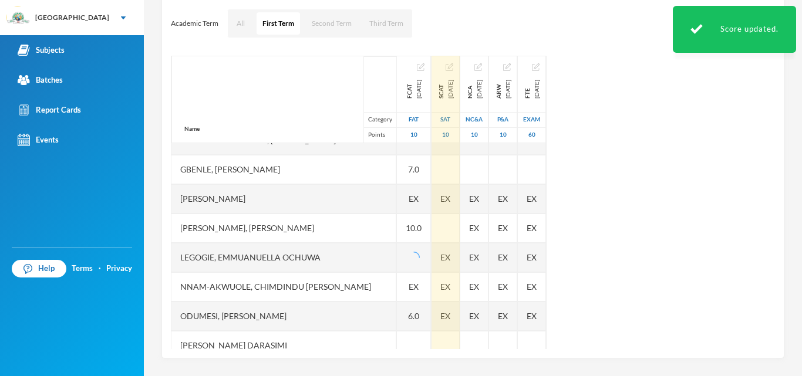
click at [359, 259] on div "Legogie, Emmuanuella Ochuwa" at bounding box center [283, 257] width 225 height 29
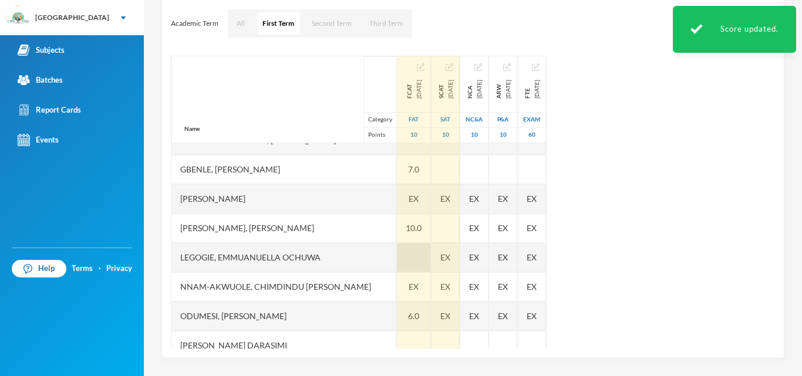
click at [397, 253] on div at bounding box center [414, 257] width 34 height 29
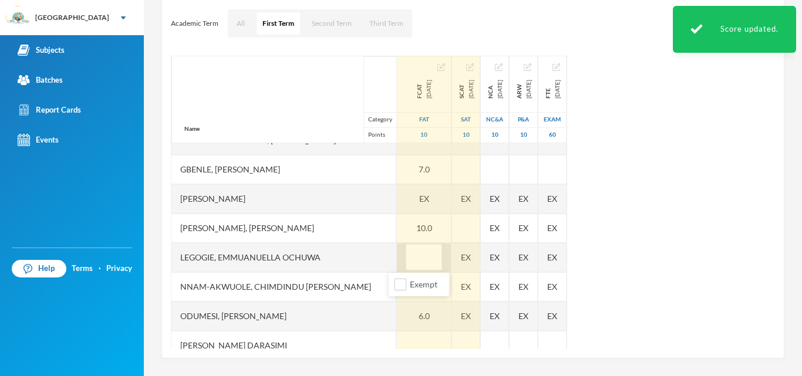
type input "7"
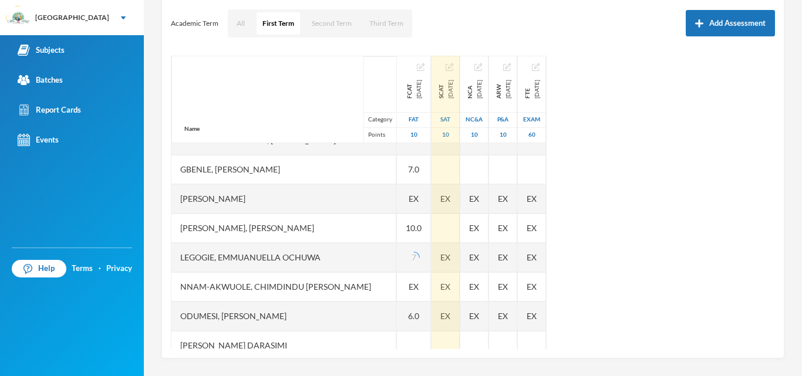
click at [343, 203] on div "[PERSON_NAME]" at bounding box center [283, 198] width 225 height 29
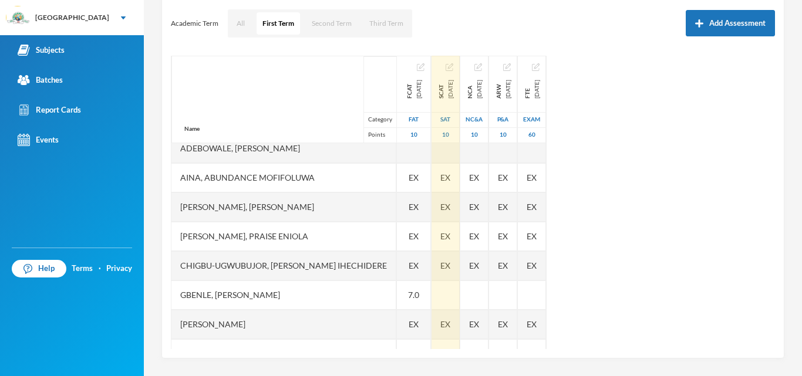
scroll to position [14, 0]
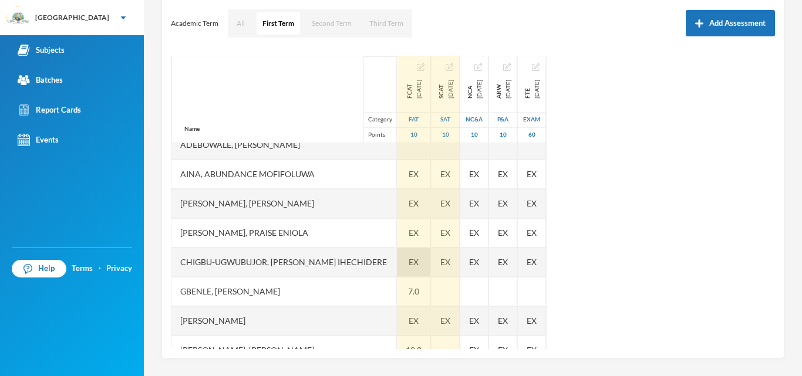
click at [409, 262] on span "EX" at bounding box center [414, 262] width 10 height 12
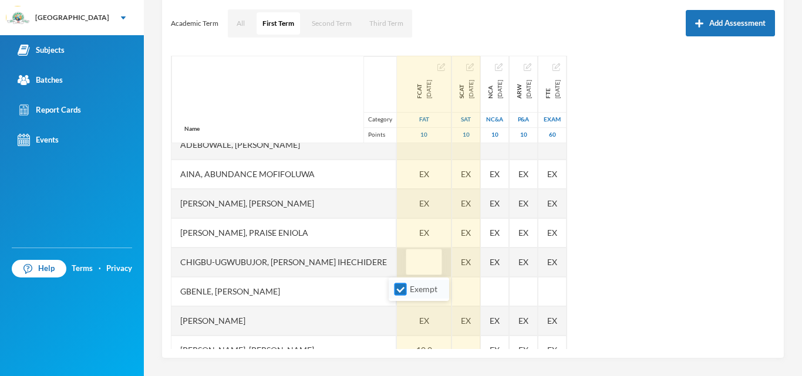
click at [402, 288] on input "Exempt" at bounding box center [400, 290] width 12 height 12
checkbox input "false"
click at [351, 290] on div "Gbenle, [PERSON_NAME]" at bounding box center [283, 291] width 225 height 29
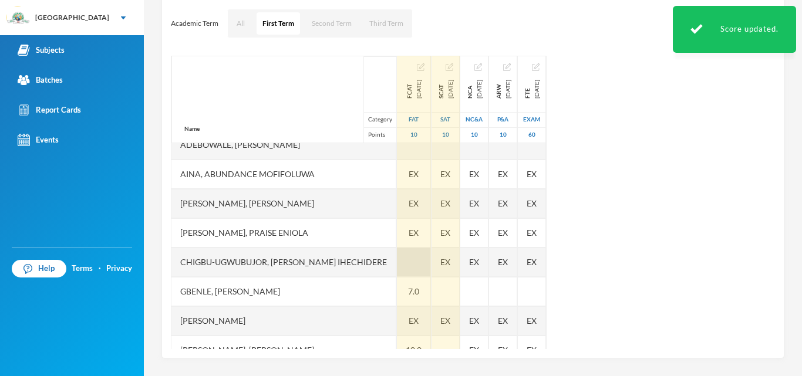
click at [397, 254] on div at bounding box center [414, 262] width 34 height 29
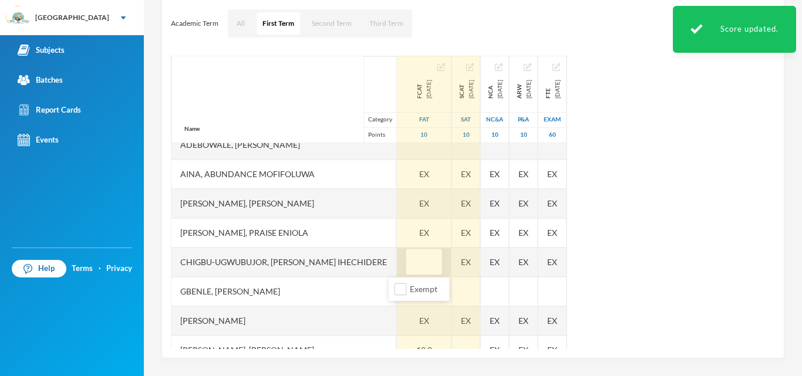
type input "5"
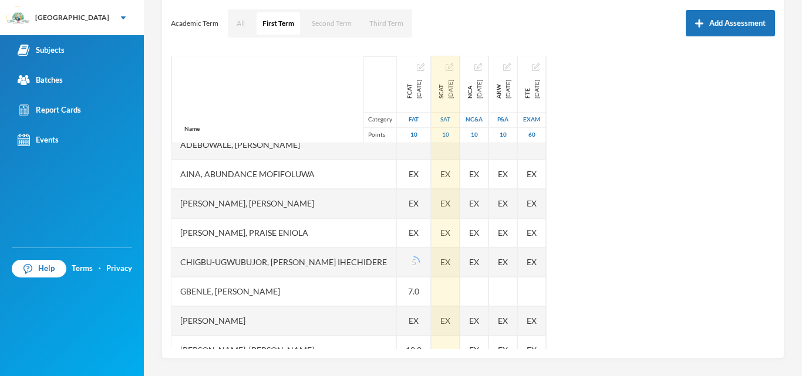
click at [648, 193] on div "Name Category Points Adebowale, [PERSON_NAME], [PERSON_NAME], [PERSON_NAME] [PE…" at bounding box center [473, 203] width 604 height 294
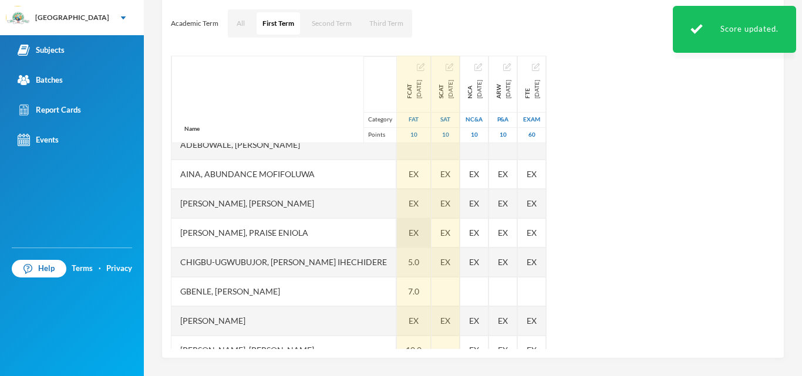
click at [406, 224] on div "EX" at bounding box center [414, 232] width 34 height 29
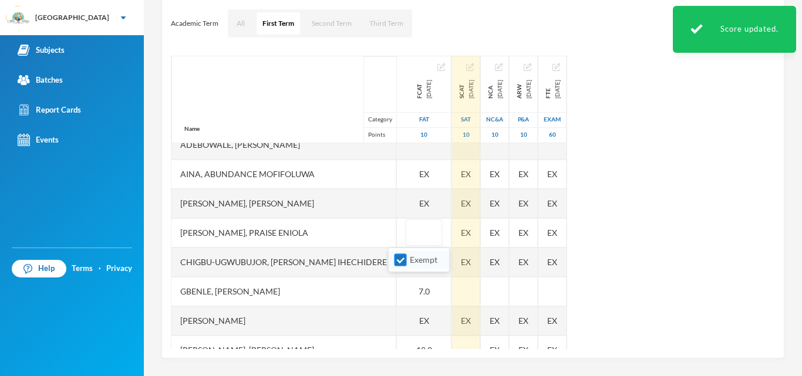
click at [399, 262] on input "Exempt" at bounding box center [400, 260] width 12 height 12
checkbox input "false"
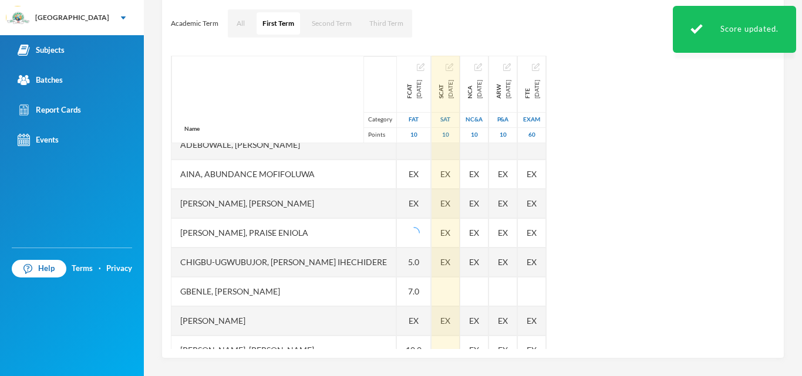
click at [363, 237] on div "[PERSON_NAME], Praise Eniola" at bounding box center [283, 232] width 225 height 29
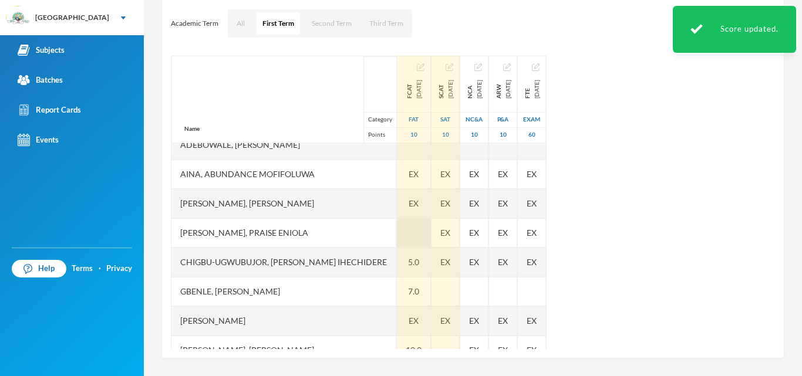
click at [405, 236] on div at bounding box center [414, 232] width 34 height 29
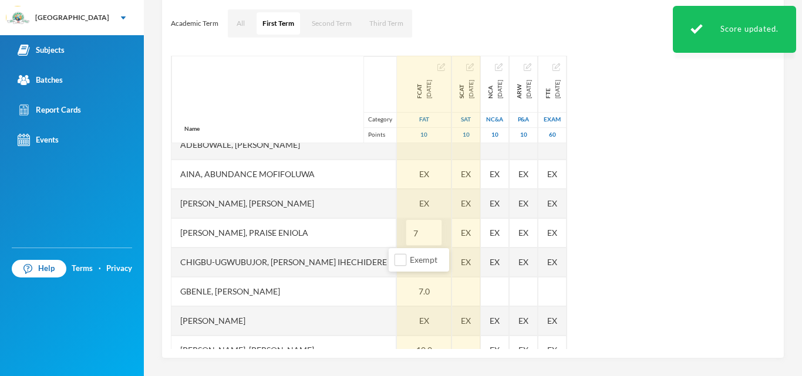
type input "7"
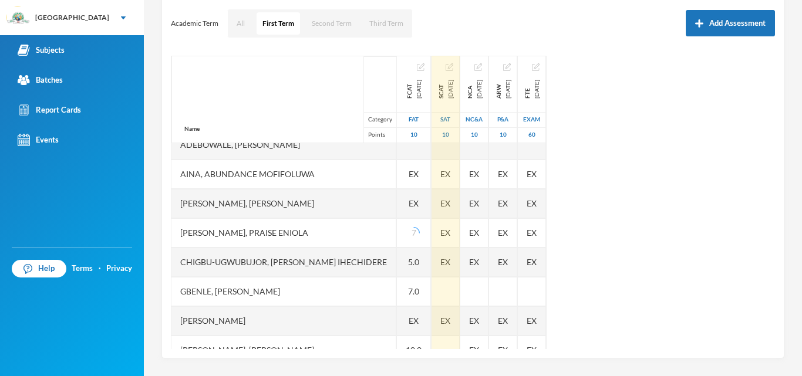
click at [372, 237] on div "[PERSON_NAME], Praise Eniola" at bounding box center [283, 232] width 225 height 29
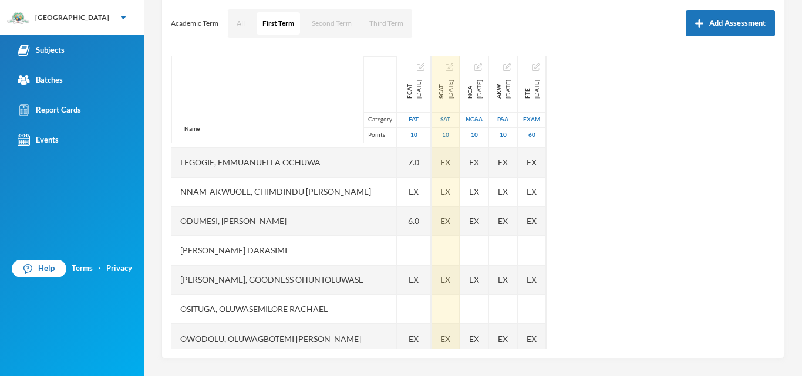
scroll to position [235, 0]
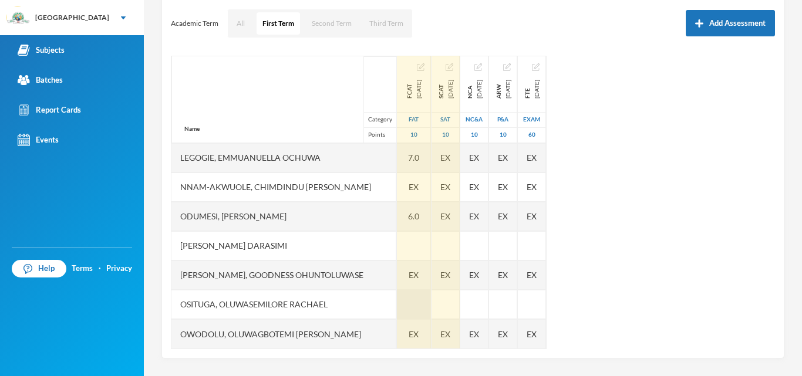
click at [397, 306] on div at bounding box center [414, 304] width 34 height 29
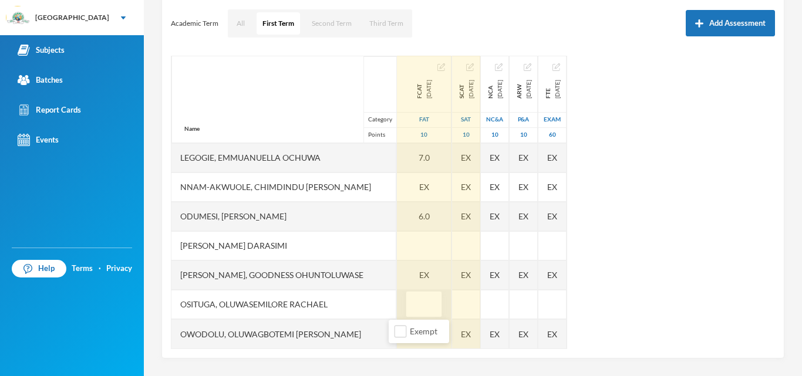
type input "6"
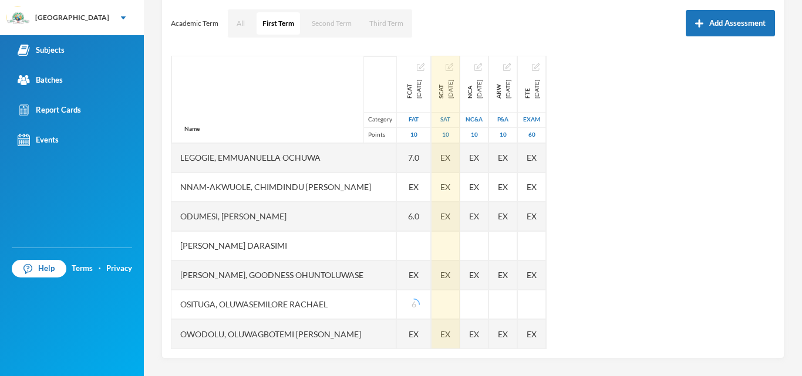
click at [349, 247] on div "[PERSON_NAME] Darasimi" at bounding box center [283, 245] width 225 height 29
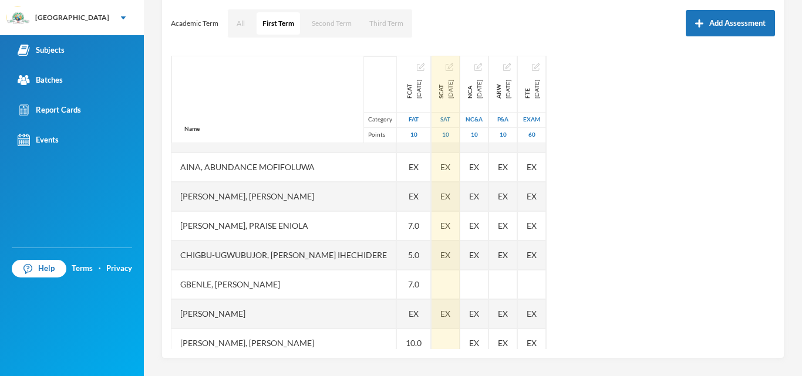
scroll to position [0, 0]
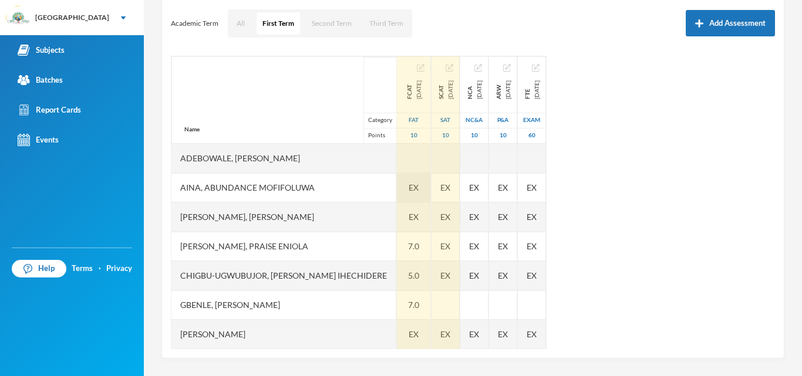
click at [409, 184] on span "EX" at bounding box center [414, 187] width 10 height 12
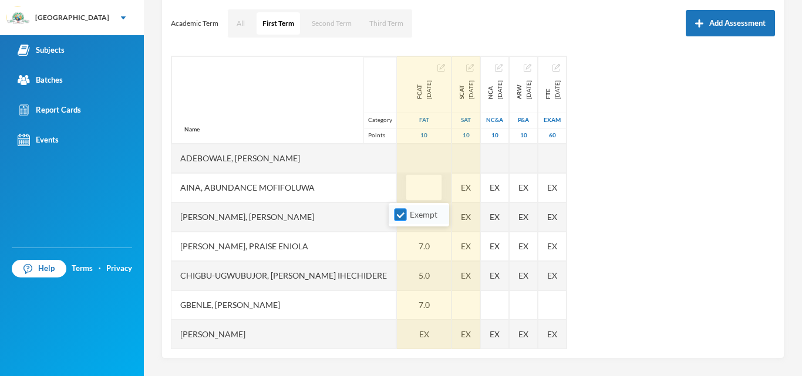
click at [400, 213] on input "Exempt" at bounding box center [400, 215] width 12 height 12
checkbox input "false"
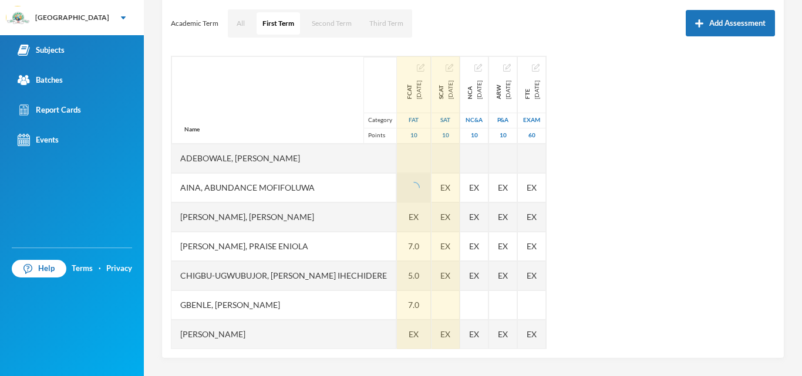
click at [343, 180] on div "Aina, Abundance Mofifoluwa" at bounding box center [283, 187] width 225 height 29
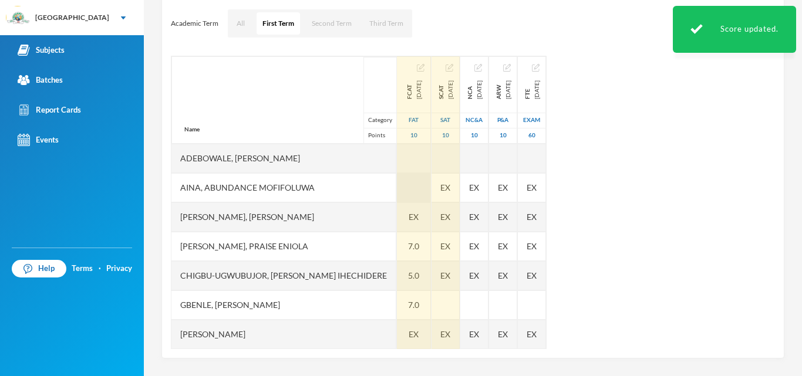
click at [397, 190] on div at bounding box center [414, 187] width 34 height 29
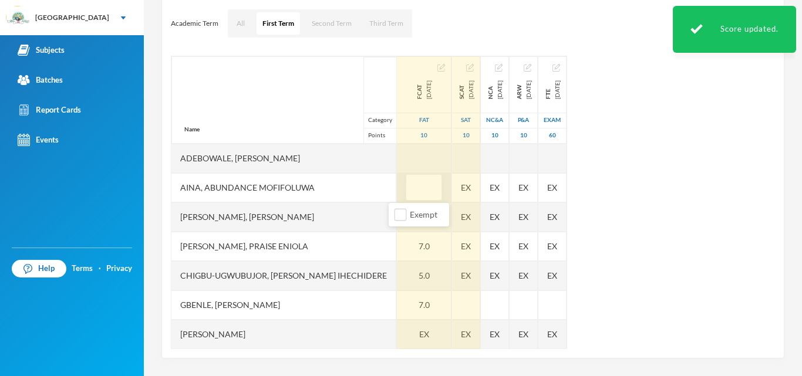
type input "5"
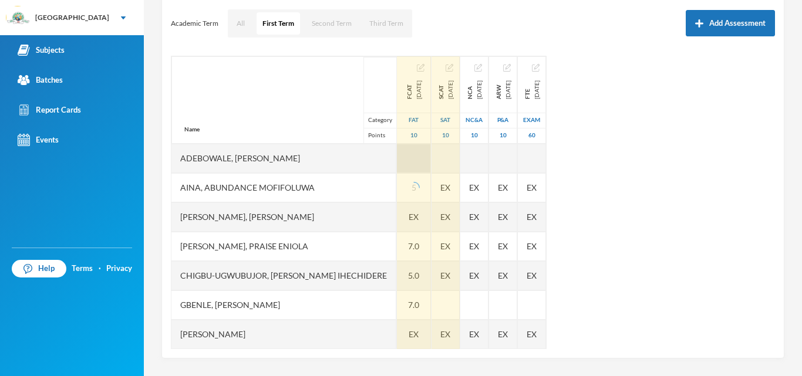
click at [400, 156] on div at bounding box center [414, 158] width 34 height 29
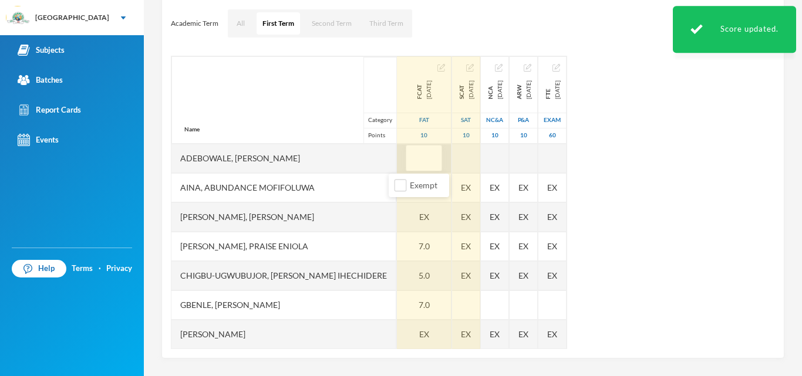
type input "7"
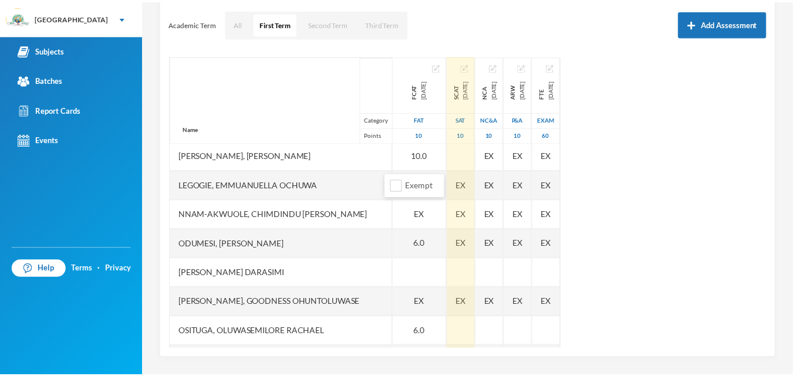
scroll to position [235, 0]
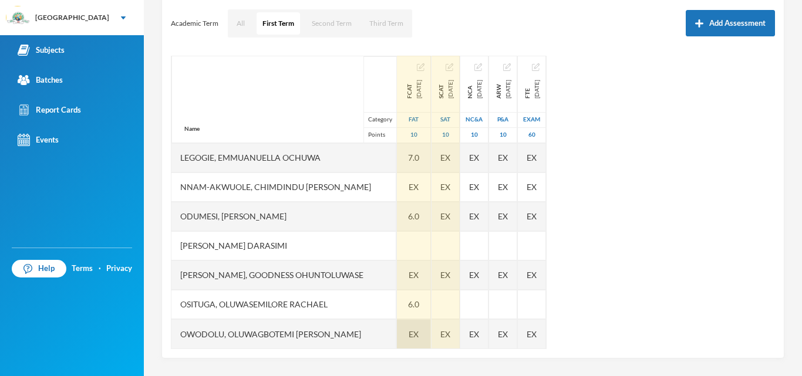
click at [412, 332] on div "EX" at bounding box center [414, 333] width 34 height 29
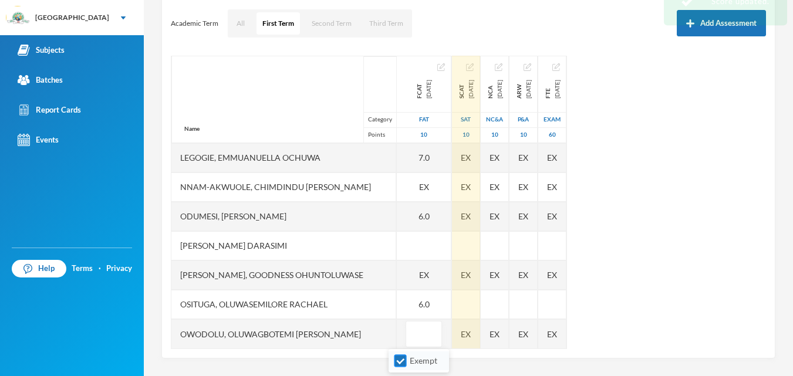
click at [403, 362] on input "Exempt" at bounding box center [400, 361] width 12 height 12
checkbox input "false"
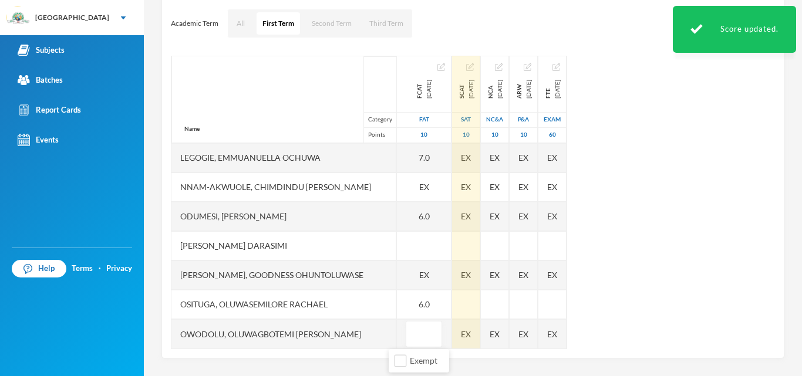
click at [357, 335] on div "Owodolu, Oluwagbotemi [PERSON_NAME]" at bounding box center [283, 333] width 225 height 29
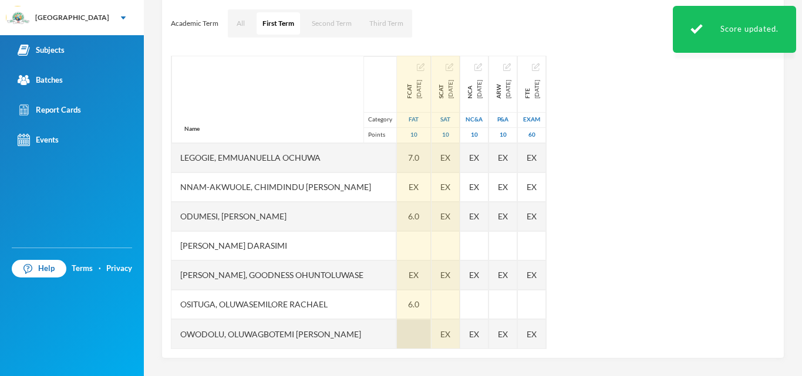
click at [397, 333] on div at bounding box center [414, 333] width 34 height 29
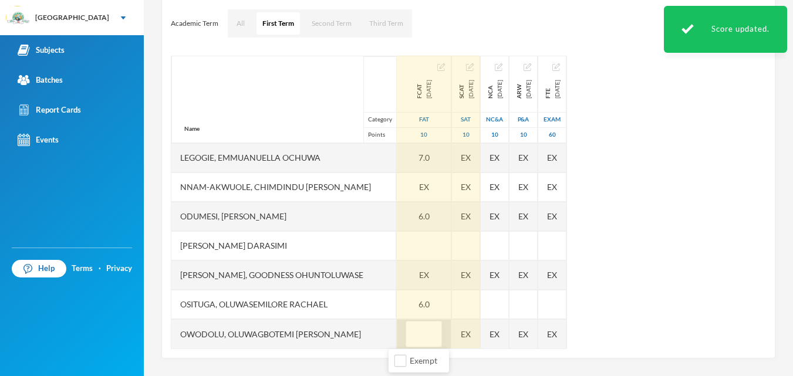
type input "6"
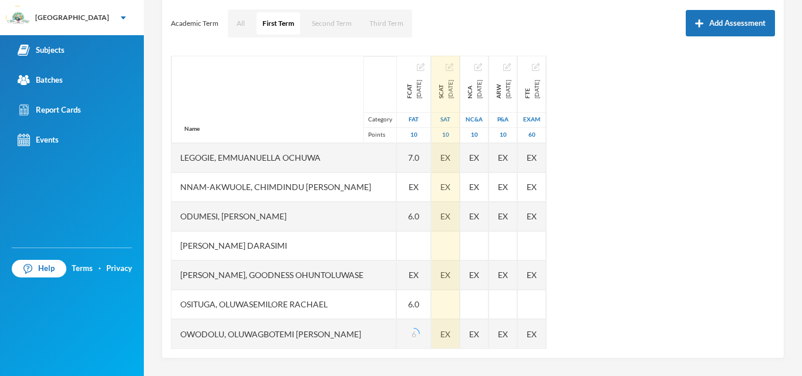
click at [356, 273] on div "[PERSON_NAME], Goodness Ohuntoluwase" at bounding box center [283, 275] width 225 height 29
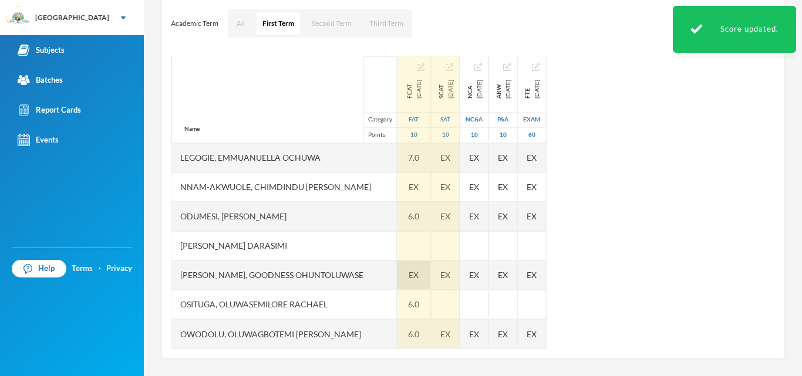
click at [409, 274] on span "EX" at bounding box center [414, 275] width 10 height 12
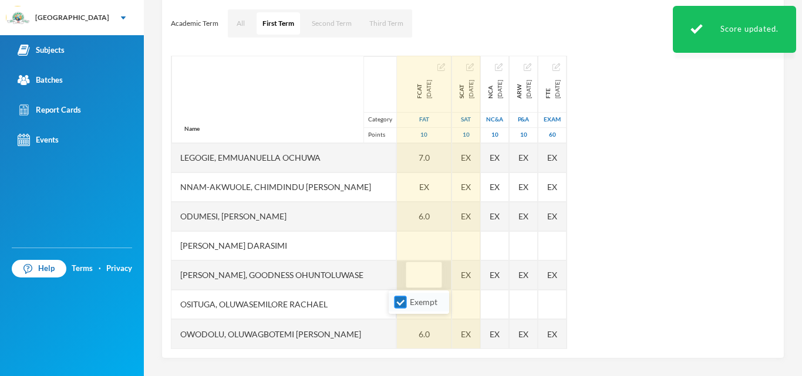
click at [402, 298] on input "Exempt" at bounding box center [400, 302] width 12 height 12
checkbox input "false"
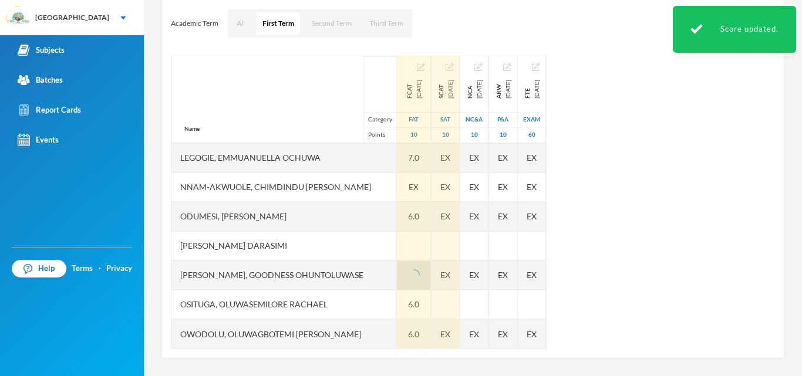
click at [365, 275] on div "[PERSON_NAME], Goodness Ohuntoluwase" at bounding box center [283, 275] width 225 height 29
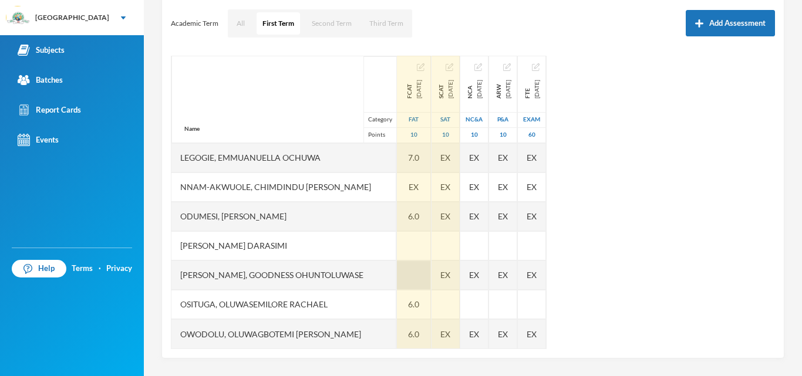
click at [397, 277] on div at bounding box center [414, 275] width 34 height 29
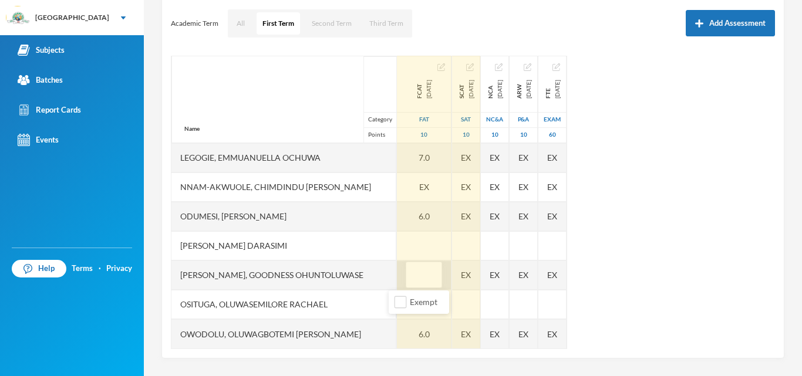
type input "8"
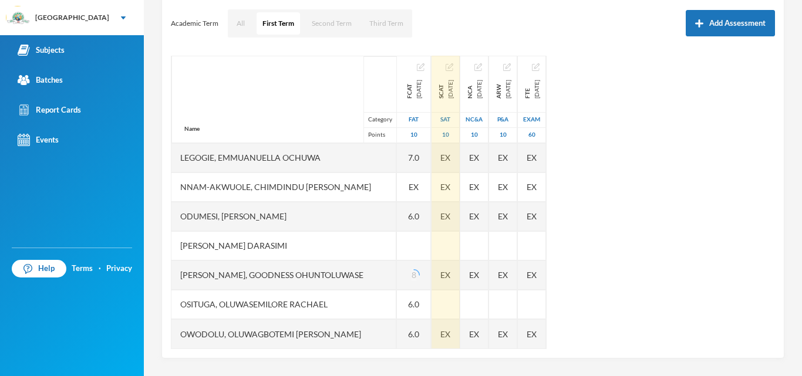
click at [363, 275] on div "[PERSON_NAME], Goodness Ohuntoluwase" at bounding box center [283, 275] width 225 height 29
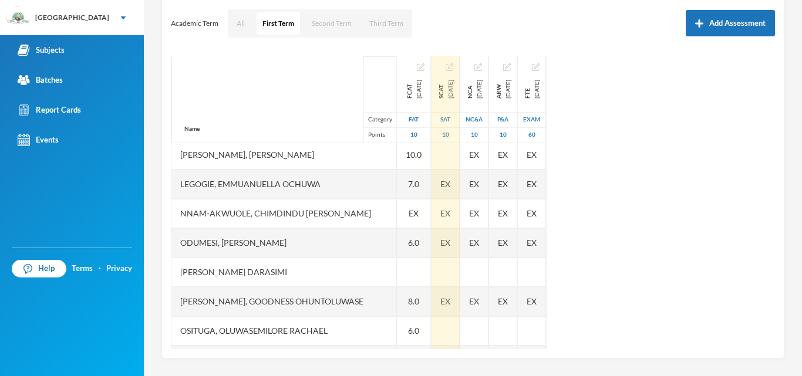
scroll to position [210, 0]
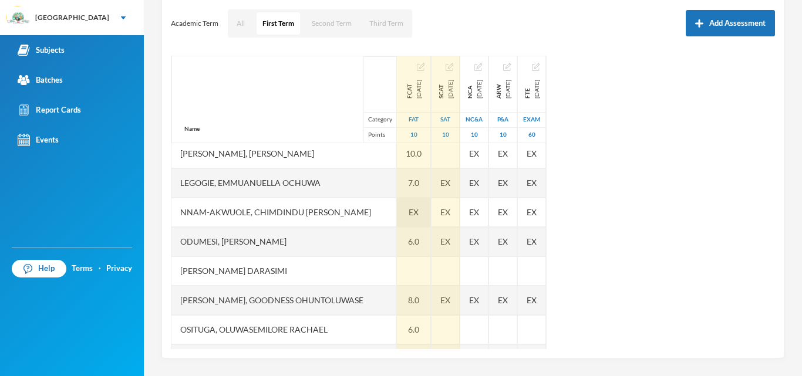
click at [409, 215] on span "EX" at bounding box center [414, 212] width 10 height 12
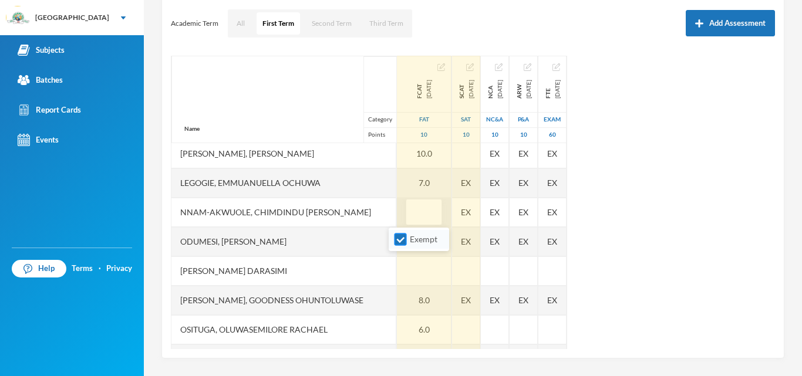
click at [404, 241] on input "Exempt" at bounding box center [400, 240] width 12 height 12
checkbox input "false"
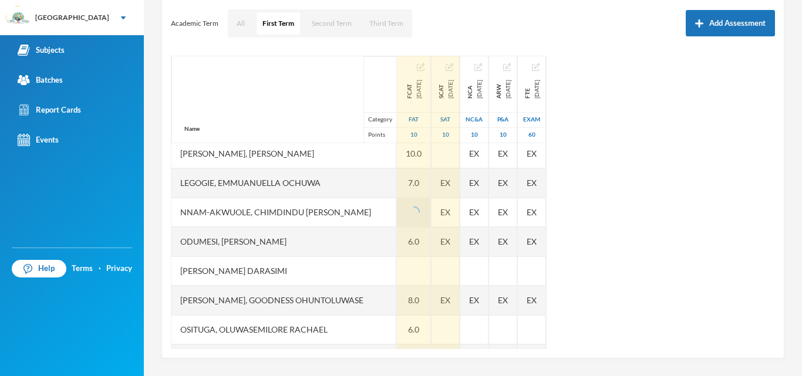
click at [359, 212] on div "Nnam-akwuole, Chimdindu [PERSON_NAME]" at bounding box center [283, 212] width 225 height 29
click at [397, 210] on div at bounding box center [414, 212] width 34 height 29
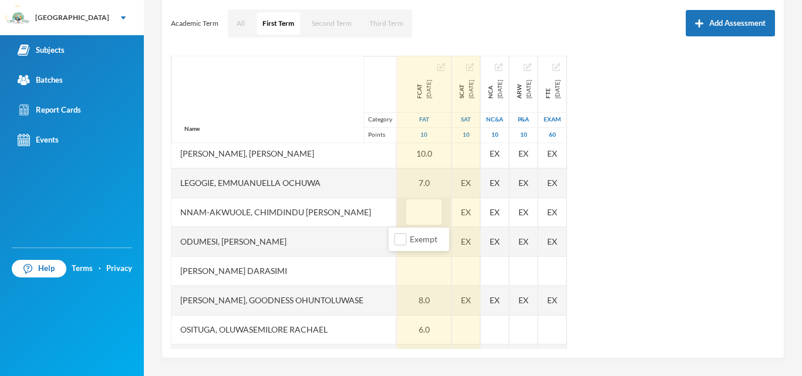
type input "7"
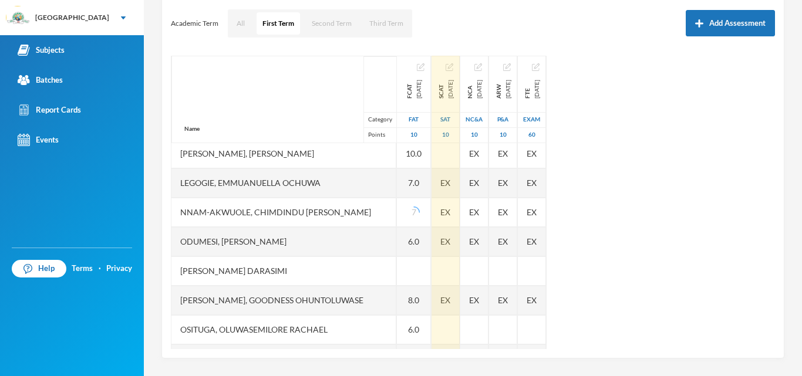
click at [360, 214] on div "Nnam-akwuole, Chimdindu [PERSON_NAME]" at bounding box center [283, 212] width 225 height 29
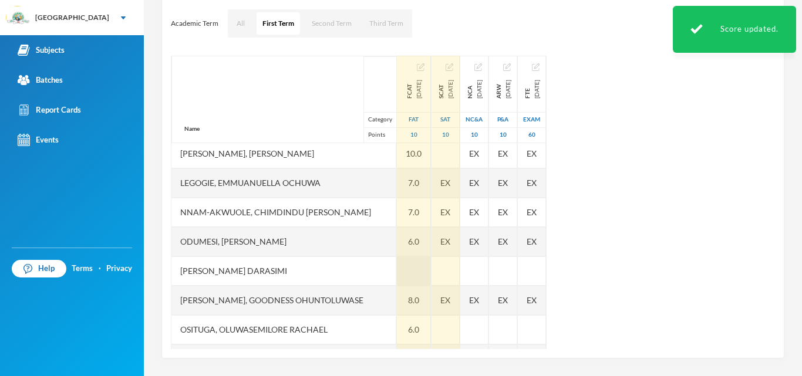
click at [406, 272] on div at bounding box center [414, 271] width 34 height 29
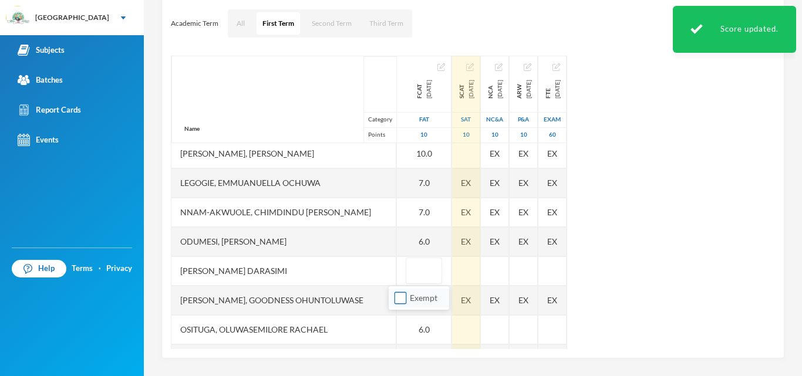
click at [401, 300] on input "Exempt" at bounding box center [400, 298] width 12 height 12
checkbox input "true"
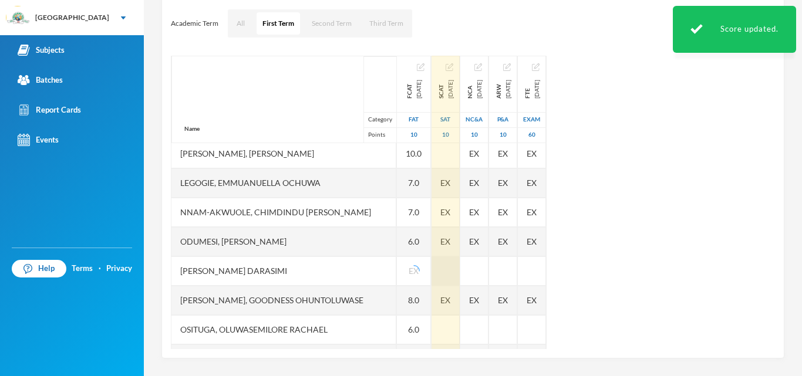
click at [461, 272] on div "Name Category Points Adebowale, [PERSON_NAME], [PERSON_NAME], [PERSON_NAME] [PE…" at bounding box center [473, 203] width 604 height 294
click at [438, 268] on div at bounding box center [445, 271] width 28 height 29
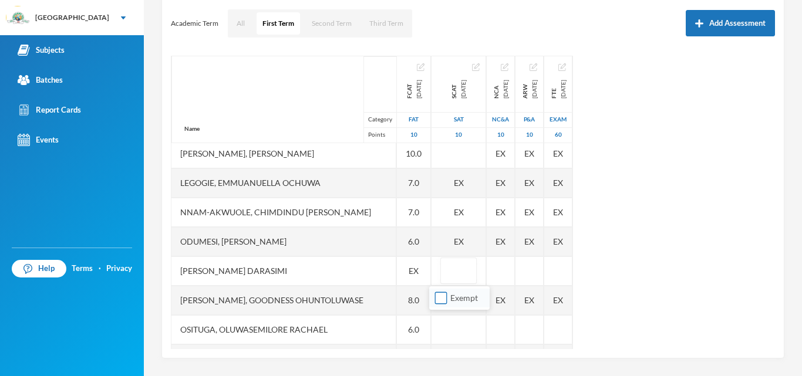
click at [439, 295] on input "Exempt" at bounding box center [441, 298] width 12 height 12
checkbox input "true"
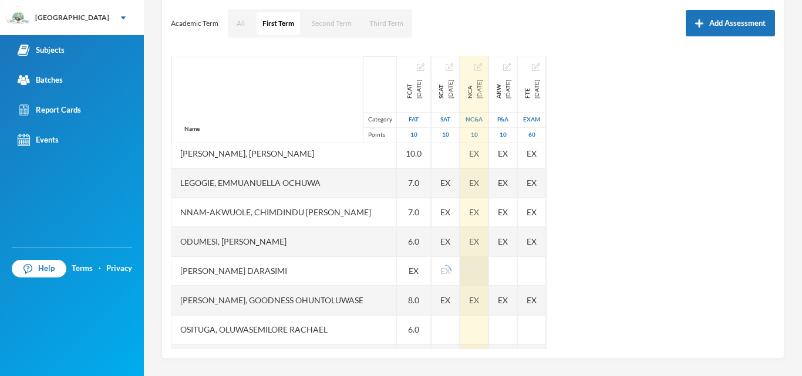
click at [488, 269] on div at bounding box center [474, 271] width 28 height 29
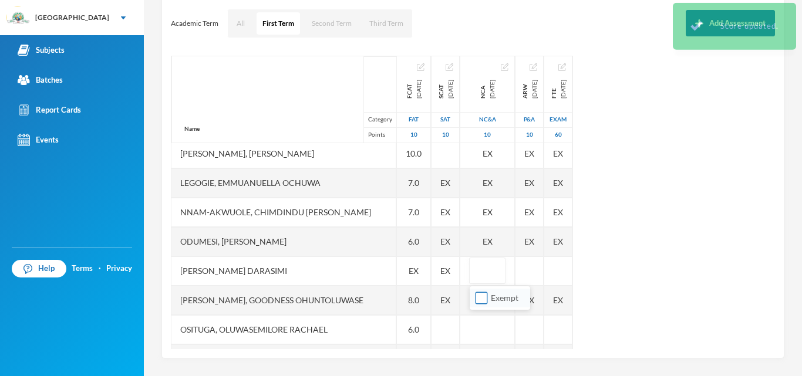
click at [482, 296] on input "Exempt" at bounding box center [481, 298] width 12 height 12
checkbox input "true"
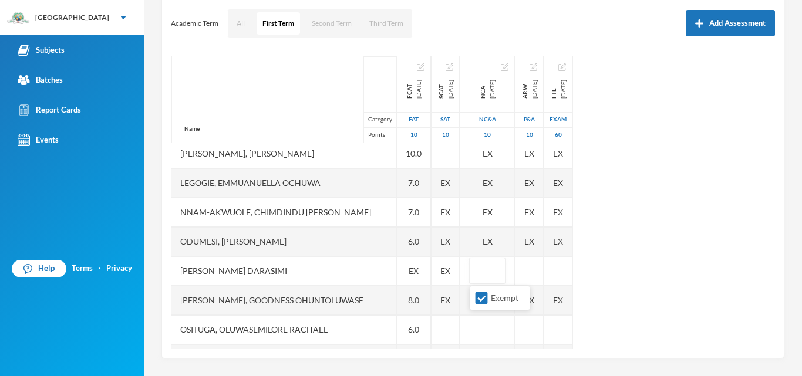
scroll to position [235, 0]
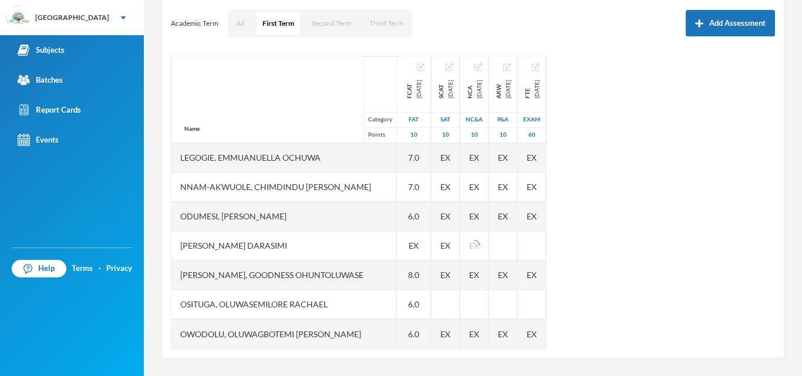
click at [667, 232] on div "Name Category Points Adebowale, [PERSON_NAME], [PERSON_NAME], [PERSON_NAME] [PE…" at bounding box center [473, 203] width 604 height 294
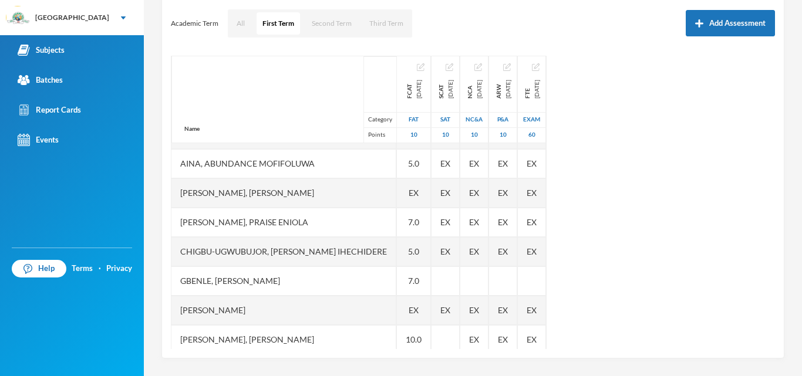
scroll to position [0, 0]
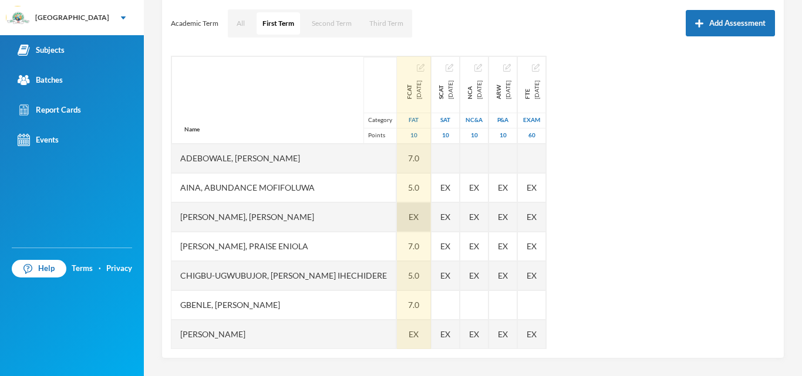
click at [409, 213] on span "EX" at bounding box center [414, 217] width 10 height 12
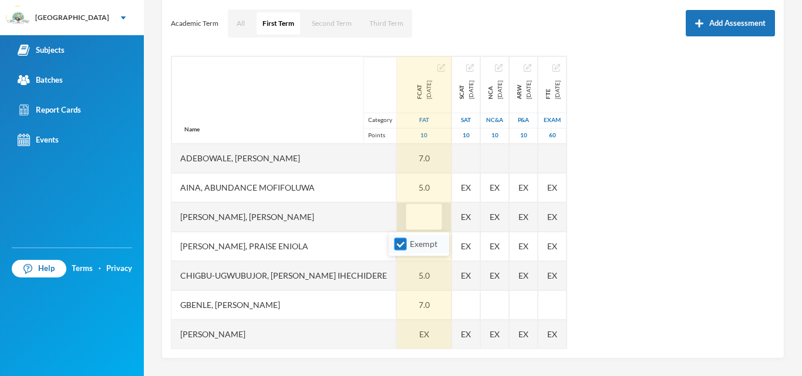
click at [397, 244] on input "Exempt" at bounding box center [400, 244] width 12 height 12
checkbox input "false"
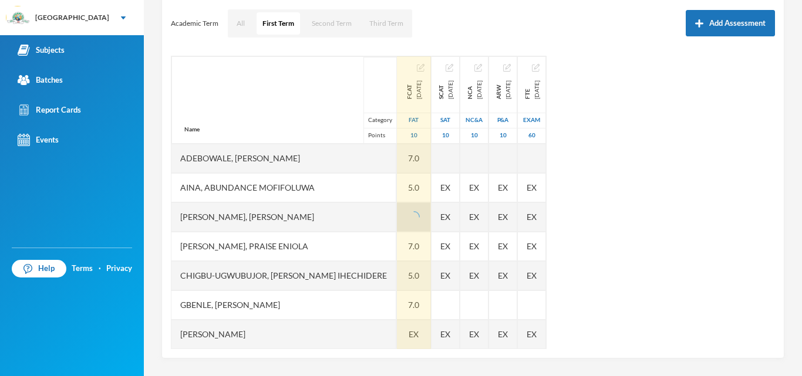
click at [353, 218] on div "[PERSON_NAME], [PERSON_NAME]" at bounding box center [283, 217] width 225 height 29
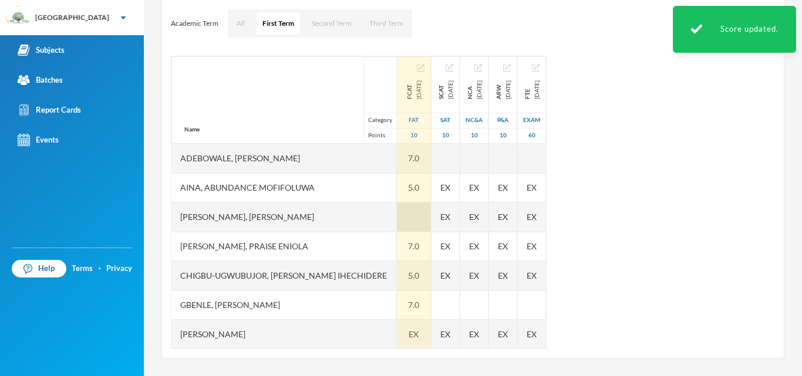
click at [397, 222] on div at bounding box center [414, 217] width 34 height 29
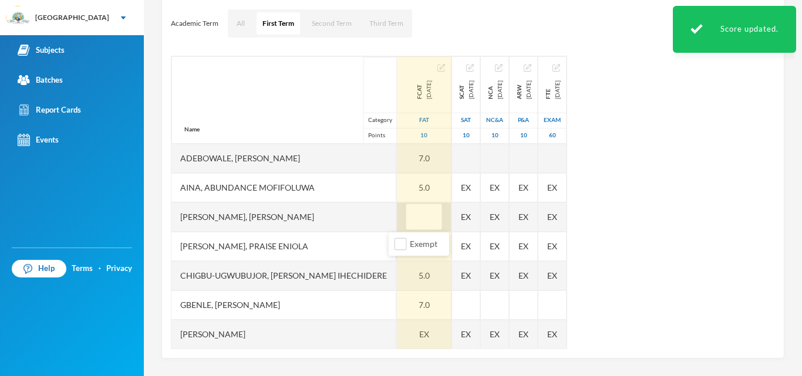
type input "7"
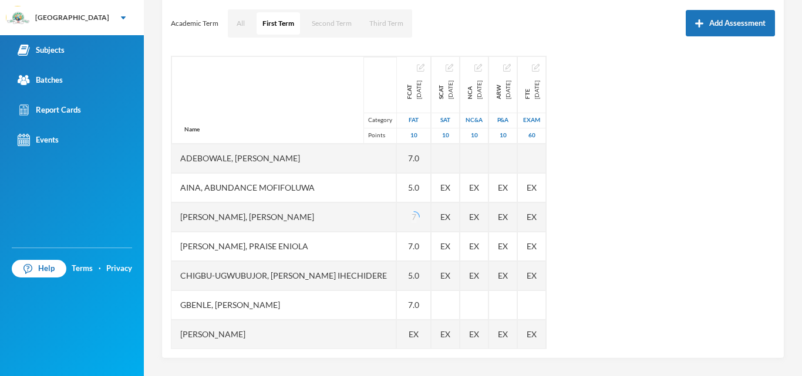
click at [353, 222] on div "[PERSON_NAME], [PERSON_NAME]" at bounding box center [283, 217] width 225 height 29
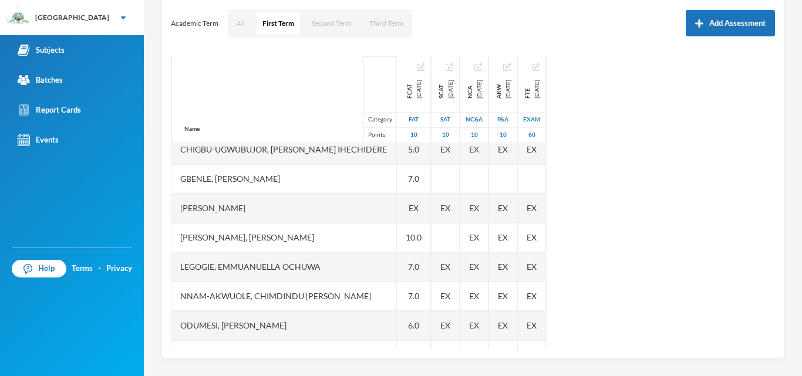
scroll to position [125, 0]
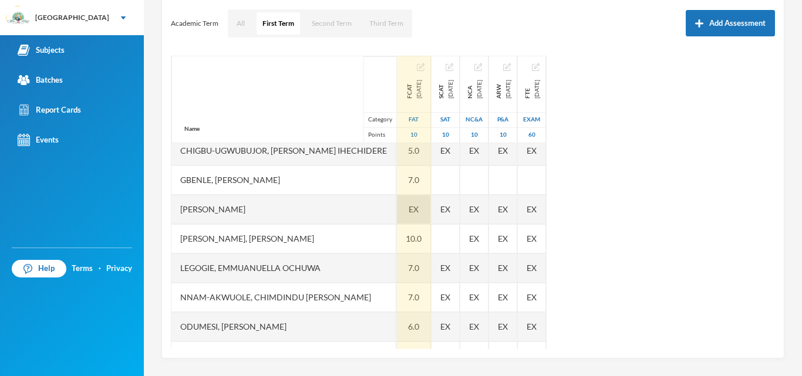
click at [409, 204] on span "EX" at bounding box center [414, 209] width 10 height 12
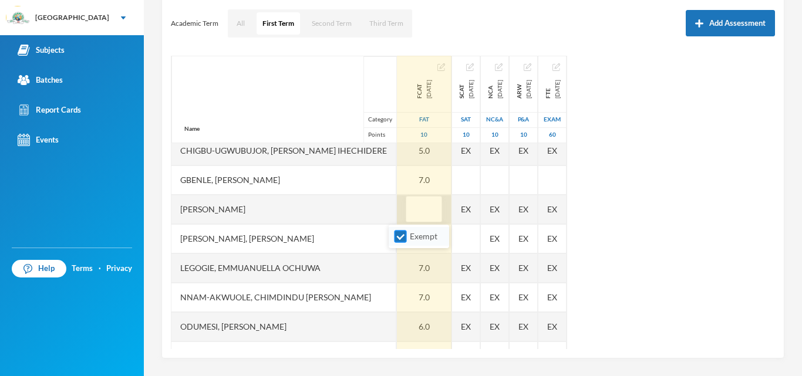
click at [399, 237] on input "Exempt" at bounding box center [400, 237] width 12 height 12
checkbox input "false"
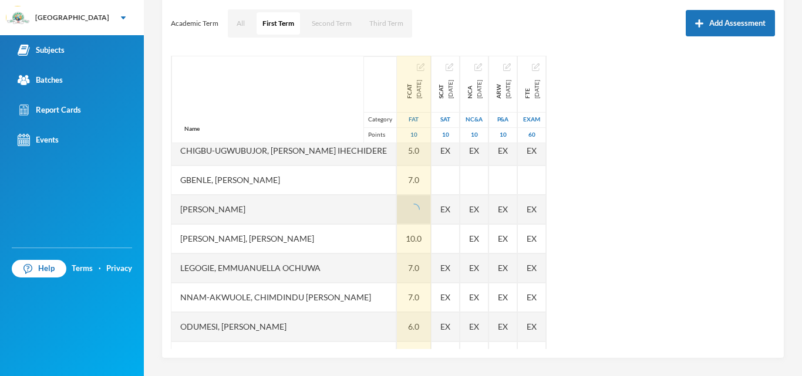
click at [359, 219] on div "[PERSON_NAME]" at bounding box center [283, 209] width 225 height 29
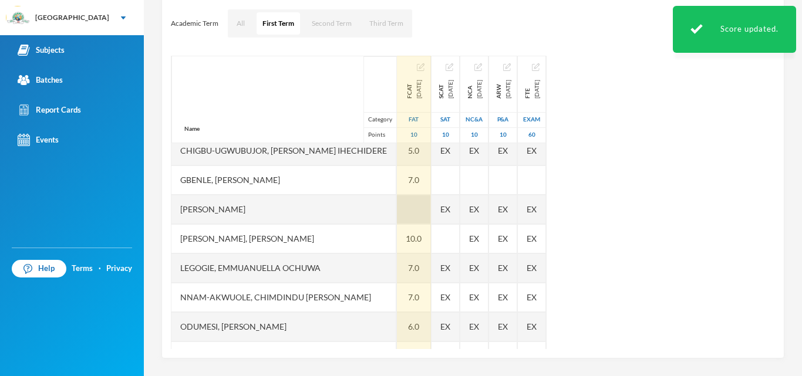
click at [397, 206] on div at bounding box center [414, 209] width 34 height 29
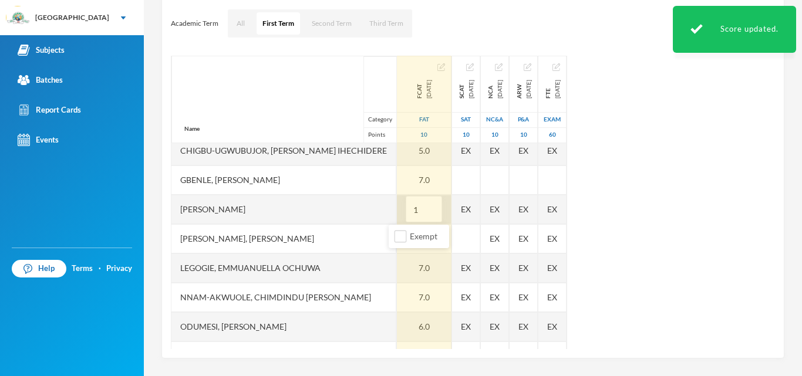
type input "10"
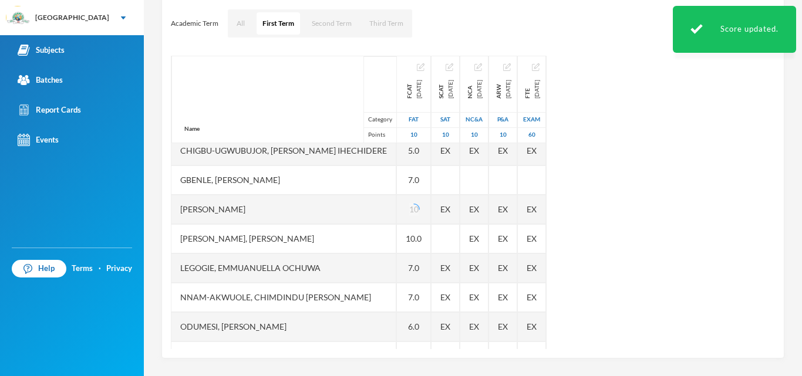
click at [342, 207] on div "[PERSON_NAME]" at bounding box center [283, 209] width 225 height 29
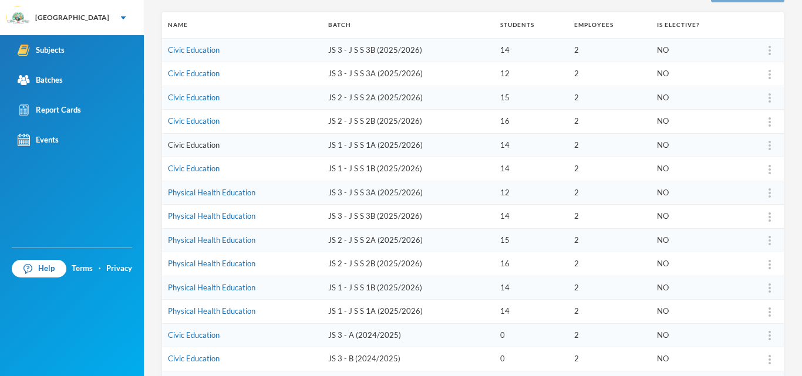
click at [199, 146] on link "Civic Education" at bounding box center [194, 144] width 52 height 9
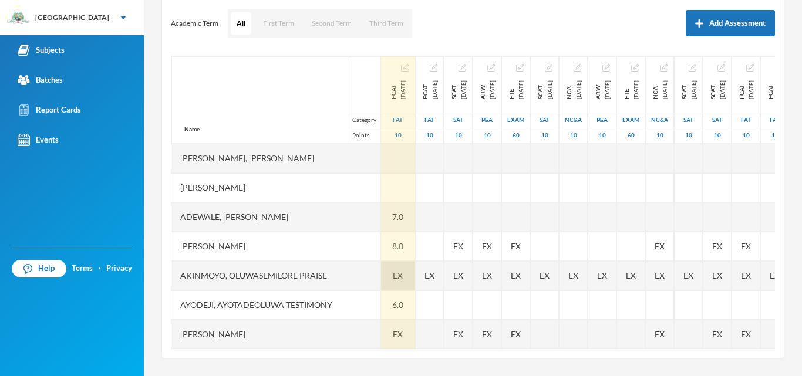
click at [393, 276] on span "EX" at bounding box center [398, 275] width 10 height 12
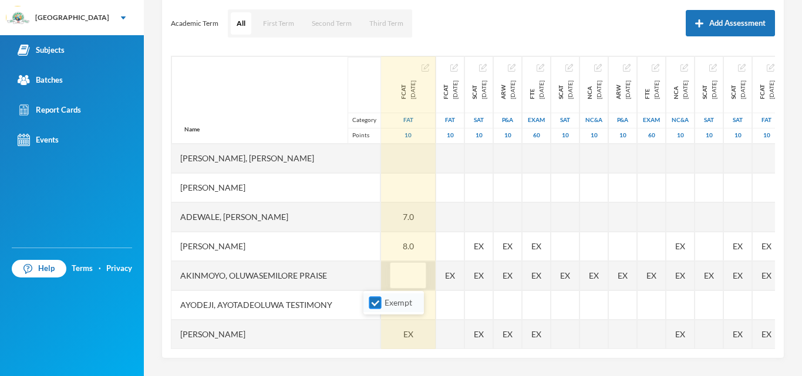
click at [370, 304] on input "Exempt" at bounding box center [375, 303] width 12 height 12
checkbox input "false"
click at [332, 213] on div "Adewale, [PERSON_NAME]" at bounding box center [275, 217] width 209 height 29
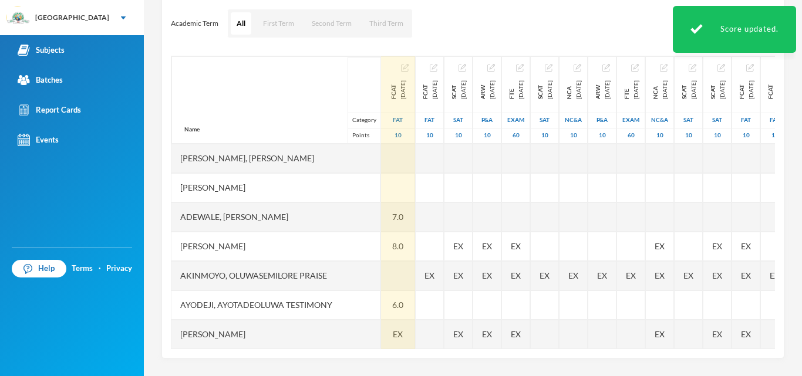
click at [381, 279] on div at bounding box center [398, 275] width 34 height 29
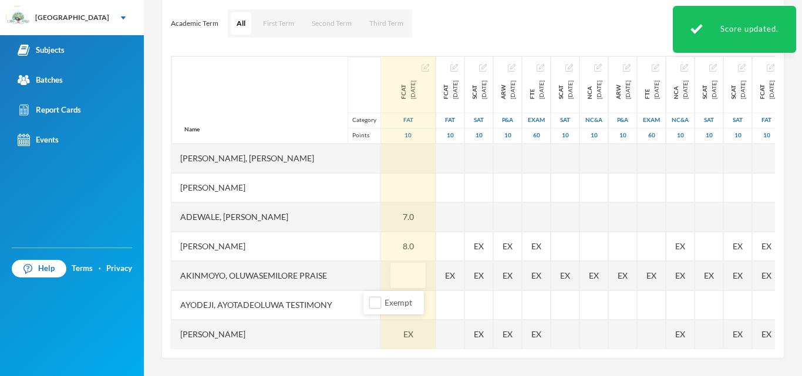
type input "7"
click at [338, 270] on div "Akinmoyo, Oluwasemilore Praise" at bounding box center [275, 275] width 209 height 29
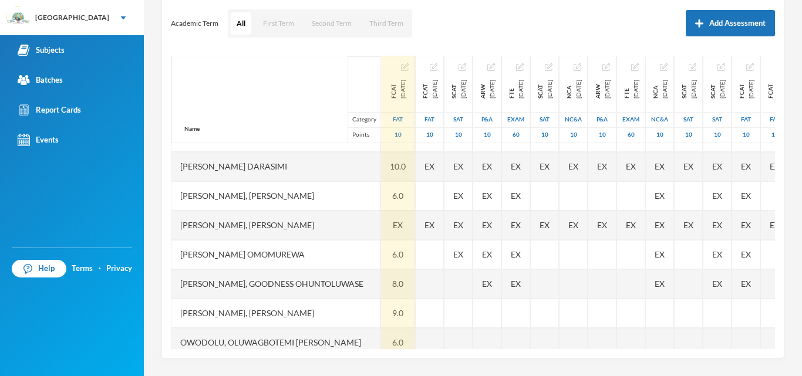
scroll to position [479, 0]
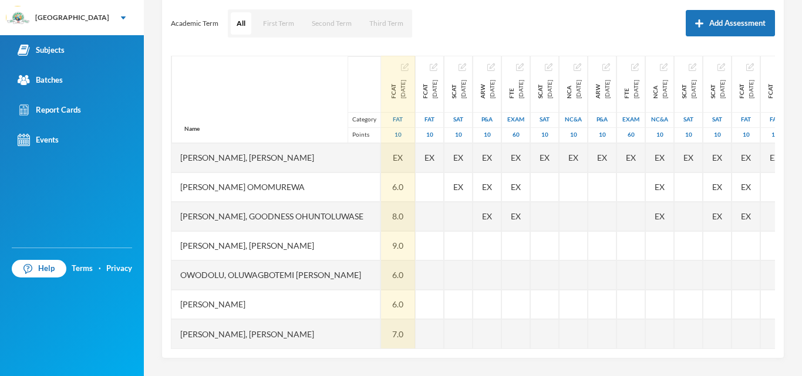
click at [178, 89] on div "Name Category Points" at bounding box center [275, 99] width 209 height 87
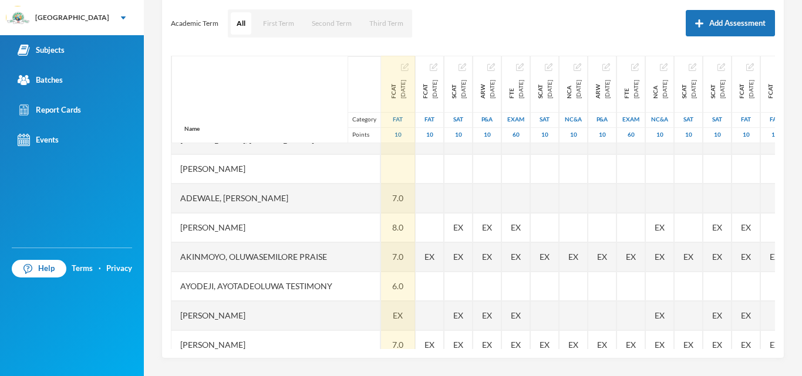
scroll to position [34, 0]
